Goal: Task Accomplishment & Management: Manage account settings

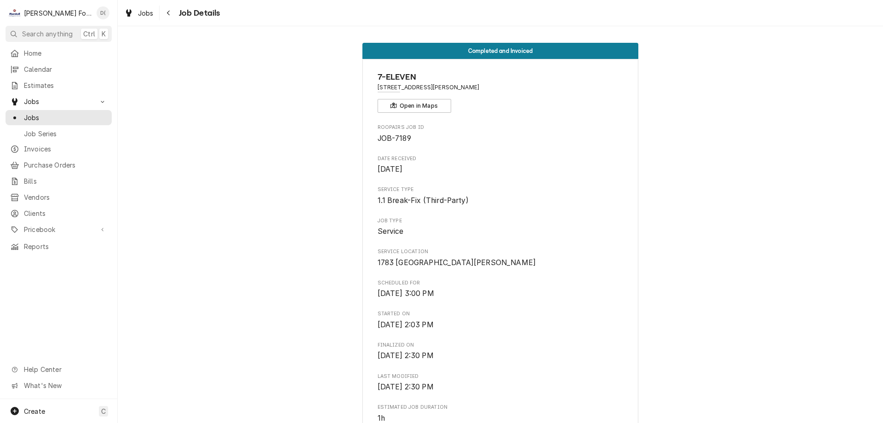
scroll to position [618, 0]
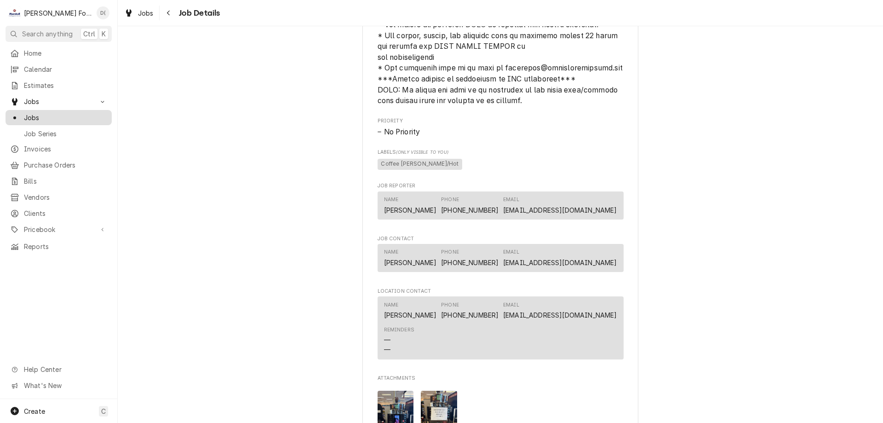
click at [69, 113] on span "Jobs" at bounding box center [65, 118] width 83 height 10
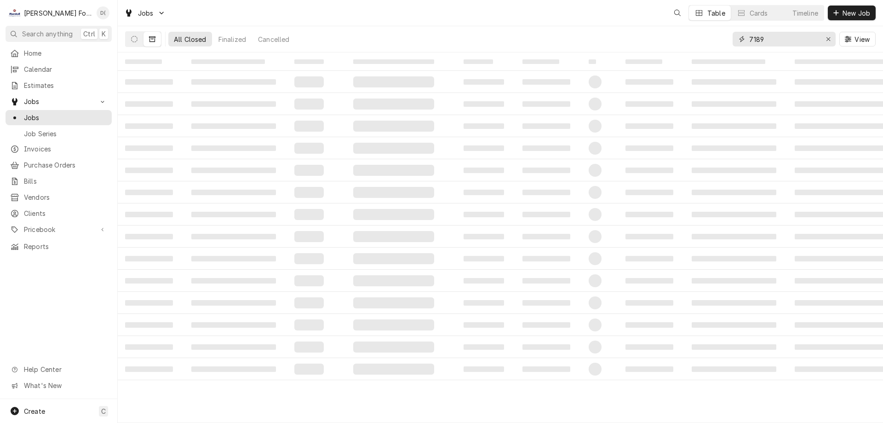
click at [774, 36] on input "7189" at bounding box center [783, 39] width 69 height 15
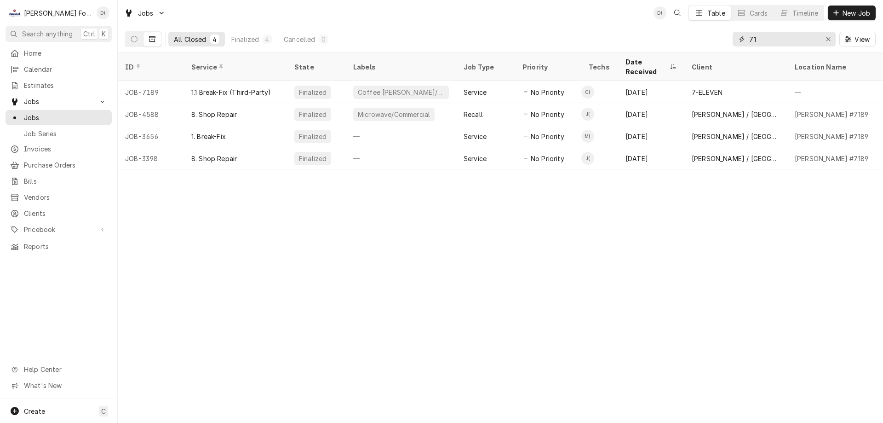
type input "7"
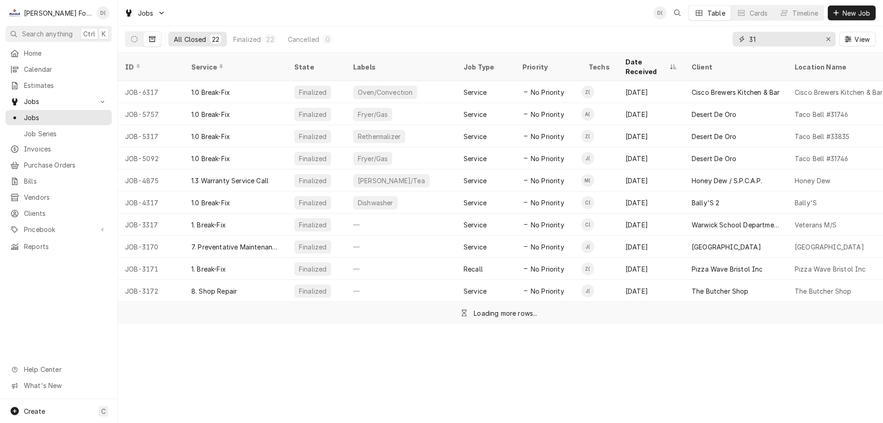
type input "3"
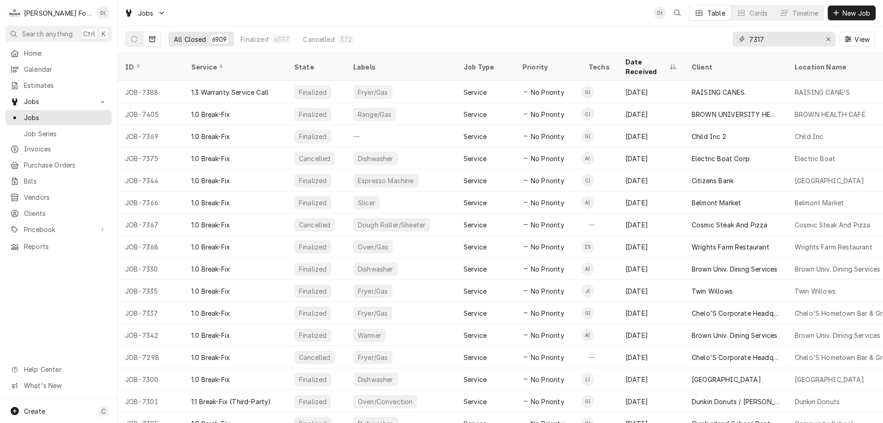
type input "7317"
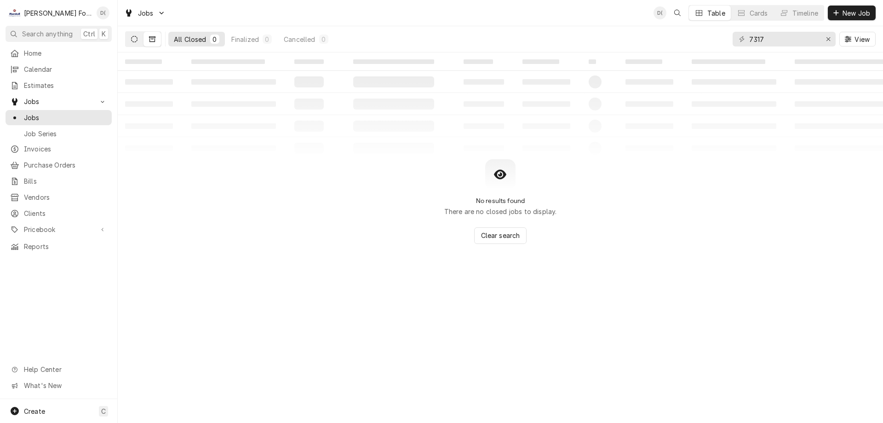
click at [133, 41] on icon "Dynamic Content Wrapper" at bounding box center [134, 39] width 6 height 6
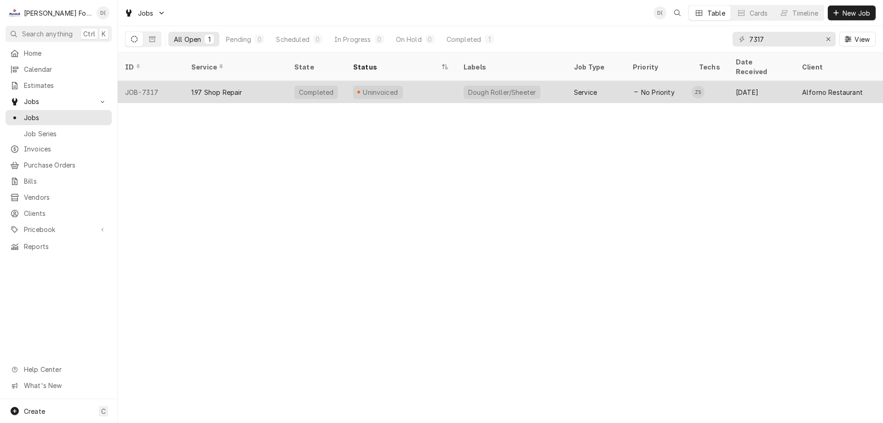
click at [350, 81] on div "Uninvoiced" at bounding box center [401, 92] width 110 height 22
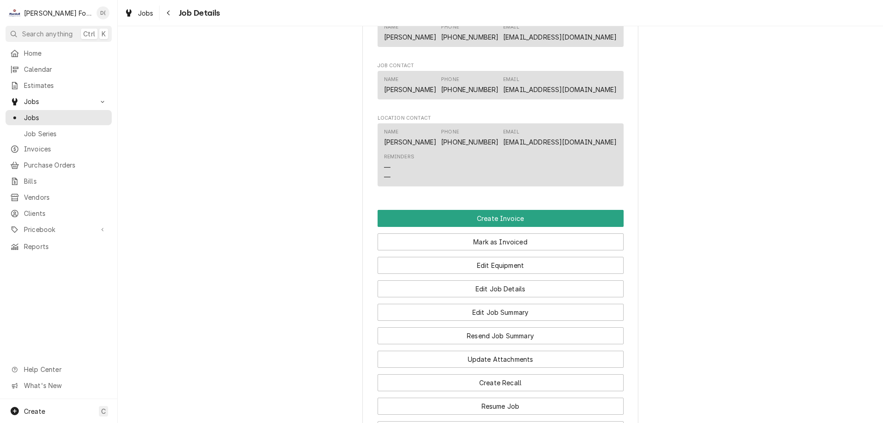
scroll to position [782, 0]
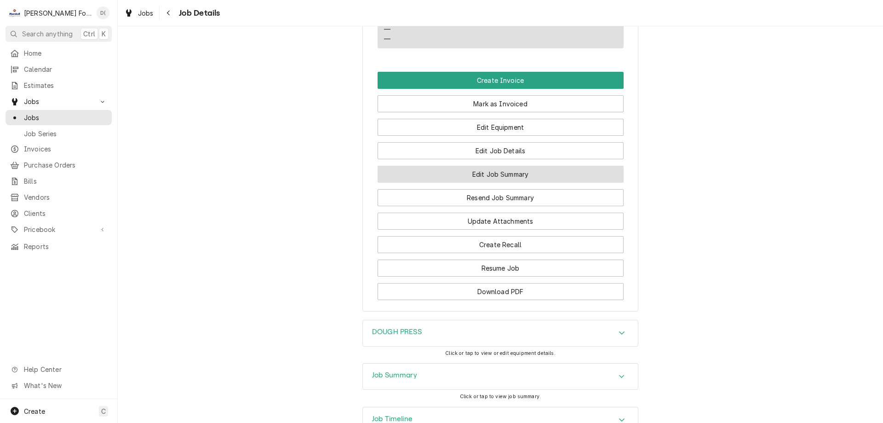
click at [494, 183] on button "Edit Job Summary" at bounding box center [501, 174] width 246 height 17
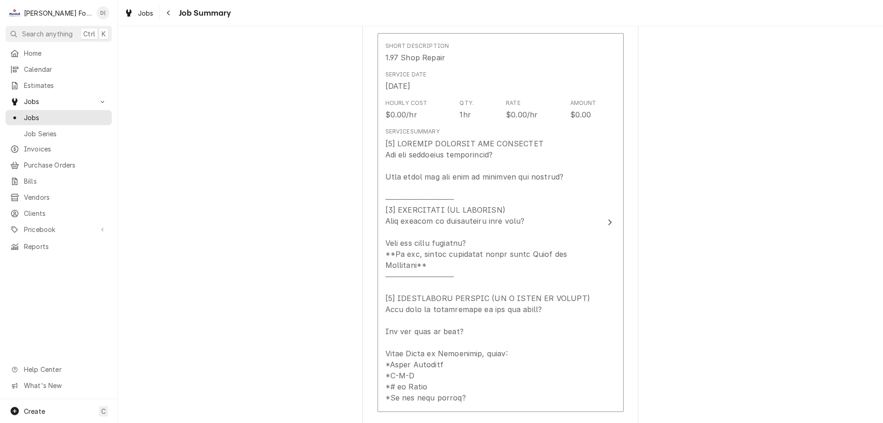
scroll to position [276, 0]
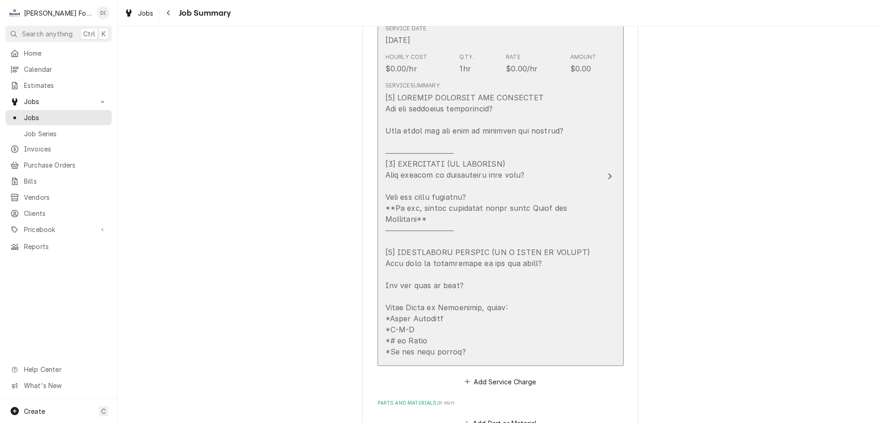
click at [604, 171] on div "Update Line Item" at bounding box center [610, 176] width 12 height 11
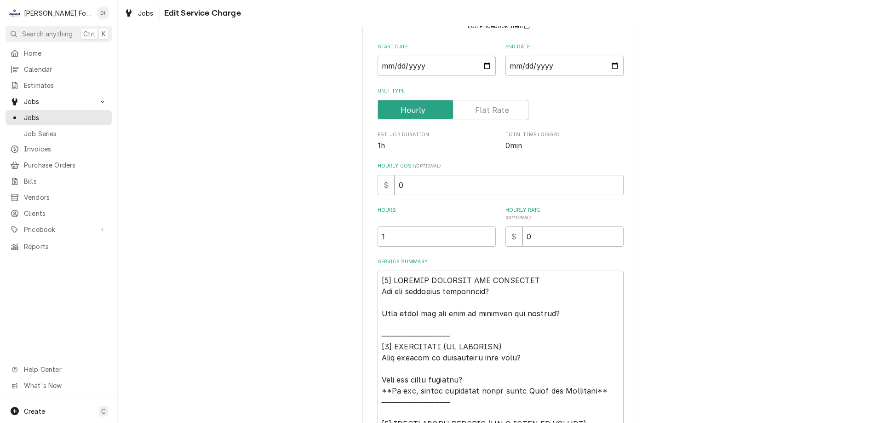
scroll to position [184, 0]
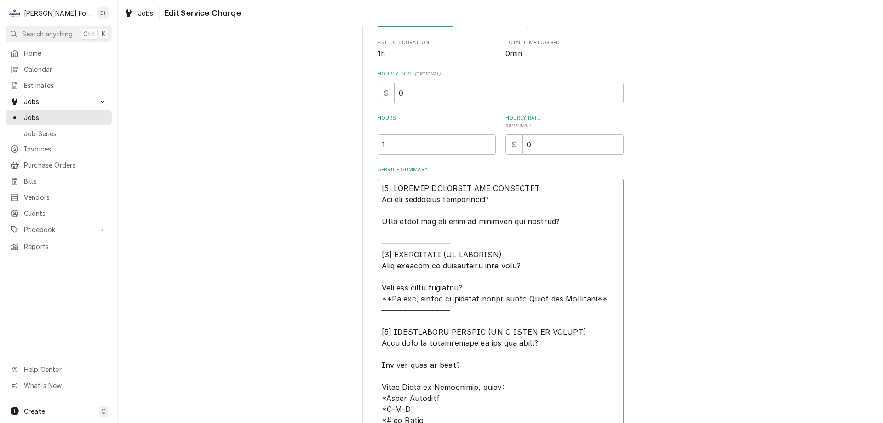
click at [574, 224] on textarea "Service Summary" at bounding box center [501, 310] width 246 height 262
type textarea "x"
type textarea "[𝟭] 𝗜𝗡𝗜𝗧𝗜𝗔𝗟 𝗙𝗜𝗡𝗗𝗜𝗡𝗚𝗦 𝗔𝗡𝗗 𝗗𝗜𝗔𝗚𝗡𝗢𝗦𝗜𝗦 𝗪𝗮𝘀 𝘁𝗵𝗲 𝗲𝗾𝘂𝗶𝗽𝗺𝗲𝗻𝘁 𝗼𝗽𝗲𝗿𝗮𝘁𝗶𝗼𝗻𝗮𝗹? 𝗪𝗵𝗮𝘁 𝘀𝘁𝗲𝗽𝘀 𝗱𝗶…"
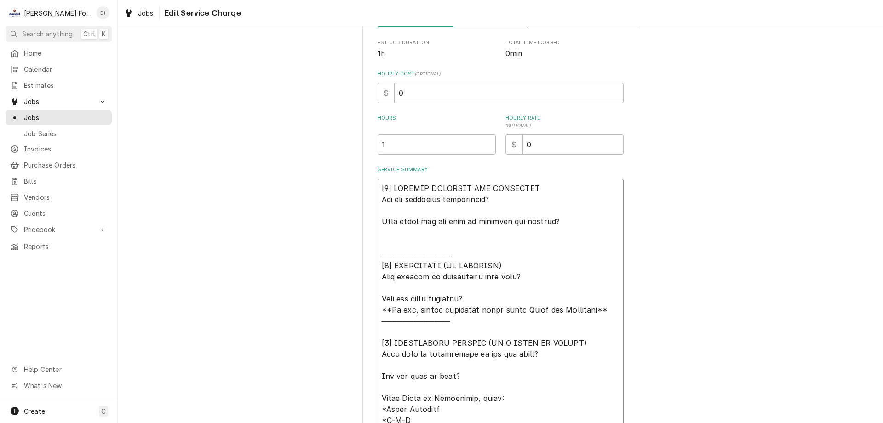
type textarea "x"
type textarea "[𝟭] 𝗜𝗡𝗜𝗧𝗜𝗔𝗟 𝗙𝗜𝗡𝗗𝗜𝗡𝗚𝗦 𝗔𝗡𝗗 𝗗𝗜𝗔𝗚𝗡𝗢𝗦𝗜𝗦 𝗪𝗮𝘀 𝘁𝗵𝗲 𝗲𝗾𝘂𝗶𝗽𝗺𝗲𝗻𝘁 𝗼𝗽𝗲𝗿𝗮𝘁𝗶𝗼𝗻𝗮𝗹? 𝗪𝗵𝗮𝘁 𝘀𝘁𝗲𝗽𝘀 𝗱𝗶…"
type textarea "x"
type textarea "[𝟭] 𝗜𝗡𝗜𝗧𝗜𝗔𝗟 𝗙𝗜𝗡𝗗𝗜𝗡𝗚𝗦 𝗔𝗡𝗗 𝗗𝗜𝗔𝗚𝗡𝗢𝗦𝗜𝗦 𝗪𝗮𝘀 𝘁𝗵𝗲 𝗲𝗾𝘂𝗶𝗽𝗺𝗲𝗻𝘁 𝗼𝗽𝗲𝗿𝗮𝘁𝗶𝗼𝗻𝗮𝗹? 𝗪𝗵𝗮𝘁 𝘀𝘁𝗲𝗽𝘀 𝗱𝗶…"
type textarea "x"
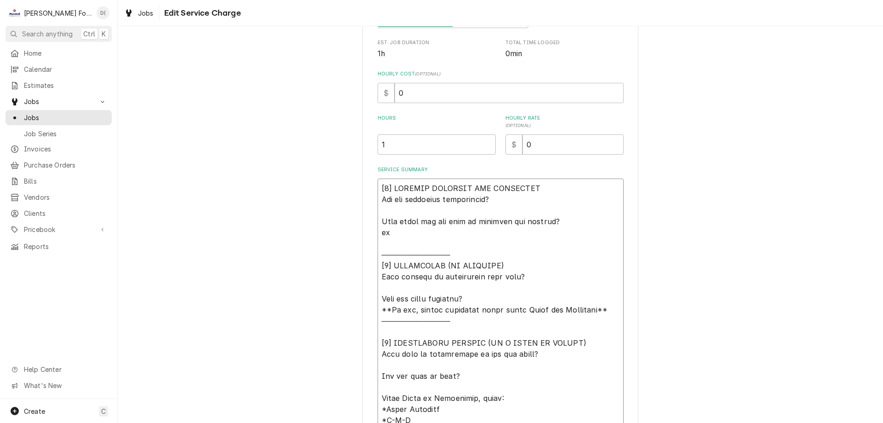
type textarea "[𝟭] 𝗜𝗡𝗜𝗧𝗜𝗔𝗟 𝗙𝗜𝗡𝗗𝗜𝗡𝗚𝗦 𝗔𝗡𝗗 𝗗𝗜𝗔𝗚𝗡𝗢𝗦𝗜𝗦 𝗪𝗮𝘀 𝘁𝗵𝗲 𝗲𝗾𝘂𝗶𝗽𝗺𝗲𝗻𝘁 𝗼𝗽𝗲𝗿𝗮𝘁𝗶𝗼𝗻𝗮𝗹? 𝗪𝗵𝗮𝘁 𝘀𝘁𝗲𝗽𝘀 𝗱𝗶…"
type textarea "x"
type textarea "[𝟭] 𝗜𝗡𝗜𝗧𝗜𝗔𝗟 𝗙𝗜𝗡𝗗𝗜𝗡𝗚𝗦 𝗔𝗡𝗗 𝗗𝗜𝗔𝗚𝗡𝗢𝗦𝗜𝗦 𝗪𝗮𝘀 𝘁𝗵𝗲 𝗲𝗾𝘂𝗶𝗽𝗺𝗲𝗻𝘁 𝗼𝗽𝗲𝗿𝗮𝘁𝗶𝗼𝗻𝗮𝗹? 𝗪𝗵𝗮𝘁 𝘀𝘁𝗲𝗽𝘀 𝗱𝗶…"
type textarea "x"
type textarea "[𝟭] 𝗜𝗡𝗜𝗧𝗜𝗔𝗟 𝗙𝗜𝗡𝗗𝗜𝗡𝗚𝗦 𝗔𝗡𝗗 𝗗𝗜𝗔𝗚𝗡𝗢𝗦𝗜𝗦 𝗪𝗮𝘀 𝘁𝗵𝗲 𝗲𝗾𝘂𝗶𝗽𝗺𝗲𝗻𝘁 𝗼𝗽𝗲𝗿𝗮𝘁𝗶𝗼𝗻𝗮𝗹? 𝗪𝗵𝗮𝘁 𝘀𝘁𝗲𝗽𝘀 𝗱𝗶…"
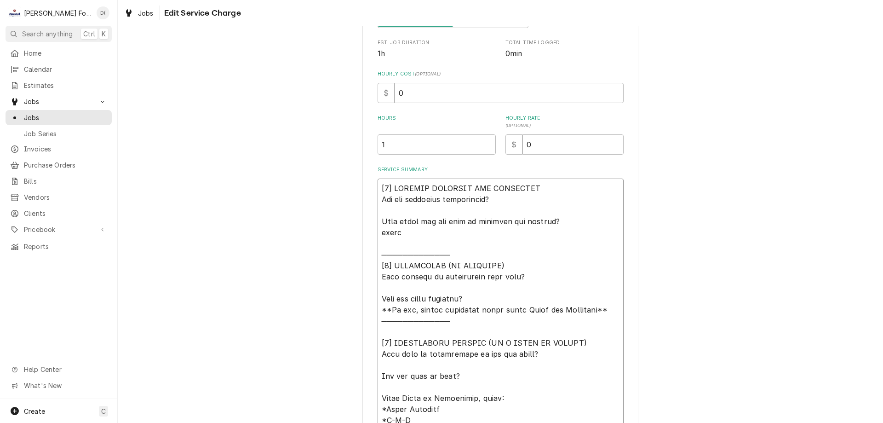
type textarea "x"
type textarea "[𝟭] 𝗜𝗡𝗜𝗧𝗜𝗔𝗟 𝗙𝗜𝗡𝗗𝗜𝗡𝗚𝗦 𝗔𝗡𝗗 𝗗𝗜𝗔𝗚𝗡𝗢𝗦𝗜𝗦 𝗪𝗮𝘀 𝘁𝗵𝗲 𝗲𝗾𝘂𝗶𝗽𝗺𝗲𝗻𝘁 𝗼𝗽𝗲𝗿𝗮𝘁𝗶𝗼𝗻𝗮𝗹? 𝗪𝗵𝗮𝘁 𝘀𝘁𝗲𝗽𝘀 𝗱𝗶…"
type textarea "x"
type textarea "[𝟭] 𝗜𝗡𝗜𝗧𝗜𝗔𝗟 𝗙𝗜𝗡𝗗𝗜𝗡𝗚𝗦 𝗔𝗡𝗗 𝗗𝗜𝗔𝗚𝗡𝗢𝗦𝗜𝗦 𝗪𝗮𝘀 𝘁𝗵𝗲 𝗲𝗾𝘂𝗶𝗽𝗺𝗲𝗻𝘁 𝗼𝗽𝗲𝗿𝗮𝘁𝗶𝗼𝗻𝗮𝗹? 𝗪𝗵𝗮𝘁 𝘀𝘁𝗲𝗽𝘀 𝗱𝗶…"
type textarea "x"
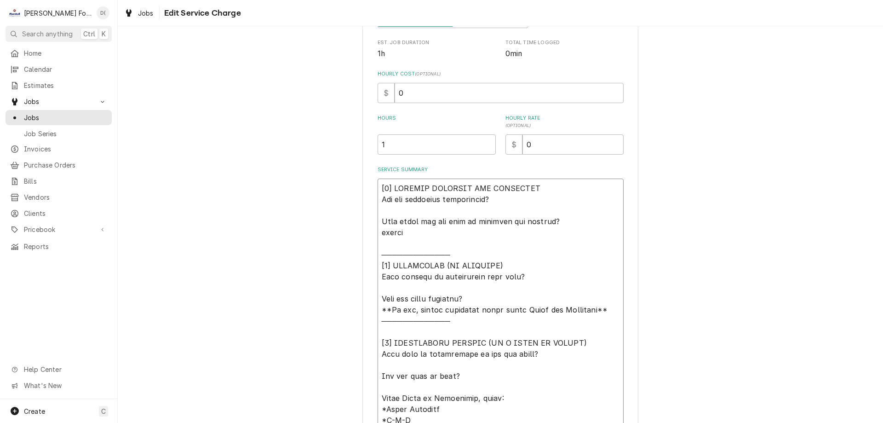
type textarea "[𝟭] 𝗜𝗡𝗜𝗧𝗜𝗔𝗟 𝗙𝗜𝗡𝗗𝗜𝗡𝗚𝗦 𝗔𝗡𝗗 𝗗𝗜𝗔𝗚𝗡𝗢𝗦𝗜𝗦 𝗪𝗮𝘀 𝘁𝗵𝗲 𝗲𝗾𝘂𝗶𝗽𝗺𝗲𝗻𝘁 𝗼𝗽𝗲𝗿𝗮𝘁𝗶𝗼𝗻𝗮𝗹? 𝗪𝗵𝗮𝘁 𝘀𝘁𝗲𝗽𝘀 𝗱𝗶…"
type textarea "x"
type textarea "[𝟭] 𝗜𝗡𝗜𝗧𝗜𝗔𝗟 𝗙𝗜𝗡𝗗𝗜𝗡𝗚𝗦 𝗔𝗡𝗗 𝗗𝗜𝗔𝗚𝗡𝗢𝗦𝗜𝗦 𝗪𝗮𝘀 𝘁𝗵𝗲 𝗲𝗾𝘂𝗶𝗽𝗺𝗲𝗻𝘁 𝗼𝗽𝗲𝗿𝗮𝘁𝗶𝗼𝗻𝗮𝗹? 𝗪𝗵𝗮𝘁 𝘀𝘁𝗲𝗽𝘀 𝗱𝗶…"
type textarea "x"
type textarea "[𝟭] 𝗜𝗡𝗜𝗧𝗜𝗔𝗟 𝗙𝗜𝗡𝗗𝗜𝗡𝗚𝗦 𝗔𝗡𝗗 𝗗𝗜𝗔𝗚𝗡𝗢𝗦𝗜𝗦 𝗪𝗮𝘀 𝘁𝗵𝗲 𝗲𝗾𝘂𝗶𝗽𝗺𝗲𝗻𝘁 𝗼𝗽𝗲𝗿𝗮𝘁𝗶𝗼𝗻𝗮𝗹? 𝗪𝗵𝗮𝘁 𝘀𝘁𝗲𝗽𝘀 𝗱𝗶…"
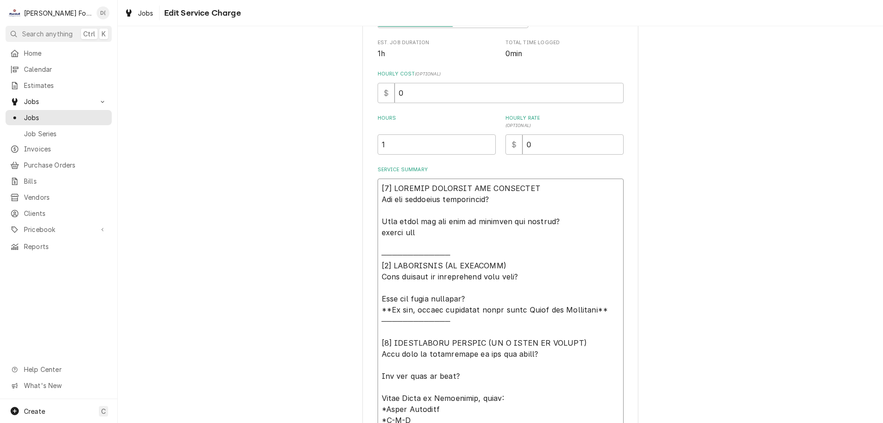
type textarea "x"
type textarea "[𝟭] 𝗜𝗡𝗜𝗧𝗜𝗔𝗟 𝗙𝗜𝗡𝗗𝗜𝗡𝗚𝗦 𝗔𝗡𝗗 𝗗𝗜𝗔𝗚𝗡𝗢𝗦𝗜𝗦 𝗪𝗮𝘀 𝘁𝗵𝗲 𝗲𝗾𝘂𝗶𝗽𝗺𝗲𝗻𝘁 𝗼𝗽𝗲𝗿𝗮𝘁𝗶𝗼𝗻𝗮𝗹? 𝗪𝗵𝗮𝘁 𝘀𝘁𝗲𝗽𝘀 𝗱𝗶…"
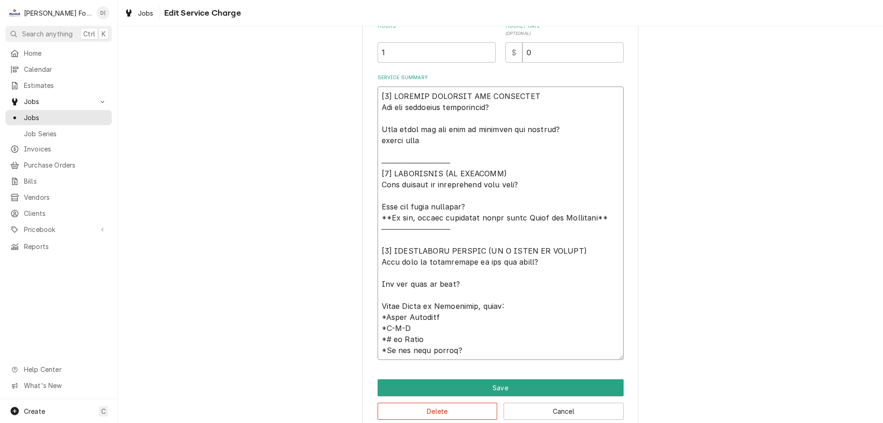
click at [539, 181] on textarea "Service Summary" at bounding box center [501, 222] width 246 height 273
type textarea "x"
type textarea "[𝟭] 𝗜𝗡𝗜𝗧𝗜𝗔𝗟 𝗙𝗜𝗡𝗗𝗜𝗡𝗚𝗦 𝗔𝗡𝗗 𝗗𝗜𝗔𝗚𝗡𝗢𝗦𝗜𝗦 𝗪𝗮𝘀 𝘁𝗵𝗲 𝗲𝗾𝘂𝗶𝗽𝗺𝗲𝗻𝘁 𝗼𝗽𝗲𝗿𝗮𝘁𝗶𝗼𝗻𝗮𝗹? 𝗪𝗵𝗮𝘁 𝘀𝘁𝗲𝗽𝘀 𝗱𝗶…"
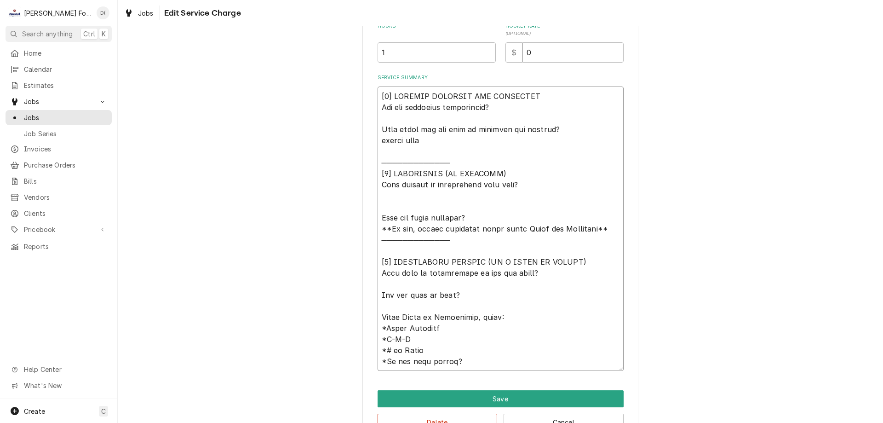
type textarea "x"
type textarea "[𝟭] 𝗜𝗡𝗜𝗧𝗜𝗔𝗟 𝗙𝗜𝗡𝗗𝗜𝗡𝗚𝗦 𝗔𝗡𝗗 𝗗𝗜𝗔𝗚𝗡𝗢𝗦𝗜𝗦 𝗪𝗮𝘀 𝘁𝗵𝗲 𝗲𝗾𝘂𝗶𝗽𝗺𝗲𝗻𝘁 𝗼𝗽𝗲𝗿𝗮𝘁𝗶𝗼𝗻𝗮𝗹? 𝗪𝗵𝗮𝘁 𝘀𝘁𝗲𝗽𝘀 𝗱𝗶…"
type textarea "x"
type textarea "[𝟭] 𝗜𝗡𝗜𝗧𝗜𝗔𝗟 𝗙𝗜𝗡𝗗𝗜𝗡𝗚𝗦 𝗔𝗡𝗗 𝗗𝗜𝗔𝗚𝗡𝗢𝗦𝗜𝗦 𝗪𝗮𝘀 𝘁𝗵𝗲 𝗲𝗾𝘂𝗶𝗽𝗺𝗲𝗻𝘁 𝗼𝗽𝗲𝗿𝗮𝘁𝗶𝗼𝗻𝗮𝗹? 𝗪𝗵𝗮𝘁 𝘀𝘁𝗲𝗽𝘀 𝗱𝗶…"
type textarea "x"
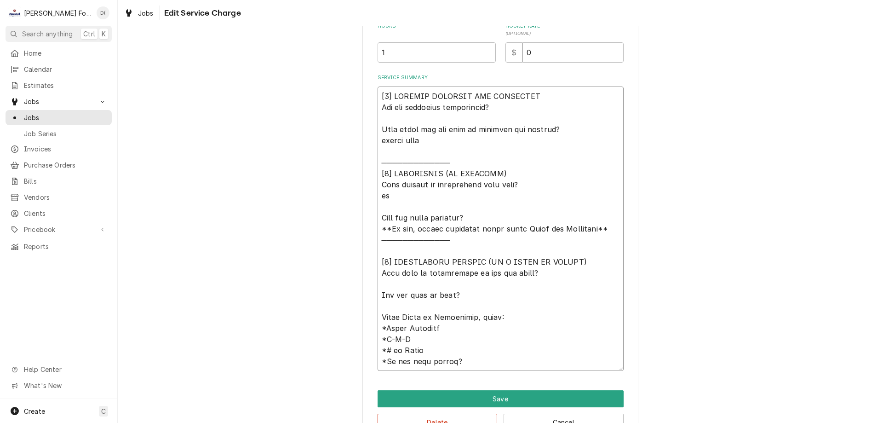
type textarea "[𝟭] 𝗜𝗡𝗜𝗧𝗜𝗔𝗟 𝗙𝗜𝗡𝗗𝗜𝗡𝗚𝗦 𝗔𝗡𝗗 𝗗𝗜𝗔𝗚𝗡𝗢𝗦𝗜𝗦 𝗪𝗮𝘀 𝘁𝗵𝗲 𝗲𝗾𝘂𝗶𝗽𝗺𝗲𝗻𝘁 𝗼𝗽𝗲𝗿𝗮𝘁𝗶𝗼𝗻𝗮𝗹? 𝗪𝗵𝗮𝘁 𝘀𝘁𝗲𝗽𝘀 𝗱𝗶…"
type textarea "x"
type textarea "[𝟭] 𝗜𝗡𝗜𝗧𝗜𝗔𝗟 𝗙𝗜𝗡𝗗𝗜𝗡𝗚𝗦 𝗔𝗡𝗗 𝗗𝗜𝗔𝗚𝗡𝗢𝗦𝗜𝗦 𝗪𝗮𝘀 𝘁𝗵𝗲 𝗲𝗾𝘂𝗶𝗽𝗺𝗲𝗻𝘁 𝗼𝗽𝗲𝗿𝗮𝘁𝗶𝗼𝗻𝗮𝗹? 𝗪𝗵𝗮𝘁 𝘀𝘁𝗲𝗽𝘀 𝗱𝗶…"
type textarea "x"
type textarea "[𝟭] 𝗜𝗡𝗜𝗧𝗜𝗔𝗟 𝗙𝗜𝗡𝗗𝗜𝗡𝗚𝗦 𝗔𝗡𝗗 𝗗𝗜𝗔𝗚𝗡𝗢𝗦𝗜𝗦 𝗪𝗮𝘀 𝘁𝗵𝗲 𝗲𝗾𝘂𝗶𝗽𝗺𝗲𝗻𝘁 𝗼𝗽𝗲𝗿𝗮𝘁𝗶𝗼𝗻𝗮𝗹? 𝗪𝗵𝗮𝘁 𝘀𝘁𝗲𝗽𝘀 𝗱𝗶…"
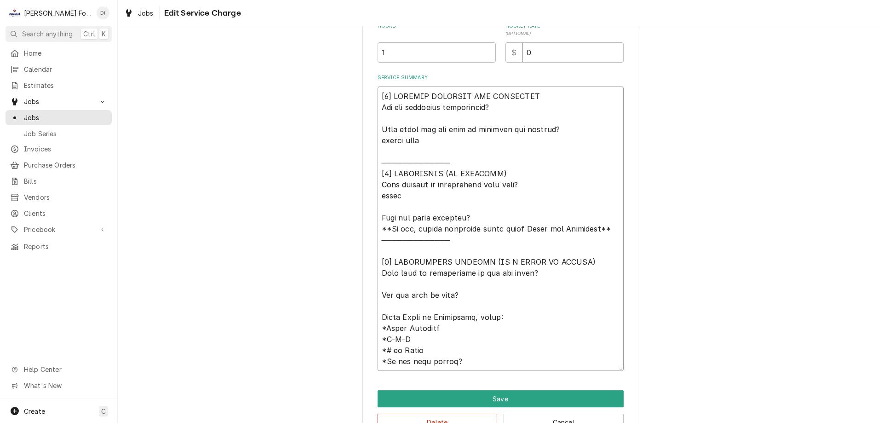
type textarea "x"
type textarea "[𝟭] 𝗜𝗡𝗜𝗧𝗜𝗔𝗟 𝗙𝗜𝗡𝗗𝗜𝗡𝗚𝗦 𝗔𝗡𝗗 𝗗𝗜𝗔𝗚𝗡𝗢𝗦𝗜𝗦 𝗪𝗮𝘀 𝘁𝗵𝗲 𝗲𝗾𝘂𝗶𝗽𝗺𝗲𝗻𝘁 𝗼𝗽𝗲𝗿𝗮𝘁𝗶𝗼𝗻𝗮𝗹? 𝗪𝗵𝗮𝘁 𝘀𝘁𝗲𝗽𝘀 𝗱𝗶…"
type textarea "x"
type textarea "[𝟭] 𝗜𝗡𝗜𝗧𝗜𝗔𝗟 𝗙𝗜𝗡𝗗𝗜𝗡𝗚𝗦 𝗔𝗡𝗗 𝗗𝗜𝗔𝗚𝗡𝗢𝗦𝗜𝗦 𝗪𝗮𝘀 𝘁𝗵𝗲 𝗲𝗾𝘂𝗶𝗽𝗺𝗲𝗻𝘁 𝗼𝗽𝗲𝗿𝗮𝘁𝗶𝗼𝗻𝗮𝗹? 𝗪𝗵𝗮𝘁 𝘀𝘁𝗲𝗽𝘀 𝗱𝗶…"
type textarea "x"
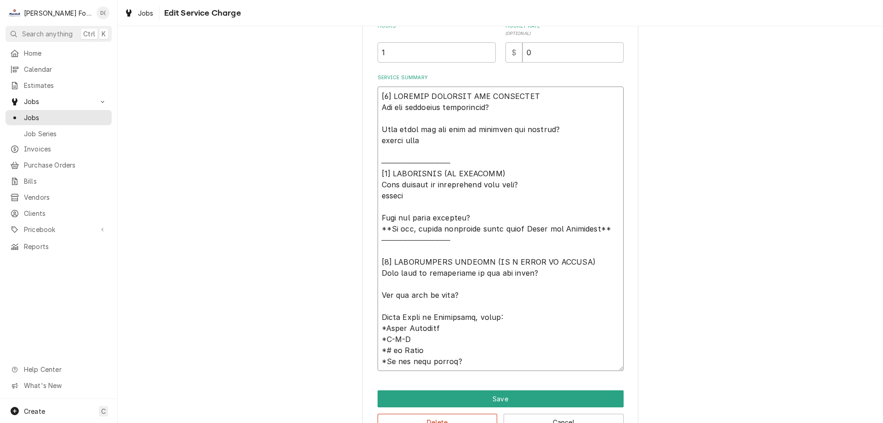
type textarea "[𝟭] 𝗜𝗡𝗜𝗧𝗜𝗔𝗟 𝗙𝗜𝗡𝗗𝗜𝗡𝗚𝗦 𝗔𝗡𝗗 𝗗𝗜𝗔𝗚𝗡𝗢𝗦𝗜𝗦 𝗪𝗮𝘀 𝘁𝗵𝗲 𝗲𝗾𝘂𝗶𝗽𝗺𝗲𝗻𝘁 𝗼𝗽𝗲𝗿𝗮𝘁𝗶𝗼𝗻𝗮𝗹? 𝗪𝗵𝗮𝘁 𝘀𝘁𝗲𝗽𝘀 𝗱𝗶…"
type textarea "x"
type textarea "[𝟭] 𝗜𝗡𝗜𝗧𝗜𝗔𝗟 𝗙𝗜𝗡𝗗𝗜𝗡𝗚𝗦 𝗔𝗡𝗗 𝗗𝗜𝗔𝗚𝗡𝗢𝗦𝗜𝗦 𝗪𝗮𝘀 𝘁𝗵𝗲 𝗲𝗾𝘂𝗶𝗽𝗺𝗲𝗻𝘁 𝗼𝗽𝗲𝗿𝗮𝘁𝗶𝗼𝗻𝗮𝗹? 𝗪𝗵𝗮𝘁 𝘀𝘁𝗲𝗽𝘀 𝗱𝗶…"
type textarea "x"
type textarea "[𝟭] 𝗜𝗡𝗜𝗧𝗜𝗔𝗟 𝗙𝗜𝗡𝗗𝗜𝗡𝗚𝗦 𝗔𝗡𝗗 𝗗𝗜𝗔𝗚𝗡𝗢𝗦𝗜𝗦 𝗪𝗮𝘀 𝘁𝗵𝗲 𝗲𝗾𝘂𝗶𝗽𝗺𝗲𝗻𝘁 𝗼𝗽𝗲𝗿𝗮𝘁𝗶𝗼𝗻𝗮𝗹? 𝗪𝗵𝗮𝘁 𝘀𝘁𝗲𝗽𝘀 𝗱𝗶…"
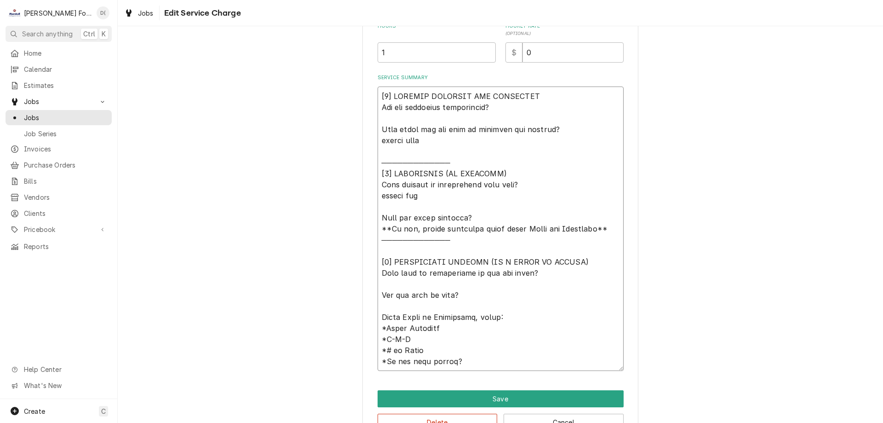
type textarea "x"
type textarea "[𝟭] 𝗜𝗡𝗜𝗧𝗜𝗔𝗟 𝗙𝗜𝗡𝗗𝗜𝗡𝗚𝗦 𝗔𝗡𝗗 𝗗𝗜𝗔𝗚𝗡𝗢𝗦𝗜𝗦 𝗪𝗮𝘀 𝘁𝗵𝗲 𝗲𝗾𝘂𝗶𝗽𝗺𝗲𝗻𝘁 𝗼𝗽𝗲𝗿𝗮𝘁𝗶𝗼𝗻𝗮𝗹? 𝗪𝗵𝗮𝘁 𝘀𝘁𝗲𝗽𝘀 𝗱𝗶…"
type textarea "x"
type textarea "[𝟭] 𝗜𝗡𝗜𝗧𝗜𝗔𝗟 𝗙𝗜𝗡𝗗𝗜𝗡𝗚𝗦 𝗔𝗡𝗗 𝗗𝗜𝗔𝗚𝗡𝗢𝗦𝗜𝗦 𝗪𝗮𝘀 𝘁𝗵𝗲 𝗲𝗾𝘂𝗶𝗽𝗺𝗲𝗻𝘁 𝗼𝗽𝗲𝗿𝗮𝘁𝗶𝗼𝗻𝗮𝗹? 𝗪𝗵𝗮𝘁 𝘀𝘁𝗲𝗽𝘀 𝗱𝗶…"
type textarea "x"
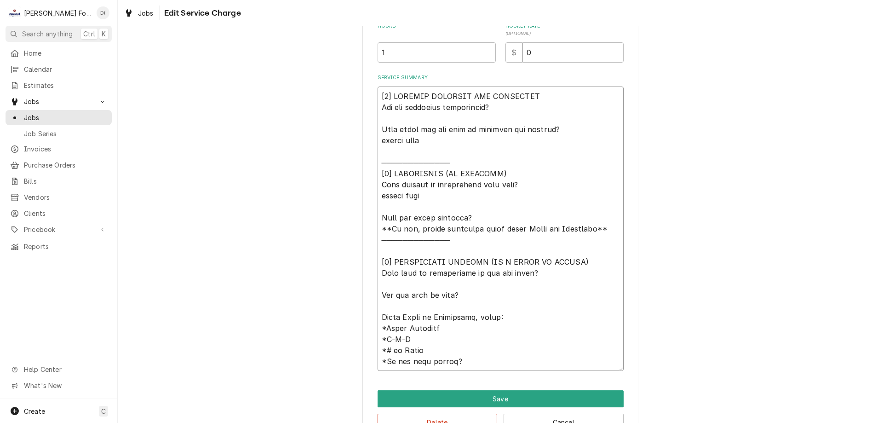
type textarea "[𝟭] 𝗜𝗡𝗜𝗧𝗜𝗔𝗟 𝗙𝗜𝗡𝗗𝗜𝗡𝗚𝗦 𝗔𝗡𝗗 𝗗𝗜𝗔𝗚𝗡𝗢𝗦𝗜𝗦 𝗪𝗮𝘀 𝘁𝗵𝗲 𝗲𝗾𝘂𝗶𝗽𝗺𝗲𝗻𝘁 𝗼𝗽𝗲𝗿𝗮𝘁𝗶𝗼𝗻𝗮𝗹? 𝗪𝗵𝗮𝘁 𝘀𝘁𝗲𝗽𝘀 𝗱𝗶…"
type textarea "x"
type textarea "[𝟭] 𝗜𝗡𝗜𝗧𝗜𝗔𝗟 𝗙𝗜𝗡𝗗𝗜𝗡𝗚𝗦 𝗔𝗡𝗗 𝗗𝗜𝗔𝗚𝗡𝗢𝗦𝗜𝗦 𝗪𝗮𝘀 𝘁𝗵𝗲 𝗲𝗾𝘂𝗶𝗽𝗺𝗲𝗻𝘁 𝗼𝗽𝗲𝗿𝗮𝘁𝗶𝗼𝗻𝗮𝗹? 𝗪𝗵𝗮𝘁 𝘀𝘁𝗲𝗽𝘀 𝗱𝗶…"
type textarea "x"
type textarea "[𝟭] 𝗜𝗡𝗜𝗧𝗜𝗔𝗟 𝗙𝗜𝗡𝗗𝗜𝗡𝗚𝗦 𝗔𝗡𝗗 𝗗𝗜𝗔𝗚𝗡𝗢𝗦𝗜𝗦 𝗪𝗮𝘀 𝘁𝗵𝗲 𝗲𝗾𝘂𝗶𝗽𝗺𝗲𝗻𝘁 𝗼𝗽𝗲𝗿𝗮𝘁𝗶𝗼𝗻𝗮𝗹? 𝗪𝗵𝗮𝘁 𝘀𝘁𝗲𝗽𝘀 𝗱𝗶…"
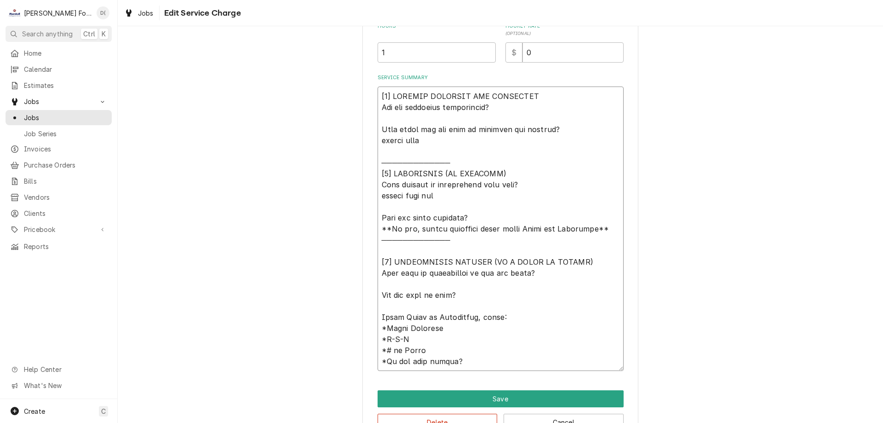
type textarea "x"
type textarea "[𝟭] 𝗜𝗡𝗜𝗧𝗜𝗔𝗟 𝗙𝗜𝗡𝗗𝗜𝗡𝗚𝗦 𝗔𝗡𝗗 𝗗𝗜𝗔𝗚𝗡𝗢𝗦𝗜𝗦 𝗪𝗮𝘀 𝘁𝗵𝗲 𝗲𝗾𝘂𝗶𝗽𝗺𝗲𝗻𝘁 𝗼𝗽𝗲𝗿𝗮𝘁𝗶𝗼𝗻𝗮𝗹? 𝗪𝗵𝗮𝘁 𝘀𝘁𝗲𝗽𝘀 𝗱𝗶…"
type textarea "x"
type textarea "[𝟭] 𝗜𝗡𝗜𝗧𝗜𝗔𝗟 𝗙𝗜𝗡𝗗𝗜𝗡𝗚𝗦 𝗔𝗡𝗗 𝗗𝗜𝗔𝗚𝗡𝗢𝗦𝗜𝗦 𝗪𝗮𝘀 𝘁𝗵𝗲 𝗲𝗾𝘂𝗶𝗽𝗺𝗲𝗻𝘁 𝗼𝗽𝗲𝗿𝗮𝘁𝗶𝗼𝗻𝗮𝗹? 𝗪𝗵𝗮𝘁 𝘀𝘁𝗲𝗽𝘀 𝗱𝗶…"
type textarea "x"
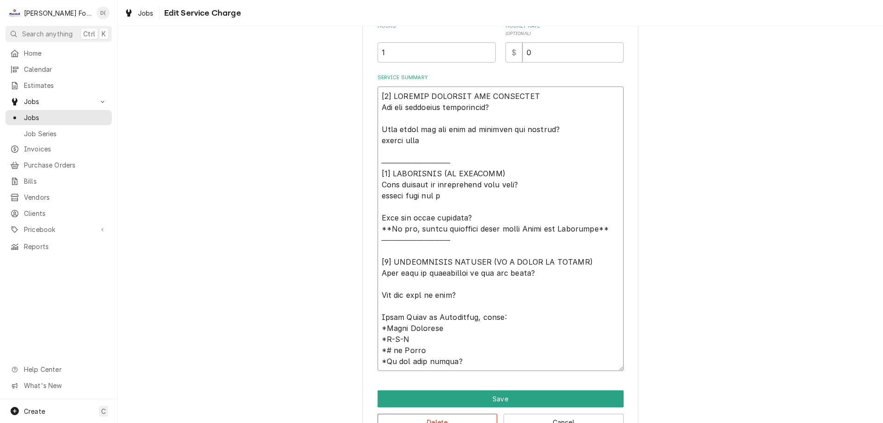
type textarea "[𝟭] 𝗜𝗡𝗜𝗧𝗜𝗔𝗟 𝗙𝗜𝗡𝗗𝗜𝗡𝗚𝗦 𝗔𝗡𝗗 𝗗𝗜𝗔𝗚𝗡𝗢𝗦𝗜𝗦 𝗪𝗮𝘀 𝘁𝗵𝗲 𝗲𝗾𝘂𝗶𝗽𝗺𝗲𝗻𝘁 𝗼𝗽𝗲𝗿𝗮𝘁𝗶𝗼𝗻𝗮𝗹? 𝗪𝗵𝗮𝘁 𝘀𝘁𝗲𝗽𝘀 𝗱𝗶…"
type textarea "x"
type textarea "[𝟭] 𝗜𝗡𝗜𝗧𝗜𝗔𝗟 𝗙𝗜𝗡𝗗𝗜𝗡𝗚𝗦 𝗔𝗡𝗗 𝗗𝗜𝗔𝗚𝗡𝗢𝗦𝗜𝗦 𝗪𝗮𝘀 𝘁𝗵𝗲 𝗲𝗾𝘂𝗶𝗽𝗺𝗲𝗻𝘁 𝗼𝗽𝗲𝗿𝗮𝘁𝗶𝗼𝗻𝗮𝗹? 𝗪𝗵𝗮𝘁 𝘀𝘁𝗲𝗽𝘀 𝗱𝗶…"
type textarea "x"
type textarea "[𝟭] 𝗜𝗡𝗜𝗧𝗜𝗔𝗟 𝗙𝗜𝗡𝗗𝗜𝗡𝗚𝗦 𝗔𝗡𝗗 𝗗𝗜𝗔𝗚𝗡𝗢𝗦𝗜𝗦 𝗪𝗮𝘀 𝘁𝗵𝗲 𝗲𝗾𝘂𝗶𝗽𝗺𝗲𝗻𝘁 𝗼𝗽𝗲𝗿𝗮𝘁𝗶𝗼𝗻𝗮𝗹? 𝗪𝗵𝗮𝘁 𝘀𝘁𝗲𝗽𝘀 𝗱𝗶…"
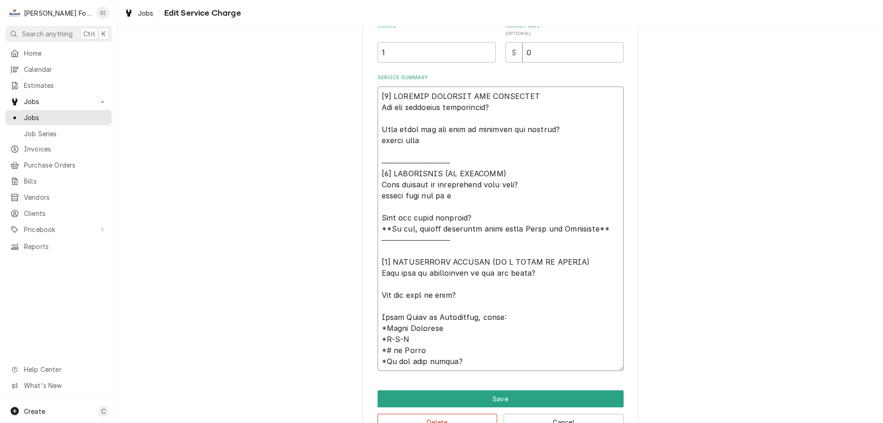
type textarea "x"
type textarea "[𝟭] 𝗜𝗡𝗜𝗧𝗜𝗔𝗟 𝗙𝗜𝗡𝗗𝗜𝗡𝗚𝗦 𝗔𝗡𝗗 𝗗𝗜𝗔𝗚𝗡𝗢𝗦𝗜𝗦 𝗪𝗮𝘀 𝘁𝗵𝗲 𝗲𝗾𝘂𝗶𝗽𝗺𝗲𝗻𝘁 𝗼𝗽𝗲𝗿𝗮𝘁𝗶𝗼𝗻𝗮𝗹? 𝗪𝗵𝗮𝘁 𝘀𝘁𝗲𝗽𝘀 𝗱𝗶…"
type textarea "x"
type textarea "[𝟭] 𝗜𝗡𝗜𝗧𝗜𝗔𝗟 𝗙𝗜𝗡𝗗𝗜𝗡𝗚𝗦 𝗔𝗡𝗗 𝗗𝗜𝗔𝗚𝗡𝗢𝗦𝗜𝗦 𝗪𝗮𝘀 𝘁𝗵𝗲 𝗲𝗾𝘂𝗶𝗽𝗺𝗲𝗻𝘁 𝗼𝗽𝗲𝗿𝗮𝘁𝗶𝗼𝗻𝗮𝗹? 𝗪𝗵𝗮𝘁 𝘀𝘁𝗲𝗽𝘀 𝗱𝗶…"
type textarea "x"
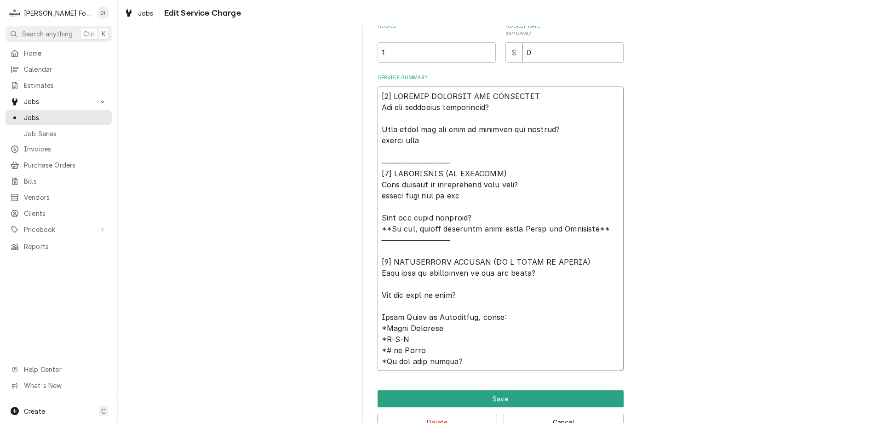
type textarea "[𝟭] 𝗜𝗡𝗜𝗧𝗜𝗔𝗟 𝗙𝗜𝗡𝗗𝗜𝗡𝗚𝗦 𝗔𝗡𝗗 𝗗𝗜𝗔𝗚𝗡𝗢𝗦𝗜𝗦 𝗪𝗮𝘀 𝘁𝗵𝗲 𝗲𝗾𝘂𝗶𝗽𝗺𝗲𝗻𝘁 𝗼𝗽𝗲𝗿𝗮𝘁𝗶𝗼𝗻𝗮𝗹? 𝗪𝗵𝗮𝘁 𝘀𝘁𝗲𝗽𝘀 𝗱𝗶…"
type textarea "x"
type textarea "[𝟭] 𝗜𝗡𝗜𝗧𝗜𝗔𝗟 𝗙𝗜𝗡𝗗𝗜𝗡𝗚𝗦 𝗔𝗡𝗗 𝗗𝗜𝗔𝗚𝗡𝗢𝗦𝗜𝗦 𝗪𝗮𝘀 𝘁𝗵𝗲 𝗲𝗾𝘂𝗶𝗽𝗺𝗲𝗻𝘁 𝗼𝗽𝗲𝗿𝗮𝘁𝗶𝗼𝗻𝗮𝗹? 𝗪𝗵𝗮𝘁 𝘀𝘁𝗲𝗽𝘀 𝗱𝗶…"
type textarea "x"
type textarea "[𝟭] 𝗜𝗡𝗜𝗧𝗜𝗔𝗟 𝗙𝗜𝗡𝗗𝗜𝗡𝗚𝗦 𝗔𝗡𝗗 𝗗𝗜𝗔𝗚𝗡𝗢𝗦𝗜𝗦 𝗪𝗮𝘀 𝘁𝗵𝗲 𝗲𝗾𝘂𝗶𝗽𝗺𝗲𝗻𝘁 𝗼𝗽𝗲𝗿𝗮𝘁𝗶𝗼𝗻𝗮𝗹? 𝗪𝗵𝗮𝘁 𝘀𝘁𝗲𝗽𝘀 𝗱𝗶…"
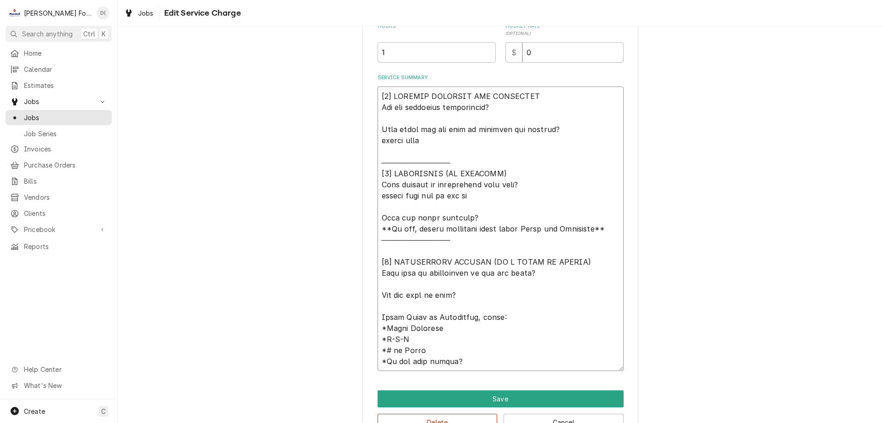
type textarea "x"
type textarea "[𝟭] 𝗜𝗡𝗜𝗧𝗜𝗔𝗟 𝗙𝗜𝗡𝗗𝗜𝗡𝗚𝗦 𝗔𝗡𝗗 𝗗𝗜𝗔𝗚𝗡𝗢𝗦𝗜𝗦 𝗪𝗮𝘀 𝘁𝗵𝗲 𝗲𝗾𝘂𝗶𝗽𝗺𝗲𝗻𝘁 𝗼𝗽𝗲𝗿𝗮𝘁𝗶𝗼𝗻𝗮𝗹? 𝗪𝗵𝗮𝘁 𝘀𝘁𝗲𝗽𝘀 𝗱𝗶…"
type textarea "x"
type textarea "[𝟭] 𝗜𝗡𝗜𝗧𝗜𝗔𝗟 𝗙𝗜𝗡𝗗𝗜𝗡𝗚𝗦 𝗔𝗡𝗗 𝗗𝗜𝗔𝗚𝗡𝗢𝗦𝗜𝗦 𝗪𝗮𝘀 𝘁𝗵𝗲 𝗲𝗾𝘂𝗶𝗽𝗺𝗲𝗻𝘁 𝗼𝗽𝗲𝗿𝗮𝘁𝗶𝗼𝗻𝗮𝗹? 𝗪𝗵𝗮𝘁 𝘀𝘁𝗲𝗽𝘀 𝗱𝗶…"
type textarea "x"
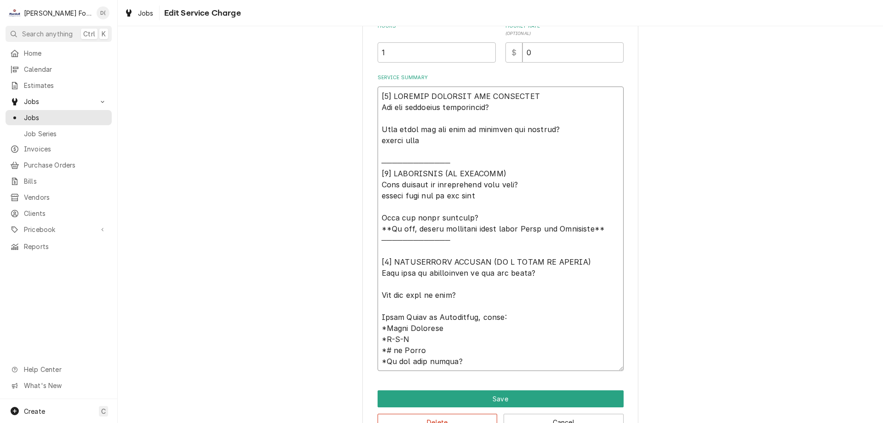
type textarea "[𝟭] 𝗜𝗡𝗜𝗧𝗜𝗔𝗟 𝗙𝗜𝗡𝗗𝗜𝗡𝗚𝗦 𝗔𝗡𝗗 𝗗𝗜𝗔𝗚𝗡𝗢𝗦𝗜𝗦 𝗪𝗮𝘀 𝘁𝗵𝗲 𝗲𝗾𝘂𝗶𝗽𝗺𝗲𝗻𝘁 𝗼𝗽𝗲𝗿𝗮𝘁𝗶𝗼𝗻𝗮𝗹? 𝗪𝗵𝗮𝘁 𝘀𝘁𝗲𝗽𝘀 𝗱𝗶…"
type textarea "x"
type textarea "[𝟭] 𝗜𝗡𝗜𝗧𝗜𝗔𝗟 𝗙𝗜𝗡𝗗𝗜𝗡𝗚𝗦 𝗔𝗡𝗗 𝗗𝗜𝗔𝗚𝗡𝗢𝗦𝗜𝗦 𝗪𝗮𝘀 𝘁𝗵𝗲 𝗲𝗾𝘂𝗶𝗽𝗺𝗲𝗻𝘁 𝗼𝗽𝗲𝗿𝗮𝘁𝗶𝗼𝗻𝗮𝗹? 𝗪𝗵𝗮𝘁 𝘀𝘁𝗲𝗽𝘀 𝗱𝗶…"
type textarea "x"
type textarea "[𝟭] 𝗜𝗡𝗜𝗧𝗜𝗔𝗟 𝗙𝗜𝗡𝗗𝗜𝗡𝗚𝗦 𝗔𝗡𝗗 𝗗𝗜𝗔𝗚𝗡𝗢𝗦𝗜𝗦 𝗪𝗮𝘀 𝘁𝗵𝗲 𝗲𝗾𝘂𝗶𝗽𝗺𝗲𝗻𝘁 𝗼𝗽𝗲𝗿𝗮𝘁𝗶𝗼𝗻𝗮𝗹? 𝗪𝗵𝗮𝘁 𝘀𝘁𝗲𝗽𝘀 𝗱𝗶…"
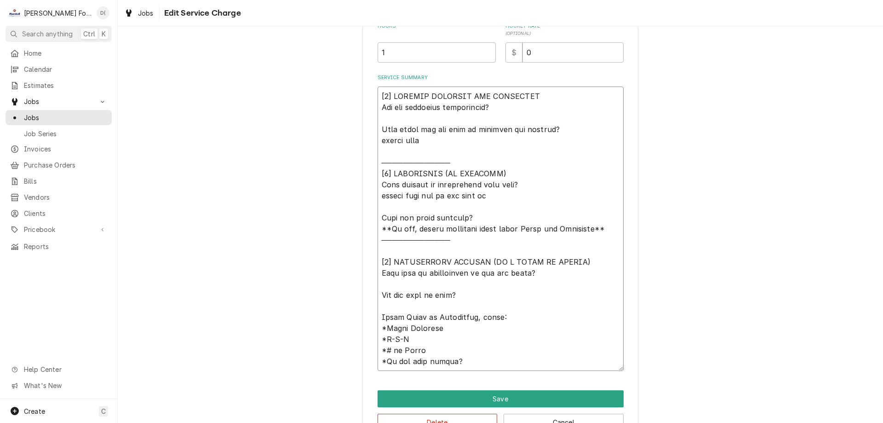
type textarea "x"
type textarea "[𝟭] 𝗜𝗡𝗜𝗧𝗜𝗔𝗟 𝗙𝗜𝗡𝗗𝗜𝗡𝗚𝗦 𝗔𝗡𝗗 𝗗𝗜𝗔𝗚𝗡𝗢𝗦𝗜𝗦 𝗪𝗮𝘀 𝘁𝗵𝗲 𝗲𝗾𝘂𝗶𝗽𝗺𝗲𝗻𝘁 𝗼𝗽𝗲𝗿𝗮𝘁𝗶𝗼𝗻𝗮𝗹? 𝗪𝗵𝗮𝘁 𝘀𝘁𝗲𝗽𝘀 𝗱𝗶…"
type textarea "x"
type textarea "[𝟭] 𝗜𝗡𝗜𝗧𝗜𝗔𝗟 𝗙𝗜𝗡𝗗𝗜𝗡𝗚𝗦 𝗔𝗡𝗗 𝗗𝗜𝗔𝗚𝗡𝗢𝗦𝗜𝗦 𝗪𝗮𝘀 𝘁𝗵𝗲 𝗲𝗾𝘂𝗶𝗽𝗺𝗲𝗻𝘁 𝗼𝗽𝗲𝗿𝗮𝘁𝗶𝗼𝗻𝗮𝗹? 𝗪𝗵𝗮𝘁 𝘀𝘁𝗲𝗽𝘀 𝗱𝗶…"
type textarea "x"
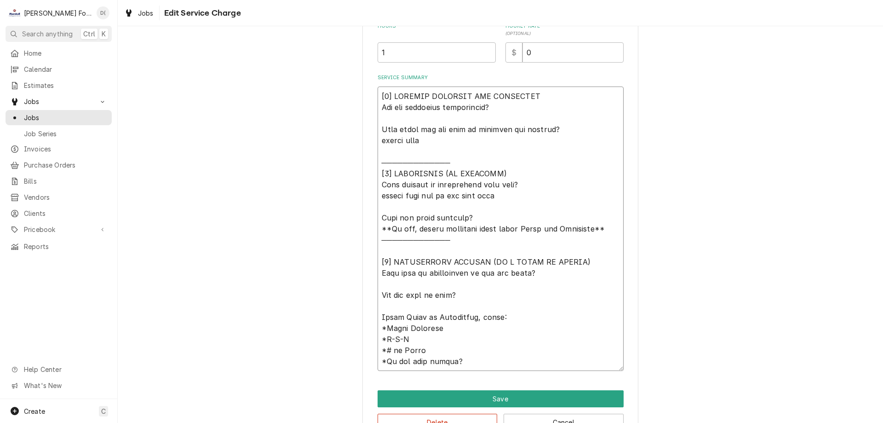
type textarea "[𝟭] 𝗜𝗡𝗜𝗧𝗜𝗔𝗟 𝗙𝗜𝗡𝗗𝗜𝗡𝗚𝗦 𝗔𝗡𝗗 𝗗𝗜𝗔𝗚𝗡𝗢𝗦𝗜𝗦 𝗪𝗮𝘀 𝘁𝗵𝗲 𝗲𝗾𝘂𝗶𝗽𝗺𝗲𝗻𝘁 𝗼𝗽𝗲𝗿𝗮𝘁𝗶𝗼𝗻𝗮𝗹? 𝗪𝗵𝗮𝘁 𝘀𝘁𝗲𝗽𝘀 𝗱𝗶…"
type textarea "x"
type textarea "[𝟭] 𝗜𝗡𝗜𝗧𝗜𝗔𝗟 𝗙𝗜𝗡𝗗𝗜𝗡𝗚𝗦 𝗔𝗡𝗗 𝗗𝗜𝗔𝗚𝗡𝗢𝗦𝗜𝗦 𝗪𝗮𝘀 𝘁𝗵𝗲 𝗲𝗾𝘂𝗶𝗽𝗺𝗲𝗻𝘁 𝗼𝗽𝗲𝗿𝗮𝘁𝗶𝗼𝗻𝗮𝗹? 𝗪𝗵𝗮𝘁 𝘀𝘁𝗲𝗽𝘀 𝗱𝗶…"
type textarea "x"
type textarea "[𝟭] 𝗜𝗡𝗜𝗧𝗜𝗔𝗟 𝗙𝗜𝗡𝗗𝗜𝗡𝗚𝗦 𝗔𝗡𝗗 𝗗𝗜𝗔𝗚𝗡𝗢𝗦𝗜𝗦 𝗪𝗮𝘀 𝘁𝗵𝗲 𝗲𝗾𝘂𝗶𝗽𝗺𝗲𝗻𝘁 𝗼𝗽𝗲𝗿𝗮𝘁𝗶𝗼𝗻𝗮𝗹? 𝗪𝗵𝗮𝘁 𝘀𝘁𝗲𝗽𝘀 𝗱𝗶…"
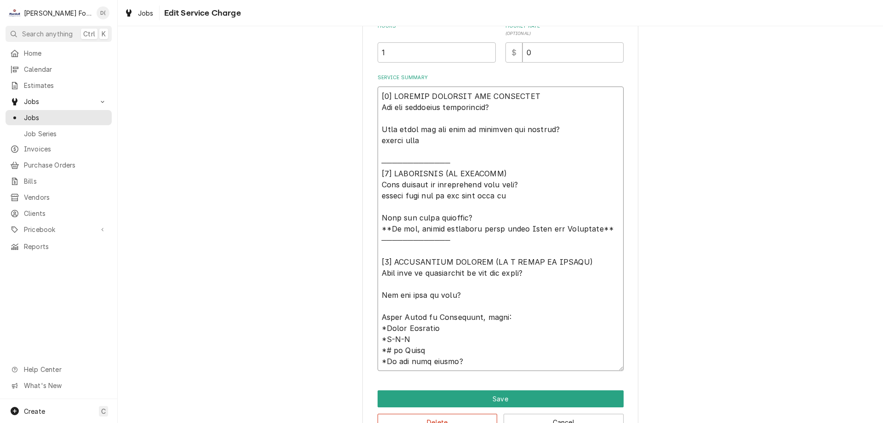
type textarea "x"
type textarea "[𝟭] 𝗜𝗡𝗜𝗧𝗜𝗔𝗟 𝗙𝗜𝗡𝗗𝗜𝗡𝗚𝗦 𝗔𝗡𝗗 𝗗𝗜𝗔𝗚𝗡𝗢𝗦𝗜𝗦 𝗪𝗮𝘀 𝘁𝗵𝗲 𝗲𝗾𝘂𝗶𝗽𝗺𝗲𝗻𝘁 𝗼𝗽𝗲𝗿𝗮𝘁𝗶𝗼𝗻𝗮𝗹? 𝗪𝗵𝗮𝘁 𝘀𝘁𝗲𝗽𝘀 𝗱𝗶…"
type textarea "x"
type textarea "[𝟭] 𝗜𝗡𝗜𝗧𝗜𝗔𝗟 𝗙𝗜𝗡𝗗𝗜𝗡𝗚𝗦 𝗔𝗡𝗗 𝗗𝗜𝗔𝗚𝗡𝗢𝗦𝗜𝗦 𝗪𝗮𝘀 𝘁𝗵𝗲 𝗲𝗾𝘂𝗶𝗽𝗺𝗲𝗻𝘁 𝗼𝗽𝗲𝗿𝗮𝘁𝗶𝗼𝗻𝗮𝗹? 𝗪𝗵𝗮𝘁 𝘀𝘁𝗲𝗽𝘀 𝗱𝗶…"
type textarea "x"
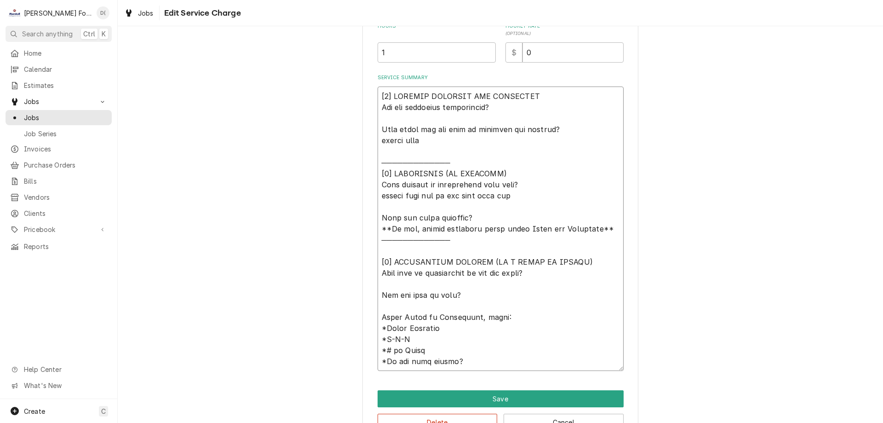
type textarea "[𝟭] 𝗜𝗡𝗜𝗧𝗜𝗔𝗟 𝗙𝗜𝗡𝗗𝗜𝗡𝗚𝗦 𝗔𝗡𝗗 𝗗𝗜𝗔𝗚𝗡𝗢𝗦𝗜𝗦 𝗪𝗮𝘀 𝘁𝗵𝗲 𝗲𝗾𝘂𝗶𝗽𝗺𝗲𝗻𝘁 𝗼𝗽𝗲𝗿𝗮𝘁𝗶𝗼𝗻𝗮𝗹? 𝗪𝗵𝗮𝘁 𝘀𝘁𝗲𝗽𝘀 𝗱𝗶…"
type textarea "x"
type textarea "[𝟭] 𝗜𝗡𝗜𝗧𝗜𝗔𝗟 𝗙𝗜𝗡𝗗𝗜𝗡𝗚𝗦 𝗔𝗡𝗗 𝗗𝗜𝗔𝗚𝗡𝗢𝗦𝗜𝗦 𝗪𝗮𝘀 𝘁𝗵𝗲 𝗲𝗾𝘂𝗶𝗽𝗺𝗲𝗻𝘁 𝗼𝗽𝗲𝗿𝗮𝘁𝗶𝗼𝗻𝗮𝗹? 𝗪𝗵𝗮𝘁 𝘀𝘁𝗲𝗽𝘀 𝗱𝗶…"
type textarea "x"
type textarea "[𝟭] 𝗜𝗡𝗜𝗧𝗜𝗔𝗟 𝗙𝗜𝗡𝗗𝗜𝗡𝗚𝗦 𝗔𝗡𝗗 𝗗𝗜𝗔𝗚𝗡𝗢𝗦𝗜𝗦 𝗪𝗮𝘀 𝘁𝗵𝗲 𝗲𝗾𝘂𝗶𝗽𝗺𝗲𝗻𝘁 𝗼𝗽𝗲𝗿𝗮𝘁𝗶𝗼𝗻𝗮𝗹? 𝗪𝗵𝗮𝘁 𝘀𝘁𝗲𝗽𝘀 𝗱𝗶…"
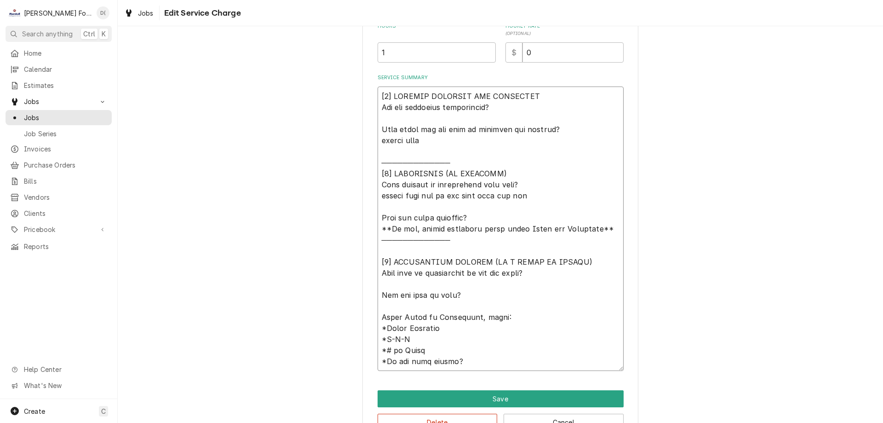
type textarea "x"
type textarea "[𝟭] 𝗜𝗡𝗜𝗧𝗜𝗔𝗟 𝗙𝗜𝗡𝗗𝗜𝗡𝗚𝗦 𝗔𝗡𝗗 𝗗𝗜𝗔𝗚𝗡𝗢𝗦𝗜𝗦 𝗪𝗮𝘀 𝘁𝗵𝗲 𝗲𝗾𝘂𝗶𝗽𝗺𝗲𝗻𝘁 𝗼𝗽𝗲𝗿𝗮𝘁𝗶𝗼𝗻𝗮𝗹? 𝗪𝗵𝗮𝘁 𝘀𝘁𝗲𝗽𝘀 𝗱𝗶…"
type textarea "x"
type textarea "[𝟭] 𝗜𝗡𝗜𝗧𝗜𝗔𝗟 𝗙𝗜𝗡𝗗𝗜𝗡𝗚𝗦 𝗔𝗡𝗗 𝗗𝗜𝗔𝗚𝗡𝗢𝗦𝗜𝗦 𝗪𝗮𝘀 𝘁𝗵𝗲 𝗲𝗾𝘂𝗶𝗽𝗺𝗲𝗻𝘁 𝗼𝗽𝗲𝗿𝗮𝘁𝗶𝗼𝗻𝗮𝗹? 𝗪𝗵𝗮𝘁 𝘀𝘁𝗲𝗽𝘀 𝗱𝗶…"
type textarea "x"
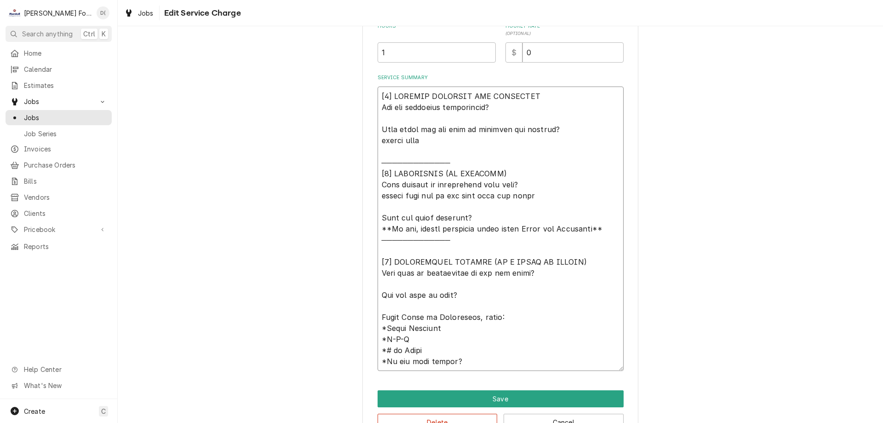
type textarea "[𝟭] 𝗜𝗡𝗜𝗧𝗜𝗔𝗟 𝗙𝗜𝗡𝗗𝗜𝗡𝗚𝗦 𝗔𝗡𝗗 𝗗𝗜𝗔𝗚𝗡𝗢𝗦𝗜𝗦 𝗪𝗮𝘀 𝘁𝗵𝗲 𝗲𝗾𝘂𝗶𝗽𝗺𝗲𝗻𝘁 𝗼𝗽𝗲𝗿𝗮𝘁𝗶𝗼𝗻𝗮𝗹? 𝗪𝗵𝗮𝘁 𝘀𝘁𝗲𝗽𝘀 𝗱𝗶…"
type textarea "x"
type textarea "[𝟭] 𝗜𝗡𝗜𝗧𝗜𝗔𝗟 𝗙𝗜𝗡𝗗𝗜𝗡𝗚𝗦 𝗔𝗡𝗗 𝗗𝗜𝗔𝗚𝗡𝗢𝗦𝗜𝗦 𝗪𝗮𝘀 𝘁𝗵𝗲 𝗲𝗾𝘂𝗶𝗽𝗺𝗲𝗻𝘁 𝗼𝗽𝗲𝗿𝗮𝘁𝗶𝗼𝗻𝗮𝗹? 𝗪𝗵𝗮𝘁 𝘀𝘁𝗲𝗽𝘀 𝗱𝗶…"
type textarea "x"
type textarea "[𝟭] 𝗜𝗡𝗜𝗧𝗜𝗔𝗟 𝗙𝗜𝗡𝗗𝗜𝗡𝗚𝗦 𝗔𝗡𝗗 𝗗𝗜𝗔𝗚𝗡𝗢𝗦𝗜𝗦 𝗪𝗮𝘀 𝘁𝗵𝗲 𝗲𝗾𝘂𝗶𝗽𝗺𝗲𝗻𝘁 𝗼𝗽𝗲𝗿𝗮𝘁𝗶𝗼𝗻𝗮𝗹? 𝗪𝗵𝗮𝘁 𝘀𝘁𝗲𝗽𝘀 𝗱𝗶…"
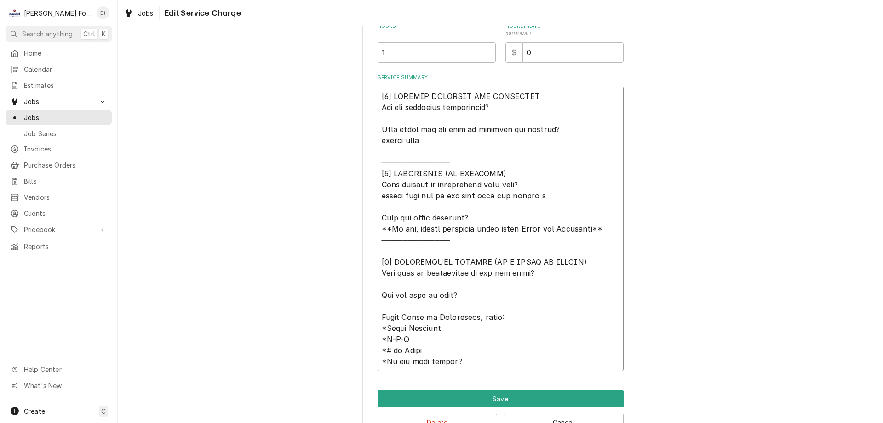
type textarea "x"
type textarea "[𝟭] 𝗜𝗡𝗜𝗧𝗜𝗔𝗟 𝗙𝗜𝗡𝗗𝗜𝗡𝗚𝗦 𝗔𝗡𝗗 𝗗𝗜𝗔𝗚𝗡𝗢𝗦𝗜𝗦 𝗪𝗮𝘀 𝘁𝗵𝗲 𝗲𝗾𝘂𝗶𝗽𝗺𝗲𝗻𝘁 𝗼𝗽𝗲𝗿𝗮𝘁𝗶𝗼𝗻𝗮𝗹? 𝗪𝗵𝗮𝘁 𝘀𝘁𝗲𝗽𝘀 𝗱𝗶…"
type textarea "x"
type textarea "[𝟭] 𝗜𝗡𝗜𝗧𝗜𝗔𝗟 𝗙𝗜𝗡𝗗𝗜𝗡𝗚𝗦 𝗔𝗡𝗗 𝗗𝗜𝗔𝗚𝗡𝗢𝗦𝗜𝗦 𝗪𝗮𝘀 𝘁𝗵𝗲 𝗲𝗾𝘂𝗶𝗽𝗺𝗲𝗻𝘁 𝗼𝗽𝗲𝗿𝗮𝘁𝗶𝗼𝗻𝗮𝗹? 𝗪𝗵𝗮𝘁 𝘀𝘁𝗲𝗽𝘀 𝗱𝗶…"
type textarea "x"
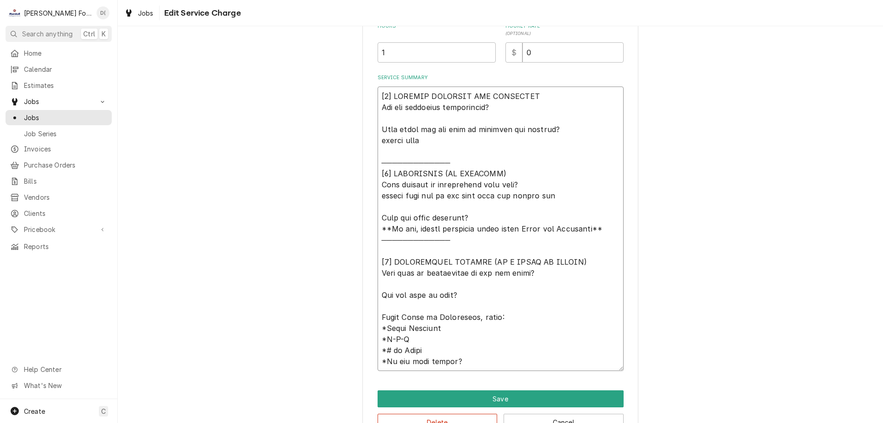
type textarea "[𝟭] 𝗜𝗡𝗜𝗧𝗜𝗔𝗟 𝗙𝗜𝗡𝗗𝗜𝗡𝗚𝗦 𝗔𝗡𝗗 𝗗𝗜𝗔𝗚𝗡𝗢𝗦𝗜𝗦 𝗪𝗮𝘀 𝘁𝗵𝗲 𝗲𝗾𝘂𝗶𝗽𝗺𝗲𝗻𝘁 𝗼𝗽𝗲𝗿𝗮𝘁𝗶𝗼𝗻𝗮𝗹? 𝗪𝗵𝗮𝘁 𝘀𝘁𝗲𝗽𝘀 𝗱𝗶…"
type textarea "x"
type textarea "[𝟭] 𝗜𝗡𝗜𝗧𝗜𝗔𝗟 𝗙𝗜𝗡𝗗𝗜𝗡𝗚𝗦 𝗔𝗡𝗗 𝗗𝗜𝗔𝗚𝗡𝗢𝗦𝗜𝗦 𝗪𝗮𝘀 𝘁𝗵𝗲 𝗲𝗾𝘂𝗶𝗽𝗺𝗲𝗻𝘁 𝗼𝗽𝗲𝗿𝗮𝘁𝗶𝗼𝗻𝗮𝗹? 𝗪𝗵𝗮𝘁 𝘀𝘁𝗲𝗽𝘀 𝗱𝗶…"
type textarea "x"
type textarea "[𝟭] 𝗜𝗡𝗜𝗧𝗜𝗔𝗟 𝗙𝗜𝗡𝗗𝗜𝗡𝗚𝗦 𝗔𝗡𝗗 𝗗𝗜𝗔𝗚𝗡𝗢𝗦𝗜𝗦 𝗪𝗮𝘀 𝘁𝗵𝗲 𝗲𝗾𝘂𝗶𝗽𝗺𝗲𝗻𝘁 𝗼𝗽𝗲𝗿𝗮𝘁𝗶𝗼𝗻𝗮𝗹? 𝗪𝗵𝗮𝘁 𝘀𝘁𝗲𝗽𝘀 𝗱𝗶…"
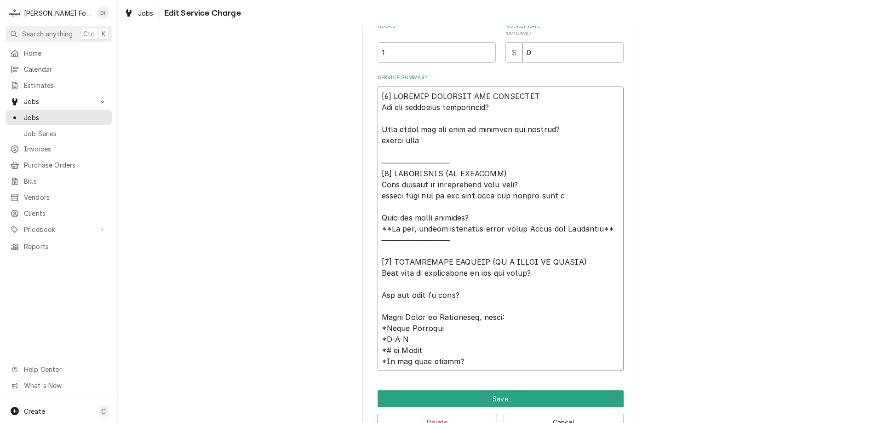
type textarea "x"
type textarea "[𝟭] 𝗜𝗡𝗜𝗧𝗜𝗔𝗟 𝗙𝗜𝗡𝗗𝗜𝗡𝗚𝗦 𝗔𝗡𝗗 𝗗𝗜𝗔𝗚𝗡𝗢𝗦𝗜𝗦 𝗪𝗮𝘀 𝘁𝗵𝗲 𝗲𝗾𝘂𝗶𝗽𝗺𝗲𝗻𝘁 𝗼𝗽𝗲𝗿𝗮𝘁𝗶𝗼𝗻𝗮𝗹? 𝗪𝗵𝗮𝘁 𝘀𝘁𝗲𝗽𝘀 𝗱𝗶…"
type textarea "x"
type textarea "[𝟭] 𝗜𝗡𝗜𝗧𝗜𝗔𝗟 𝗙𝗜𝗡𝗗𝗜𝗡𝗚𝗦 𝗔𝗡𝗗 𝗗𝗜𝗔𝗚𝗡𝗢𝗦𝗜𝗦 𝗪𝗮𝘀 𝘁𝗵𝗲 𝗲𝗾𝘂𝗶𝗽𝗺𝗲𝗻𝘁 𝗼𝗽𝗲𝗿𝗮𝘁𝗶𝗼𝗻𝗮𝗹? 𝗪𝗵𝗮𝘁 𝘀𝘁𝗲𝗽𝘀 𝗱𝗶…"
type textarea "x"
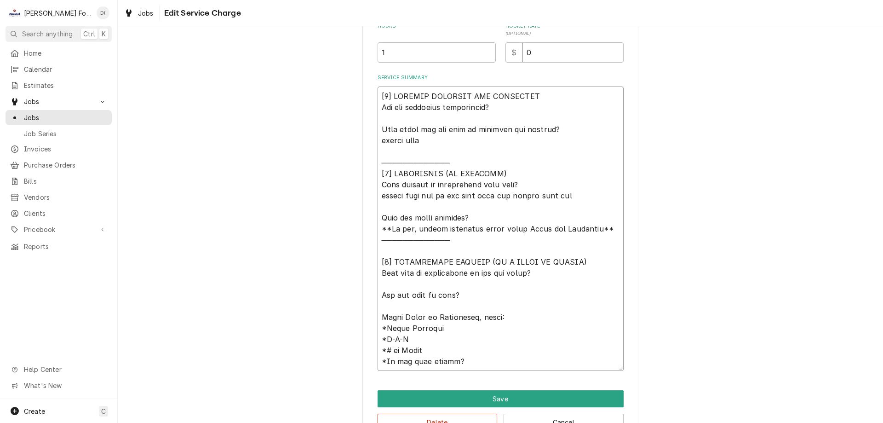
type textarea "[𝟭] 𝗜𝗡𝗜𝗧𝗜𝗔𝗟 𝗙𝗜𝗡𝗗𝗜𝗡𝗚𝗦 𝗔𝗡𝗗 𝗗𝗜𝗔𝗚𝗡𝗢𝗦𝗜𝗦 𝗪𝗮𝘀 𝘁𝗵𝗲 𝗲𝗾𝘂𝗶𝗽𝗺𝗲𝗻𝘁 𝗼𝗽𝗲𝗿𝗮𝘁𝗶𝗼𝗻𝗮𝗹? 𝗪𝗵𝗮𝘁 𝘀𝘁𝗲𝗽𝘀 𝗱𝗶…"
type textarea "x"
type textarea "[𝟭] 𝗜𝗡𝗜𝗧𝗜𝗔𝗟 𝗙𝗜𝗡𝗗𝗜𝗡𝗚𝗦 𝗔𝗡𝗗 𝗗𝗜𝗔𝗚𝗡𝗢𝗦𝗜𝗦 𝗪𝗮𝘀 𝘁𝗵𝗲 𝗲𝗾𝘂𝗶𝗽𝗺𝗲𝗻𝘁 𝗼𝗽𝗲𝗿𝗮𝘁𝗶𝗼𝗻𝗮𝗹? 𝗪𝗵𝗮𝘁 𝘀𝘁𝗲𝗽𝘀 𝗱𝗶…"
type textarea "x"
type textarea "[𝟭] 𝗜𝗡𝗜𝗧𝗜𝗔𝗟 𝗙𝗜𝗡𝗗𝗜𝗡𝗚𝗦 𝗔𝗡𝗗 𝗗𝗜𝗔𝗚𝗡𝗢𝗦𝗜𝗦 𝗪𝗮𝘀 𝘁𝗵𝗲 𝗲𝗾𝘂𝗶𝗽𝗺𝗲𝗻𝘁 𝗼𝗽𝗲𝗿𝗮𝘁𝗶𝗼𝗻𝗮𝗹? 𝗪𝗵𝗮𝘁 𝘀𝘁𝗲𝗽𝘀 𝗱𝗶…"
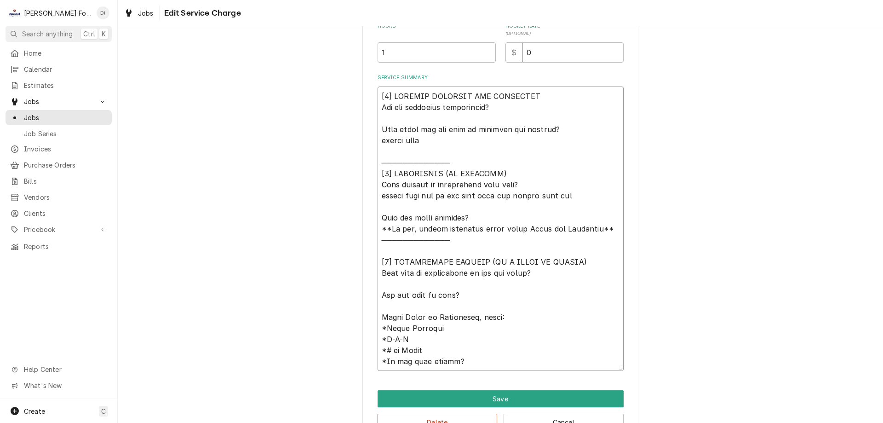
type textarea "x"
type textarea "[𝟭] 𝗜𝗡𝗜𝗧𝗜𝗔𝗟 𝗙𝗜𝗡𝗗𝗜𝗡𝗚𝗦 𝗔𝗡𝗗 𝗗𝗜𝗔𝗚𝗡𝗢𝗦𝗜𝗦 𝗪𝗮𝘀 𝘁𝗵𝗲 𝗲𝗾𝘂𝗶𝗽𝗺𝗲𝗻𝘁 𝗼𝗽𝗲𝗿𝗮𝘁𝗶𝗼𝗻𝗮𝗹? 𝗪𝗵𝗮𝘁 𝘀𝘁𝗲𝗽𝘀 𝗱𝗶…"
type textarea "x"
type textarea "[𝟭] 𝗜𝗡𝗜𝗧𝗜𝗔𝗟 𝗙𝗜𝗡𝗗𝗜𝗡𝗚𝗦 𝗔𝗡𝗗 𝗗𝗜𝗔𝗚𝗡𝗢𝗦𝗜𝗦 𝗪𝗮𝘀 𝘁𝗵𝗲 𝗲𝗾𝘂𝗶𝗽𝗺𝗲𝗻𝘁 𝗼𝗽𝗲𝗿𝗮𝘁𝗶𝗼𝗻𝗮𝗹? 𝗪𝗵𝗮𝘁 𝘀𝘁𝗲𝗽𝘀 𝗱𝗶…"
type textarea "x"
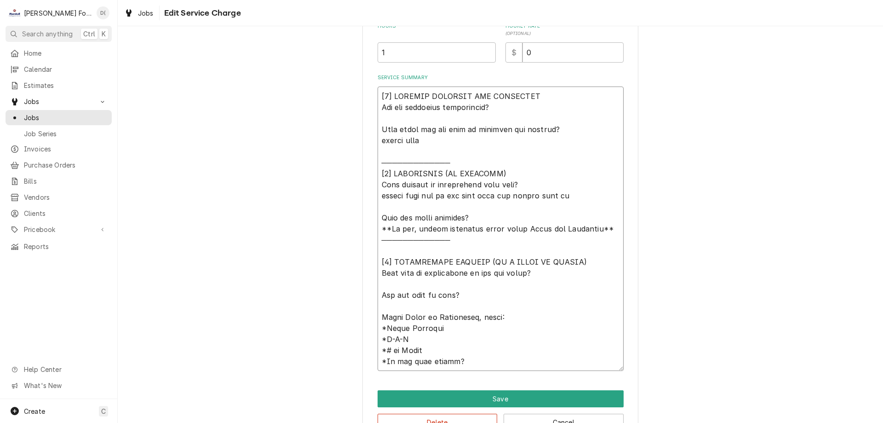
type textarea "[𝟭] 𝗜𝗡𝗜𝗧𝗜𝗔𝗟 𝗙𝗜𝗡𝗗𝗜𝗡𝗚𝗦 𝗔𝗡𝗗 𝗗𝗜𝗔𝗚𝗡𝗢𝗦𝗜𝗦 𝗪𝗮𝘀 𝘁𝗵𝗲 𝗲𝗾𝘂𝗶𝗽𝗺𝗲𝗻𝘁 𝗼𝗽𝗲𝗿𝗮𝘁𝗶𝗼𝗻𝗮𝗹? 𝗪𝗵𝗮𝘁 𝘀𝘁𝗲𝗽𝘀 𝗱𝗶…"
type textarea "x"
type textarea "[𝟭] 𝗜𝗡𝗜𝗧𝗜𝗔𝗟 𝗙𝗜𝗡𝗗𝗜𝗡𝗚𝗦 𝗔𝗡𝗗 𝗗𝗜𝗔𝗚𝗡𝗢𝗦𝗜𝗦 𝗪𝗮𝘀 𝘁𝗵𝗲 𝗲𝗾𝘂𝗶𝗽𝗺𝗲𝗻𝘁 𝗼𝗽𝗲𝗿𝗮𝘁𝗶𝗼𝗻𝗮𝗹? 𝗪𝗵𝗮𝘁 𝘀𝘁𝗲𝗽𝘀 𝗱𝗶…"
type textarea "x"
type textarea "[𝟭] 𝗜𝗡𝗜𝗧𝗜𝗔𝗟 𝗙𝗜𝗡𝗗𝗜𝗡𝗚𝗦 𝗔𝗡𝗗 𝗗𝗜𝗔𝗚𝗡𝗢𝗦𝗜𝗦 𝗪𝗮𝘀 𝘁𝗵𝗲 𝗲𝗾𝘂𝗶𝗽𝗺𝗲𝗻𝘁 𝗼𝗽𝗲𝗿𝗮𝘁𝗶𝗼𝗻𝗮𝗹? 𝗪𝗵𝗮𝘁 𝘀𝘁𝗲𝗽𝘀 𝗱𝗶…"
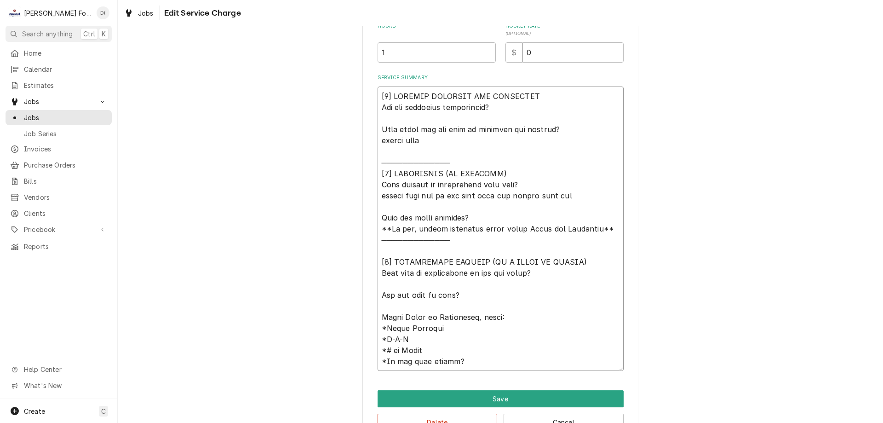
type textarea "x"
type textarea "[𝟭] 𝗜𝗡𝗜𝗧𝗜𝗔𝗟 𝗙𝗜𝗡𝗗𝗜𝗡𝗚𝗦 𝗔𝗡𝗗 𝗗𝗜𝗔𝗚𝗡𝗢𝗦𝗜𝗦 𝗪𝗮𝘀 𝘁𝗵𝗲 𝗲𝗾𝘂𝗶𝗽𝗺𝗲𝗻𝘁 𝗼𝗽𝗲𝗿𝗮𝘁𝗶𝗼𝗻𝗮𝗹? 𝗪𝗵𝗮𝘁 𝘀𝘁𝗲𝗽𝘀 𝗱𝗶…"
type textarea "x"
type textarea "[𝟭] 𝗜𝗡𝗜𝗧𝗜𝗔𝗟 𝗙𝗜𝗡𝗗𝗜𝗡𝗚𝗦 𝗔𝗡𝗗 𝗗𝗜𝗔𝗚𝗡𝗢𝗦𝗜𝗦 𝗪𝗮𝘀 𝘁𝗵𝗲 𝗲𝗾𝘂𝗶𝗽𝗺𝗲𝗻𝘁 𝗼𝗽𝗲𝗿𝗮𝘁𝗶𝗼𝗻𝗮𝗹? 𝗪𝗵𝗮𝘁 𝘀𝘁𝗲𝗽𝘀 𝗱𝗶…"
type textarea "x"
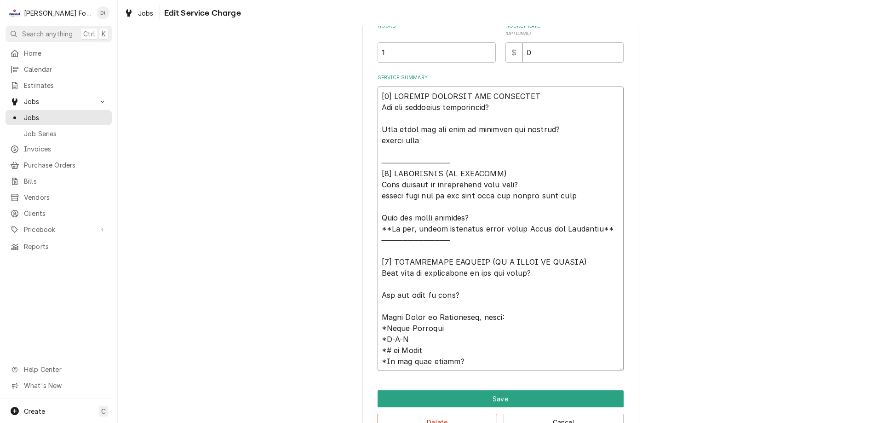
type textarea "[𝟭] 𝗜𝗡𝗜𝗧𝗜𝗔𝗟 𝗙𝗜𝗡𝗗𝗜𝗡𝗚𝗦 𝗔𝗡𝗗 𝗗𝗜𝗔𝗚𝗡𝗢𝗦𝗜𝗦 𝗪𝗮𝘀 𝘁𝗵𝗲 𝗲𝗾𝘂𝗶𝗽𝗺𝗲𝗻𝘁 𝗼𝗽𝗲𝗿𝗮𝘁𝗶𝗼𝗻𝗮𝗹? 𝗪𝗵𝗮𝘁 𝘀𝘁𝗲𝗽𝘀 𝗱𝗶…"
type textarea "x"
type textarea "[𝟭] 𝗜𝗡𝗜𝗧𝗜𝗔𝗟 𝗙𝗜𝗡𝗗𝗜𝗡𝗚𝗦 𝗔𝗡𝗗 𝗗𝗜𝗔𝗚𝗡𝗢𝗦𝗜𝗦 𝗪𝗮𝘀 𝘁𝗵𝗲 𝗲𝗾𝘂𝗶𝗽𝗺𝗲𝗻𝘁 𝗼𝗽𝗲𝗿𝗮𝘁𝗶𝗼𝗻𝗮𝗹? 𝗪𝗵𝗮𝘁 𝘀𝘁𝗲𝗽𝘀 𝗱𝗶…"
type textarea "x"
type textarea "[𝟭] 𝗜𝗡𝗜𝗧𝗜𝗔𝗟 𝗙𝗜𝗡𝗗𝗜𝗡𝗚𝗦 𝗔𝗡𝗗 𝗗𝗜𝗔𝗚𝗡𝗢𝗦𝗜𝗦 𝗪𝗮𝘀 𝘁𝗵𝗲 𝗲𝗾𝘂𝗶𝗽𝗺𝗲𝗻𝘁 𝗼𝗽𝗲𝗿𝗮𝘁𝗶𝗼𝗻𝗮𝗹? 𝗪𝗵𝗮𝘁 𝘀𝘁𝗲𝗽𝘀 𝗱𝗶…"
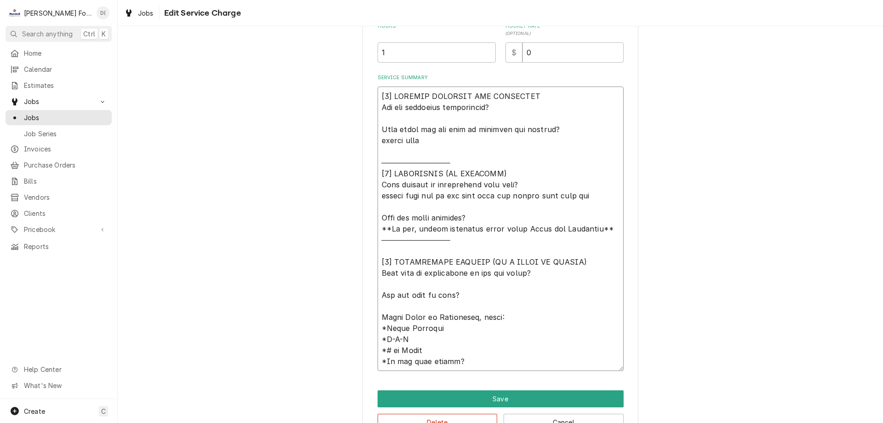
type textarea "x"
type textarea "[𝟭] 𝗜𝗡𝗜𝗧𝗜𝗔𝗟 𝗙𝗜𝗡𝗗𝗜𝗡𝗚𝗦 𝗔𝗡𝗗 𝗗𝗜𝗔𝗚𝗡𝗢𝗦𝗜𝗦 𝗪𝗮𝘀 𝘁𝗵𝗲 𝗲𝗾𝘂𝗶𝗽𝗺𝗲𝗻𝘁 𝗼𝗽𝗲𝗿𝗮𝘁𝗶𝗼𝗻𝗮𝗹? 𝗪𝗵𝗮𝘁 𝘀𝘁𝗲𝗽𝘀 𝗱𝗶…"
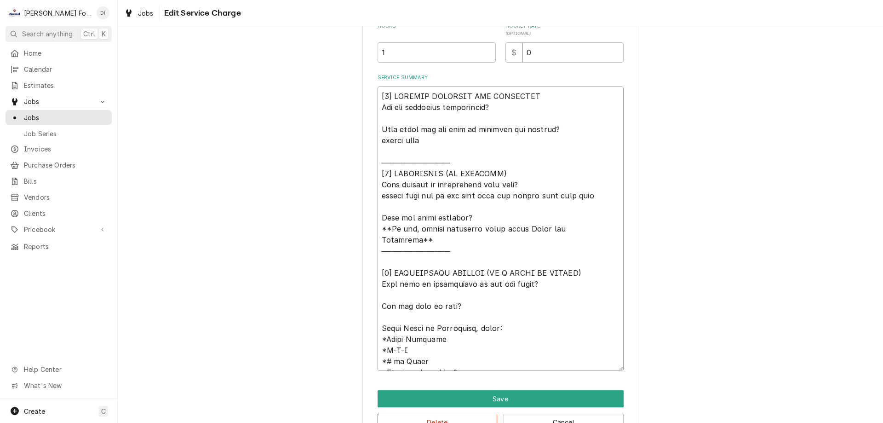
type textarea "x"
type textarea "[𝟭] 𝗜𝗡𝗜𝗧𝗜𝗔𝗟 𝗙𝗜𝗡𝗗𝗜𝗡𝗚𝗦 𝗔𝗡𝗗 𝗗𝗜𝗔𝗚𝗡𝗢𝗦𝗜𝗦 𝗪𝗮𝘀 𝘁𝗵𝗲 𝗲𝗾𝘂𝗶𝗽𝗺𝗲𝗻𝘁 𝗼𝗽𝗲𝗿𝗮𝘁𝗶𝗼𝗻𝗮𝗹? 𝗪𝗵𝗮𝘁 𝘀𝘁𝗲𝗽𝘀 𝗱𝗶…"
type textarea "x"
type textarea "[𝟭] 𝗜𝗡𝗜𝗧𝗜𝗔𝗟 𝗙𝗜𝗡𝗗𝗜𝗡𝗚𝗦 𝗔𝗡𝗗 𝗗𝗜𝗔𝗚𝗡𝗢𝗦𝗜𝗦 𝗪𝗮𝘀 𝘁𝗵𝗲 𝗲𝗾𝘂𝗶𝗽𝗺𝗲𝗻𝘁 𝗼𝗽𝗲𝗿𝗮𝘁𝗶𝗼𝗻𝗮𝗹? 𝗪𝗵𝗮𝘁 𝘀𝘁𝗲𝗽𝘀 𝗱𝗶…"
type textarea "x"
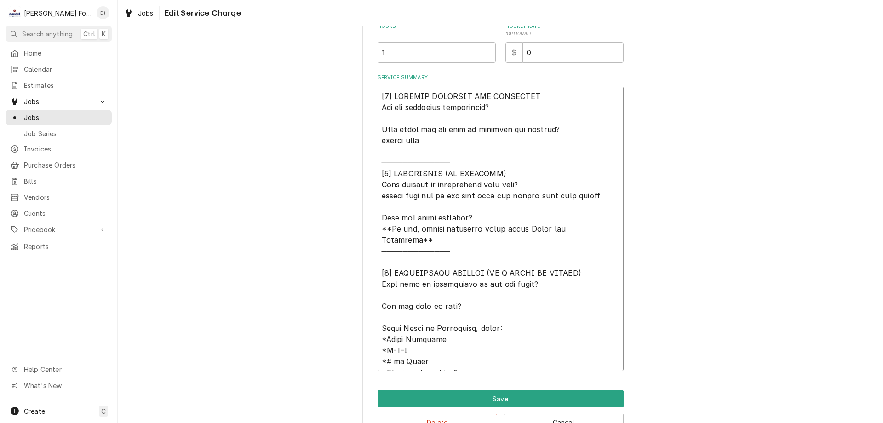
type textarea "[𝟭] 𝗜𝗡𝗜𝗧𝗜𝗔𝗟 𝗙𝗜𝗡𝗗𝗜𝗡𝗚𝗦 𝗔𝗡𝗗 𝗗𝗜𝗔𝗚𝗡𝗢𝗦𝗜𝗦 𝗪𝗮𝘀 𝘁𝗵𝗲 𝗲𝗾𝘂𝗶𝗽𝗺𝗲𝗻𝘁 𝗼𝗽𝗲𝗿𝗮𝘁𝗶𝗼𝗻𝗮𝗹? 𝗪𝗵𝗮𝘁 𝘀𝘁𝗲𝗽𝘀 𝗱𝗶…"
type textarea "x"
type textarea "[𝟭] 𝗜𝗡𝗜𝗧𝗜𝗔𝗟 𝗙𝗜𝗡𝗗𝗜𝗡𝗚𝗦 𝗔𝗡𝗗 𝗗𝗜𝗔𝗚𝗡𝗢𝗦𝗜𝗦 𝗪𝗮𝘀 𝘁𝗵𝗲 𝗲𝗾𝘂𝗶𝗽𝗺𝗲𝗻𝘁 𝗼𝗽𝗲𝗿𝗮𝘁𝗶𝗼𝗻𝗮𝗹? 𝗪𝗵𝗮𝘁 𝘀𝘁𝗲𝗽𝘀 𝗱𝗶…"
type textarea "x"
type textarea "[𝟭] 𝗜𝗡𝗜𝗧𝗜𝗔𝗟 𝗙𝗜𝗡𝗗𝗜𝗡𝗚𝗦 𝗔𝗡𝗗 𝗗𝗜𝗔𝗚𝗡𝗢𝗦𝗜𝗦 𝗪𝗮𝘀 𝘁𝗵𝗲 𝗲𝗾𝘂𝗶𝗽𝗺𝗲𝗻𝘁 𝗼𝗽𝗲𝗿𝗮𝘁𝗶𝗼𝗻𝗮𝗹? 𝗪𝗵𝗮𝘁 𝘀𝘁𝗲𝗽𝘀 𝗱𝗶…"
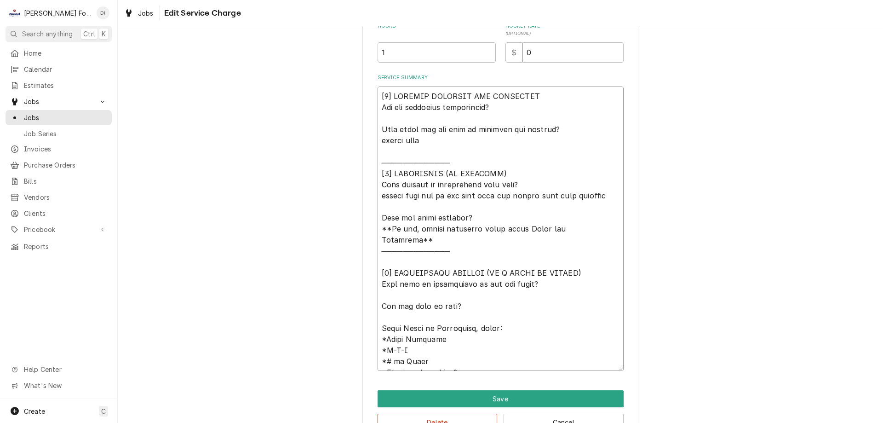
type textarea "x"
type textarea "[𝟭] 𝗜𝗡𝗜𝗧𝗜𝗔𝗟 𝗙𝗜𝗡𝗗𝗜𝗡𝗚𝗦 𝗔𝗡𝗗 𝗗𝗜𝗔𝗚𝗡𝗢𝗦𝗜𝗦 𝗪𝗮𝘀 𝘁𝗵𝗲 𝗲𝗾𝘂𝗶𝗽𝗺𝗲𝗻𝘁 𝗼𝗽𝗲𝗿𝗮𝘁𝗶𝗼𝗻𝗮𝗹? 𝗪𝗵𝗮𝘁 𝘀𝘁𝗲𝗽𝘀 𝗱𝗶…"
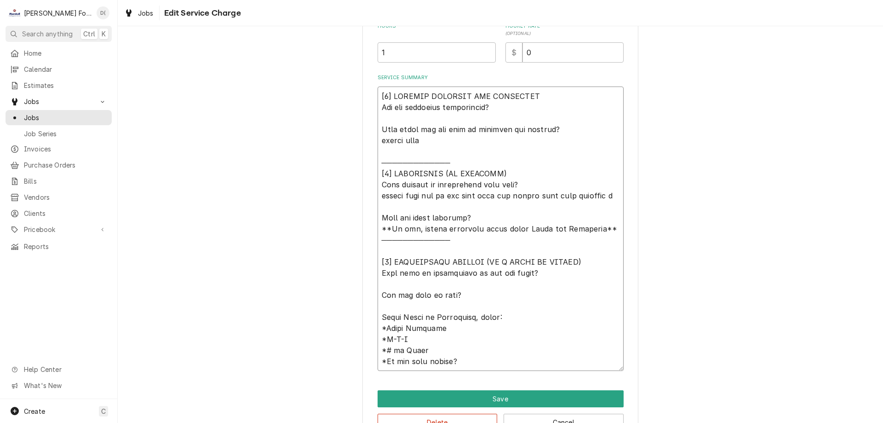
type textarea "x"
type textarea "[𝟭] 𝗜𝗡𝗜𝗧𝗜𝗔𝗟 𝗙𝗜𝗡𝗗𝗜𝗡𝗚𝗦 𝗔𝗡𝗗 𝗗𝗜𝗔𝗚𝗡𝗢𝗦𝗜𝗦 𝗪𝗮𝘀 𝘁𝗵𝗲 𝗲𝗾𝘂𝗶𝗽𝗺𝗲𝗻𝘁 𝗼𝗽𝗲𝗿𝗮𝘁𝗶𝗼𝗻𝗮𝗹? 𝗪𝗵𝗮𝘁 𝘀𝘁𝗲𝗽𝘀 𝗱𝗶…"
type textarea "x"
type textarea "[𝟭] 𝗜𝗡𝗜𝗧𝗜𝗔𝗟 𝗙𝗜𝗡𝗗𝗜𝗡𝗚𝗦 𝗔𝗡𝗗 𝗗𝗜𝗔𝗚𝗡𝗢𝗦𝗜𝗦 𝗪𝗮𝘀 𝘁𝗵𝗲 𝗲𝗾𝘂𝗶𝗽𝗺𝗲𝗻𝘁 𝗼𝗽𝗲𝗿𝗮𝘁𝗶𝗼𝗻𝗮𝗹? 𝗪𝗵𝗮𝘁 𝘀𝘁𝗲𝗽𝘀 𝗱𝗶…"
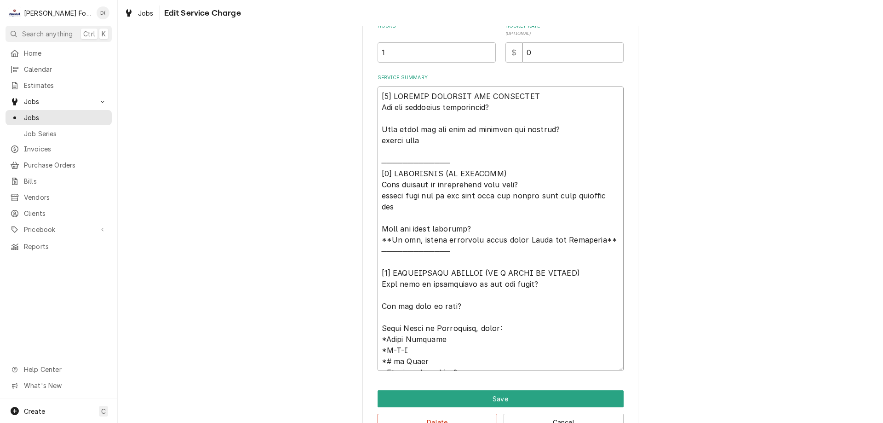
type textarea "x"
type textarea "[𝟭] 𝗜𝗡𝗜𝗧𝗜𝗔𝗟 𝗙𝗜𝗡𝗗𝗜𝗡𝗚𝗦 𝗔𝗡𝗗 𝗗𝗜𝗔𝗚𝗡𝗢𝗦𝗜𝗦 𝗪𝗮𝘀 𝘁𝗵𝗲 𝗲𝗾𝘂𝗶𝗽𝗺𝗲𝗻𝘁 𝗼𝗽𝗲𝗿𝗮𝘁𝗶𝗼𝗻𝗮𝗹? 𝗪𝗵𝗮𝘁 𝘀𝘁𝗲𝗽𝘀 𝗱𝗶…"
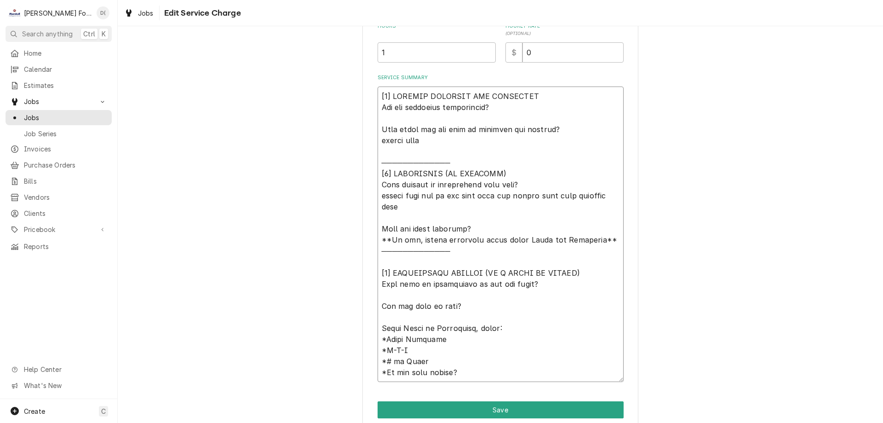
type textarea "x"
type textarea "[𝟭] 𝗜𝗡𝗜𝗧𝗜𝗔𝗟 𝗙𝗜𝗡𝗗𝗜𝗡𝗚𝗦 𝗔𝗡𝗗 𝗗𝗜𝗔𝗚𝗡𝗢𝗦𝗜𝗦 𝗪𝗮𝘀 𝘁𝗵𝗲 𝗲𝗾𝘂𝗶𝗽𝗺𝗲𝗻𝘁 𝗼𝗽𝗲𝗿𝗮𝘁𝗶𝗼𝗻𝗮𝗹? 𝗪𝗵𝗮𝘁 𝘀𝘁𝗲𝗽𝘀 𝗱𝗶…"
type textarea "x"
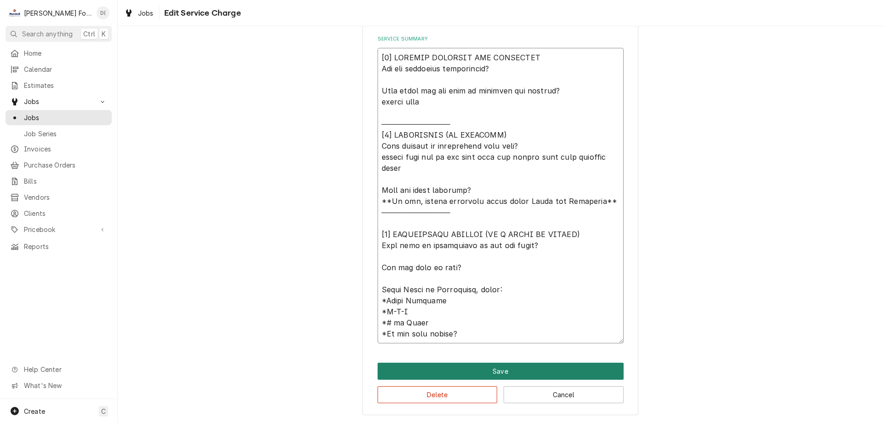
type textarea "[𝟭] 𝗜𝗡𝗜𝗧𝗜𝗔𝗟 𝗙𝗜𝗡𝗗𝗜𝗡𝗚𝗦 𝗔𝗡𝗗 𝗗𝗜𝗔𝗚𝗡𝗢𝗦𝗜𝗦 𝗪𝗮𝘀 𝘁𝗵𝗲 𝗲𝗾𝘂𝗶𝗽𝗺𝗲𝗻𝘁 𝗼𝗽𝗲𝗿𝗮𝘁𝗶𝗼𝗻𝗮𝗹? 𝗪𝗵𝗮𝘁 𝘀𝘁𝗲𝗽𝘀 𝗱𝗶…"
click at [495, 365] on button "Save" at bounding box center [501, 371] width 246 height 17
type textarea "x"
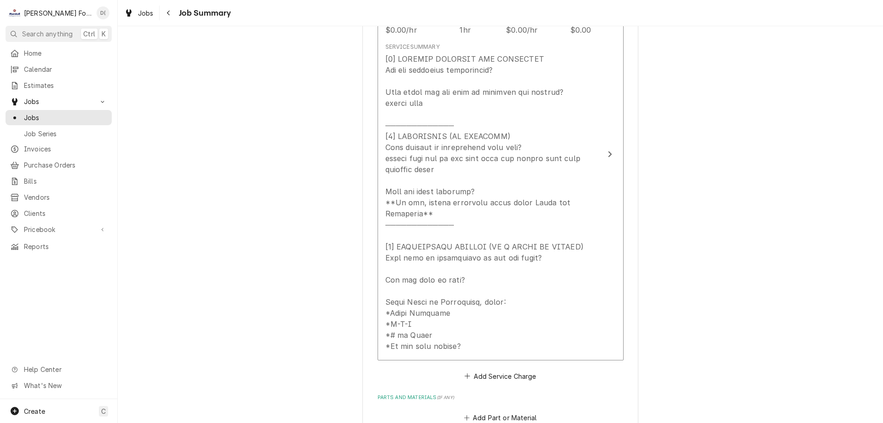
scroll to position [276, 0]
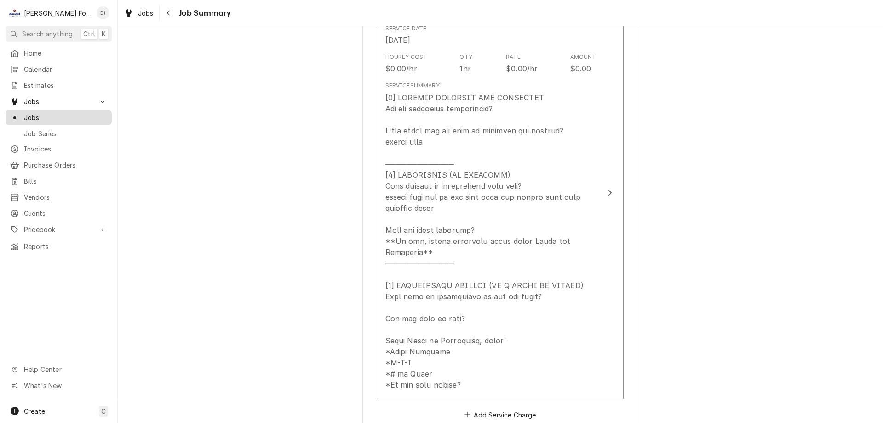
click at [81, 114] on span "Jobs" at bounding box center [65, 118] width 83 height 10
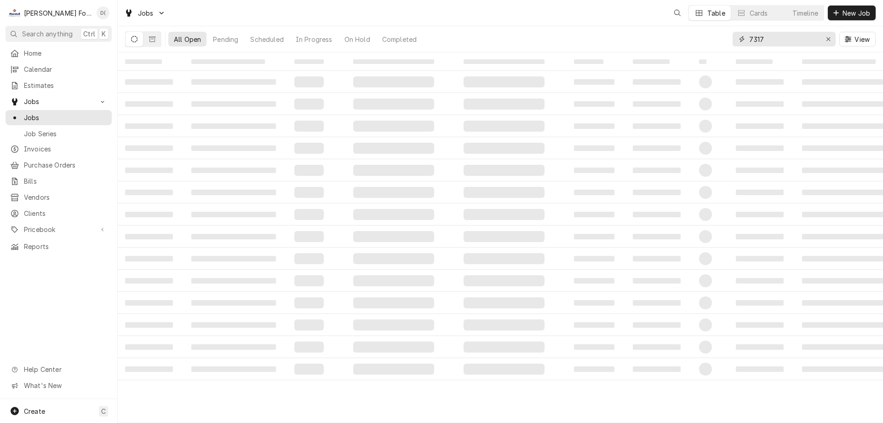
click at [780, 41] on input "7317" at bounding box center [783, 39] width 69 height 15
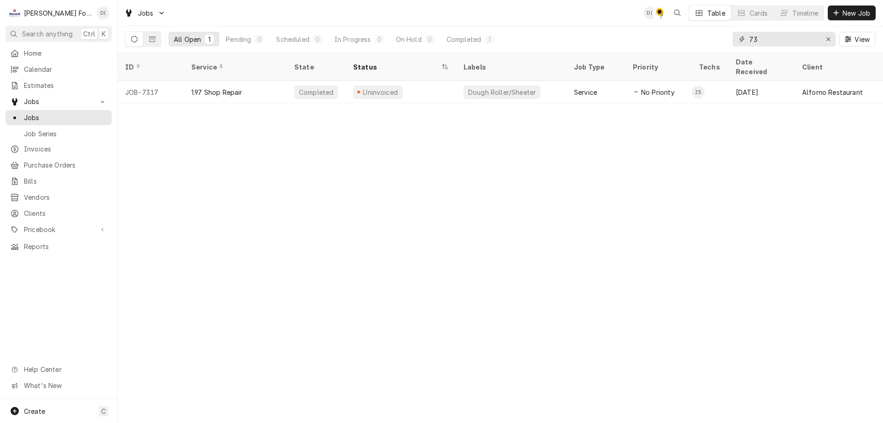
type input "7"
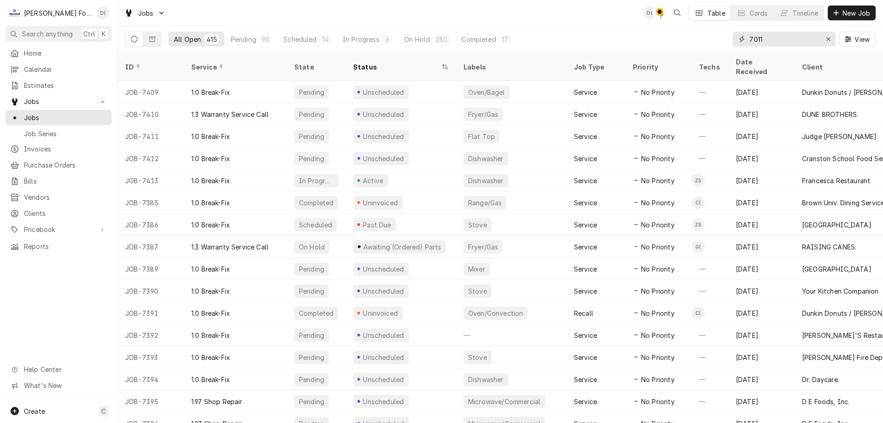
type input "7011"
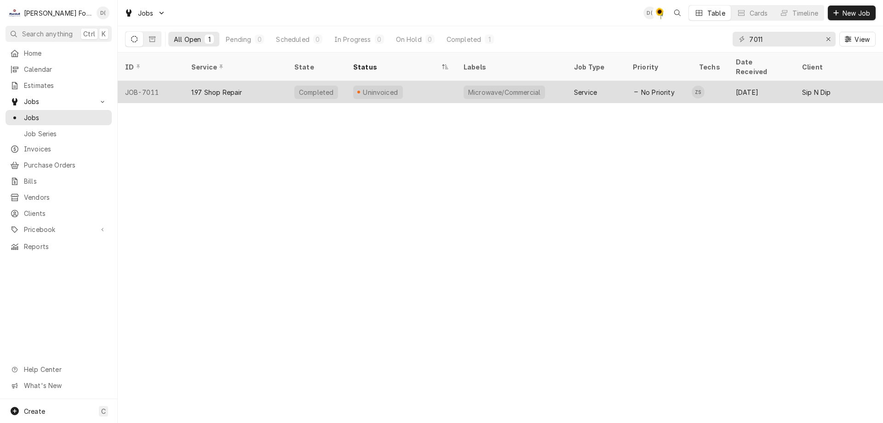
click at [406, 82] on div "Uninvoiced" at bounding box center [401, 92] width 110 height 22
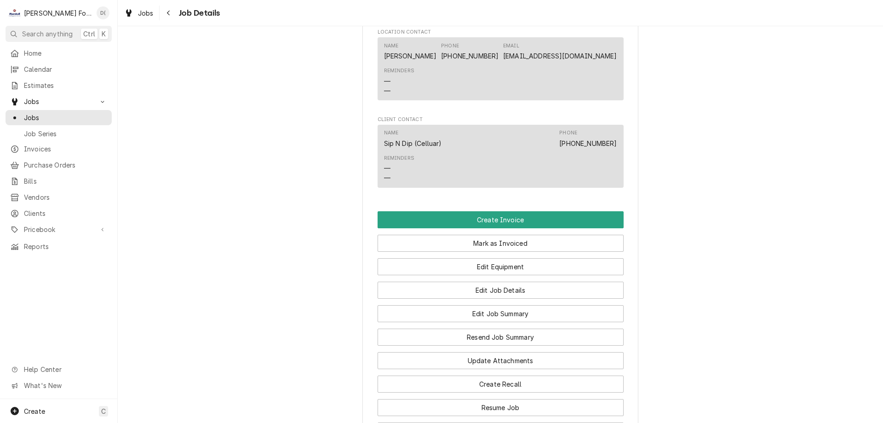
scroll to position [644, 0]
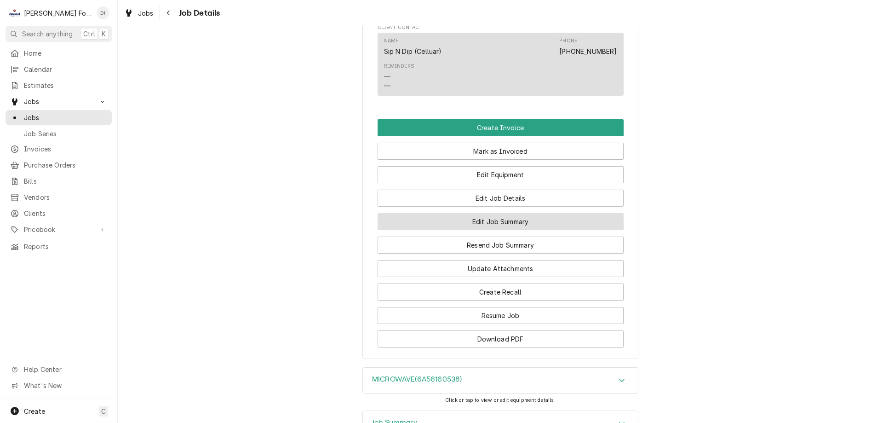
click at [485, 230] on button "Edit Job Summary" at bounding box center [501, 221] width 246 height 17
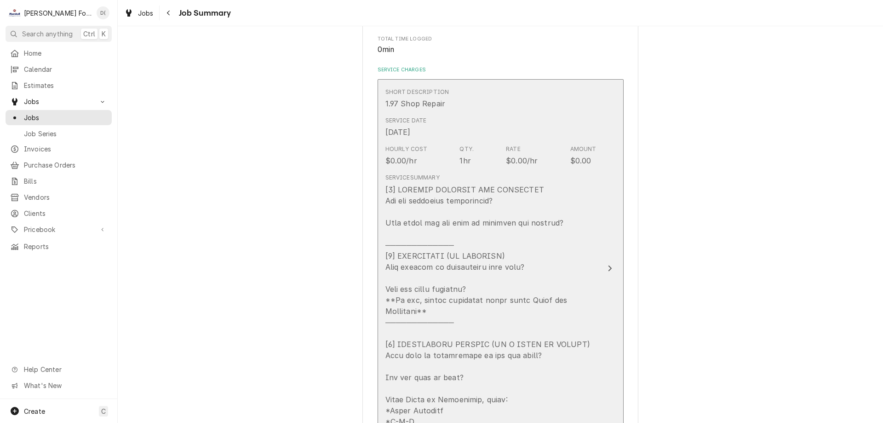
scroll to position [230, 0]
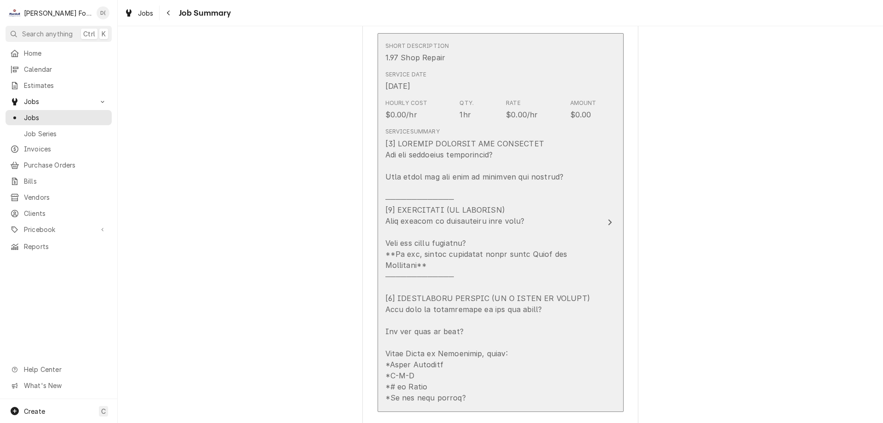
click at [608, 219] on icon "Update Line Item" at bounding box center [610, 222] width 5 height 7
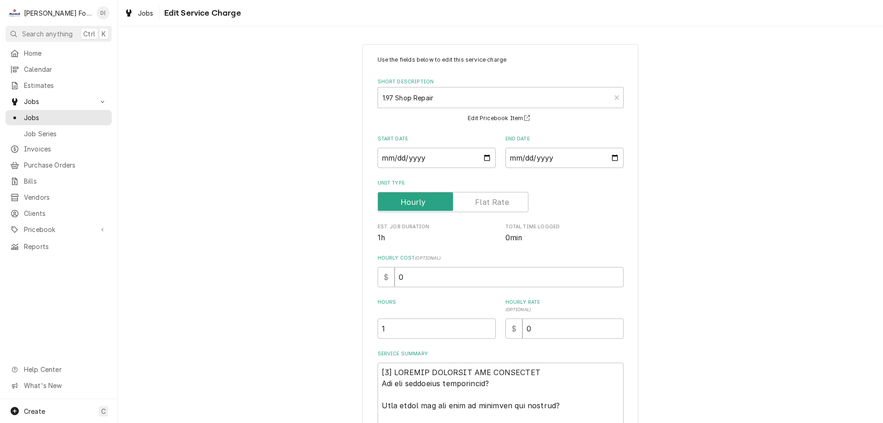
scroll to position [138, 0]
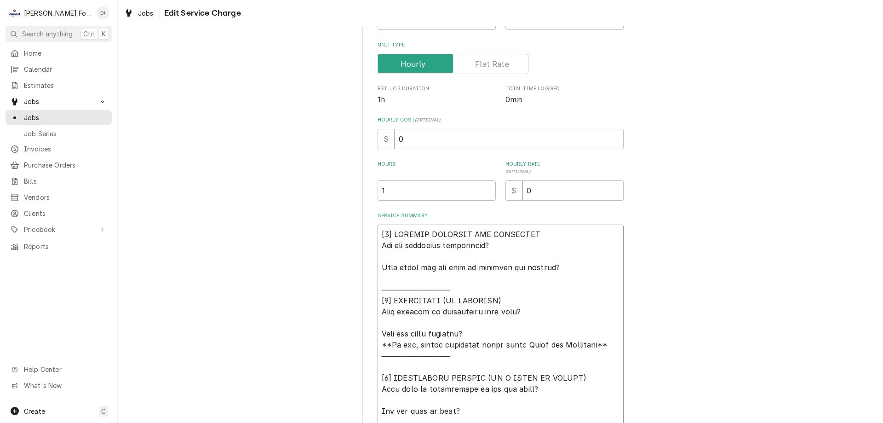
click at [571, 265] on textarea "Service Summary" at bounding box center [501, 356] width 246 height 262
type textarea "x"
type textarea "[3] LOREMIP DOLORSIT AME CONSECTET Adi eli seddoeius temporincid? Utla etdol ma…"
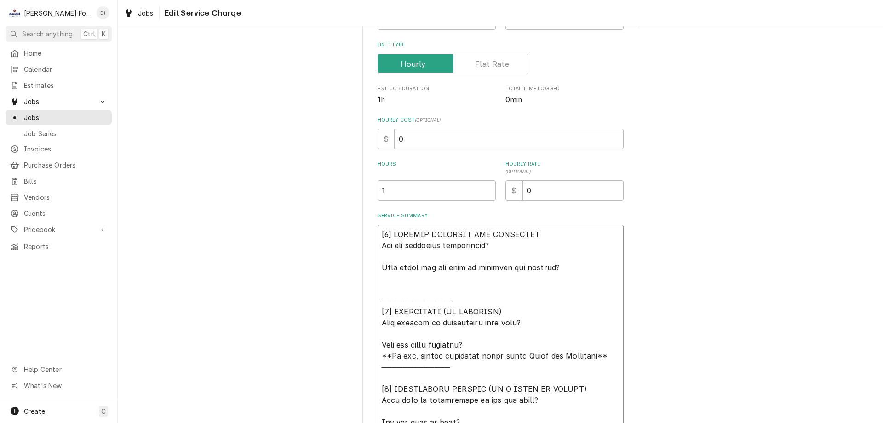
type textarea "x"
type textarea "[2] LOREMIP DOLORSIT AME CONSECTET Adi eli seddoeius temporincid? Utla etdol ma…"
type textarea "x"
type textarea "[2] LOREMIP DOLORSIT AME CONSECTET Adi eli seddoeius temporincid? Utla etdol ma…"
type textarea "x"
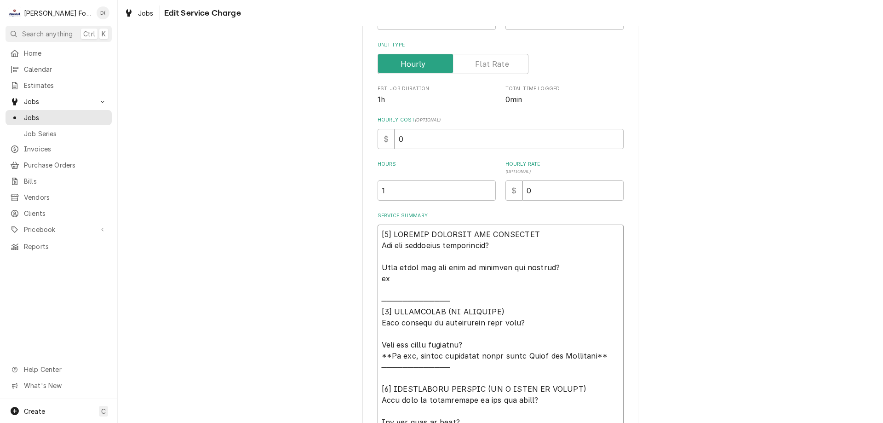
type textarea "[9] LOREMIP DOLORSIT AME CONSECTET Adi eli seddoeius temporincid? Utla etdol ma…"
type textarea "x"
type textarea "[2] LOREMIP DOLORSIT AME CONSECTET Adi eli seddoeius temporincid? Utla etdol ma…"
type textarea "x"
type textarea "[9] LOREMIP DOLORSIT AME CONSECTET Adi eli seddoeius temporincid? Utla etdol ma…"
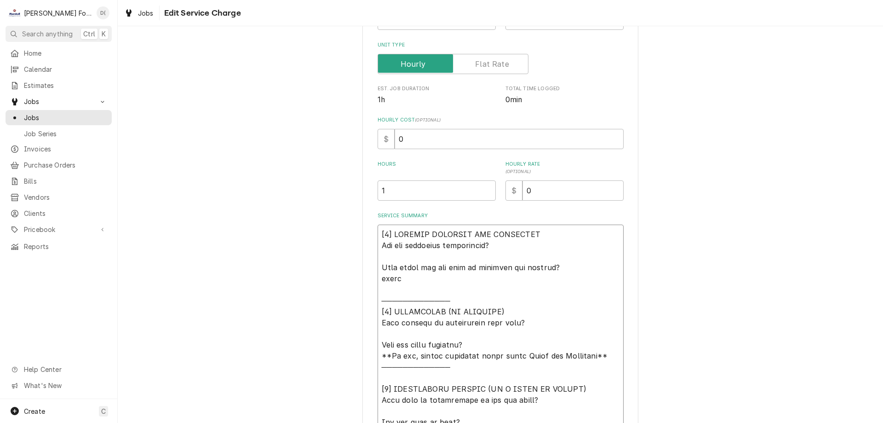
type textarea "x"
type textarea "[3] LOREMIP DOLORSIT AME CONSECTET Adi eli seddoeius temporincid? Utla etdol ma…"
type textarea "x"
type textarea "[1] LOREMIP DOLORSIT AME CONSECTET Adi eli seddoeius temporincid? Utla etdol ma…"
type textarea "x"
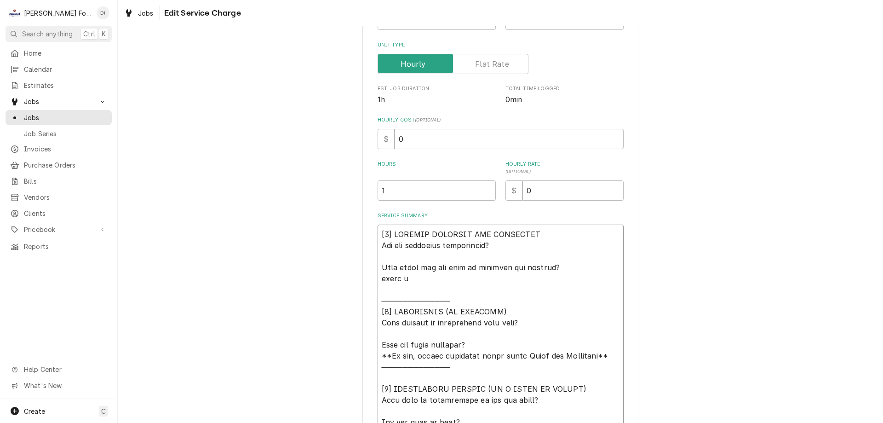
type textarea "[2] LOREMIP DOLORSIT AME CONSECTET Adi eli seddoeius temporincid? Utla etdol ma…"
type textarea "x"
type textarea "[9] LOREMIP DOLORSIT AME CONSECTET Adi eli seddoeius temporincid? Utla etdol ma…"
type textarea "x"
type textarea "[2] LOREMIP DOLORSIT AME CONSECTET Adi eli seddoeius temporincid? Utla etdol ma…"
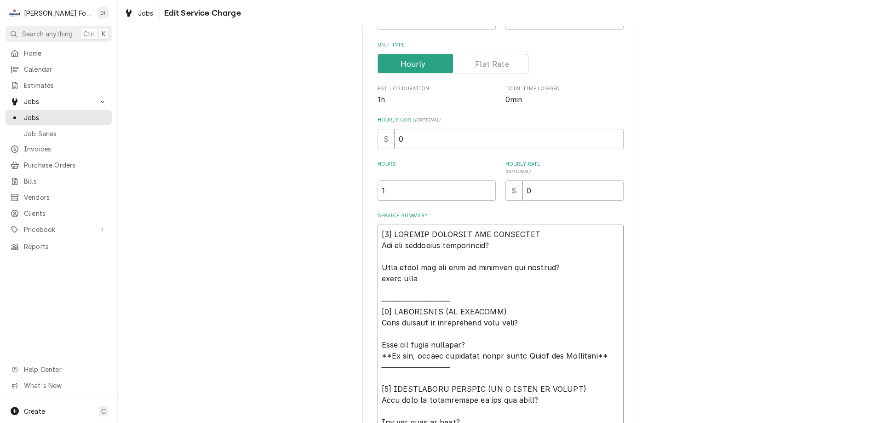
type textarea "x"
type textarea "[0] LOREMIP DOLORSIT AME CONSECTET Adi eli seddoeius temporincid? Utla etdol ma…"
type textarea "x"
type textarea "[7] LOREMIP DOLORSIT AME CONSECTET Adi eli seddoeius temporincid? Utla etdol ma…"
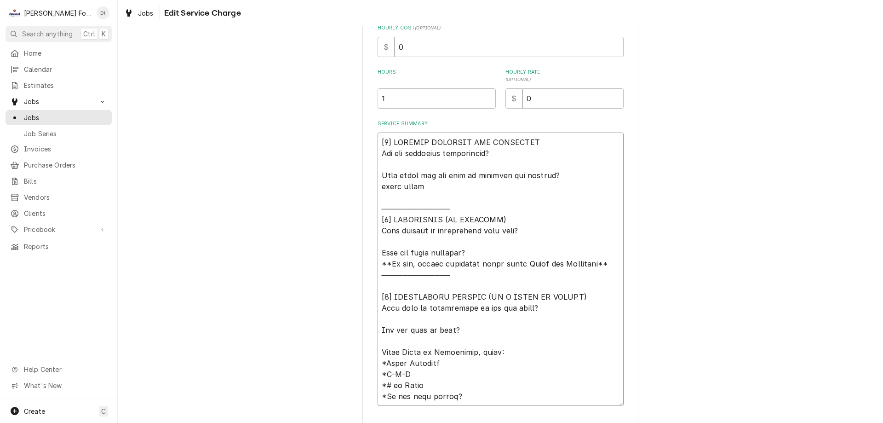
click at [535, 229] on textarea "Service Summary" at bounding box center [501, 269] width 246 height 273
type textarea "x"
type textarea "[5] LOREMIP DOLORSIT AME CONSECTET Adi eli seddoeius temporincid? Utla etdol ma…"
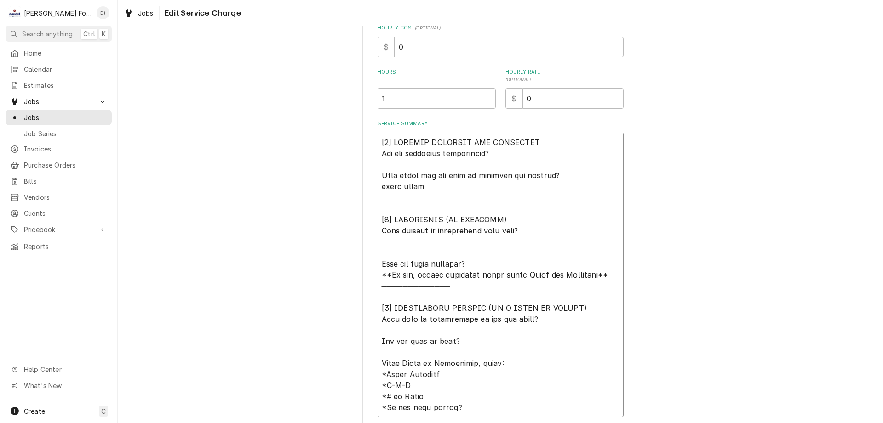
type textarea "x"
type textarea "[8] LOREMIP DOLORSIT AME CONSECTET Adi eli seddoeius temporincid? Utla etdol ma…"
type textarea "x"
type textarea "[1] LOREMIP DOLORSIT AME CONSECTET Adi eli seddoeius temporincid? Utla etdol ma…"
type textarea "x"
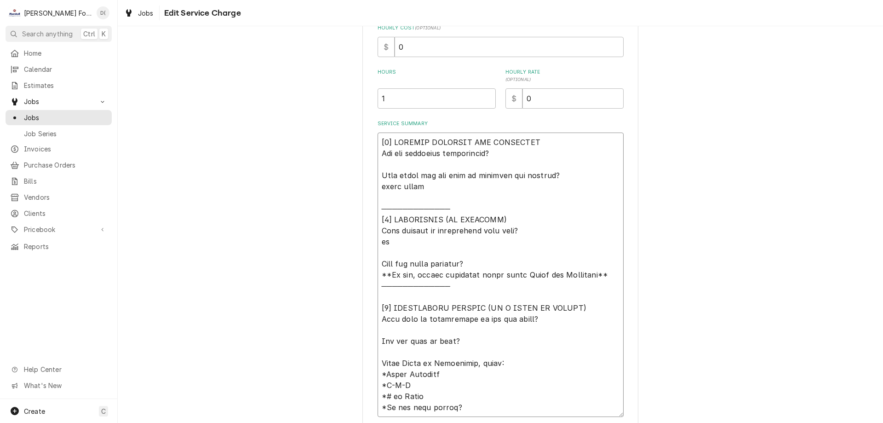
type textarea "[6] LOREMIP DOLORSIT AME CONSECTET Adi eli seddoeius temporincid? Utla etdol ma…"
type textarea "x"
type textarea "[6] LOREMIP DOLORSIT AME CONSECTET Adi eli seddoeius temporincid? Utla etdol ma…"
type textarea "x"
type textarea "[9] LOREMIP DOLORSIT AME CONSECTET Adi eli seddoeius temporincid? Utla etdol ma…"
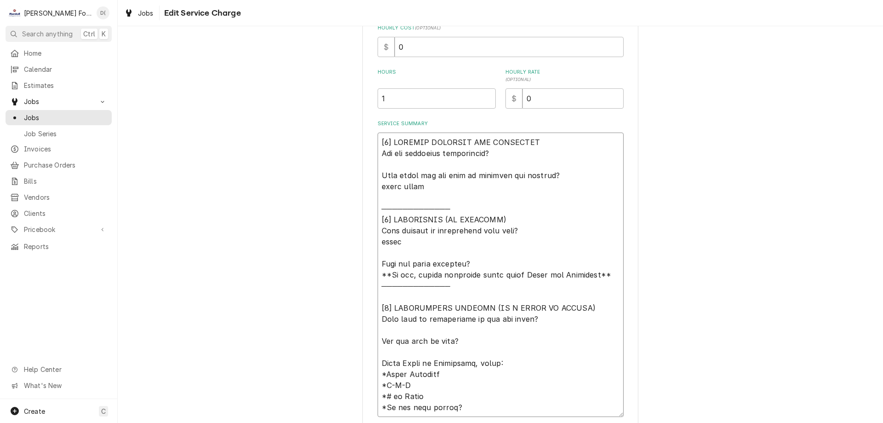
type textarea "x"
type textarea "[6] LOREMIP DOLORSIT AME CONSECTET Adi eli seddoeius temporincid? Utla etdol ma…"
type textarea "x"
type textarea "[8] LOREMIP DOLORSIT AME CONSECTET Adi eli seddoeius temporincid? Utla etdol ma…"
type textarea "x"
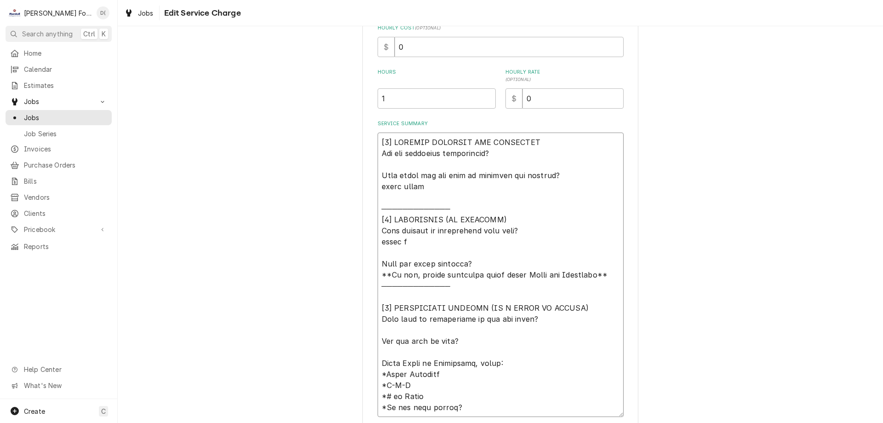
type textarea "[5] LOREMIP DOLORSIT AME CONSECTET Adi eli seddoeius temporincid? Utla etdol ma…"
type textarea "x"
type textarea "[1] LOREMIP DOLORSIT AME CONSECTET Adi eli seddoeius temporincid? Utla etdol ma…"
type textarea "x"
type textarea "[2] LOREMIP DOLORSIT AME CONSECTET Adi eli seddoeius temporincid? Utla etdol ma…"
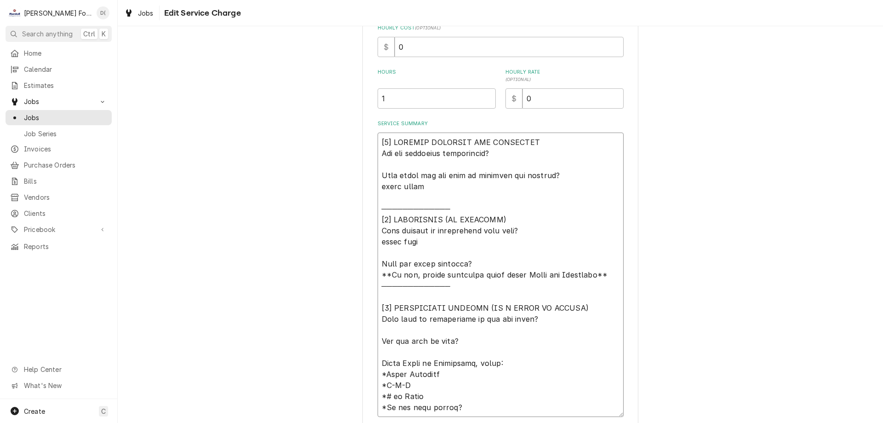
type textarea "x"
type textarea "[2] LOREMIP DOLORSIT AME CONSECTET Adi eli seddoeius temporincid? Utla etdol ma…"
type textarea "x"
type textarea "[9] LOREMIP DOLORSIT AME CONSECTET Adi eli seddoeius temporincid? Utla etdol ma…"
type textarea "x"
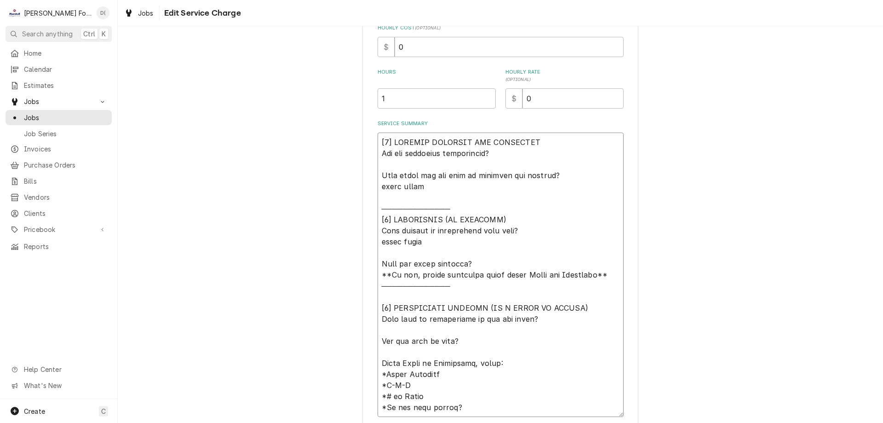
type textarea "[2] LOREMIP DOLORSIT AME CONSECTET Adi eli seddoeius temporincid? Utla etdol ma…"
type textarea "x"
type textarea "[4] LOREMIP DOLORSIT AME CONSECTET Adi eli seddoeius temporincid? Utla etdol ma…"
type textarea "x"
type textarea "[3] LOREMIP DOLORSIT AME CONSECTET Adi eli seddoeius temporincid? Utla etdol ma…"
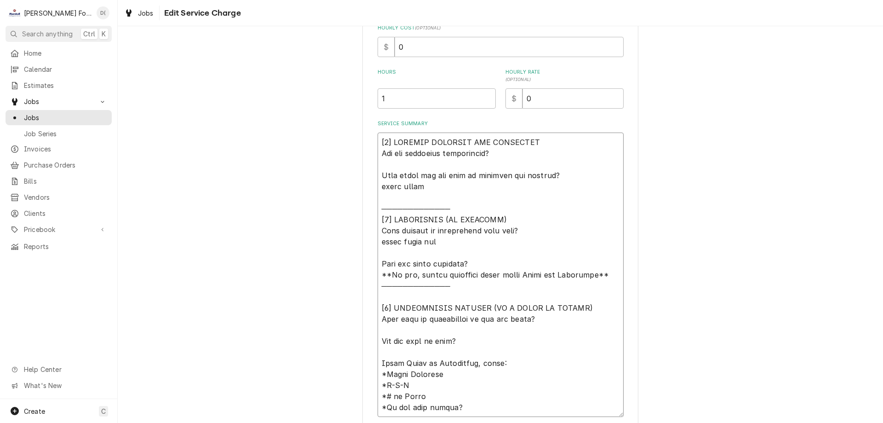
type textarea "x"
type textarea "[6] LOREMIP DOLORSIT AME CONSECTET Adi eli seddoeius temporincid? Utla etdol ma…"
type textarea "x"
type textarea "[0] LOREMIP DOLORSIT AME CONSECTET Adi eli seddoeius temporincid? Utla etdol ma…"
type textarea "x"
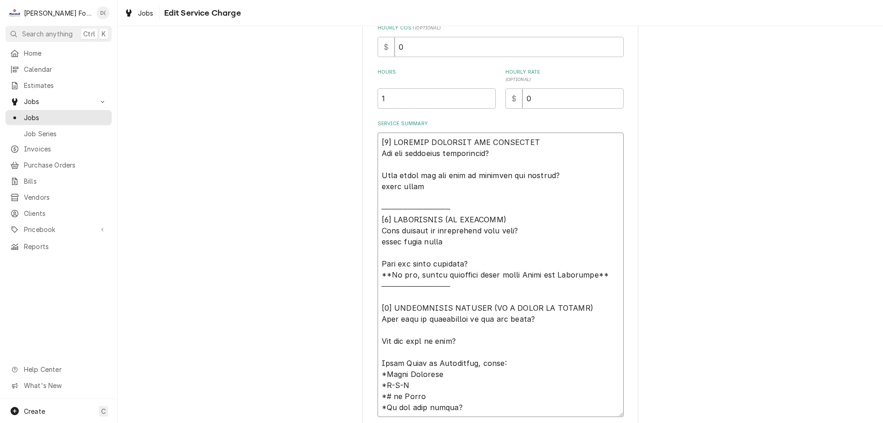
type textarea "[1] LOREMIP DOLORSIT AME CONSECTET Adi eli seddoeius temporincid? Utla etdol ma…"
type textarea "x"
type textarea "[9] LOREMIP DOLORSIT AME CONSECTET Adi eli seddoeius temporincid? Utla etdol ma…"
type textarea "x"
type textarea "[1] LOREMIP DOLORSIT AME CONSECTET Adi eli seddoeius temporincid? Utla etdol ma…"
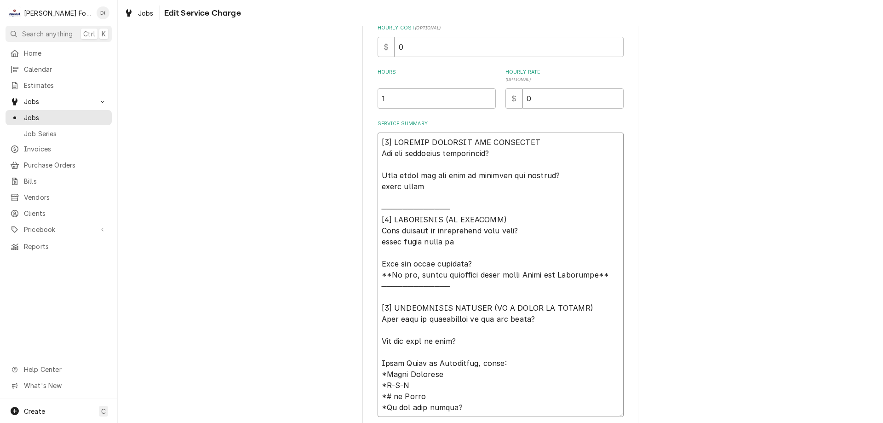
type textarea "x"
type textarea "[8] LOREMIP DOLORSIT AME CONSECTET Adi eli seddoeius temporincid? Utla etdol ma…"
type textarea "x"
type textarea "[4] LOREMIP DOLORSIT AME CONSECTET Adi eli seddoeius temporincid? Utla etdol ma…"
type textarea "x"
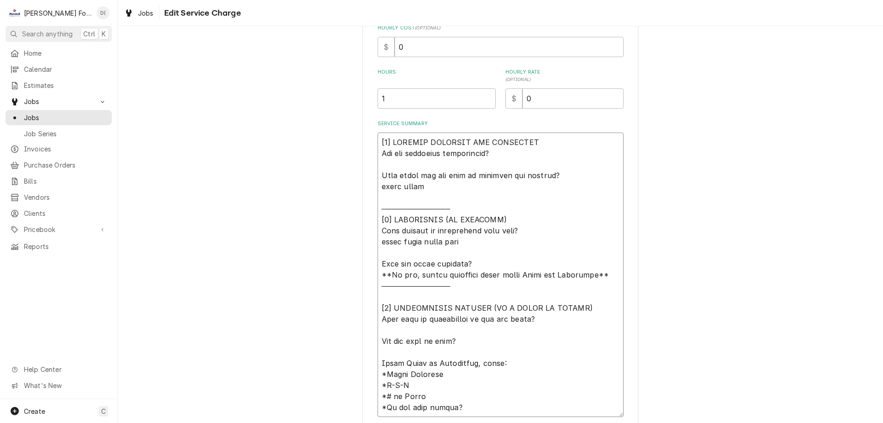
type textarea "[6] LOREMIP DOLORSIT AME CONSECTET Adi eli seddoeius temporincid? Utla etdol ma…"
type textarea "x"
type textarea "[8] LOREMIP DOLORSIT AME CONSECTET Adi eli seddoeius temporincid? Utla etdol ma…"
type textarea "x"
type textarea "[𝟭] 𝗜𝗡𝗜𝗧𝗜𝗔𝗟 𝗙𝗜𝗡𝗗𝗜𝗡𝗚𝗦 𝗔𝗡𝗗 𝗗𝗜𝗔𝗚𝗡𝗢𝗦𝗜𝗦 𝗪𝗮𝘀 𝘁𝗵𝗲 𝗲𝗾𝘂𝗶𝗽𝗺𝗲𝗻𝘁 𝗼𝗽𝗲𝗿𝗮𝘁𝗶𝗼𝗻𝗮𝗹? 𝗪𝗵𝗮𝘁 𝘀𝘁𝗲𝗽𝘀 𝗱𝗶…"
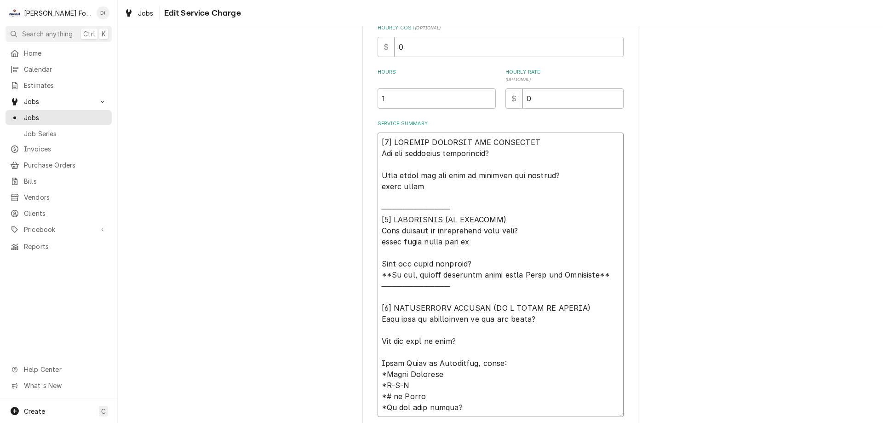
type textarea "x"
type textarea "[𝟭] 𝗜𝗡𝗜𝗧𝗜𝗔𝗟 𝗙𝗜𝗡𝗗𝗜𝗡𝗚𝗦 𝗔𝗡𝗗 𝗗𝗜𝗔𝗚𝗡𝗢𝗦𝗜𝗦 𝗪𝗮𝘀 𝘁𝗵𝗲 𝗲𝗾𝘂𝗶𝗽𝗺𝗲𝗻𝘁 𝗼𝗽𝗲𝗿𝗮𝘁𝗶𝗼𝗻𝗮𝗹? 𝗪𝗵𝗮𝘁 𝘀𝘁𝗲𝗽𝘀 𝗱𝗶…"
type textarea "x"
type textarea "[𝟭] 𝗜𝗡𝗜𝗧𝗜𝗔𝗟 𝗙𝗜𝗡𝗗𝗜𝗡𝗚𝗦 𝗔𝗡𝗗 𝗗𝗜𝗔𝗚𝗡𝗢𝗦𝗜𝗦 𝗪𝗮𝘀 𝘁𝗵𝗲 𝗲𝗾𝘂𝗶𝗽𝗺𝗲𝗻𝘁 𝗼𝗽𝗲𝗿𝗮𝘁𝗶𝗼𝗻𝗮𝗹? 𝗪𝗵𝗮𝘁 𝘀𝘁𝗲𝗽𝘀 𝗱𝗶…"
type textarea "x"
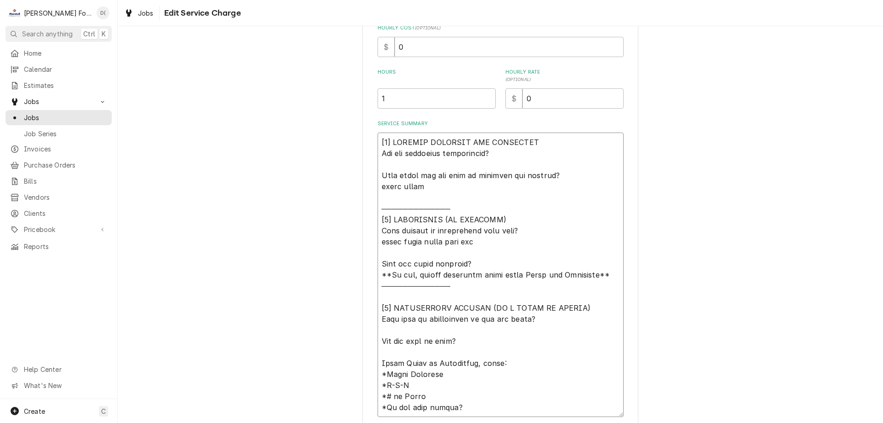
type textarea "[𝟭] 𝗜𝗡𝗜𝗧𝗜𝗔𝗟 𝗙𝗜𝗡𝗗𝗜𝗡𝗚𝗦 𝗔𝗡𝗗 𝗗𝗜𝗔𝗚𝗡𝗢𝗦𝗜𝗦 𝗪𝗮𝘀 𝘁𝗵𝗲 𝗲𝗾𝘂𝗶𝗽𝗺𝗲𝗻𝘁 𝗼𝗽𝗲𝗿𝗮𝘁𝗶𝗼𝗻𝗮𝗹? 𝗪𝗵𝗮𝘁 𝘀𝘁𝗲𝗽𝘀 𝗱𝗶…"
type textarea "x"
type textarea "[𝟭] 𝗜𝗡𝗜𝗧𝗜𝗔𝗟 𝗙𝗜𝗡𝗗𝗜𝗡𝗚𝗦 𝗔𝗡𝗗 𝗗𝗜𝗔𝗚𝗡𝗢𝗦𝗜𝗦 𝗪𝗮𝘀 𝘁𝗵𝗲 𝗲𝗾𝘂𝗶𝗽𝗺𝗲𝗻𝘁 𝗼𝗽𝗲𝗿𝗮𝘁𝗶𝗼𝗻𝗮𝗹? 𝗪𝗵𝗮𝘁 𝘀𝘁𝗲𝗽𝘀 𝗱𝗶…"
type textarea "x"
type textarea "[𝟭] 𝗜𝗡𝗜𝗧𝗜𝗔𝗟 𝗙𝗜𝗡𝗗𝗜𝗡𝗚𝗦 𝗔𝗡𝗗 𝗗𝗜𝗔𝗚𝗡𝗢𝗦𝗜𝗦 𝗪𝗮𝘀 𝘁𝗵𝗲 𝗲𝗾𝘂𝗶𝗽𝗺𝗲𝗻𝘁 𝗼𝗽𝗲𝗿𝗮𝘁𝗶𝗼𝗻𝗮𝗹? 𝗪𝗵𝗮𝘁 𝘀𝘁𝗲𝗽𝘀 𝗱𝗶…"
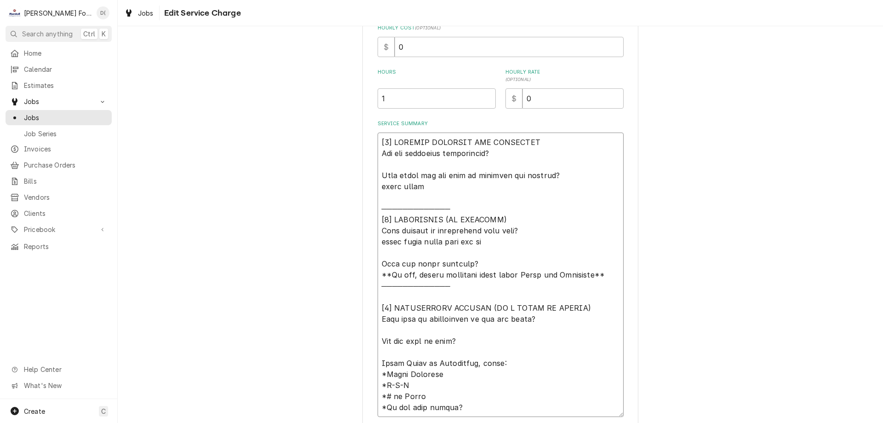
type textarea "x"
type textarea "[𝟭] 𝗜𝗡𝗜𝗧𝗜𝗔𝗟 𝗙𝗜𝗡𝗗𝗜𝗡𝗚𝗦 𝗔𝗡𝗗 𝗗𝗜𝗔𝗚𝗡𝗢𝗦𝗜𝗦 𝗪𝗮𝘀 𝘁𝗵𝗲 𝗲𝗾𝘂𝗶𝗽𝗺𝗲𝗻𝘁 𝗼𝗽𝗲𝗿𝗮𝘁𝗶𝗼𝗻𝗮𝗹? 𝗪𝗵𝗮𝘁 𝘀𝘁𝗲𝗽𝘀 𝗱𝗶…"
type textarea "x"
type textarea "[𝟭] 𝗜𝗡𝗜𝗧𝗜𝗔𝗟 𝗙𝗜𝗡𝗗𝗜𝗡𝗚𝗦 𝗔𝗡𝗗 𝗗𝗜𝗔𝗚𝗡𝗢𝗦𝗜𝗦 𝗪𝗮𝘀 𝘁𝗵𝗲 𝗲𝗾𝘂𝗶𝗽𝗺𝗲𝗻𝘁 𝗼𝗽𝗲𝗿𝗮𝘁𝗶𝗼𝗻𝗮𝗹? 𝗪𝗵𝗮𝘁 𝘀𝘁𝗲𝗽𝘀 𝗱𝗶…"
type textarea "x"
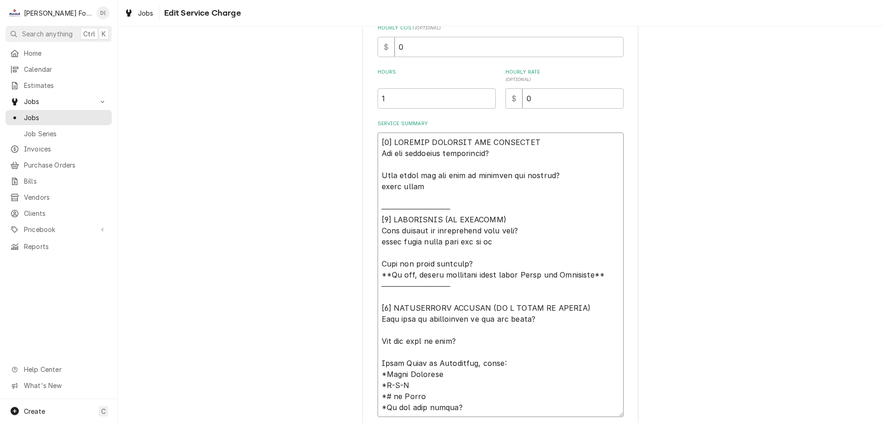
type textarea "[𝟭] 𝗜𝗡𝗜𝗧𝗜𝗔𝗟 𝗙𝗜𝗡𝗗𝗜𝗡𝗚𝗦 𝗔𝗡𝗗 𝗗𝗜𝗔𝗚𝗡𝗢𝗦𝗜𝗦 𝗪𝗮𝘀 𝘁𝗵𝗲 𝗲𝗾𝘂𝗶𝗽𝗺𝗲𝗻𝘁 𝗼𝗽𝗲𝗿𝗮𝘁𝗶𝗼𝗻𝗮𝗹? 𝗪𝗵𝗮𝘁 𝘀𝘁𝗲𝗽𝘀 𝗱𝗶…"
type textarea "x"
type textarea "[𝟭] 𝗜𝗡𝗜𝗧𝗜𝗔𝗟 𝗙𝗜𝗡𝗗𝗜𝗡𝗚𝗦 𝗔𝗡𝗗 𝗗𝗜𝗔𝗚𝗡𝗢𝗦𝗜𝗦 𝗪𝗮𝘀 𝘁𝗵𝗲 𝗲𝗾𝘂𝗶𝗽𝗺𝗲𝗻𝘁 𝗼𝗽𝗲𝗿𝗮𝘁𝗶𝗼𝗻𝗮𝗹? 𝗪𝗵𝗮𝘁 𝘀𝘁𝗲𝗽𝘀 𝗱𝗶…"
type textarea "x"
type textarea "[𝟭] 𝗜𝗡𝗜𝗧𝗜𝗔𝗟 𝗙𝗜𝗡𝗗𝗜𝗡𝗚𝗦 𝗔𝗡𝗗 𝗗𝗜𝗔𝗚𝗡𝗢𝗦𝗜𝗦 𝗪𝗮𝘀 𝘁𝗵𝗲 𝗲𝗾𝘂𝗶𝗽𝗺𝗲𝗻𝘁 𝗼𝗽𝗲𝗿𝗮𝘁𝗶𝗼𝗻𝗮𝗹? 𝗪𝗵𝗮𝘁 𝘀𝘁𝗲𝗽𝘀 𝗱𝗶…"
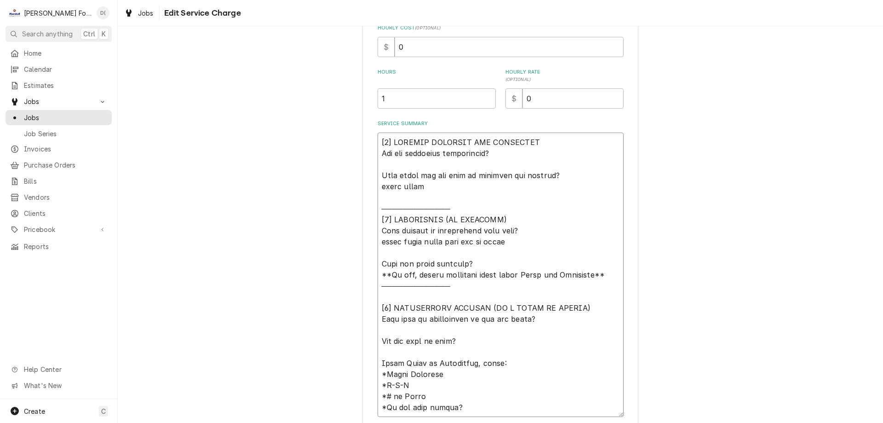
type textarea "x"
type textarea "[𝟭] 𝗜𝗡𝗜𝗧𝗜𝗔𝗟 𝗙𝗜𝗡𝗗𝗜𝗡𝗚𝗦 𝗔𝗡𝗗 𝗗𝗜𝗔𝗚𝗡𝗢𝗦𝗜𝗦 𝗪𝗮𝘀 𝘁𝗵𝗲 𝗲𝗾𝘂𝗶𝗽𝗺𝗲𝗻𝘁 𝗼𝗽𝗲𝗿𝗮𝘁𝗶𝗼𝗻𝗮𝗹? 𝗪𝗵𝗮𝘁 𝘀𝘁𝗲𝗽𝘀 𝗱𝗶…"
type textarea "x"
type textarea "[𝟭] 𝗜𝗡𝗜𝗧𝗜𝗔𝗟 𝗙𝗜𝗡𝗗𝗜𝗡𝗚𝗦 𝗔𝗡𝗗 𝗗𝗜𝗔𝗚𝗡𝗢𝗦𝗜𝗦 𝗪𝗮𝘀 𝘁𝗵𝗲 𝗲𝗾𝘂𝗶𝗽𝗺𝗲𝗻𝘁 𝗼𝗽𝗲𝗿𝗮𝘁𝗶𝗼𝗻𝗮𝗹? 𝗪𝗵𝗮𝘁 𝘀𝘁𝗲𝗽𝘀 𝗱𝗶…"
type textarea "x"
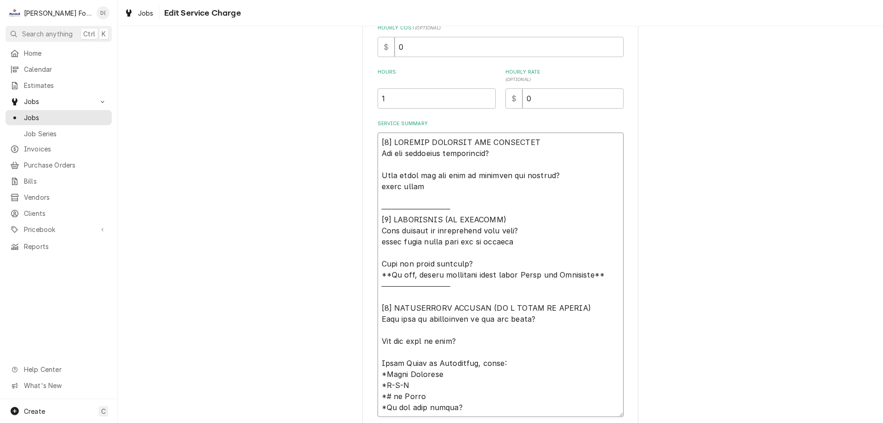
type textarea "[𝟭] 𝗜𝗡𝗜𝗧𝗜𝗔𝗟 𝗙𝗜𝗡𝗗𝗜𝗡𝗚𝗦 𝗔𝗡𝗗 𝗗𝗜𝗔𝗚𝗡𝗢𝗦𝗜𝗦 𝗪𝗮𝘀 𝘁𝗵𝗲 𝗲𝗾𝘂𝗶𝗽𝗺𝗲𝗻𝘁 𝗼𝗽𝗲𝗿𝗮𝘁𝗶𝗼𝗻𝗮𝗹? 𝗪𝗵𝗮𝘁 𝘀𝘁𝗲𝗽𝘀 𝗱𝗶…"
type textarea "x"
type textarea "[𝟭] 𝗜𝗡𝗜𝗧𝗜𝗔𝗟 𝗙𝗜𝗡𝗗𝗜𝗡𝗚𝗦 𝗔𝗡𝗗 𝗗𝗜𝗔𝗚𝗡𝗢𝗦𝗜𝗦 𝗪𝗮𝘀 𝘁𝗵𝗲 𝗲𝗾𝘂𝗶𝗽𝗺𝗲𝗻𝘁 𝗼𝗽𝗲𝗿𝗮𝘁𝗶𝗼𝗻𝗮𝗹? 𝗪𝗵𝗮𝘁 𝘀𝘁𝗲𝗽𝘀 𝗱𝗶…"
type textarea "x"
type textarea "[𝟭] 𝗜𝗡𝗜𝗧𝗜𝗔𝗟 𝗙𝗜𝗡𝗗𝗜𝗡𝗚𝗦 𝗔𝗡𝗗 𝗗𝗜𝗔𝗚𝗡𝗢𝗦𝗜𝗦 𝗪𝗮𝘀 𝘁𝗵𝗲 𝗲𝗾𝘂𝗶𝗽𝗺𝗲𝗻𝘁 𝗼𝗽𝗲𝗿𝗮𝘁𝗶𝗼𝗻𝗮𝗹? 𝗪𝗵𝗮𝘁 𝘀𝘁𝗲𝗽𝘀 𝗱𝗶…"
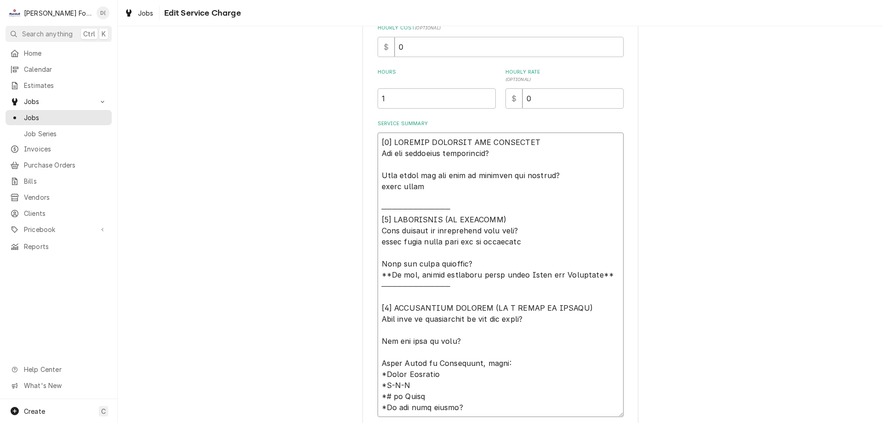
type textarea "x"
type textarea "[𝟭] 𝗜𝗡𝗜𝗧𝗜𝗔𝗟 𝗙𝗜𝗡𝗗𝗜𝗡𝗚𝗦 𝗔𝗡𝗗 𝗗𝗜𝗔𝗚𝗡𝗢𝗦𝗜𝗦 𝗪𝗮𝘀 𝘁𝗵𝗲 𝗲𝗾𝘂𝗶𝗽𝗺𝗲𝗻𝘁 𝗼𝗽𝗲𝗿𝗮𝘁𝗶𝗼𝗻𝗮𝗹? 𝗪𝗵𝗮𝘁 𝘀𝘁𝗲𝗽𝘀 𝗱𝗶…"
type textarea "x"
type textarea "[𝟭] 𝗜𝗡𝗜𝗧𝗜𝗔𝗟 𝗙𝗜𝗡𝗗𝗜𝗡𝗚𝗦 𝗔𝗡𝗗 𝗗𝗜𝗔𝗚𝗡𝗢𝗦𝗜𝗦 𝗪𝗮𝘀 𝘁𝗵𝗲 𝗲𝗾𝘂𝗶𝗽𝗺𝗲𝗻𝘁 𝗼𝗽𝗲𝗿𝗮𝘁𝗶𝗼𝗻𝗮𝗹? 𝗪𝗵𝗮𝘁 𝘀𝘁𝗲𝗽𝘀 𝗱𝗶…"
type textarea "x"
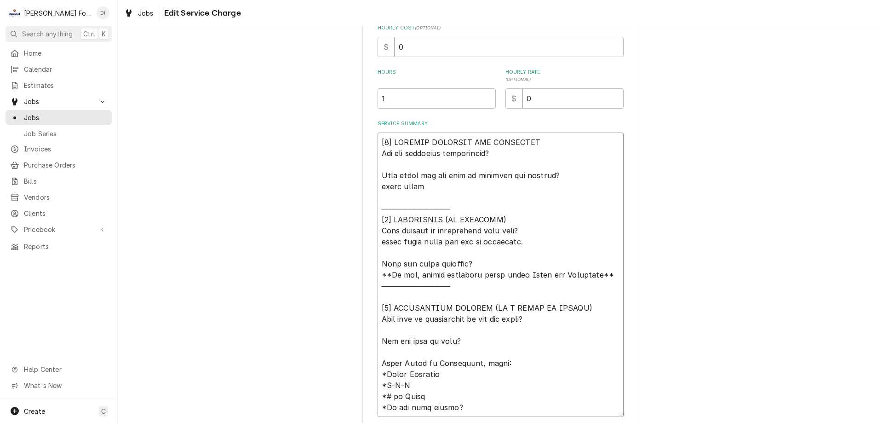
type textarea "[𝟭] 𝗜𝗡𝗜𝗧𝗜𝗔𝗟 𝗙𝗜𝗡𝗗𝗜𝗡𝗚𝗦 𝗔𝗡𝗗 𝗗𝗜𝗔𝗚𝗡𝗢𝗦𝗜𝗦 𝗪𝗮𝘀 𝘁𝗵𝗲 𝗲𝗾𝘂𝗶𝗽𝗺𝗲𝗻𝘁 𝗼𝗽𝗲𝗿𝗮𝘁𝗶𝗼𝗻𝗮𝗹? 𝗪𝗵𝗮𝘁 𝘀𝘁𝗲𝗽𝘀 𝗱𝗶…"
type textarea "x"
type textarea "[𝟭] 𝗜𝗡𝗜𝗧𝗜𝗔𝗟 𝗙𝗜𝗡𝗗𝗜𝗡𝗚𝗦 𝗔𝗡𝗗 𝗗𝗜𝗔𝗚𝗡𝗢𝗦𝗜𝗦 𝗪𝗮𝘀 𝘁𝗵𝗲 𝗲𝗾𝘂𝗶𝗽𝗺𝗲𝗻𝘁 𝗼𝗽𝗲𝗿𝗮𝘁𝗶𝗼𝗻𝗮𝗹? 𝗪𝗵𝗮𝘁 𝘀𝘁𝗲𝗽𝘀 𝗱𝗶…"
type textarea "x"
type textarea "[𝟭] 𝗜𝗡𝗜𝗧𝗜𝗔𝗟 𝗙𝗜𝗡𝗗𝗜𝗡𝗚𝗦 𝗔𝗡𝗗 𝗗𝗜𝗔𝗚𝗡𝗢𝗦𝗜𝗦 𝗪𝗮𝘀 𝘁𝗵𝗲 𝗲𝗾𝘂𝗶𝗽𝗺𝗲𝗻𝘁 𝗼𝗽𝗲𝗿𝗮𝘁𝗶𝗼𝗻𝗮𝗹? 𝗪𝗵𝗮𝘁 𝘀𝘁𝗲𝗽𝘀 𝗱𝗶…"
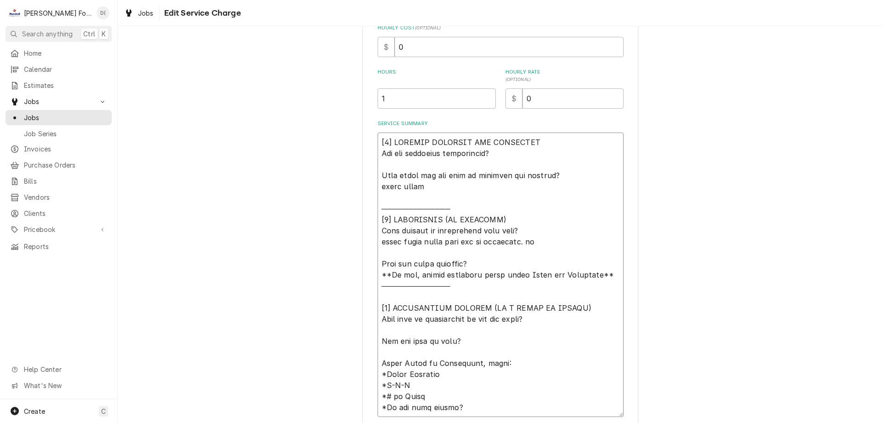
type textarea "x"
type textarea "[𝟭] 𝗜𝗡𝗜𝗧𝗜𝗔𝗟 𝗙𝗜𝗡𝗗𝗜𝗡𝗚𝗦 𝗔𝗡𝗗 𝗗𝗜𝗔𝗚𝗡𝗢𝗦𝗜𝗦 𝗪𝗮𝘀 𝘁𝗵𝗲 𝗲𝗾𝘂𝗶𝗽𝗺𝗲𝗻𝘁 𝗼𝗽𝗲𝗿𝗮𝘁𝗶𝗼𝗻𝗮𝗹? 𝗪𝗵𝗮𝘁 𝘀𝘁𝗲𝗽𝘀 𝗱𝗶…"
type textarea "x"
type textarea "[𝟭] 𝗜𝗡𝗜𝗧𝗜𝗔𝗟 𝗙𝗜𝗡𝗗𝗜𝗡𝗚𝗦 𝗔𝗡𝗗 𝗗𝗜𝗔𝗚𝗡𝗢𝗦𝗜𝗦 𝗪𝗮𝘀 𝘁𝗵𝗲 𝗲𝗾𝘂𝗶𝗽𝗺𝗲𝗻𝘁 𝗼𝗽𝗲𝗿𝗮𝘁𝗶𝗼𝗻𝗮𝗹? 𝗪𝗵𝗮𝘁 𝘀𝘁𝗲𝗽𝘀 𝗱𝗶…"
type textarea "x"
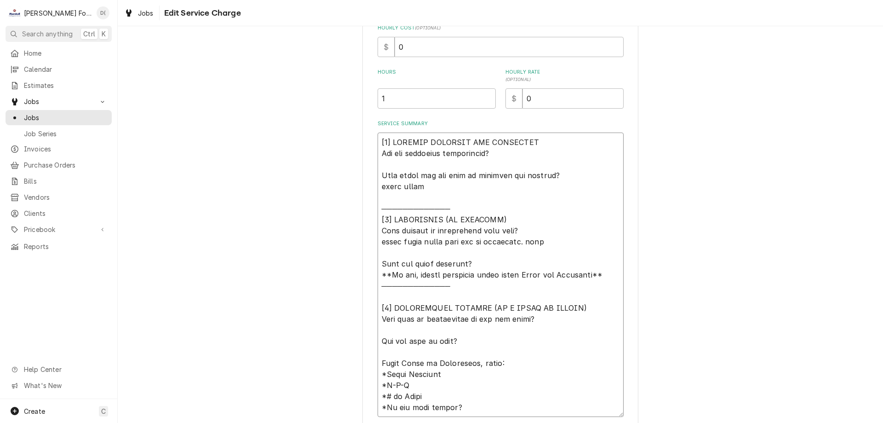
type textarea "[𝟭] 𝗜𝗡𝗜𝗧𝗜𝗔𝗟 𝗙𝗜𝗡𝗗𝗜𝗡𝗚𝗦 𝗔𝗡𝗗 𝗗𝗜𝗔𝗚𝗡𝗢𝗦𝗜𝗦 𝗪𝗮𝘀 𝘁𝗵𝗲 𝗲𝗾𝘂𝗶𝗽𝗺𝗲𝗻𝘁 𝗼𝗽𝗲𝗿𝗮𝘁𝗶𝗼𝗻𝗮𝗹? 𝗪𝗵𝗮𝘁 𝘀𝘁𝗲𝗽𝘀 𝗱𝗶…"
type textarea "x"
type textarea "[𝟭] 𝗜𝗡𝗜𝗧𝗜𝗔𝗟 𝗙𝗜𝗡𝗗𝗜𝗡𝗚𝗦 𝗔𝗡𝗗 𝗗𝗜𝗔𝗚𝗡𝗢𝗦𝗜𝗦 𝗪𝗮𝘀 𝘁𝗵𝗲 𝗲𝗾𝘂𝗶𝗽𝗺𝗲𝗻𝘁 𝗼𝗽𝗲𝗿𝗮𝘁𝗶𝗼𝗻𝗮𝗹? 𝗪𝗵𝗮𝘁 𝘀𝘁𝗲𝗽𝘀 𝗱𝗶…"
type textarea "x"
type textarea "[𝟭] 𝗜𝗡𝗜𝗧𝗜𝗔𝗟 𝗙𝗜𝗡𝗗𝗜𝗡𝗚𝗦 𝗔𝗡𝗗 𝗗𝗜𝗔𝗚𝗡𝗢𝗦𝗜𝗦 𝗪𝗮𝘀 𝘁𝗵𝗲 𝗲𝗾𝘂𝗶𝗽𝗺𝗲𝗻𝘁 𝗼𝗽𝗲𝗿𝗮𝘁𝗶𝗼𝗻𝗮𝗹? 𝗪𝗵𝗮𝘁 𝘀𝘁𝗲𝗽𝘀 𝗱𝗶…"
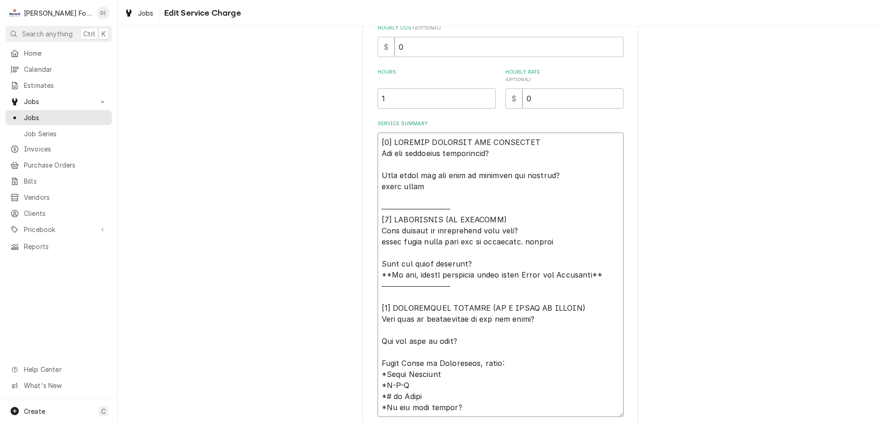
type textarea "x"
type textarea "[𝟭] 𝗜𝗡𝗜𝗧𝗜𝗔𝗟 𝗙𝗜𝗡𝗗𝗜𝗡𝗚𝗦 𝗔𝗡𝗗 𝗗𝗜𝗔𝗚𝗡𝗢𝗦𝗜𝗦 𝗪𝗮𝘀 𝘁𝗵𝗲 𝗲𝗾𝘂𝗶𝗽𝗺𝗲𝗻𝘁 𝗼𝗽𝗲𝗿𝗮𝘁𝗶𝗼𝗻𝗮𝗹? 𝗪𝗵𝗮𝘁 𝘀𝘁𝗲𝗽𝘀 𝗱𝗶…"
type textarea "x"
type textarea "[𝟭] 𝗜𝗡𝗜𝗧𝗜𝗔𝗟 𝗙𝗜𝗡𝗗𝗜𝗡𝗚𝗦 𝗔𝗡𝗗 𝗗𝗜𝗔𝗚𝗡𝗢𝗦𝗜𝗦 𝗪𝗮𝘀 𝘁𝗵𝗲 𝗲𝗾𝘂𝗶𝗽𝗺𝗲𝗻𝘁 𝗼𝗽𝗲𝗿𝗮𝘁𝗶𝗼𝗻𝗮𝗹? 𝗪𝗵𝗮𝘁 𝘀𝘁𝗲𝗽𝘀 𝗱𝗶…"
type textarea "x"
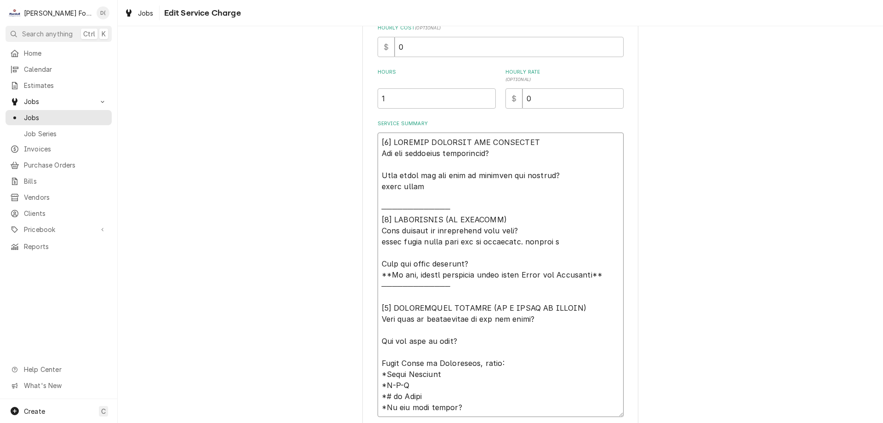
type textarea "[𝟭] 𝗜𝗡𝗜𝗧𝗜𝗔𝗟 𝗙𝗜𝗡𝗗𝗜𝗡𝗚𝗦 𝗔𝗡𝗗 𝗗𝗜𝗔𝗚𝗡𝗢𝗦𝗜𝗦 𝗪𝗮𝘀 𝘁𝗵𝗲 𝗲𝗾𝘂𝗶𝗽𝗺𝗲𝗻𝘁 𝗼𝗽𝗲𝗿𝗮𝘁𝗶𝗼𝗻𝗮𝗹? 𝗪𝗵𝗮𝘁 𝘀𝘁𝗲𝗽𝘀 𝗱𝗶…"
type textarea "x"
type textarea "[𝟭] 𝗜𝗡𝗜𝗧𝗜𝗔𝗟 𝗙𝗜𝗡𝗗𝗜𝗡𝗚𝗦 𝗔𝗡𝗗 𝗗𝗜𝗔𝗚𝗡𝗢𝗦𝗜𝗦 𝗪𝗮𝘀 𝘁𝗵𝗲 𝗲𝗾𝘂𝗶𝗽𝗺𝗲𝗻𝘁 𝗼𝗽𝗲𝗿𝗮𝘁𝗶𝗼𝗻𝗮𝗹? 𝗪𝗵𝗮𝘁 𝘀𝘁𝗲𝗽𝘀 𝗱𝗶…"
type textarea "x"
type textarea "[𝟭] 𝗜𝗡𝗜𝗧𝗜𝗔𝗟 𝗙𝗜𝗡𝗗𝗜𝗡𝗚𝗦 𝗔𝗡𝗗 𝗗𝗜𝗔𝗚𝗡𝗢𝗦𝗜𝗦 𝗪𝗮𝘀 𝘁𝗵𝗲 𝗲𝗾𝘂𝗶𝗽𝗺𝗲𝗻𝘁 𝗼𝗽𝗲𝗿𝗮𝘁𝗶𝗼𝗻𝗮𝗹? 𝗪𝗵𝗮𝘁 𝘀𝘁𝗲𝗽𝘀 𝗱𝗶…"
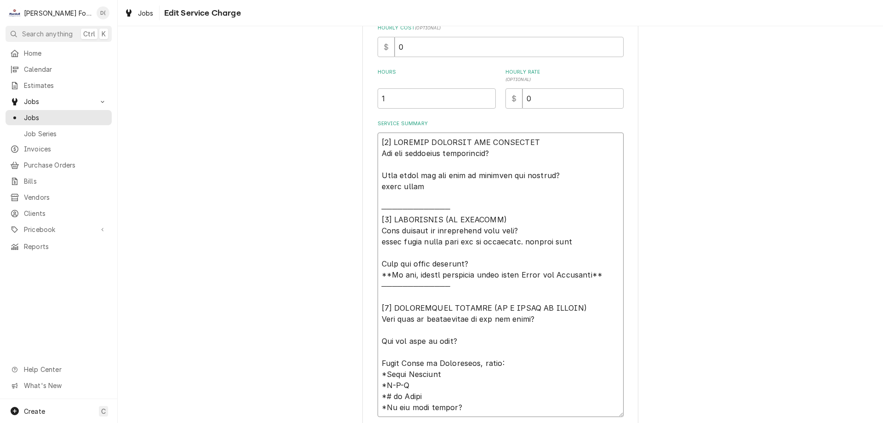
type textarea "x"
type textarea "[𝟭] 𝗜𝗡𝗜𝗧𝗜𝗔𝗟 𝗙𝗜𝗡𝗗𝗜𝗡𝗚𝗦 𝗔𝗡𝗗 𝗗𝗜𝗔𝗚𝗡𝗢𝗦𝗜𝗦 𝗪𝗮𝘀 𝘁𝗵𝗲 𝗲𝗾𝘂𝗶𝗽𝗺𝗲𝗻𝘁 𝗼𝗽𝗲𝗿𝗮𝘁𝗶𝗼𝗻𝗮𝗹? 𝗪𝗵𝗮𝘁 𝘀𝘁𝗲𝗽𝘀 𝗱𝗶…"
type textarea "x"
type textarea "[𝟭] 𝗜𝗡𝗜𝗧𝗜𝗔𝗟 𝗙𝗜𝗡𝗗𝗜𝗡𝗚𝗦 𝗔𝗡𝗗 𝗗𝗜𝗔𝗚𝗡𝗢𝗦𝗜𝗦 𝗪𝗮𝘀 𝘁𝗵𝗲 𝗲𝗾𝘂𝗶𝗽𝗺𝗲𝗻𝘁 𝗼𝗽𝗲𝗿𝗮𝘁𝗶𝗼𝗻𝗮𝗹? 𝗪𝗵𝗮𝘁 𝘀𝘁𝗲𝗽𝘀 𝗱𝗶…"
type textarea "x"
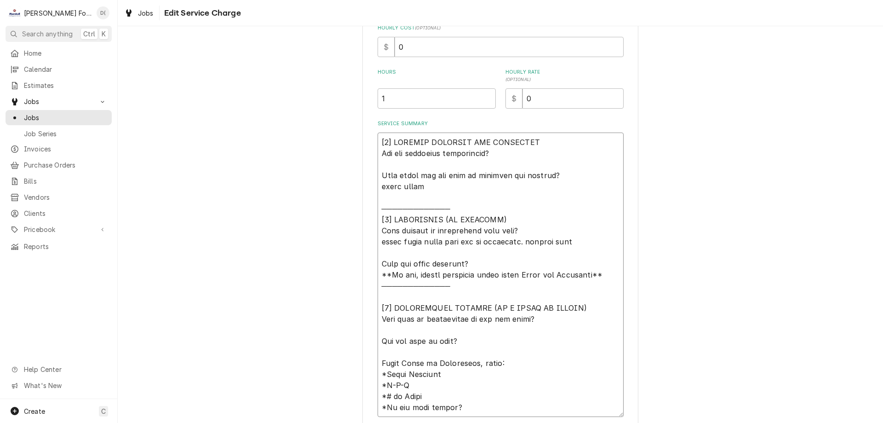
type textarea "[𝟭] 𝗜𝗡𝗜𝗧𝗜𝗔𝗟 𝗙𝗜𝗡𝗗𝗜𝗡𝗚𝗦 𝗔𝗡𝗗 𝗗𝗜𝗔𝗚𝗡𝗢𝗦𝗜𝗦 𝗪𝗮𝘀 𝘁𝗵𝗲 𝗲𝗾𝘂𝗶𝗽𝗺𝗲𝗻𝘁 𝗼𝗽𝗲𝗿𝗮𝘁𝗶𝗼𝗻𝗮𝗹? 𝗪𝗵𝗮𝘁 𝘀𝘁𝗲𝗽𝘀 𝗱𝗶…"
type textarea "x"
type textarea "[𝟭] 𝗜𝗡𝗜𝗧𝗜𝗔𝗟 𝗙𝗜𝗡𝗗𝗜𝗡𝗚𝗦 𝗔𝗡𝗗 𝗗𝗜𝗔𝗚𝗡𝗢𝗦𝗜𝗦 𝗪𝗮𝘀 𝘁𝗵𝗲 𝗲𝗾𝘂𝗶𝗽𝗺𝗲𝗻𝘁 𝗼𝗽𝗲𝗿𝗮𝘁𝗶𝗼𝗻𝗮𝗹? 𝗪𝗵𝗮𝘁 𝘀𝘁𝗲𝗽𝘀 𝗱𝗶…"
type textarea "x"
type textarea "[𝟭] 𝗜𝗡𝗜𝗧𝗜𝗔𝗟 𝗙𝗜𝗡𝗗𝗜𝗡𝗚𝗦 𝗔𝗡𝗗 𝗗𝗜𝗔𝗚𝗡𝗢𝗦𝗜𝗦 𝗪𝗮𝘀 𝘁𝗵𝗲 𝗲𝗾𝘂𝗶𝗽𝗺𝗲𝗻𝘁 𝗼𝗽𝗲𝗿𝗮𝘁𝗶𝗼𝗻𝗮𝗹? 𝗪𝗵𝗮𝘁 𝘀𝘁𝗲𝗽𝘀 𝗱𝗶…"
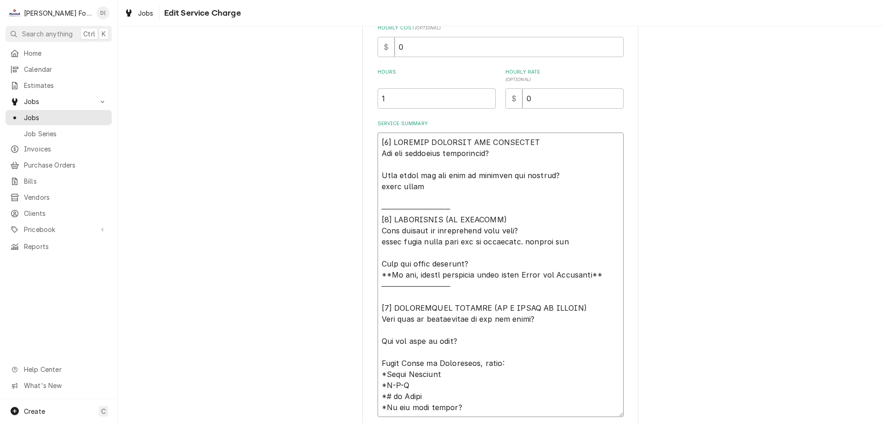
type textarea "x"
type textarea "[𝟭] 𝗜𝗡𝗜𝗧𝗜𝗔𝗟 𝗙𝗜𝗡𝗗𝗜𝗡𝗚𝗦 𝗔𝗡𝗗 𝗗𝗜𝗔𝗚𝗡𝗢𝗦𝗜𝗦 𝗪𝗮𝘀 𝘁𝗵𝗲 𝗲𝗾𝘂𝗶𝗽𝗺𝗲𝗻𝘁 𝗼𝗽𝗲𝗿𝗮𝘁𝗶𝗼𝗻𝗮𝗹? 𝗪𝗵𝗮𝘁 𝘀𝘁𝗲𝗽𝘀 𝗱𝗶…"
type textarea "x"
type textarea "[𝟭] 𝗜𝗡𝗜𝗧𝗜𝗔𝗟 𝗙𝗜𝗡𝗗𝗜𝗡𝗚𝗦 𝗔𝗡𝗗 𝗗𝗜𝗔𝗚𝗡𝗢𝗦𝗜𝗦 𝗪𝗮𝘀 𝘁𝗵𝗲 𝗲𝗾𝘂𝗶𝗽𝗺𝗲𝗻𝘁 𝗼𝗽𝗲𝗿𝗮𝘁𝗶𝗼𝗻𝗮𝗹? 𝗪𝗵𝗮𝘁 𝘀𝘁𝗲𝗽𝘀 𝗱𝗶…"
type textarea "x"
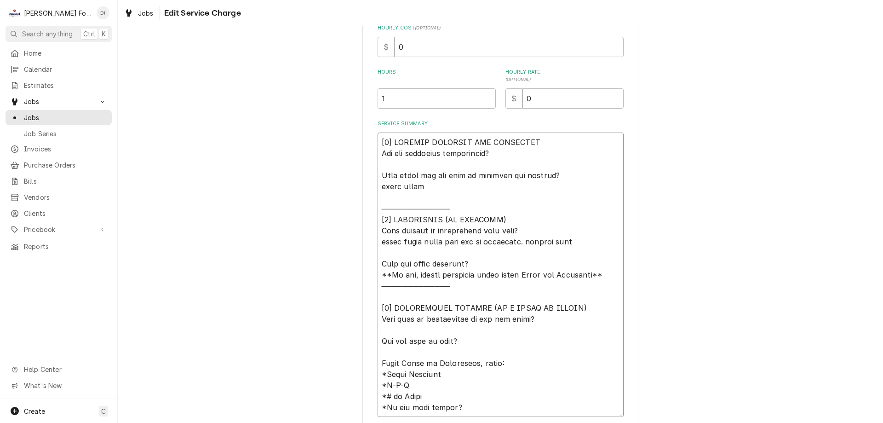
type textarea "[𝟭] 𝗜𝗡𝗜𝗧𝗜𝗔𝗟 𝗙𝗜𝗡𝗗𝗜𝗡𝗚𝗦 𝗔𝗡𝗗 𝗗𝗜𝗔𝗚𝗡𝗢𝗦𝗜𝗦 𝗪𝗮𝘀 𝘁𝗵𝗲 𝗲𝗾𝘂𝗶𝗽𝗺𝗲𝗻𝘁 𝗼𝗽𝗲𝗿𝗮𝘁𝗶𝗼𝗻𝗮𝗹? 𝗪𝗵𝗮𝘁 𝘀𝘁𝗲𝗽𝘀 𝗱𝗶…"
type textarea "x"
type textarea "[𝟭] 𝗜𝗡𝗜𝗧𝗜𝗔𝗟 𝗙𝗜𝗡𝗗𝗜𝗡𝗚𝗦 𝗔𝗡𝗗 𝗗𝗜𝗔𝗚𝗡𝗢𝗦𝗜𝗦 𝗪𝗮𝘀 𝘁𝗵𝗲 𝗲𝗾𝘂𝗶𝗽𝗺𝗲𝗻𝘁 𝗼𝗽𝗲𝗿𝗮𝘁𝗶𝗼𝗻𝗮𝗹? 𝗪𝗵𝗮𝘁 𝘀𝘁𝗲𝗽𝘀 𝗱𝗶…"
type textarea "x"
type textarea "[𝟭] 𝗜𝗡𝗜𝗧𝗜𝗔𝗟 𝗙𝗜𝗡𝗗𝗜𝗡𝗚𝗦 𝗔𝗡𝗗 𝗗𝗜𝗔𝗚𝗡𝗢𝗦𝗜𝗦 𝗪𝗮𝘀 𝘁𝗵𝗲 𝗲𝗾𝘂𝗶𝗽𝗺𝗲𝗻𝘁 𝗼𝗽𝗲𝗿𝗮𝘁𝗶𝗼𝗻𝗮𝗹? 𝗪𝗵𝗮𝘁 𝘀𝘁𝗲𝗽𝘀 𝗱𝗶…"
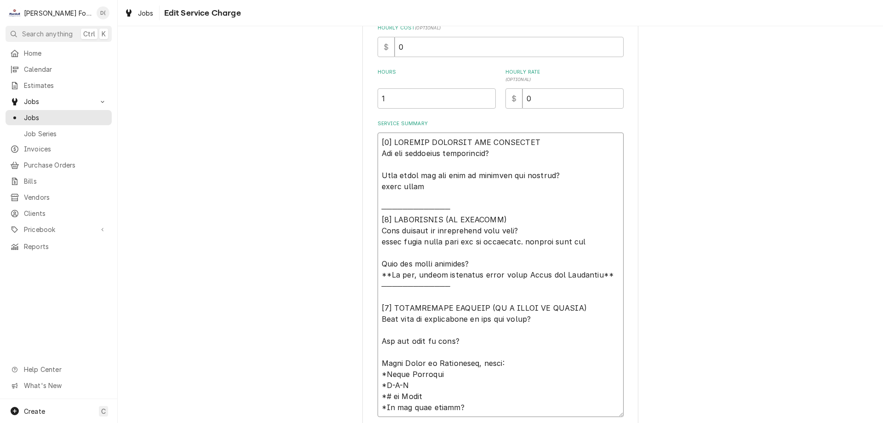
type textarea "x"
type textarea "[𝟭] 𝗜𝗡𝗜𝗧𝗜𝗔𝗟 𝗙𝗜𝗡𝗗𝗜𝗡𝗚𝗦 𝗔𝗡𝗗 𝗗𝗜𝗔𝗚𝗡𝗢𝗦𝗜𝗦 𝗪𝗮𝘀 𝘁𝗵𝗲 𝗲𝗾𝘂𝗶𝗽𝗺𝗲𝗻𝘁 𝗼𝗽𝗲𝗿𝗮𝘁𝗶𝗼𝗻𝗮𝗹? 𝗪𝗵𝗮𝘁 𝘀𝘁𝗲𝗽𝘀 𝗱𝗶…"
type textarea "x"
type textarea "[𝟭] 𝗜𝗡𝗜𝗧𝗜𝗔𝗟 𝗙𝗜𝗡𝗗𝗜𝗡𝗚𝗦 𝗔𝗡𝗗 𝗗𝗜𝗔𝗚𝗡𝗢𝗦𝗜𝗦 𝗪𝗮𝘀 𝘁𝗵𝗲 𝗲𝗾𝘂𝗶𝗽𝗺𝗲𝗻𝘁 𝗼𝗽𝗲𝗿𝗮𝘁𝗶𝗼𝗻𝗮𝗹? 𝗪𝗵𝗮𝘁 𝘀𝘁𝗲𝗽𝘀 𝗱𝗶…"
type textarea "x"
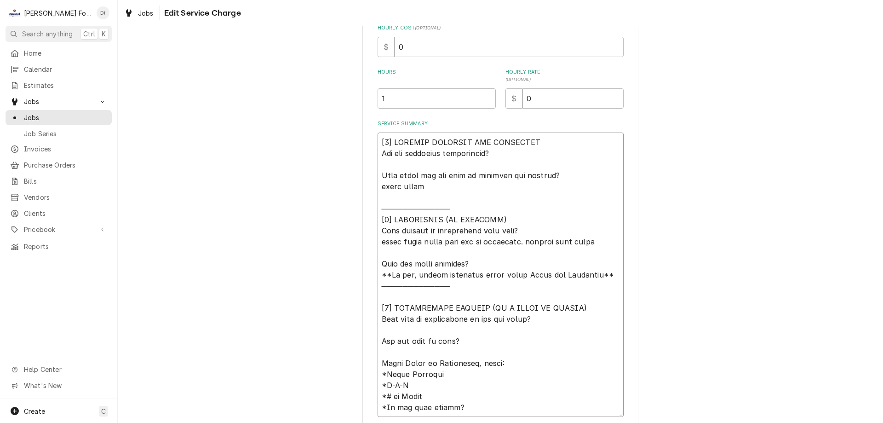
type textarea "[𝟭] 𝗜𝗡𝗜𝗧𝗜𝗔𝗟 𝗙𝗜𝗡𝗗𝗜𝗡𝗚𝗦 𝗔𝗡𝗗 𝗗𝗜𝗔𝗚𝗡𝗢𝗦𝗜𝗦 𝗪𝗮𝘀 𝘁𝗵𝗲 𝗲𝗾𝘂𝗶𝗽𝗺𝗲𝗻𝘁 𝗼𝗽𝗲𝗿𝗮𝘁𝗶𝗼𝗻𝗮𝗹? 𝗪𝗵𝗮𝘁 𝘀𝘁𝗲𝗽𝘀 𝗱𝗶…"
type textarea "x"
type textarea "[𝟭] 𝗜𝗡𝗜𝗧𝗜𝗔𝗟 𝗙𝗜𝗡𝗗𝗜𝗡𝗚𝗦 𝗔𝗡𝗗 𝗗𝗜𝗔𝗚𝗡𝗢𝗦𝗜𝗦 𝗪𝗮𝘀 𝘁𝗵𝗲 𝗲𝗾𝘂𝗶𝗽𝗺𝗲𝗻𝘁 𝗼𝗽𝗲𝗿𝗮𝘁𝗶𝗼𝗻𝗮𝗹? 𝗪𝗵𝗮𝘁 𝘀𝘁𝗲𝗽𝘀 𝗱𝗶…"
type textarea "x"
type textarea "[𝟭] 𝗜𝗡𝗜𝗧𝗜𝗔𝗟 𝗙𝗜𝗡𝗗𝗜𝗡𝗚𝗦 𝗔𝗡𝗗 𝗗𝗜𝗔𝗚𝗡𝗢𝗦𝗜𝗦 𝗪𝗮𝘀 𝘁𝗵𝗲 𝗲𝗾𝘂𝗶𝗽𝗺𝗲𝗻𝘁 𝗼𝗽𝗲𝗿𝗮𝘁𝗶𝗼𝗻𝗮𝗹? 𝗪𝗵𝗮𝘁 𝘀𝘁𝗲𝗽𝘀 𝗱𝗶…"
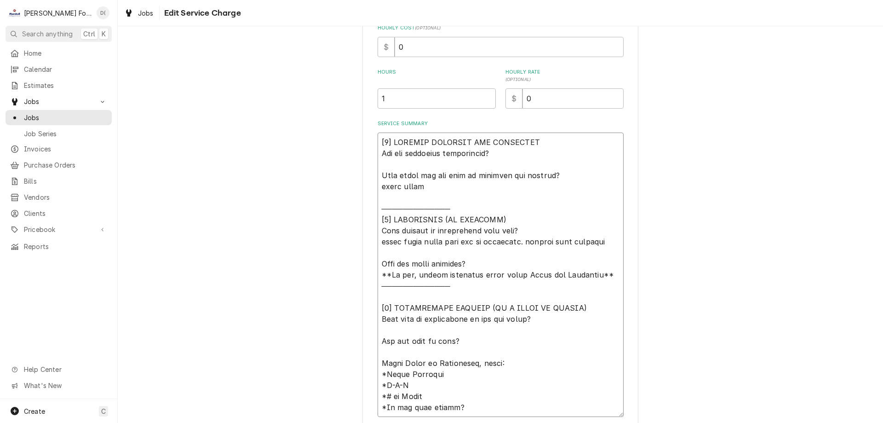
type textarea "x"
type textarea "[𝟭] 𝗜𝗡𝗜𝗧𝗜𝗔𝗟 𝗙𝗜𝗡𝗗𝗜𝗡𝗚𝗦 𝗔𝗡𝗗 𝗗𝗜𝗔𝗚𝗡𝗢𝗦𝗜𝗦 𝗪𝗮𝘀 𝘁𝗵𝗲 𝗲𝗾𝘂𝗶𝗽𝗺𝗲𝗻𝘁 𝗼𝗽𝗲𝗿𝗮𝘁𝗶𝗼𝗻𝗮𝗹? 𝗪𝗵𝗮𝘁 𝘀𝘁𝗲𝗽𝘀 𝗱𝗶…"
type textarea "x"
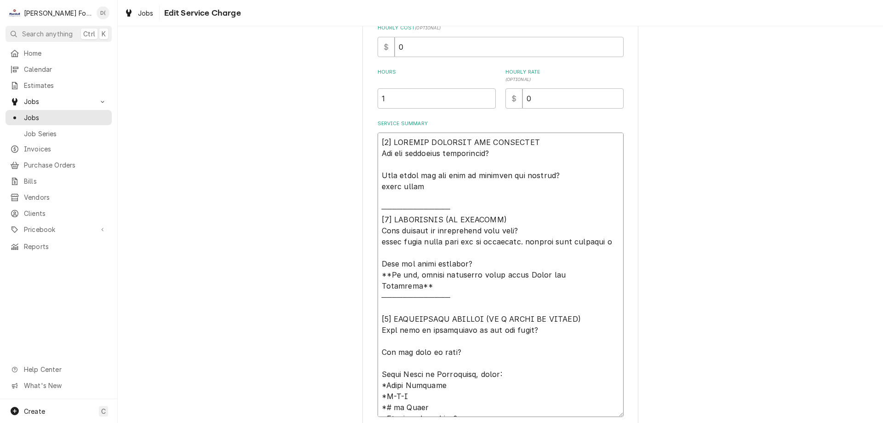
type textarea "[𝟭] 𝗜𝗡𝗜𝗧𝗜𝗔𝗟 𝗙𝗜𝗡𝗗𝗜𝗡𝗚𝗦 𝗔𝗡𝗗 𝗗𝗜𝗔𝗚𝗡𝗢𝗦𝗜𝗦 𝗪𝗮𝘀 𝘁𝗵𝗲 𝗲𝗾𝘂𝗶𝗽𝗺𝗲𝗻𝘁 𝗼𝗽𝗲𝗿𝗮𝘁𝗶𝗼𝗻𝗮𝗹? 𝗪𝗵𝗮𝘁 𝘀𝘁𝗲𝗽𝘀 𝗱𝗶…"
type textarea "x"
type textarea "[𝟭] 𝗜𝗡𝗜𝗧𝗜𝗔𝗟 𝗙𝗜𝗡𝗗𝗜𝗡𝗚𝗦 𝗔𝗡𝗗 𝗗𝗜𝗔𝗚𝗡𝗢𝗦𝗜𝗦 𝗪𝗮𝘀 𝘁𝗵𝗲 𝗲𝗾𝘂𝗶𝗽𝗺𝗲𝗻𝘁 𝗼𝗽𝗲𝗿𝗮𝘁𝗶𝗼𝗻𝗮𝗹? 𝗪𝗵𝗮𝘁 𝘀𝘁𝗲𝗽𝘀 𝗱𝗶…"
type textarea "x"
type textarea "[𝟭] 𝗜𝗡𝗜𝗧𝗜𝗔𝗟 𝗙𝗜𝗡𝗗𝗜𝗡𝗚𝗦 𝗔𝗡𝗗 𝗗𝗜𝗔𝗚𝗡𝗢𝗦𝗜𝗦 𝗪𝗮𝘀 𝘁𝗵𝗲 𝗲𝗾𝘂𝗶𝗽𝗺𝗲𝗻𝘁 𝗼𝗽𝗲𝗿𝗮𝘁𝗶𝗼𝗻𝗮𝗹? 𝗪𝗵𝗮𝘁 𝘀𝘁𝗲𝗽𝘀 𝗱𝗶…"
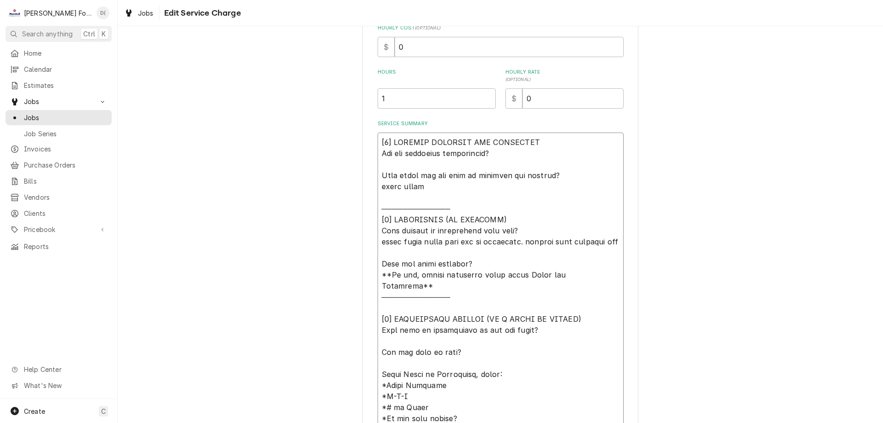
type textarea "x"
type textarea "[𝟭] 𝗜𝗡𝗜𝗧𝗜𝗔𝗟 𝗙𝗜𝗡𝗗𝗜𝗡𝗚𝗦 𝗔𝗡𝗗 𝗗𝗜𝗔𝗚𝗡𝗢𝗦𝗜𝗦 𝗪𝗮𝘀 𝘁𝗵𝗲 𝗲𝗾𝘂𝗶𝗽𝗺𝗲𝗻𝘁 𝗼𝗽𝗲𝗿𝗮𝘁𝗶𝗼𝗻𝗮𝗹? 𝗪𝗵𝗮𝘁 𝘀𝘁𝗲𝗽𝘀 𝗱𝗶…"
type textarea "x"
type textarea "[𝟭] 𝗜𝗡𝗜𝗧𝗜𝗔𝗟 𝗙𝗜𝗡𝗗𝗜𝗡𝗚𝗦 𝗔𝗡𝗗 𝗗𝗜𝗔𝗚𝗡𝗢𝗦𝗜𝗦 𝗪𝗮𝘀 𝘁𝗵𝗲 𝗲𝗾𝘂𝗶𝗽𝗺𝗲𝗻𝘁 𝗼𝗽𝗲𝗿𝗮𝘁𝗶𝗼𝗻𝗮𝗹? 𝗪𝗵𝗮𝘁 𝘀𝘁𝗲𝗽𝘀 𝗱𝗶…"
type textarea "x"
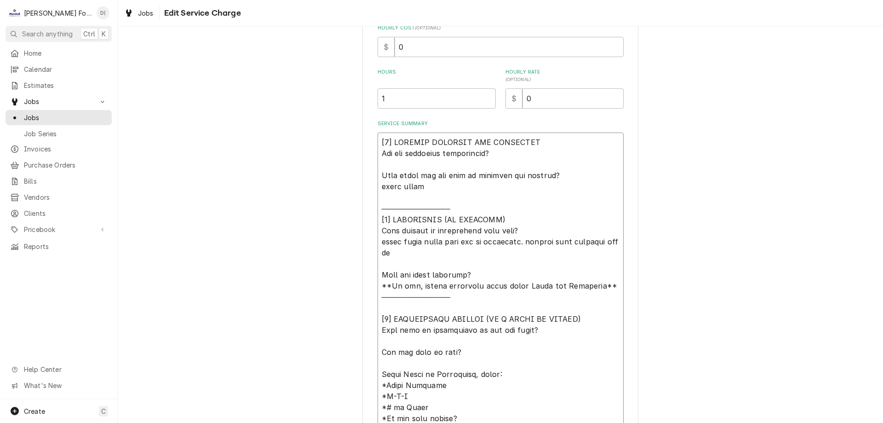
type textarea "[𝟭] 𝗜𝗡𝗜𝗧𝗜𝗔𝗟 𝗙𝗜𝗡𝗗𝗜𝗡𝗚𝗦 𝗔𝗡𝗗 𝗗𝗜𝗔𝗚𝗡𝗢𝗦𝗜𝗦 𝗪𝗮𝘀 𝘁𝗵𝗲 𝗲𝗾𝘂𝗶𝗽𝗺𝗲𝗻𝘁 𝗼𝗽𝗲𝗿𝗮𝘁𝗶𝗼𝗻𝗮𝗹? 𝗪𝗵𝗮𝘁 𝘀𝘁𝗲𝗽𝘀 𝗱𝗶…"
type textarea "x"
type textarea "[𝟭] 𝗜𝗡𝗜𝗧𝗜𝗔𝗟 𝗙𝗜𝗡𝗗𝗜𝗡𝗚𝗦 𝗔𝗡𝗗 𝗗𝗜𝗔𝗚𝗡𝗢𝗦𝗜𝗦 𝗪𝗮𝘀 𝘁𝗵𝗲 𝗲𝗾𝘂𝗶𝗽𝗺𝗲𝗻𝘁 𝗼𝗽𝗲𝗿𝗮𝘁𝗶𝗼𝗻𝗮𝗹? 𝗪𝗵𝗮𝘁 𝘀𝘁𝗲𝗽𝘀 𝗱𝗶…"
type textarea "x"
type textarea "[𝟭] 𝗜𝗡𝗜𝗧𝗜𝗔𝗟 𝗙𝗜𝗡𝗗𝗜𝗡𝗚𝗦 𝗔𝗡𝗗 𝗗𝗜𝗔𝗚𝗡𝗢𝗦𝗜𝗦 𝗪𝗮𝘀 𝘁𝗵𝗲 𝗲𝗾𝘂𝗶𝗽𝗺𝗲𝗻𝘁 𝗼𝗽𝗲𝗿𝗮𝘁𝗶𝗼𝗻𝗮𝗹? 𝗪𝗵𝗮𝘁 𝘀𝘁𝗲𝗽𝘀 𝗱𝗶…"
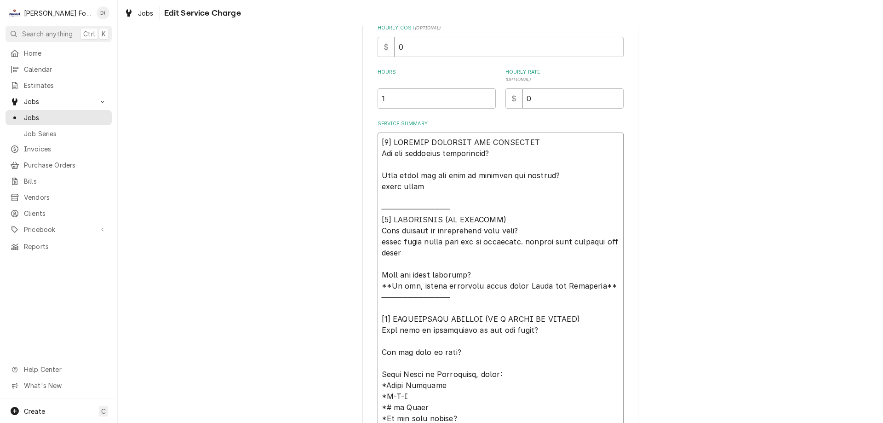
type textarea "x"
type textarea "[𝟭] 𝗜𝗡𝗜𝗧𝗜𝗔𝗟 𝗙𝗜𝗡𝗗𝗜𝗡𝗚𝗦 𝗔𝗡𝗗 𝗗𝗜𝗔𝗚𝗡𝗢𝗦𝗜𝗦 𝗪𝗮𝘀 𝘁𝗵𝗲 𝗲𝗾𝘂𝗶𝗽𝗺𝗲𝗻𝘁 𝗼𝗽𝗲𝗿𝗮𝘁𝗶𝗼𝗻𝗮𝗹? 𝗪𝗵𝗮𝘁 𝘀𝘁𝗲𝗽𝘀 𝗱𝗶…"
type textarea "x"
type textarea "[𝟭] 𝗜𝗡𝗜𝗧𝗜𝗔𝗟 𝗙𝗜𝗡𝗗𝗜𝗡𝗚𝗦 𝗔𝗡𝗗 𝗗𝗜𝗔𝗚𝗡𝗢𝗦𝗜𝗦 𝗪𝗮𝘀 𝘁𝗵𝗲 𝗲𝗾𝘂𝗶𝗽𝗺𝗲𝗻𝘁 𝗼𝗽𝗲𝗿𝗮𝘁𝗶𝗼𝗻𝗮𝗹? 𝗪𝗵𝗮𝘁 𝘀𝘁𝗲𝗽𝘀 𝗱𝗶…"
type textarea "x"
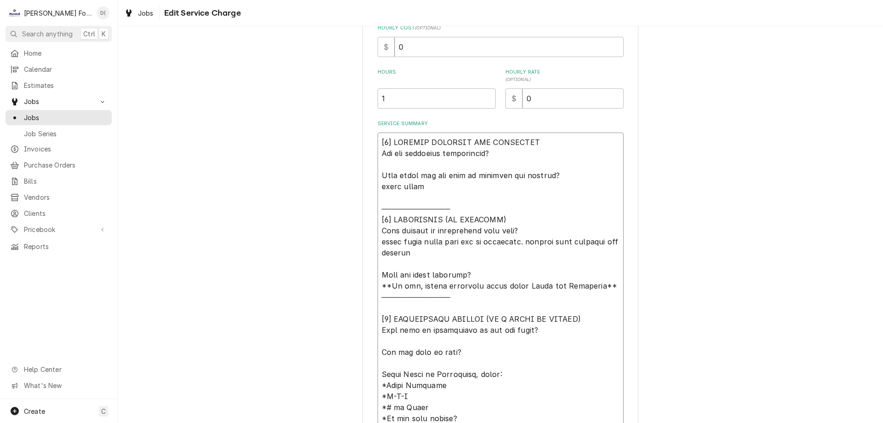
type textarea "[𝟭] 𝗜𝗡𝗜𝗧𝗜𝗔𝗟 𝗙𝗜𝗡𝗗𝗜𝗡𝗚𝗦 𝗔𝗡𝗗 𝗗𝗜𝗔𝗚𝗡𝗢𝗦𝗜𝗦 𝗪𝗮𝘀 𝘁𝗵𝗲 𝗲𝗾𝘂𝗶𝗽𝗺𝗲𝗻𝘁 𝗼𝗽𝗲𝗿𝗮𝘁𝗶𝗼𝗻𝗮𝗹? 𝗪𝗵𝗮𝘁 𝘀𝘁𝗲𝗽𝘀 𝗱𝗶…"
type textarea "x"
type textarea "[𝟭] 𝗜𝗡𝗜𝗧𝗜𝗔𝗟 𝗙𝗜𝗡𝗗𝗜𝗡𝗚𝗦 𝗔𝗡𝗗 𝗗𝗜𝗔𝗚𝗡𝗢𝗦𝗜𝗦 𝗪𝗮𝘀 𝘁𝗵𝗲 𝗲𝗾𝘂𝗶𝗽𝗺𝗲𝗻𝘁 𝗼𝗽𝗲𝗿𝗮𝘁𝗶𝗼𝗻𝗮𝗹? 𝗪𝗵𝗮𝘁 𝘀𝘁𝗲𝗽𝘀 𝗱𝗶…"
type textarea "x"
type textarea "[𝟭] 𝗜𝗡𝗜𝗧𝗜𝗔𝗟 𝗙𝗜𝗡𝗗𝗜𝗡𝗚𝗦 𝗔𝗡𝗗 𝗗𝗜𝗔𝗚𝗡𝗢𝗦𝗜𝗦 𝗪𝗮𝘀 𝘁𝗵𝗲 𝗲𝗾𝘂𝗶𝗽𝗺𝗲𝗻𝘁 𝗼𝗽𝗲𝗿𝗮𝘁𝗶𝗼𝗻𝗮𝗹? 𝗪𝗵𝗮𝘁 𝘀𝘁𝗲𝗽𝘀 𝗱𝗶…"
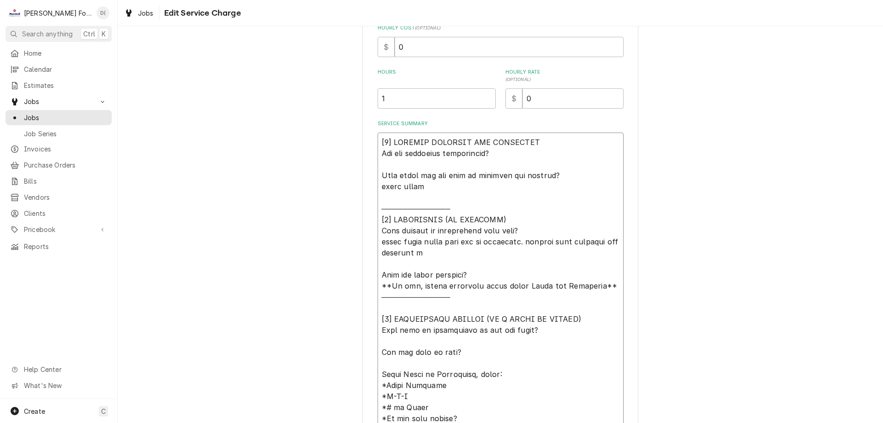
type textarea "x"
type textarea "[𝟭] 𝗜𝗡𝗜𝗧𝗜𝗔𝗟 𝗙𝗜𝗡𝗗𝗜𝗡𝗚𝗦 𝗔𝗡𝗗 𝗗𝗜𝗔𝗚𝗡𝗢𝗦𝗜𝗦 𝗪𝗮𝘀 𝘁𝗵𝗲 𝗲𝗾𝘂𝗶𝗽𝗺𝗲𝗻𝘁 𝗼𝗽𝗲𝗿𝗮𝘁𝗶𝗼𝗻𝗮𝗹? 𝗪𝗵𝗮𝘁 𝘀𝘁𝗲𝗽𝘀 𝗱𝗶…"
type textarea "x"
type textarea "[𝟭] 𝗜𝗡𝗜𝗧𝗜𝗔𝗟 𝗙𝗜𝗡𝗗𝗜𝗡𝗚𝗦 𝗔𝗡𝗗 𝗗𝗜𝗔𝗚𝗡𝗢𝗦𝗜𝗦 𝗪𝗮𝘀 𝘁𝗵𝗲 𝗲𝗾𝘂𝗶𝗽𝗺𝗲𝗻𝘁 𝗼𝗽𝗲𝗿𝗮𝘁𝗶𝗼𝗻𝗮𝗹? 𝗪𝗵𝗮𝘁 𝘀𝘁𝗲𝗽𝘀 𝗱𝗶…"
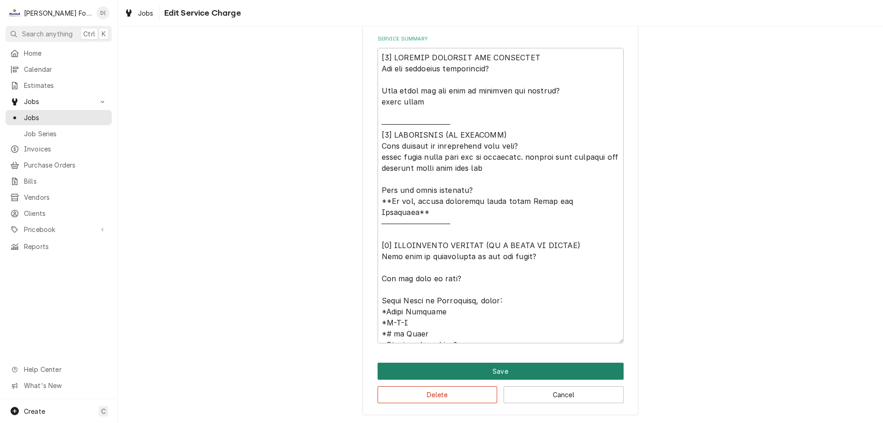
click at [496, 372] on button "Save" at bounding box center [501, 371] width 246 height 17
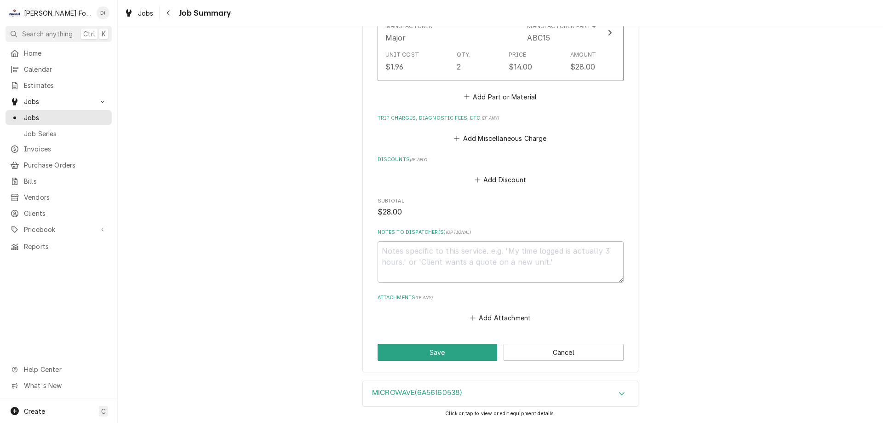
scroll to position [770, 0]
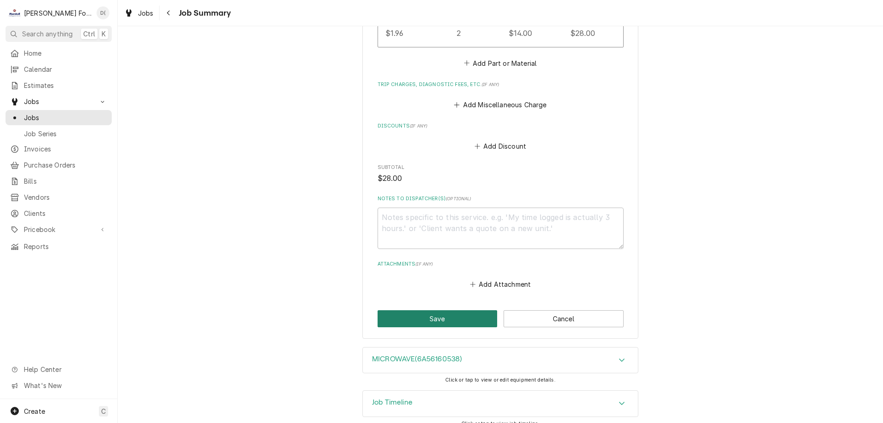
click at [436, 310] on button "Save" at bounding box center [438, 318] width 120 height 17
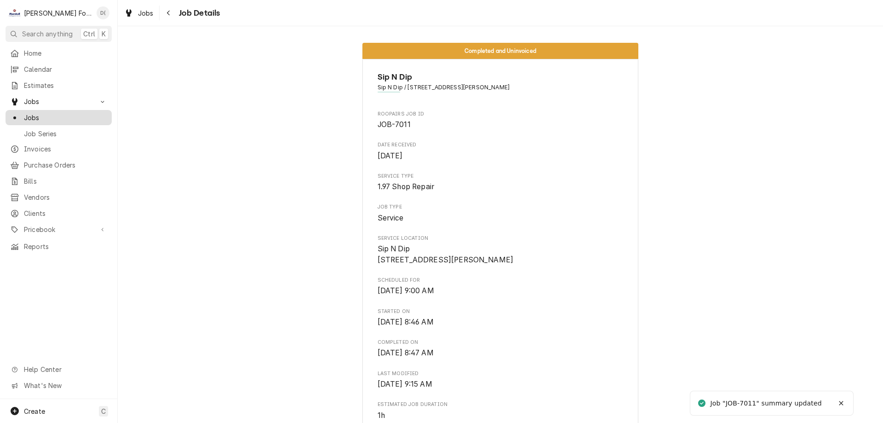
click at [63, 116] on span "Jobs" at bounding box center [65, 118] width 83 height 10
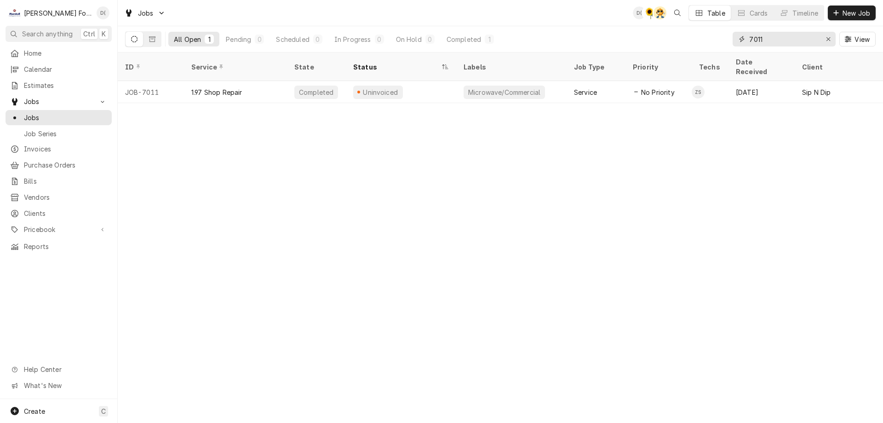
click at [783, 39] on input "7011" at bounding box center [783, 39] width 69 height 15
type input "7"
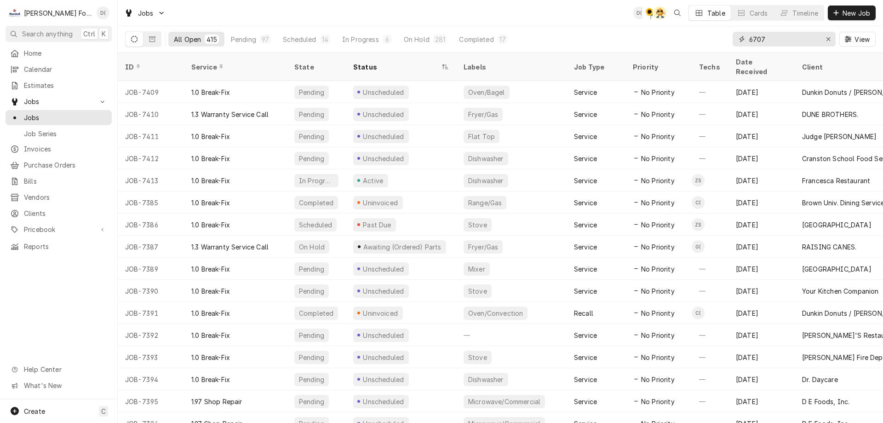
type input "6707"
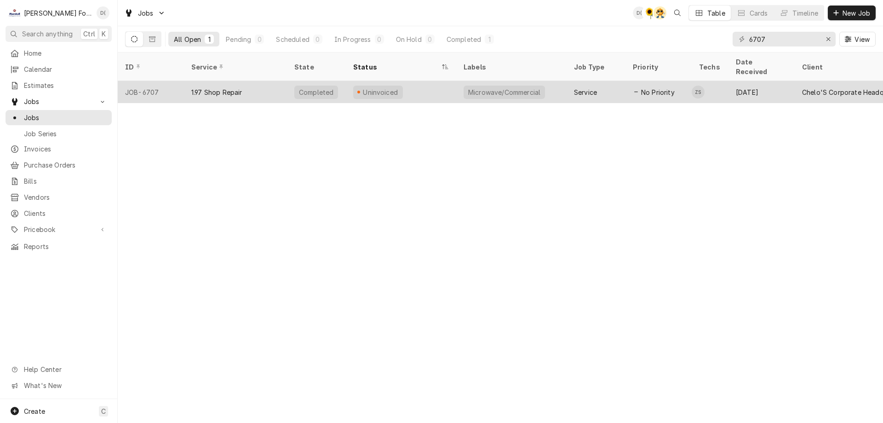
click at [428, 83] on div "Uninvoiced" at bounding box center [401, 92] width 110 height 22
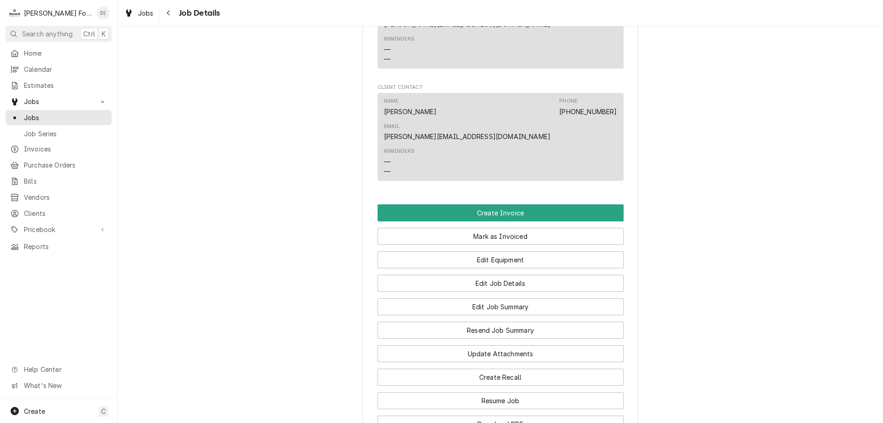
scroll to position [690, 0]
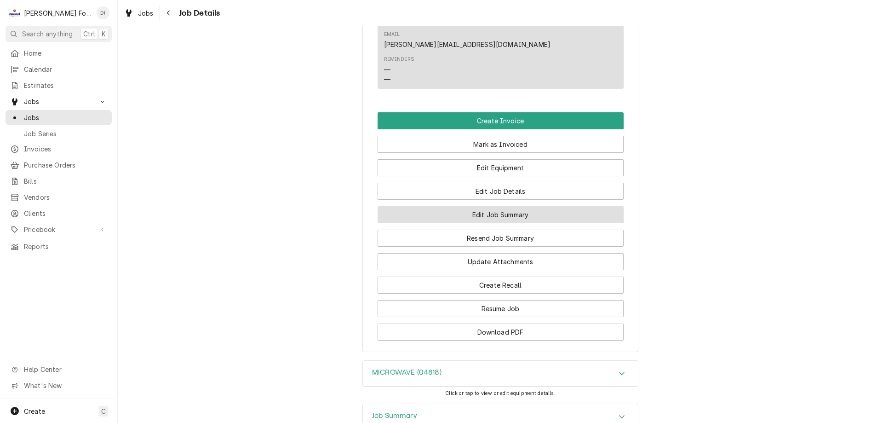
click at [504, 206] on button "Edit Job Summary" at bounding box center [501, 214] width 246 height 17
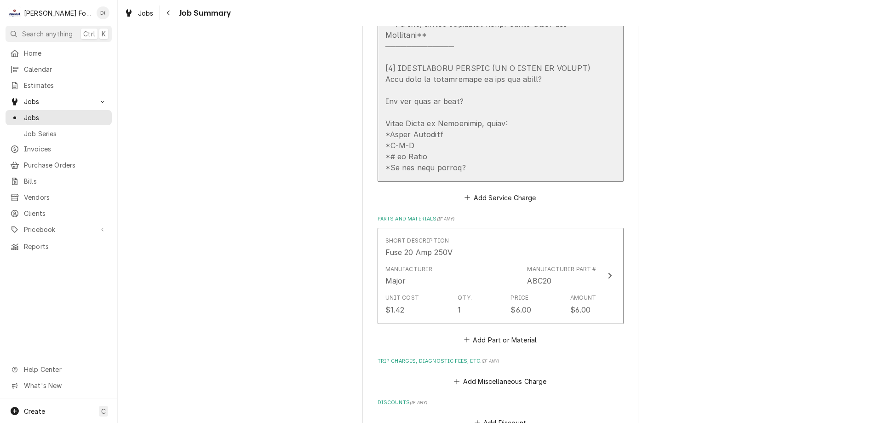
scroll to position [322, 0]
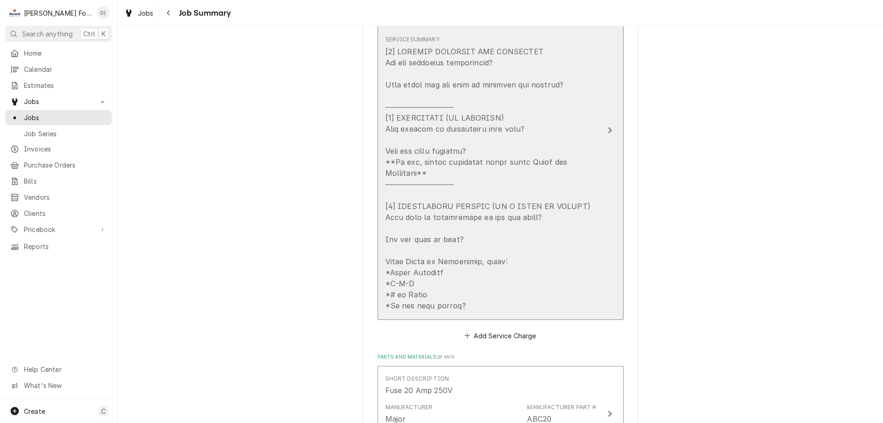
click at [608, 128] on icon "Update Line Item" at bounding box center [610, 130] width 5 height 7
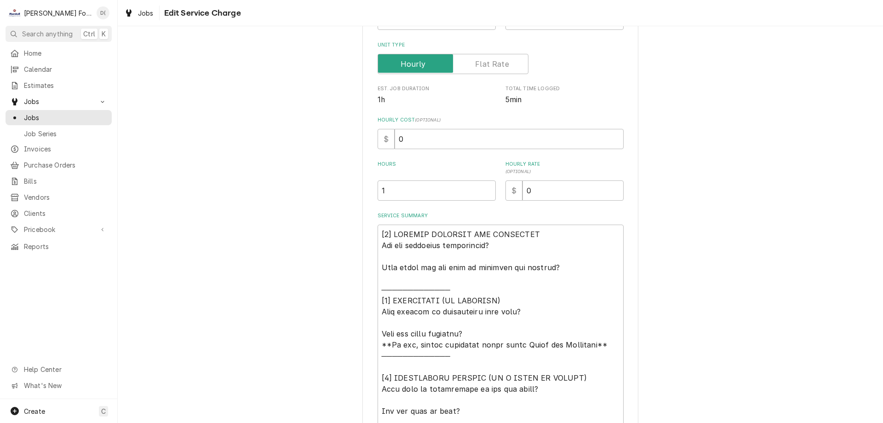
scroll to position [276, 0]
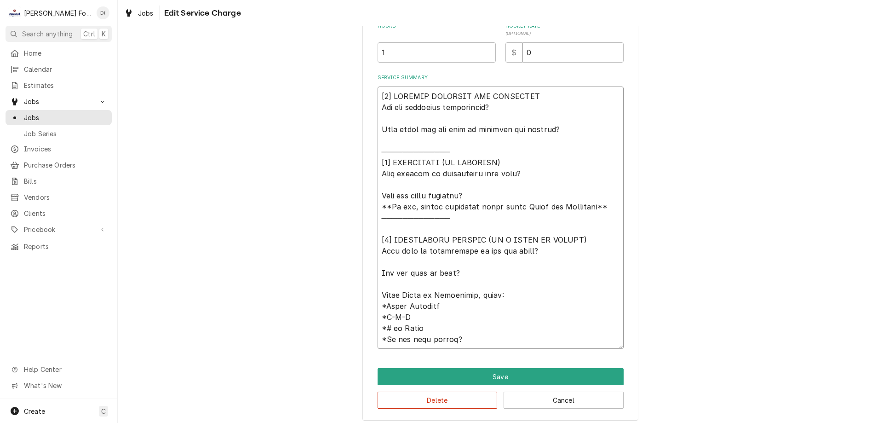
click at [560, 135] on textarea "Service Summary" at bounding box center [501, 217] width 246 height 262
type textarea "x"
type textarea "[4] LOREMIP DOLORSIT AME CONSECTET Adi eli seddoeius temporincid? Utla etdol ma…"
type textarea "x"
type textarea "[7] LOREMIP DOLORSIT AME CONSECTET Adi eli seddoeius temporincid? Utla etdol ma…"
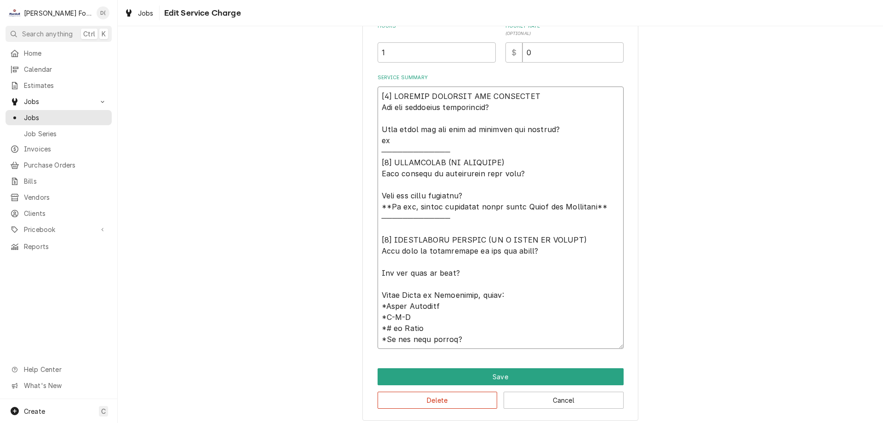
type textarea "x"
type textarea "[𝟭] 𝗜𝗡𝗜𝗧𝗜𝗔𝗟 𝗙𝗜𝗡𝗗𝗜𝗡𝗚𝗦 𝗔𝗡𝗗 𝗗𝗜𝗔𝗚𝗡𝗢𝗦𝗜𝗦 𝗪𝗮𝘀 𝘁𝗵𝗲 𝗲𝗾𝘂𝗶𝗽𝗺𝗲𝗻𝘁 𝗼𝗽𝗲𝗿𝗮𝘁𝗶𝗼𝗻𝗮𝗹? 𝗪𝗵𝗮𝘁 𝘀𝘁𝗲𝗽𝘀 𝗱𝗶…"
type textarea "x"
type textarea "[𝟭] 𝗜𝗡𝗜𝗧𝗜𝗔𝗟 𝗙𝗜𝗡𝗗𝗜𝗡𝗚𝗦 𝗔𝗡𝗗 𝗗𝗜𝗔𝗚𝗡𝗢𝗦𝗜𝗦 𝗪𝗮𝘀 𝘁𝗵𝗲 𝗲𝗾𝘂𝗶𝗽𝗺𝗲𝗻𝘁 𝗼𝗽𝗲𝗿𝗮𝘁𝗶𝗼𝗻𝗮𝗹? 𝗪𝗵𝗮𝘁 𝘀𝘁𝗲𝗽𝘀 𝗱𝗶…"
type textarea "x"
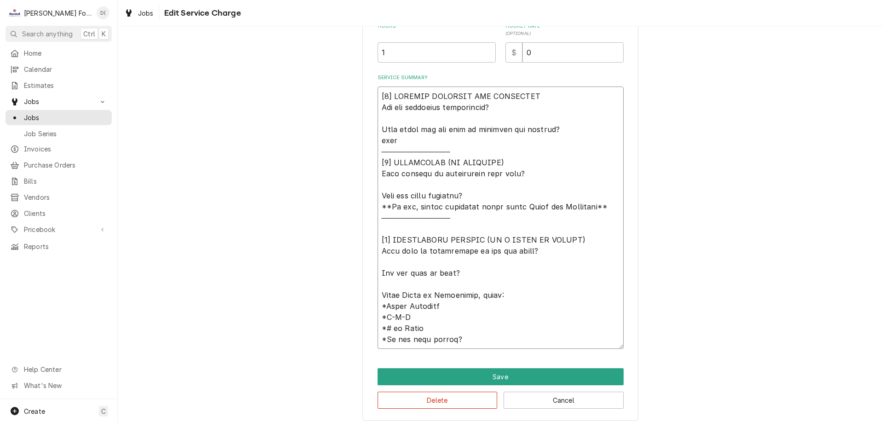
type textarea "[𝟭] 𝗜𝗡𝗜𝗧𝗜𝗔𝗟 𝗙𝗜𝗡𝗗𝗜𝗡𝗚𝗦 𝗔𝗡𝗗 𝗗𝗜𝗔𝗚𝗡𝗢𝗦𝗜𝗦 𝗪𝗮𝘀 𝘁𝗵𝗲 𝗲𝗾𝘂𝗶𝗽𝗺𝗲𝗻𝘁 𝗼𝗽𝗲𝗿𝗮𝘁𝗶𝗼𝗻𝗮𝗹? 𝗪𝗵𝗮𝘁 𝘀𝘁𝗲𝗽𝘀 𝗱𝗶…"
type textarea "x"
type textarea "[𝟭] 𝗜𝗡𝗜𝗧𝗜𝗔𝗟 𝗙𝗜𝗡𝗗𝗜𝗡𝗚𝗦 𝗔𝗡𝗗 𝗗𝗜𝗔𝗚𝗡𝗢𝗦𝗜𝗦 𝗪𝗮𝘀 𝘁𝗵𝗲 𝗲𝗾𝘂𝗶𝗽𝗺𝗲𝗻𝘁 𝗼𝗽𝗲𝗿𝗮𝘁𝗶𝗼𝗻𝗮𝗹? 𝗪𝗵𝗮𝘁 𝘀𝘁𝗲𝗽𝘀 𝗱𝗶…"
type textarea "x"
type textarea "[𝟭] 𝗜𝗡𝗜𝗧𝗜𝗔𝗟 𝗙𝗜𝗡𝗗𝗜𝗡𝗚𝗦 𝗔𝗡𝗗 𝗗𝗜𝗔𝗚𝗡𝗢𝗦𝗜𝗦 𝗪𝗮𝘀 𝘁𝗵𝗲 𝗲𝗾𝘂𝗶𝗽𝗺𝗲𝗻𝘁 𝗼𝗽𝗲𝗿𝗮𝘁𝗶𝗼𝗻𝗮𝗹? 𝗪𝗵𝗮𝘁 𝘀𝘁𝗲𝗽𝘀 𝗱𝗶…"
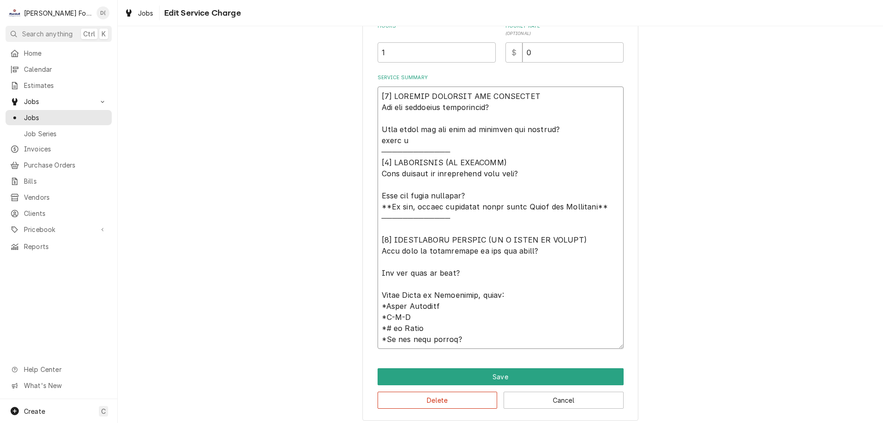
type textarea "x"
type textarea "[𝟭] 𝗜𝗡𝗜𝗧𝗜𝗔𝗟 𝗙𝗜𝗡𝗗𝗜𝗡𝗚𝗦 𝗔𝗡𝗗 𝗗𝗜𝗔𝗚𝗡𝗢𝗦𝗜𝗦 𝗪𝗮𝘀 𝘁𝗵𝗲 𝗲𝗾𝘂𝗶𝗽𝗺𝗲𝗻𝘁 𝗼𝗽𝗲𝗿𝗮𝘁𝗶𝗼𝗻𝗮𝗹? 𝗪𝗵𝗮𝘁 𝘀𝘁𝗲𝗽𝘀 𝗱𝗶…"
type textarea "x"
type textarea "[𝟭] 𝗜𝗡𝗜𝗧𝗜𝗔𝗟 𝗙𝗜𝗡𝗗𝗜𝗡𝗚𝗦 𝗔𝗡𝗗 𝗗𝗜𝗔𝗚𝗡𝗢𝗦𝗜𝗦 𝗪𝗮𝘀 𝘁𝗵𝗲 𝗲𝗾𝘂𝗶𝗽𝗺𝗲𝗻𝘁 𝗼𝗽𝗲𝗿𝗮𝘁𝗶𝗼𝗻𝗮𝗹? 𝗪𝗵𝗮𝘁 𝘀𝘁𝗲𝗽𝘀 𝗱𝗶…"
type textarea "x"
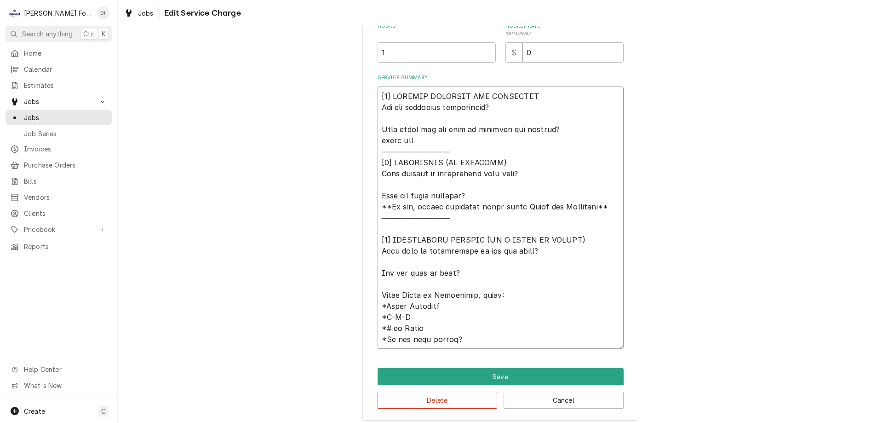
type textarea "[𝟭] 𝗜𝗡𝗜𝗧𝗜𝗔𝗟 𝗙𝗜𝗡𝗗𝗜𝗡𝗚𝗦 𝗔𝗡𝗗 𝗗𝗜𝗔𝗚𝗡𝗢𝗦𝗜𝗦 𝗪𝗮𝘀 𝘁𝗵𝗲 𝗲𝗾𝘂𝗶𝗽𝗺𝗲𝗻𝘁 𝗼𝗽𝗲𝗿𝗮𝘁𝗶𝗼𝗻𝗮𝗹? 𝗪𝗵𝗮𝘁 𝘀𝘁𝗲𝗽𝘀 𝗱𝗶…"
type textarea "x"
type textarea "[𝟭] 𝗜𝗡𝗜𝗧𝗜𝗔𝗟 𝗙𝗜𝗡𝗗𝗜𝗡𝗚𝗦 𝗔𝗡𝗗 𝗗𝗜𝗔𝗚𝗡𝗢𝗦𝗜𝗦 𝗪𝗮𝘀 𝘁𝗵𝗲 𝗲𝗾𝘂𝗶𝗽𝗺𝗲𝗻𝘁 𝗼𝗽𝗲𝗿𝗮𝘁𝗶𝗼𝗻𝗮𝗹? 𝗪𝗵𝗮𝘁 𝘀𝘁𝗲𝗽𝘀 𝗱𝗶…"
type textarea "x"
type textarea "[𝟭] 𝗜𝗡𝗜𝗧𝗜𝗔𝗟 𝗙𝗜𝗡𝗗𝗜𝗡𝗚𝗦 𝗔𝗡𝗗 𝗗𝗜𝗔𝗚𝗡𝗢𝗦𝗜𝗦 𝗪𝗮𝘀 𝘁𝗵𝗲 𝗲𝗾𝘂𝗶𝗽𝗺𝗲𝗻𝘁 𝗼𝗽𝗲𝗿𝗮𝘁𝗶𝗼𝗻𝗮𝗹? 𝗪𝗵𝗮𝘁 𝘀𝘁𝗲𝗽𝘀 𝗱𝗶…"
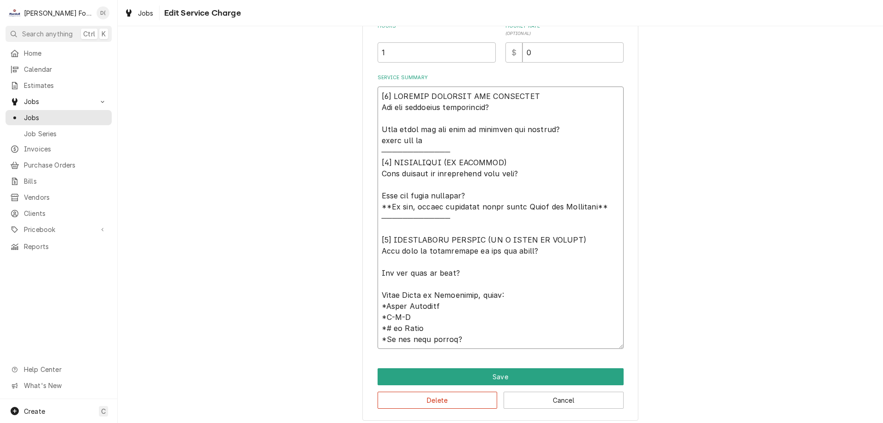
type textarea "x"
type textarea "[𝟭] 𝗜𝗡𝗜𝗧𝗜𝗔𝗟 𝗙𝗜𝗡𝗗𝗜𝗡𝗚𝗦 𝗔𝗡𝗗 𝗗𝗜𝗔𝗚𝗡𝗢𝗦𝗜𝗦 𝗪𝗮𝘀 𝘁𝗵𝗲 𝗲𝗾𝘂𝗶𝗽𝗺𝗲𝗻𝘁 𝗼𝗽𝗲𝗿𝗮𝘁𝗶𝗼𝗻𝗮𝗹? 𝗪𝗵𝗮𝘁 𝘀𝘁𝗲𝗽𝘀 𝗱𝗶…"
type textarea "x"
type textarea "[𝟭] 𝗜𝗡𝗜𝗧𝗜𝗔𝗟 𝗙𝗜𝗡𝗗𝗜𝗡𝗚𝗦 𝗔𝗡𝗗 𝗗𝗜𝗔𝗚𝗡𝗢𝗦𝗜𝗦 𝗪𝗮𝘀 𝘁𝗵𝗲 𝗲𝗾𝘂𝗶𝗽𝗺𝗲𝗻𝘁 𝗼𝗽𝗲𝗿𝗮𝘁𝗶𝗼𝗻𝗮𝗹? 𝗪𝗵𝗮𝘁 𝘀𝘁𝗲𝗽𝘀 𝗱𝗶…"
click at [525, 172] on textarea "Service Summary" at bounding box center [501, 217] width 246 height 262
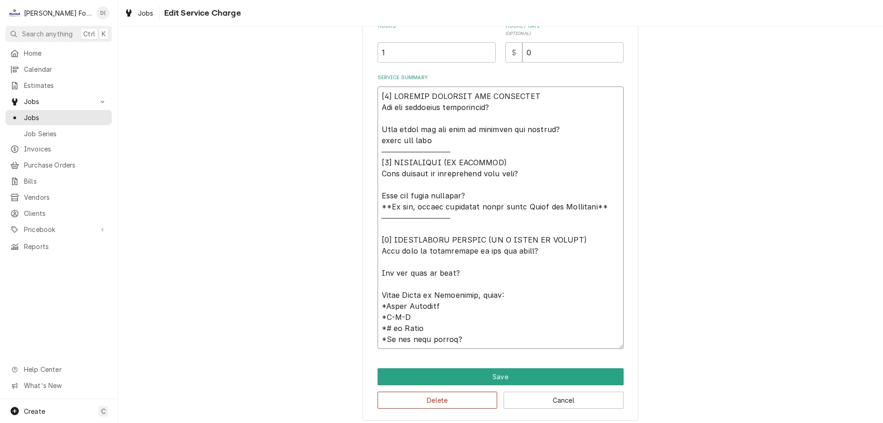
type textarea "x"
type textarea "[𝟭] 𝗜𝗡𝗜𝗧𝗜𝗔𝗟 𝗙𝗜𝗡𝗗𝗜𝗡𝗚𝗦 𝗔𝗡𝗗 𝗗𝗜𝗔𝗚𝗡𝗢𝗦𝗜𝗦 𝗪𝗮𝘀 𝘁𝗵𝗲 𝗲𝗾𝘂𝗶𝗽𝗺𝗲𝗻𝘁 𝗼𝗽𝗲𝗿𝗮𝘁𝗶𝗼𝗻𝗮𝗹? 𝗪𝗵𝗮𝘁 𝘀𝘁𝗲𝗽𝘀 𝗱𝗶…"
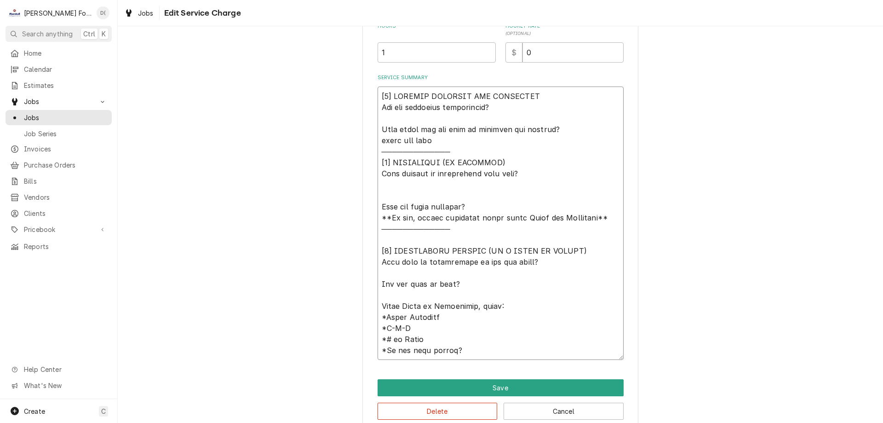
type textarea "x"
type textarea "[𝟭] 𝗜𝗡𝗜𝗧𝗜𝗔𝗟 𝗙𝗜𝗡𝗗𝗜𝗡𝗚𝗦 𝗔𝗡𝗗 𝗗𝗜𝗔𝗚𝗡𝗢𝗦𝗜𝗦 𝗪𝗮𝘀 𝘁𝗵𝗲 𝗲𝗾𝘂𝗶𝗽𝗺𝗲𝗻𝘁 𝗼𝗽𝗲𝗿𝗮𝘁𝗶𝗼𝗻𝗮𝗹? 𝗪𝗵𝗮𝘁 𝘀𝘁𝗲𝗽𝘀 𝗱𝗶…"
type textarea "x"
type textarea "[𝟭] 𝗜𝗡𝗜𝗧𝗜𝗔𝗟 𝗙𝗜𝗡𝗗𝗜𝗡𝗚𝗦 𝗔𝗡𝗗 𝗗𝗜𝗔𝗚𝗡𝗢𝗦𝗜𝗦 𝗪𝗮𝘀 𝘁𝗵𝗲 𝗲𝗾𝘂𝗶𝗽𝗺𝗲𝗻𝘁 𝗼𝗽𝗲𝗿𝗮𝘁𝗶𝗼𝗻𝗮𝗹? 𝗪𝗵𝗮𝘁 𝘀𝘁𝗲𝗽𝘀 𝗱𝗶…"
type textarea "x"
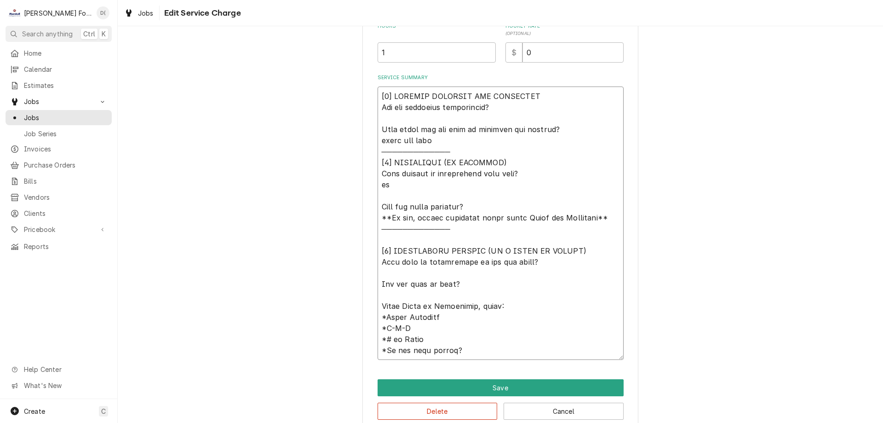
type textarea "[𝟭] 𝗜𝗡𝗜𝗧𝗜𝗔𝗟 𝗙𝗜𝗡𝗗𝗜𝗡𝗚𝗦 𝗔𝗡𝗗 𝗗𝗜𝗔𝗚𝗡𝗢𝗦𝗜𝗦 𝗪𝗮𝘀 𝘁𝗵𝗲 𝗲𝗾𝘂𝗶𝗽𝗺𝗲𝗻𝘁 𝗼𝗽𝗲𝗿𝗮𝘁𝗶𝗼𝗻𝗮𝗹? 𝗪𝗵𝗮𝘁 𝘀𝘁𝗲𝗽𝘀 𝗱𝗶…"
type textarea "x"
type textarea "[𝟭] 𝗜𝗡𝗜𝗧𝗜𝗔𝗟 𝗙𝗜𝗡𝗗𝗜𝗡𝗚𝗦 𝗔𝗡𝗗 𝗗𝗜𝗔𝗚𝗡𝗢𝗦𝗜𝗦 𝗪𝗮𝘀 𝘁𝗵𝗲 𝗲𝗾𝘂𝗶𝗽𝗺𝗲𝗻𝘁 𝗼𝗽𝗲𝗿𝗮𝘁𝗶𝗼𝗻𝗮𝗹? 𝗪𝗵𝗮𝘁 𝘀𝘁𝗲𝗽𝘀 𝗱𝗶…"
type textarea "x"
type textarea "[𝟭] 𝗜𝗡𝗜𝗧𝗜𝗔𝗟 𝗙𝗜𝗡𝗗𝗜𝗡𝗚𝗦 𝗔𝗡𝗗 𝗗𝗜𝗔𝗚𝗡𝗢𝗦𝗜𝗦 𝗪𝗮𝘀 𝘁𝗵𝗲 𝗲𝗾𝘂𝗶𝗽𝗺𝗲𝗻𝘁 𝗼𝗽𝗲𝗿𝗮𝘁𝗶𝗼𝗻𝗮𝗹? 𝗪𝗵𝗮𝘁 𝘀𝘁𝗲𝗽𝘀 𝗱𝗶…"
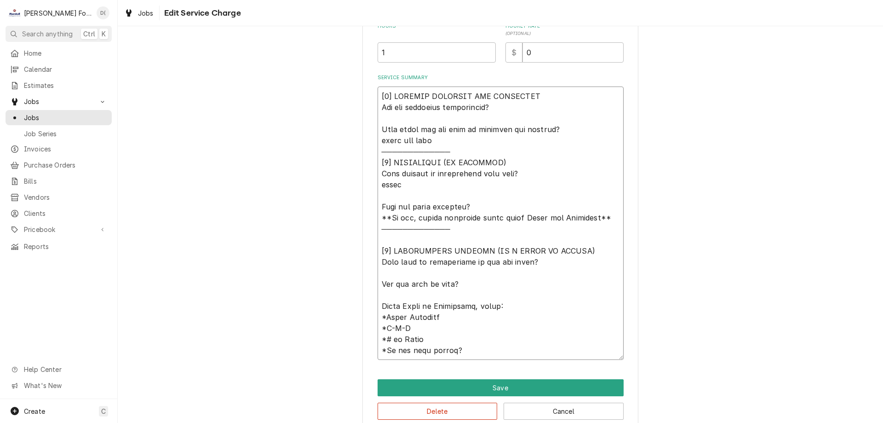
type textarea "x"
type textarea "[𝟭] 𝗜𝗡𝗜𝗧𝗜𝗔𝗟 𝗙𝗜𝗡𝗗𝗜𝗡𝗚𝗦 𝗔𝗡𝗗 𝗗𝗜𝗔𝗚𝗡𝗢𝗦𝗜𝗦 𝗪𝗮𝘀 𝘁𝗵𝗲 𝗲𝗾𝘂𝗶𝗽𝗺𝗲𝗻𝘁 𝗼𝗽𝗲𝗿𝗮𝘁𝗶𝗼𝗻𝗮𝗹? 𝗪𝗵𝗮𝘁 𝘀𝘁𝗲𝗽𝘀 𝗱𝗶…"
type textarea "x"
type textarea "[𝟭] 𝗜𝗡𝗜𝗧𝗜𝗔𝗟 𝗙𝗜𝗡𝗗𝗜𝗡𝗚𝗦 𝗔𝗡𝗗 𝗗𝗜𝗔𝗚𝗡𝗢𝗦𝗜𝗦 𝗪𝗮𝘀 𝘁𝗵𝗲 𝗲𝗾𝘂𝗶𝗽𝗺𝗲𝗻𝘁 𝗼𝗽𝗲𝗿𝗮𝘁𝗶𝗼𝗻𝗮𝗹? 𝗪𝗵𝗮𝘁 𝘀𝘁𝗲𝗽𝘀 𝗱𝗶…"
type textarea "x"
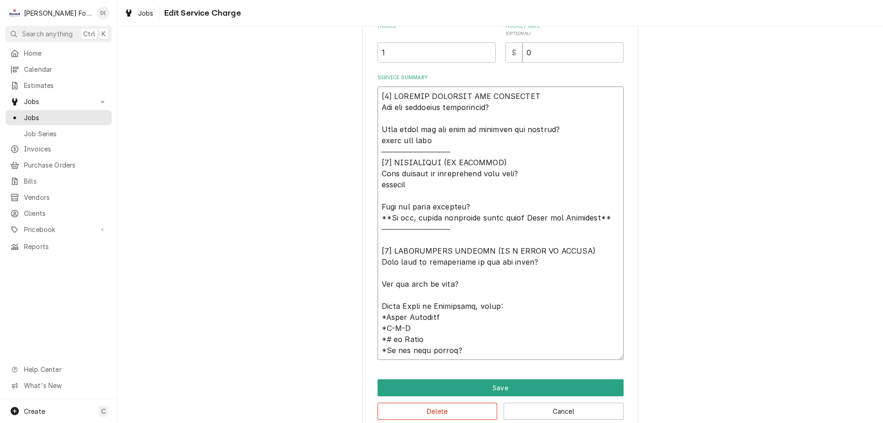
type textarea "[𝟭] 𝗜𝗡𝗜𝗧𝗜𝗔𝗟 𝗙𝗜𝗡𝗗𝗜𝗡𝗚𝗦 𝗔𝗡𝗗 𝗗𝗜𝗔𝗚𝗡𝗢𝗦𝗜𝗦 𝗪𝗮𝘀 𝘁𝗵𝗲 𝗲𝗾𝘂𝗶𝗽𝗺𝗲𝗻𝘁 𝗼𝗽𝗲𝗿𝗮𝘁𝗶𝗼𝗻𝗮𝗹? 𝗪𝗵𝗮𝘁 𝘀𝘁𝗲𝗽𝘀 𝗱𝗶…"
type textarea "x"
type textarea "[𝟭] 𝗜𝗡𝗜𝗧𝗜𝗔𝗟 𝗙𝗜𝗡𝗗𝗜𝗡𝗚𝗦 𝗔𝗡𝗗 𝗗𝗜𝗔𝗚𝗡𝗢𝗦𝗜𝗦 𝗪𝗮𝘀 𝘁𝗵𝗲 𝗲𝗾𝘂𝗶𝗽𝗺𝗲𝗻𝘁 𝗼𝗽𝗲𝗿𝗮𝘁𝗶𝗼𝗻𝗮𝗹? 𝗪𝗵𝗮𝘁 𝘀𝘁𝗲𝗽𝘀 𝗱𝗶…"
type textarea "x"
type textarea "[𝟭] 𝗜𝗡𝗜𝗧𝗜𝗔𝗟 𝗙𝗜𝗡𝗗𝗜𝗡𝗚𝗦 𝗔𝗡𝗗 𝗗𝗜𝗔𝗚𝗡𝗢𝗦𝗜𝗦 𝗪𝗮𝘀 𝘁𝗵𝗲 𝗲𝗾𝘂𝗶𝗽𝗺𝗲𝗻𝘁 𝗼𝗽𝗲𝗿𝗮𝘁𝗶𝗼𝗻𝗮𝗹? 𝗪𝗵𝗮𝘁 𝘀𝘁𝗲𝗽𝘀 𝗱𝗶…"
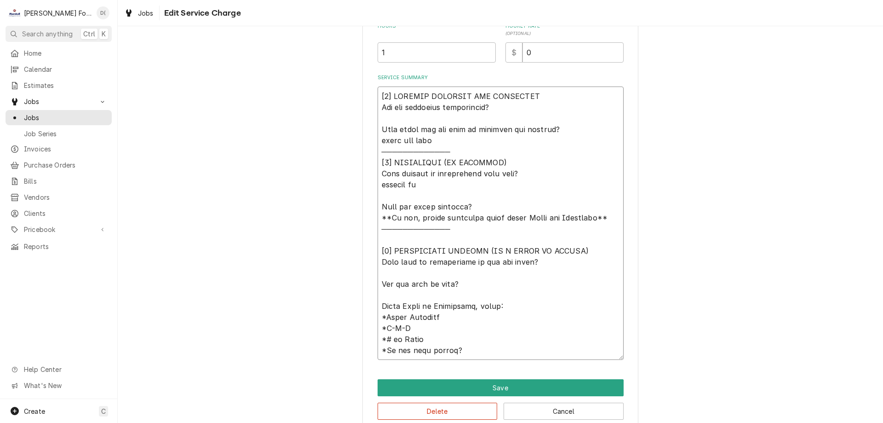
type textarea "x"
type textarea "[𝟭] 𝗜𝗡𝗜𝗧𝗜𝗔𝗟 𝗙𝗜𝗡𝗗𝗜𝗡𝗚𝗦 𝗔𝗡𝗗 𝗗𝗜𝗔𝗚𝗡𝗢𝗦𝗜𝗦 𝗪𝗮𝘀 𝘁𝗵𝗲 𝗲𝗾𝘂𝗶𝗽𝗺𝗲𝗻𝘁 𝗼𝗽𝗲𝗿𝗮𝘁𝗶𝗼𝗻𝗮𝗹? 𝗪𝗵𝗮𝘁 𝘀𝘁𝗲𝗽𝘀 𝗱𝗶…"
type textarea "x"
type textarea "[𝟭] 𝗜𝗡𝗜𝗧𝗜𝗔𝗟 𝗙𝗜𝗡𝗗𝗜𝗡𝗚𝗦 𝗔𝗡𝗗 𝗗𝗜𝗔𝗚𝗡𝗢𝗦𝗜𝗦 𝗪𝗮𝘀 𝘁𝗵𝗲 𝗲𝗾𝘂𝗶𝗽𝗺𝗲𝗻𝘁 𝗼𝗽𝗲𝗿𝗮𝘁𝗶𝗼𝗻𝗮𝗹? 𝗪𝗵𝗮𝘁 𝘀𝘁𝗲𝗽𝘀 𝗱𝗶…"
type textarea "x"
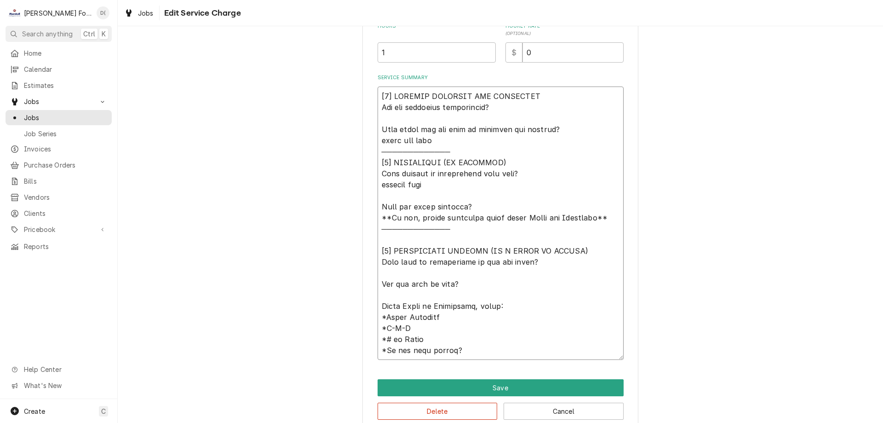
type textarea "[𝟭] 𝗜𝗡𝗜𝗧𝗜𝗔𝗟 𝗙𝗜𝗡𝗗𝗜𝗡𝗚𝗦 𝗔𝗡𝗗 𝗗𝗜𝗔𝗚𝗡𝗢𝗦𝗜𝗦 𝗪𝗮𝘀 𝘁𝗵𝗲 𝗲𝗾𝘂𝗶𝗽𝗺𝗲𝗻𝘁 𝗼𝗽𝗲𝗿𝗮𝘁𝗶𝗼𝗻𝗮𝗹? 𝗪𝗵𝗮𝘁 𝘀𝘁𝗲𝗽𝘀 𝗱𝗶…"
type textarea "x"
type textarea "[𝟭] 𝗜𝗡𝗜𝗧𝗜𝗔𝗟 𝗙𝗜𝗡𝗗𝗜𝗡𝗚𝗦 𝗔𝗡𝗗 𝗗𝗜𝗔𝗚𝗡𝗢𝗦𝗜𝗦 𝗪𝗮𝘀 𝘁𝗵𝗲 𝗲𝗾𝘂𝗶𝗽𝗺𝗲𝗻𝘁 𝗼𝗽𝗲𝗿𝗮𝘁𝗶𝗼𝗻𝗮𝗹? 𝗪𝗵𝗮𝘁 𝘀𝘁𝗲𝗽𝘀 𝗱𝗶…"
type textarea "x"
type textarea "[𝟭] 𝗜𝗡𝗜𝗧𝗜𝗔𝗟 𝗙𝗜𝗡𝗗𝗜𝗡𝗚𝗦 𝗔𝗡𝗗 𝗗𝗜𝗔𝗚𝗡𝗢𝗦𝗜𝗦 𝗪𝗮𝘀 𝘁𝗵𝗲 𝗲𝗾𝘂𝗶𝗽𝗺𝗲𝗻𝘁 𝗼𝗽𝗲𝗿𝗮𝘁𝗶𝗼𝗻𝗮𝗹? 𝗪𝗵𝗮𝘁 𝘀𝘁𝗲𝗽𝘀 𝗱𝗶…"
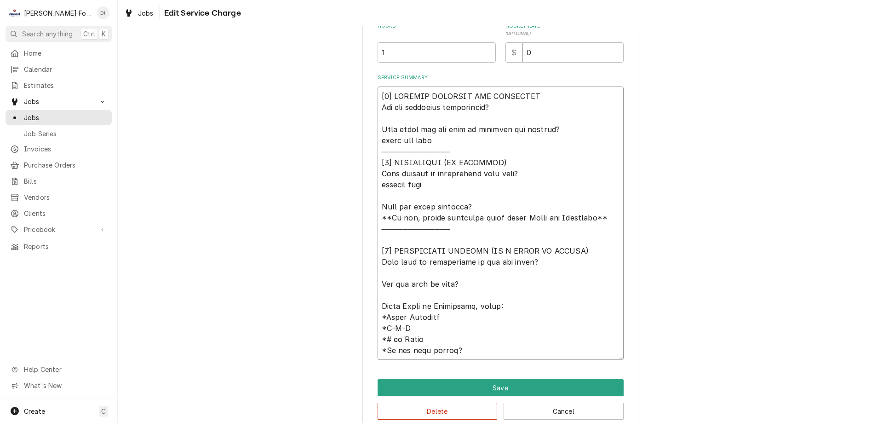
type textarea "x"
type textarea "[𝟭] 𝗜𝗡𝗜𝗧𝗜𝗔𝗟 𝗙𝗜𝗡𝗗𝗜𝗡𝗚𝗦 𝗔𝗡𝗗 𝗗𝗜𝗔𝗚𝗡𝗢𝗦𝗜𝗦 𝗪𝗮𝘀 𝘁𝗵𝗲 𝗲𝗾𝘂𝗶𝗽𝗺𝗲𝗻𝘁 𝗼𝗽𝗲𝗿𝗮𝘁𝗶𝗼𝗻𝗮𝗹? 𝗪𝗵𝗮𝘁 𝘀𝘁𝗲𝗽𝘀 𝗱𝗶…"
type textarea "x"
type textarea "[𝟭] 𝗜𝗡𝗜𝗧𝗜𝗔𝗟 𝗙𝗜𝗡𝗗𝗜𝗡𝗚𝗦 𝗔𝗡𝗗 𝗗𝗜𝗔𝗚𝗡𝗢𝗦𝗜𝗦 𝗪𝗮𝘀 𝘁𝗵𝗲 𝗲𝗾𝘂𝗶𝗽𝗺𝗲𝗻𝘁 𝗼𝗽𝗲𝗿𝗮𝘁𝗶𝗼𝗻𝗮𝗹? 𝗪𝗵𝗮𝘁 𝘀𝘁𝗲𝗽𝘀 𝗱𝗶…"
type textarea "x"
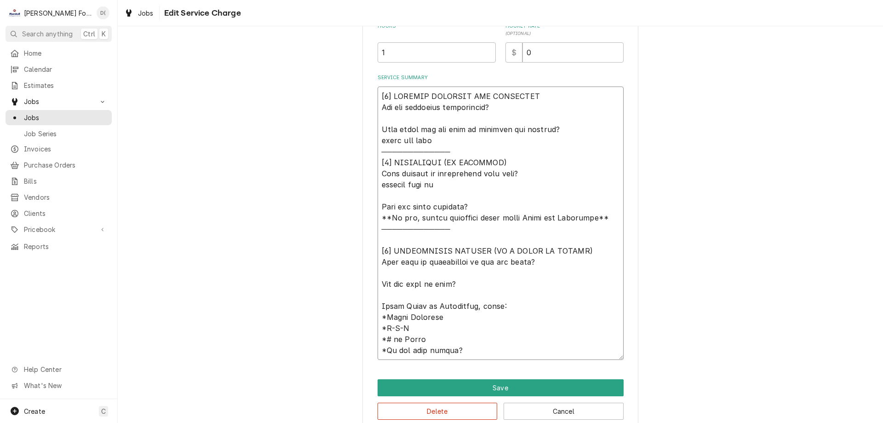
type textarea "[𝟭] 𝗜𝗡𝗜𝗧𝗜𝗔𝗟 𝗙𝗜𝗡𝗗𝗜𝗡𝗚𝗦 𝗔𝗡𝗗 𝗗𝗜𝗔𝗚𝗡𝗢𝗦𝗜𝗦 𝗪𝗮𝘀 𝘁𝗵𝗲 𝗲𝗾𝘂𝗶𝗽𝗺𝗲𝗻𝘁 𝗼𝗽𝗲𝗿𝗮𝘁𝗶𝗼𝗻𝗮𝗹? 𝗪𝗵𝗮𝘁 𝘀𝘁𝗲𝗽𝘀 𝗱𝗶…"
type textarea "x"
type textarea "[𝟭] 𝗜𝗡𝗜𝗧𝗜𝗔𝗟 𝗙𝗜𝗡𝗗𝗜𝗡𝗚𝗦 𝗔𝗡𝗗 𝗗𝗜𝗔𝗚𝗡𝗢𝗦𝗜𝗦 𝗪𝗮𝘀 𝘁𝗵𝗲 𝗲𝗾𝘂𝗶𝗽𝗺𝗲𝗻𝘁 𝗼𝗽𝗲𝗿𝗮𝘁𝗶𝗼𝗻𝗮𝗹? 𝗪𝗵𝗮𝘁 𝘀𝘁𝗲𝗽𝘀 𝗱𝗶…"
type textarea "x"
type textarea "[𝟭] 𝗜𝗡𝗜𝗧𝗜𝗔𝗟 𝗙𝗜𝗡𝗗𝗜𝗡𝗚𝗦 𝗔𝗡𝗗 𝗗𝗜𝗔𝗚𝗡𝗢𝗦𝗜𝗦 𝗪𝗮𝘀 𝘁𝗵𝗲 𝗲𝗾𝘂𝗶𝗽𝗺𝗲𝗻𝘁 𝗼𝗽𝗲𝗿𝗮𝘁𝗶𝗼𝗻𝗮𝗹? 𝗪𝗵𝗮𝘁 𝘀𝘁𝗲𝗽𝘀 𝗱𝗶…"
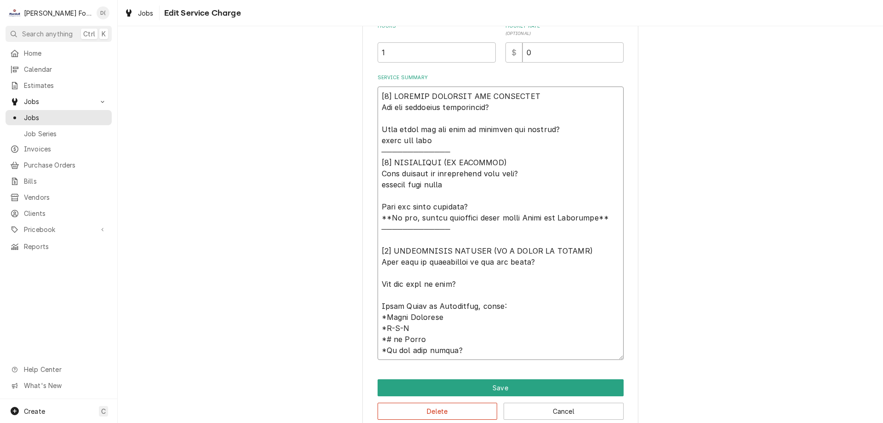
type textarea "x"
type textarea "[𝟭] 𝗜𝗡𝗜𝗧𝗜𝗔𝗟 𝗙𝗜𝗡𝗗𝗜𝗡𝗚𝗦 𝗔𝗡𝗗 𝗗𝗜𝗔𝗚𝗡𝗢𝗦𝗜𝗦 𝗪𝗮𝘀 𝘁𝗵𝗲 𝗲𝗾𝘂𝗶𝗽𝗺𝗲𝗻𝘁 𝗼𝗽𝗲𝗿𝗮𝘁𝗶𝗼𝗻𝗮𝗹? 𝗪𝗵𝗮𝘁 𝘀𝘁𝗲𝗽𝘀 𝗱𝗶…"
type textarea "x"
type textarea "[𝟭] 𝗜𝗡𝗜𝗧𝗜𝗔𝗟 𝗙𝗜𝗡𝗗𝗜𝗡𝗚𝗦 𝗔𝗡𝗗 𝗗𝗜𝗔𝗚𝗡𝗢𝗦𝗜𝗦 𝗪𝗮𝘀 𝘁𝗵𝗲 𝗲𝗾𝘂𝗶𝗽𝗺𝗲𝗻𝘁 𝗼𝗽𝗲𝗿𝗮𝘁𝗶𝗼𝗻𝗮𝗹? 𝗪𝗵𝗮𝘁 𝘀𝘁𝗲𝗽𝘀 𝗱𝗶…"
type textarea "x"
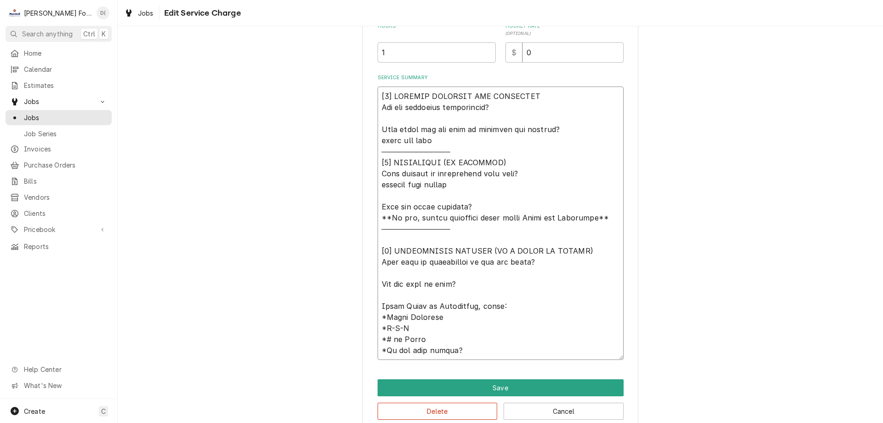
type textarea "[𝟭] 𝗜𝗡𝗜𝗧𝗜𝗔𝗟 𝗙𝗜𝗡𝗗𝗜𝗡𝗚𝗦 𝗔𝗡𝗗 𝗗𝗜𝗔𝗚𝗡𝗢𝗦𝗜𝗦 𝗪𝗮𝘀 𝘁𝗵𝗲 𝗲𝗾𝘂𝗶𝗽𝗺𝗲𝗻𝘁 𝗼𝗽𝗲𝗿𝗮𝘁𝗶𝗼𝗻𝗮𝗹? 𝗪𝗵𝗮𝘁 𝘀𝘁𝗲𝗽𝘀 𝗱𝗶…"
type textarea "x"
type textarea "[𝟭] 𝗜𝗡𝗜𝗧𝗜𝗔𝗟 𝗙𝗜𝗡𝗗𝗜𝗡𝗚𝗦 𝗔𝗡𝗗 𝗗𝗜𝗔𝗚𝗡𝗢𝗦𝗜𝗦 𝗪𝗮𝘀 𝘁𝗵𝗲 𝗲𝗾𝘂𝗶𝗽𝗺𝗲𝗻𝘁 𝗼𝗽𝗲𝗿𝗮𝘁𝗶𝗼𝗻𝗮𝗹? 𝗪𝗵𝗮𝘁 𝘀𝘁𝗲𝗽𝘀 𝗱𝗶…"
type textarea "x"
type textarea "[𝟭] 𝗜𝗡𝗜𝗧𝗜𝗔𝗟 𝗙𝗜𝗡𝗗𝗜𝗡𝗚𝗦 𝗔𝗡𝗗 𝗗𝗜𝗔𝗚𝗡𝗢𝗦𝗜𝗦 𝗪𝗮𝘀 𝘁𝗵𝗲 𝗲𝗾𝘂𝗶𝗽𝗺𝗲𝗻𝘁 𝗼𝗽𝗲𝗿𝗮𝘁𝗶𝗼𝗻𝗮𝗹? 𝗪𝗵𝗮𝘁 𝘀𝘁𝗲𝗽𝘀 𝗱𝗶…"
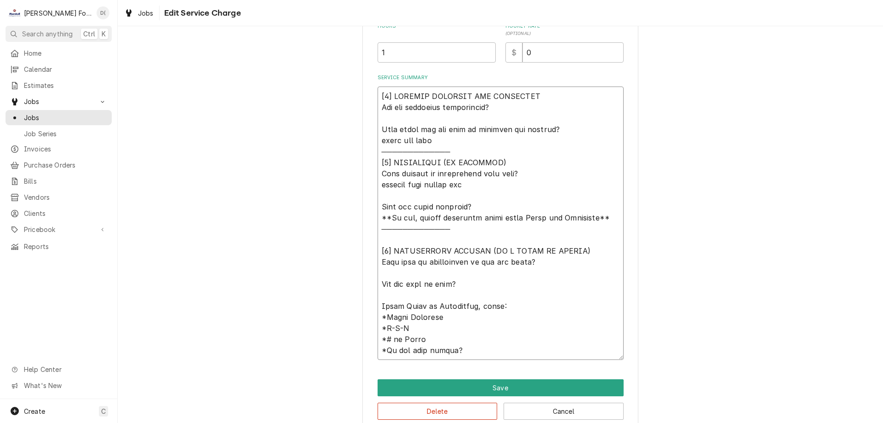
type textarea "x"
type textarea "[𝟭] 𝗜𝗡𝗜𝗧𝗜𝗔𝗟 𝗙𝗜𝗡𝗗𝗜𝗡𝗚𝗦 𝗔𝗡𝗗 𝗗𝗜𝗔𝗚𝗡𝗢𝗦𝗜𝗦 𝗪𝗮𝘀 𝘁𝗵𝗲 𝗲𝗾𝘂𝗶𝗽𝗺𝗲𝗻𝘁 𝗼𝗽𝗲𝗿𝗮𝘁𝗶𝗼𝗻𝗮𝗹? 𝗪𝗵𝗮𝘁 𝘀𝘁𝗲𝗽𝘀 𝗱𝗶…"
type textarea "x"
type textarea "[𝟭] 𝗜𝗡𝗜𝗧𝗜𝗔𝗟 𝗙𝗜𝗡𝗗𝗜𝗡𝗚𝗦 𝗔𝗡𝗗 𝗗𝗜𝗔𝗚𝗡𝗢𝗦𝗜𝗦 𝗪𝗮𝘀 𝘁𝗵𝗲 𝗲𝗾𝘂𝗶𝗽𝗺𝗲𝗻𝘁 𝗼𝗽𝗲𝗿𝗮𝘁𝗶𝗼𝗻𝗮𝗹? 𝗪𝗵𝗮𝘁 𝘀𝘁𝗲𝗽𝘀 𝗱𝗶…"
type textarea "x"
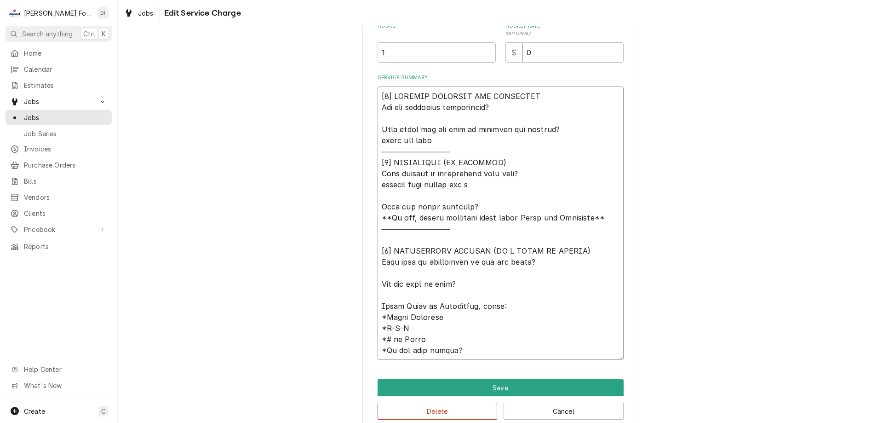
type textarea "[𝟭] 𝗜𝗡𝗜𝗧𝗜𝗔𝗟 𝗙𝗜𝗡𝗗𝗜𝗡𝗚𝗦 𝗔𝗡𝗗 𝗗𝗜𝗔𝗚𝗡𝗢𝗦𝗜𝗦 𝗪𝗮𝘀 𝘁𝗵𝗲 𝗲𝗾𝘂𝗶𝗽𝗺𝗲𝗻𝘁 𝗼𝗽𝗲𝗿𝗮𝘁𝗶𝗼𝗻𝗮𝗹? 𝗪𝗵𝗮𝘁 𝘀𝘁𝗲𝗽𝘀 𝗱𝗶…"
type textarea "x"
type textarea "[𝟭] 𝗜𝗡𝗜𝗧𝗜𝗔𝗟 𝗙𝗜𝗡𝗗𝗜𝗡𝗚𝗦 𝗔𝗡𝗗 𝗗𝗜𝗔𝗚𝗡𝗢𝗦𝗜𝗦 𝗪𝗮𝘀 𝘁𝗵𝗲 𝗲𝗾𝘂𝗶𝗽𝗺𝗲𝗻𝘁 𝗼𝗽𝗲𝗿𝗮𝘁𝗶𝗼𝗻𝗮𝗹? 𝗪𝗵𝗮𝘁 𝘀𝘁𝗲𝗽𝘀 𝗱𝗶…"
type textarea "x"
type textarea "[𝟭] 𝗜𝗡𝗜𝗧𝗜𝗔𝗟 𝗙𝗜𝗡𝗗𝗜𝗡𝗚𝗦 𝗔𝗡𝗗 𝗗𝗜𝗔𝗚𝗡𝗢𝗦𝗜𝗦 𝗪𝗮𝘀 𝘁𝗵𝗲 𝗲𝗾𝘂𝗶𝗽𝗺𝗲𝗻𝘁 𝗼𝗽𝗲𝗿𝗮𝘁𝗶𝗼𝗻𝗮𝗹? 𝗪𝗵𝗮𝘁 𝘀𝘁𝗲𝗽𝘀 𝗱𝗶…"
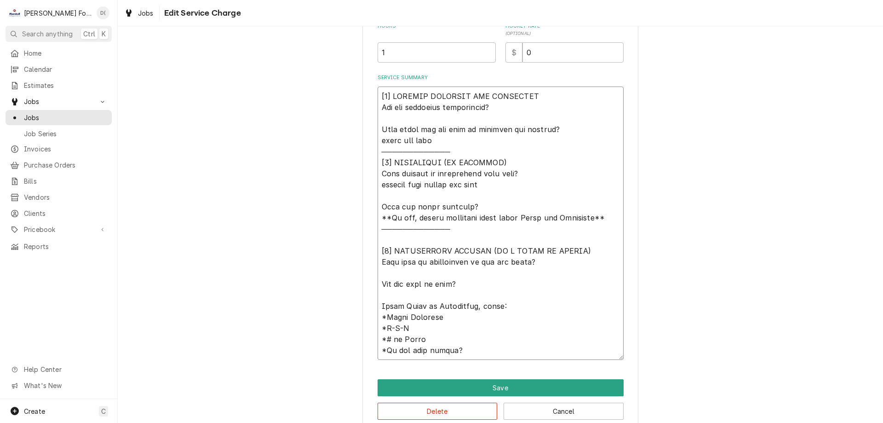
type textarea "x"
type textarea "[𝟭] 𝗜𝗡𝗜𝗧𝗜𝗔𝗟 𝗙𝗜𝗡𝗗𝗜𝗡𝗚𝗦 𝗔𝗡𝗗 𝗗𝗜𝗔𝗚𝗡𝗢𝗦𝗜𝗦 𝗪𝗮𝘀 𝘁𝗵𝗲 𝗲𝗾𝘂𝗶𝗽𝗺𝗲𝗻𝘁 𝗼𝗽𝗲𝗿𝗮𝘁𝗶𝗼𝗻𝗮𝗹? 𝗪𝗵𝗮𝘁 𝘀𝘁𝗲𝗽𝘀 𝗱𝗶…"
type textarea "x"
type textarea "[𝟭] 𝗜𝗡𝗜𝗧𝗜𝗔𝗟 𝗙𝗜𝗡𝗗𝗜𝗡𝗚𝗦 𝗔𝗡𝗗 𝗗𝗜𝗔𝗚𝗡𝗢𝗦𝗜𝗦 𝗪𝗮𝘀 𝘁𝗵𝗲 𝗲𝗾𝘂𝗶𝗽𝗺𝗲𝗻𝘁 𝗼𝗽𝗲𝗿𝗮𝘁𝗶𝗼𝗻𝗮𝗹? 𝗪𝗵𝗮𝘁 𝘀𝘁𝗲𝗽𝘀 𝗱𝗶…"
type textarea "x"
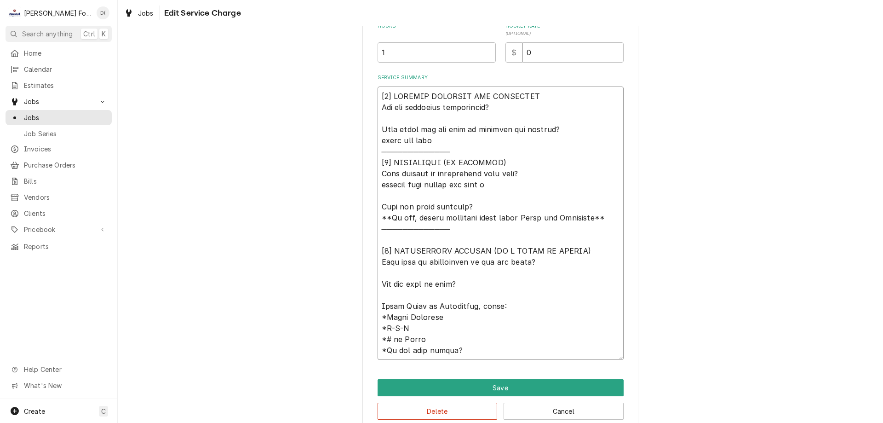
type textarea "[𝟭] 𝗜𝗡𝗜𝗧𝗜𝗔𝗟 𝗙𝗜𝗡𝗗𝗜𝗡𝗚𝗦 𝗔𝗡𝗗 𝗗𝗜𝗔𝗚𝗡𝗢𝗦𝗜𝗦 𝗪𝗮𝘀 𝘁𝗵𝗲 𝗲𝗾𝘂𝗶𝗽𝗺𝗲𝗻𝘁 𝗼𝗽𝗲𝗿𝗮𝘁𝗶𝗼𝗻𝗮𝗹? 𝗪𝗵𝗮𝘁 𝘀𝘁𝗲𝗽𝘀 𝗱𝗶…"
type textarea "x"
type textarea "[𝟭] 𝗜𝗡𝗜𝗧𝗜𝗔𝗟 𝗙𝗜𝗡𝗗𝗜𝗡𝗚𝗦 𝗔𝗡𝗗 𝗗𝗜𝗔𝗚𝗡𝗢𝗦𝗜𝗦 𝗪𝗮𝘀 𝘁𝗵𝗲 𝗲𝗾𝘂𝗶𝗽𝗺𝗲𝗻𝘁 𝗼𝗽𝗲𝗿𝗮𝘁𝗶𝗼𝗻𝗮𝗹? 𝗪𝗵𝗮𝘁 𝘀𝘁𝗲𝗽𝘀 𝗱𝗶…"
type textarea "x"
type textarea "[𝟭] 𝗜𝗡𝗜𝗧𝗜𝗔𝗟 𝗙𝗜𝗡𝗗𝗜𝗡𝗚𝗦 𝗔𝗡𝗗 𝗗𝗜𝗔𝗚𝗡𝗢𝗦𝗜𝗦 𝗪𝗮𝘀 𝘁𝗵𝗲 𝗲𝗾𝘂𝗶𝗽𝗺𝗲𝗻𝘁 𝗼𝗽𝗲𝗿𝗮𝘁𝗶𝗼𝗻𝗮𝗹? 𝗪𝗵𝗮𝘁 𝘀𝘁𝗲𝗽𝘀 𝗱𝗶…"
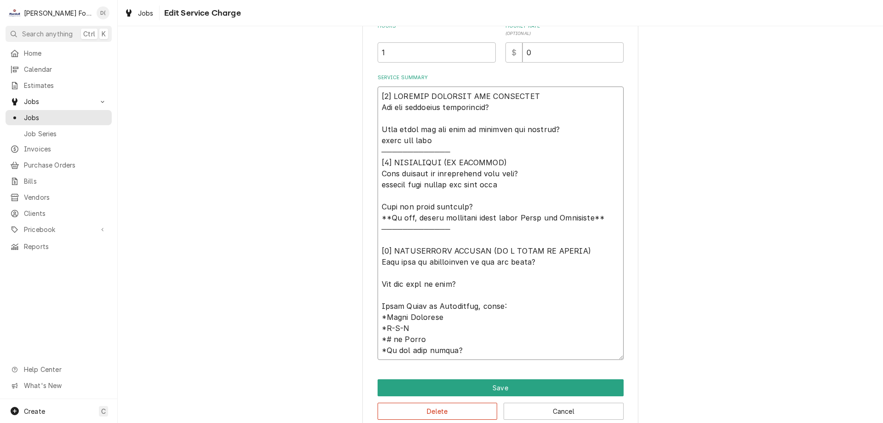
type textarea "x"
type textarea "[𝟭] 𝗜𝗡𝗜𝗧𝗜𝗔𝗟 𝗙𝗜𝗡𝗗𝗜𝗡𝗚𝗦 𝗔𝗡𝗗 𝗗𝗜𝗔𝗚𝗡𝗢𝗦𝗜𝗦 𝗪𝗮𝘀 𝘁𝗵𝗲 𝗲𝗾𝘂𝗶𝗽𝗺𝗲𝗻𝘁 𝗼𝗽𝗲𝗿𝗮𝘁𝗶𝗼𝗻𝗮𝗹? 𝗪𝗵𝗮𝘁 𝘀𝘁𝗲𝗽𝘀 𝗱𝗶…"
type textarea "x"
type textarea "[𝟭] 𝗜𝗡𝗜𝗧𝗜𝗔𝗟 𝗙𝗜𝗡𝗗𝗜𝗡𝗚𝗦 𝗔𝗡𝗗 𝗗𝗜𝗔𝗚𝗡𝗢𝗦𝗜𝗦 𝗪𝗮𝘀 𝘁𝗵𝗲 𝗲𝗾𝘂𝗶𝗽𝗺𝗲𝗻𝘁 𝗼𝗽𝗲𝗿𝗮𝘁𝗶𝗼𝗻𝗮𝗹? 𝗪𝗵𝗮𝘁 𝘀𝘁𝗲𝗽𝘀 𝗱𝗶…"
type textarea "x"
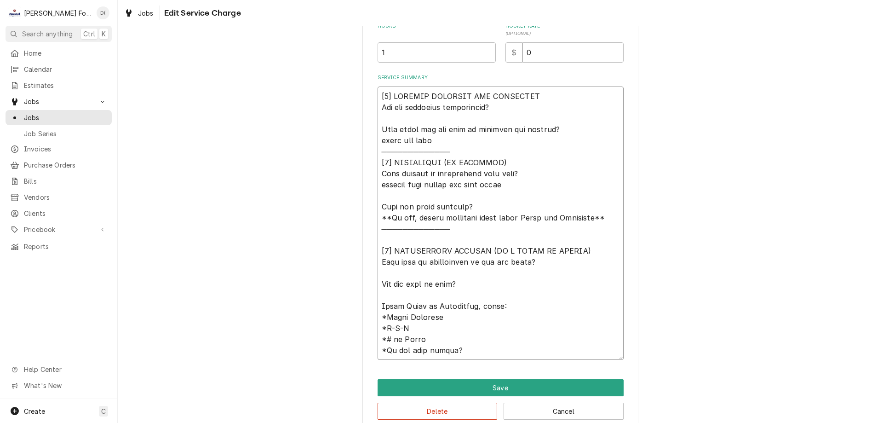
type textarea "[𝟭] 𝗜𝗡𝗜𝗧𝗜𝗔𝗟 𝗙𝗜𝗡𝗗𝗜𝗡𝗚𝗦 𝗔𝗡𝗗 𝗗𝗜𝗔𝗚𝗡𝗢𝗦𝗜𝗦 𝗪𝗮𝘀 𝘁𝗵𝗲 𝗲𝗾𝘂𝗶𝗽𝗺𝗲𝗻𝘁 𝗼𝗽𝗲𝗿𝗮𝘁𝗶𝗼𝗻𝗮𝗹? 𝗪𝗵𝗮𝘁 𝘀𝘁𝗲𝗽𝘀 𝗱𝗶…"
type textarea "x"
type textarea "[𝟭] 𝗜𝗡𝗜𝗧𝗜𝗔𝗟 𝗙𝗜𝗡𝗗𝗜𝗡𝗚𝗦 𝗔𝗡𝗗 𝗗𝗜𝗔𝗚𝗡𝗢𝗦𝗜𝗦 𝗪𝗮𝘀 𝘁𝗵𝗲 𝗲𝗾𝘂𝗶𝗽𝗺𝗲𝗻𝘁 𝗼𝗽𝗲𝗿𝗮𝘁𝗶𝗼𝗻𝗮𝗹? 𝗪𝗵𝗮𝘁 𝘀𝘁𝗲𝗽𝘀 𝗱𝗶…"
type textarea "x"
type textarea "[𝟭] 𝗜𝗡𝗜𝗧𝗜𝗔𝗟 𝗙𝗜𝗡𝗗𝗜𝗡𝗚𝗦 𝗔𝗡𝗗 𝗗𝗜𝗔𝗚𝗡𝗢𝗦𝗜𝗦 𝗪𝗮𝘀 𝘁𝗵𝗲 𝗲𝗾𝘂𝗶𝗽𝗺𝗲𝗻𝘁 𝗼𝗽𝗲𝗿𝗮𝘁𝗶𝗼𝗻𝗮𝗹? 𝗪𝗵𝗮𝘁 𝘀𝘁𝗲𝗽𝘀 𝗱𝗶…"
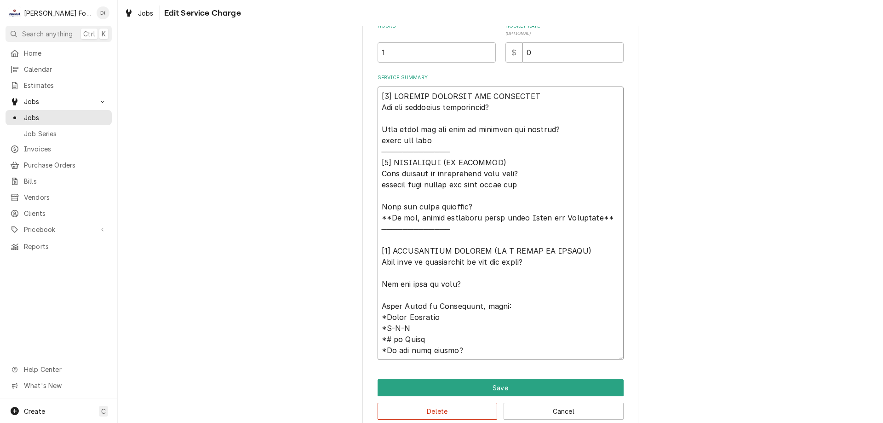
type textarea "x"
type textarea "[𝟭] 𝗜𝗡𝗜𝗧𝗜𝗔𝗟 𝗙𝗜𝗡𝗗𝗜𝗡𝗚𝗦 𝗔𝗡𝗗 𝗗𝗜𝗔𝗚𝗡𝗢𝗦𝗜𝗦 𝗪𝗮𝘀 𝘁𝗵𝗲 𝗲𝗾𝘂𝗶𝗽𝗺𝗲𝗻𝘁 𝗼𝗽𝗲𝗿𝗮𝘁𝗶𝗼𝗻𝗮𝗹? 𝗪𝗵𝗮𝘁 𝘀𝘁𝗲𝗽𝘀 𝗱𝗶…"
type textarea "x"
type textarea "[𝟭] 𝗜𝗡𝗜𝗧𝗜𝗔𝗟 𝗙𝗜𝗡𝗗𝗜𝗡𝗚𝗦 𝗔𝗡𝗗 𝗗𝗜𝗔𝗚𝗡𝗢𝗦𝗜𝗦 𝗪𝗮𝘀 𝘁𝗵𝗲 𝗲𝗾𝘂𝗶𝗽𝗺𝗲𝗻𝘁 𝗼𝗽𝗲𝗿𝗮𝘁𝗶𝗼𝗻𝗮𝗹? 𝗪𝗵𝗮𝘁 𝘀𝘁𝗲𝗽𝘀 𝗱𝗶…"
type textarea "x"
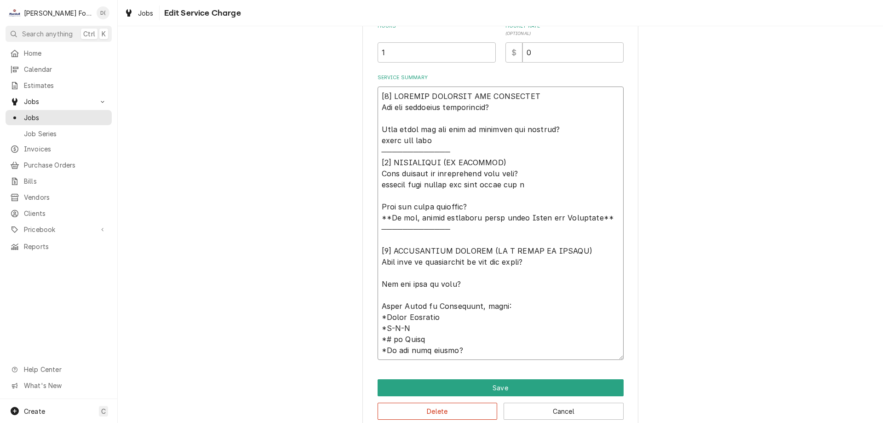
type textarea "[𝟭] 𝗜𝗡𝗜𝗧𝗜𝗔𝗟 𝗙𝗜𝗡𝗗𝗜𝗡𝗚𝗦 𝗔𝗡𝗗 𝗗𝗜𝗔𝗚𝗡𝗢𝗦𝗜𝗦 𝗪𝗮𝘀 𝘁𝗵𝗲 𝗲𝗾𝘂𝗶𝗽𝗺𝗲𝗻𝘁 𝗼𝗽𝗲𝗿𝗮𝘁𝗶𝗼𝗻𝗮𝗹? 𝗪𝗵𝗮𝘁 𝘀𝘁𝗲𝗽𝘀 𝗱𝗶…"
type textarea "x"
type textarea "[𝟭] 𝗜𝗡𝗜𝗧𝗜𝗔𝗟 𝗙𝗜𝗡𝗗𝗜𝗡𝗚𝗦 𝗔𝗡𝗗 𝗗𝗜𝗔𝗚𝗡𝗢𝗦𝗜𝗦 𝗪𝗮𝘀 𝘁𝗵𝗲 𝗲𝗾𝘂𝗶𝗽𝗺𝗲𝗻𝘁 𝗼𝗽𝗲𝗿𝗮𝘁𝗶𝗼𝗻𝗮𝗹? 𝗪𝗵𝗮𝘁 𝘀𝘁𝗲𝗽𝘀 𝗱𝗶…"
type textarea "x"
type textarea "[𝟭] 𝗜𝗡𝗜𝗧𝗜𝗔𝗟 𝗙𝗜𝗡𝗗𝗜𝗡𝗚𝗦 𝗔𝗡𝗗 𝗗𝗜𝗔𝗚𝗡𝗢𝗦𝗜𝗦 𝗪𝗮𝘀 𝘁𝗵𝗲 𝗲𝗾𝘂𝗶𝗽𝗺𝗲𝗻𝘁 𝗼𝗽𝗲𝗿𝗮𝘁𝗶𝗼𝗻𝗮𝗹? 𝗪𝗵𝗮𝘁 𝘀𝘁𝗲𝗽𝘀 𝗱𝗶…"
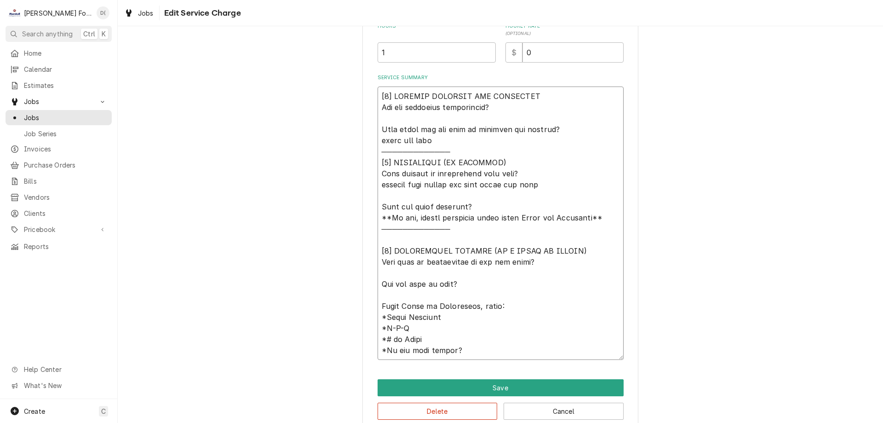
type textarea "x"
type textarea "[𝟭] 𝗜𝗡𝗜𝗧𝗜𝗔𝗟 𝗙𝗜𝗡𝗗𝗜𝗡𝗚𝗦 𝗔𝗡𝗗 𝗗𝗜𝗔𝗚𝗡𝗢𝗦𝗜𝗦 𝗪𝗮𝘀 𝘁𝗵𝗲 𝗲𝗾𝘂𝗶𝗽𝗺𝗲𝗻𝘁 𝗼𝗽𝗲𝗿𝗮𝘁𝗶𝗼𝗻𝗮𝗹? 𝗪𝗵𝗮𝘁 𝘀𝘁𝗲𝗽𝘀 𝗱𝗶…"
type textarea "x"
type textarea "[𝟭] 𝗜𝗡𝗜𝗧𝗜𝗔𝗟 𝗙𝗜𝗡𝗗𝗜𝗡𝗚𝗦 𝗔𝗡𝗗 𝗗𝗜𝗔𝗚𝗡𝗢𝗦𝗜𝗦 𝗪𝗮𝘀 𝘁𝗵𝗲 𝗲𝗾𝘂𝗶𝗽𝗺𝗲𝗻𝘁 𝗼𝗽𝗲𝗿𝗮𝘁𝗶𝗼𝗻𝗮𝗹? 𝗪𝗵𝗮𝘁 𝘀𝘁𝗲𝗽𝘀 𝗱𝗶…"
click at [501, 387] on button "Save" at bounding box center [501, 387] width 246 height 17
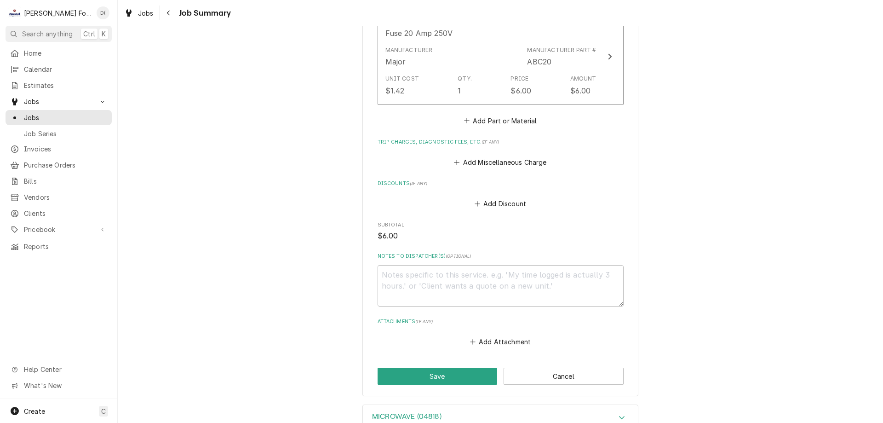
scroll to position [748, 0]
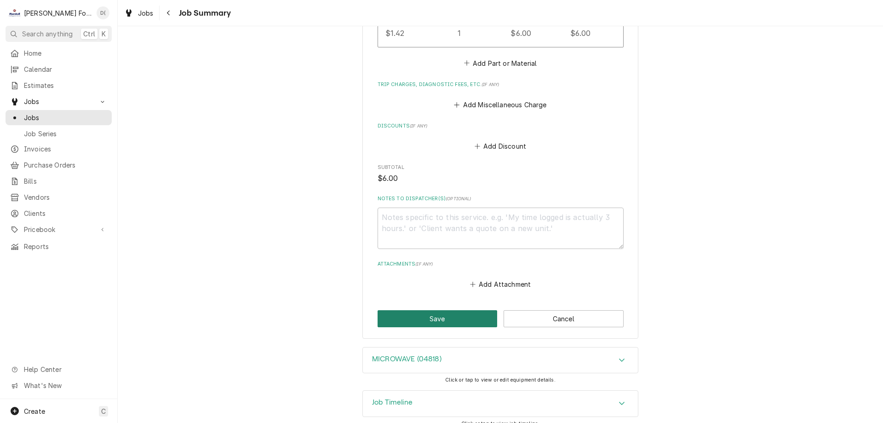
click at [404, 310] on button "Save" at bounding box center [438, 318] width 120 height 17
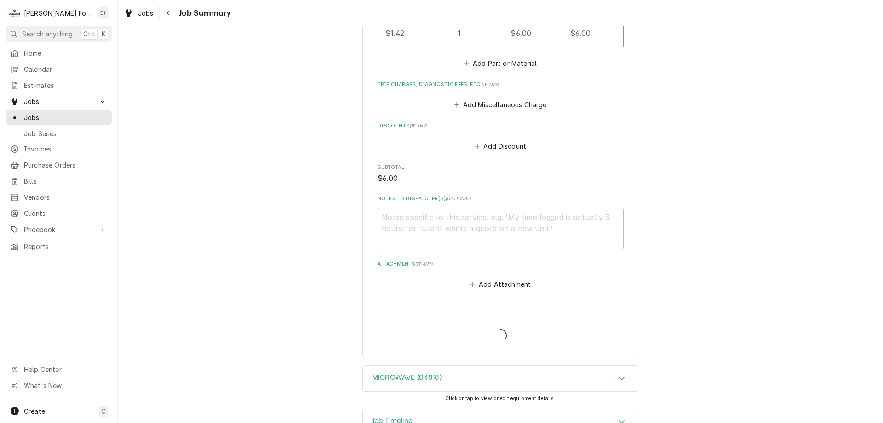
type textarea "x"
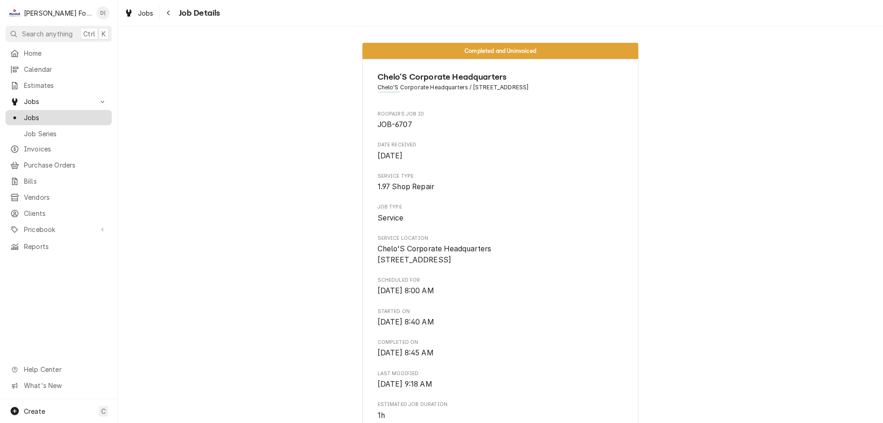
click at [40, 117] on span "Jobs" at bounding box center [65, 118] width 83 height 10
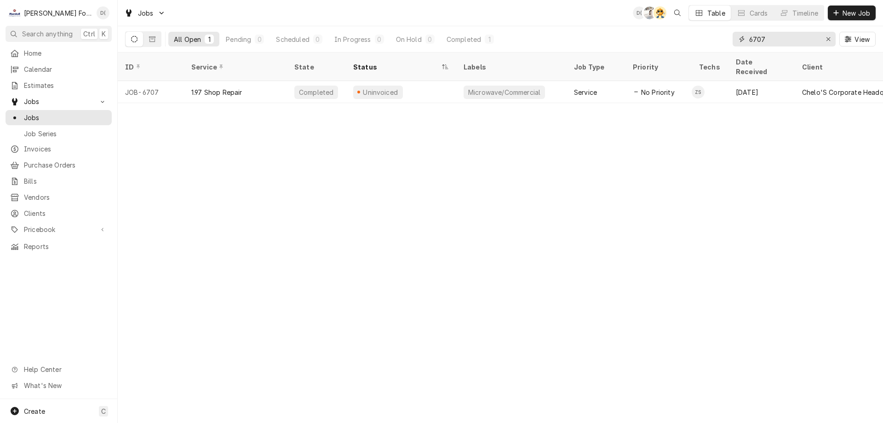
click at [790, 44] on input "6707" at bounding box center [783, 39] width 69 height 15
type input "6"
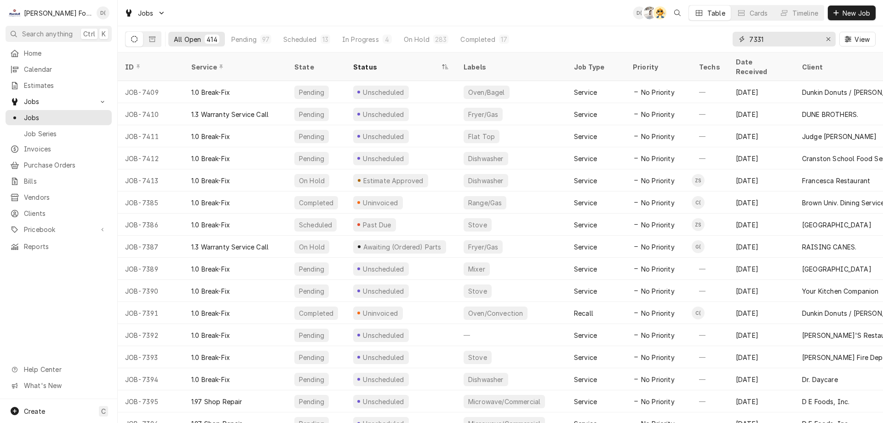
type input "7331"
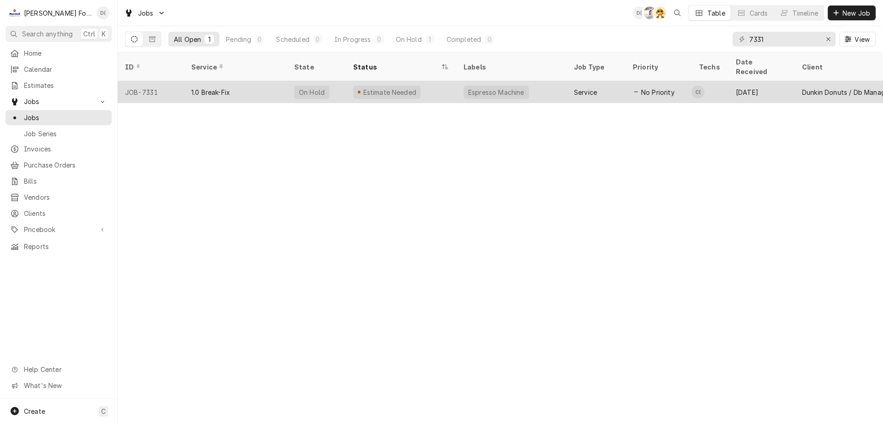
click at [521, 86] on div "Espresso Machine" at bounding box center [496, 92] width 65 height 13
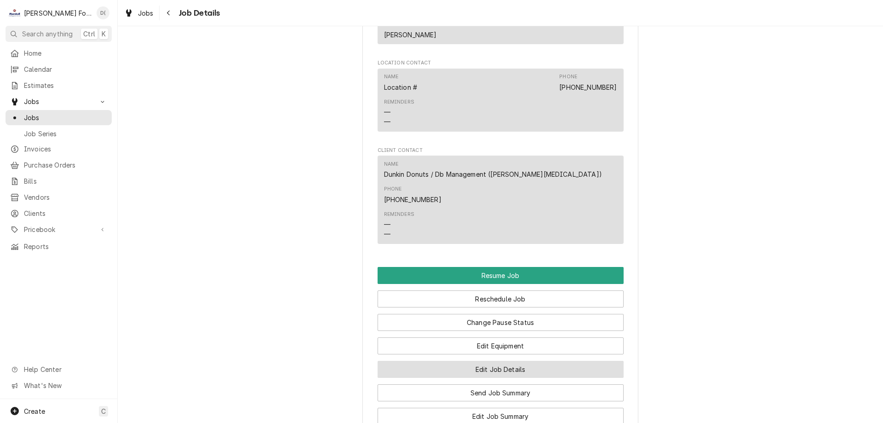
scroll to position [966, 0]
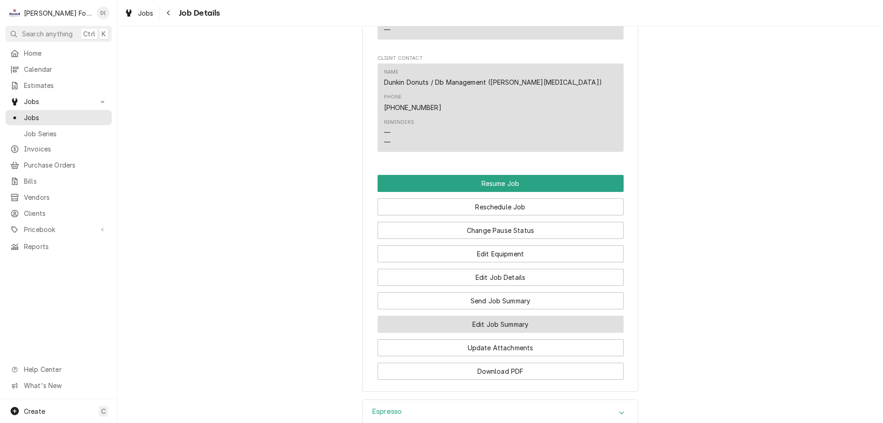
click at [484, 316] on button "Edit Job Summary" at bounding box center [501, 324] width 246 height 17
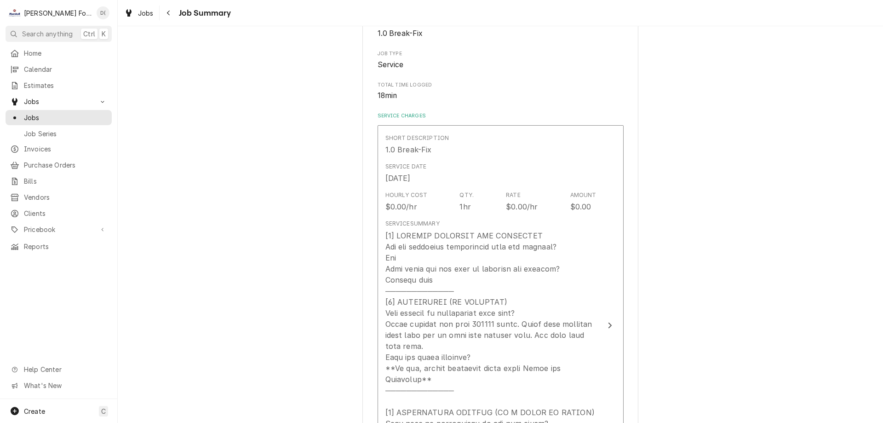
scroll to position [184, 0]
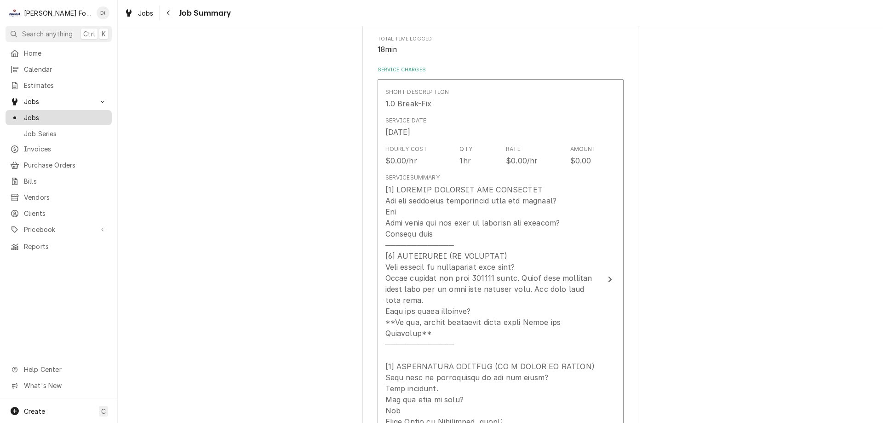
click at [73, 117] on span "Jobs" at bounding box center [65, 118] width 83 height 10
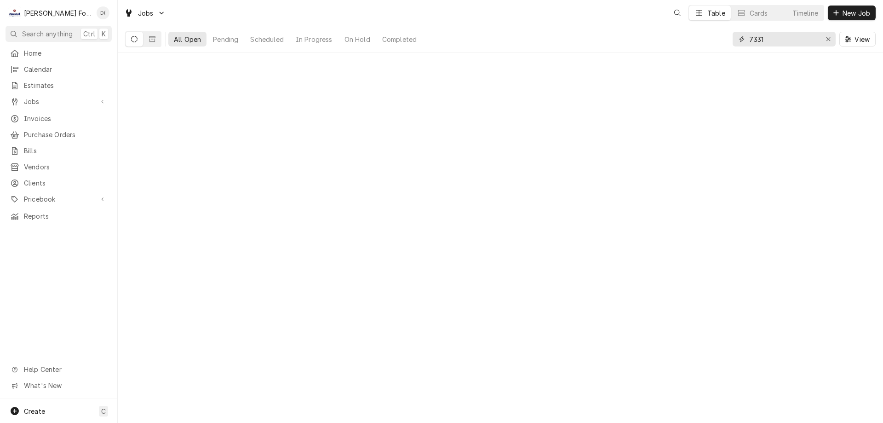
click at [781, 38] on input "7331" at bounding box center [783, 39] width 69 height 15
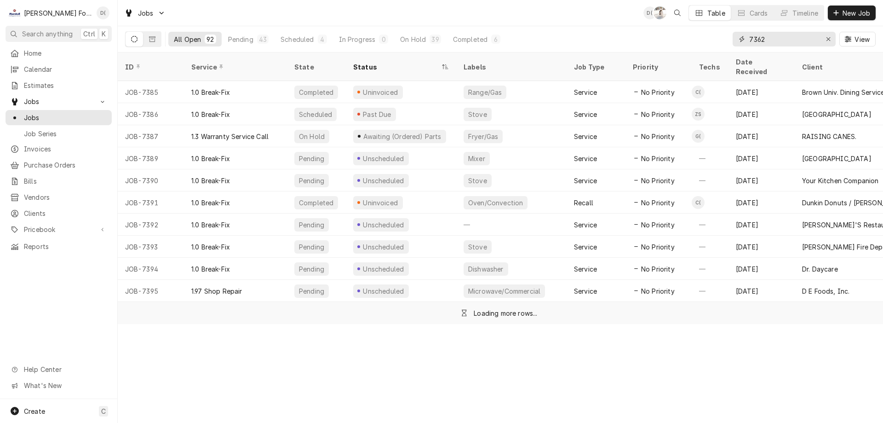
type input "7362"
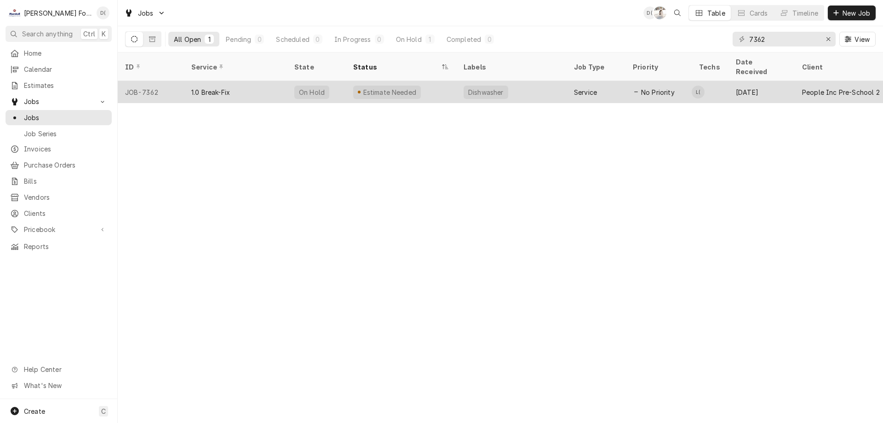
click at [437, 84] on div "Estimate Needed" at bounding box center [401, 92] width 110 height 22
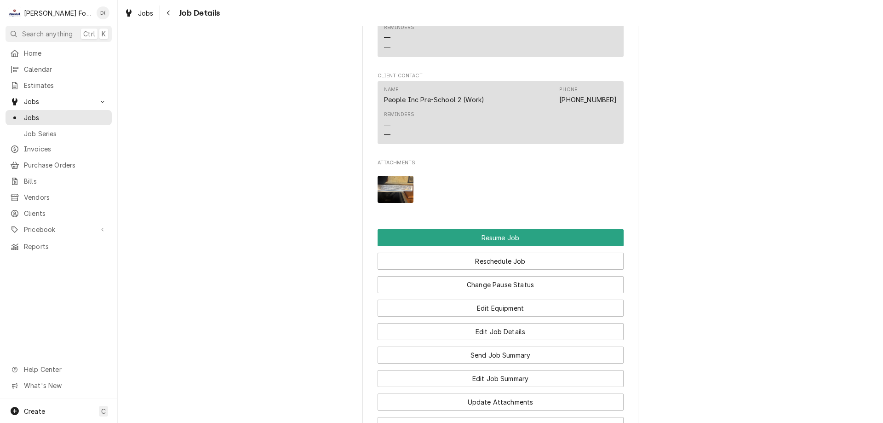
scroll to position [966, 0]
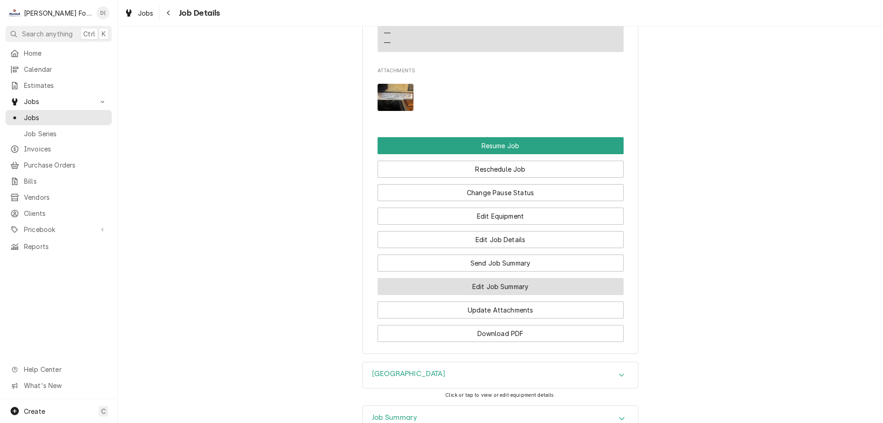
click at [481, 295] on button "Edit Job Summary" at bounding box center [501, 286] width 246 height 17
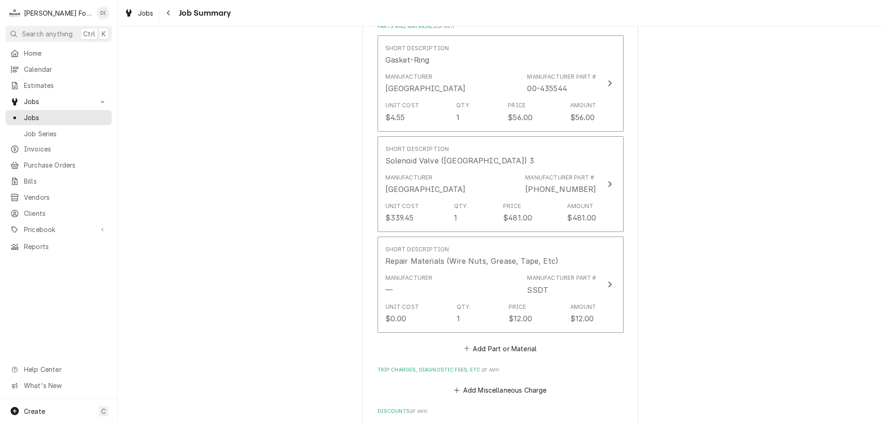
scroll to position [479, 0]
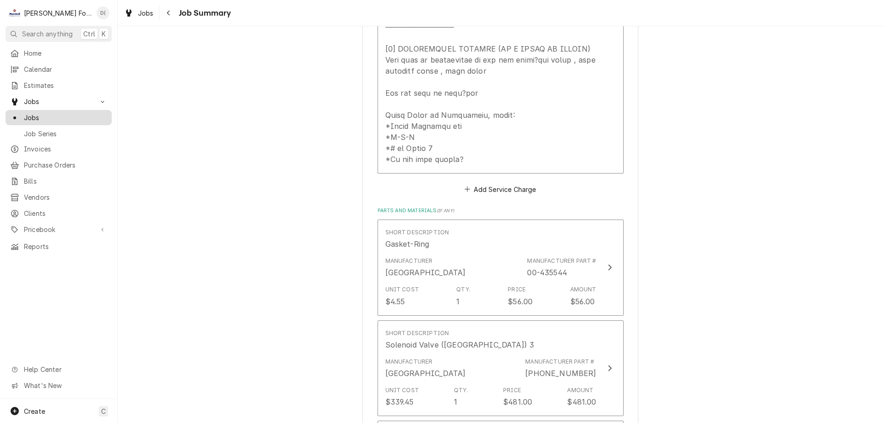
click at [75, 115] on span "Jobs" at bounding box center [65, 118] width 83 height 10
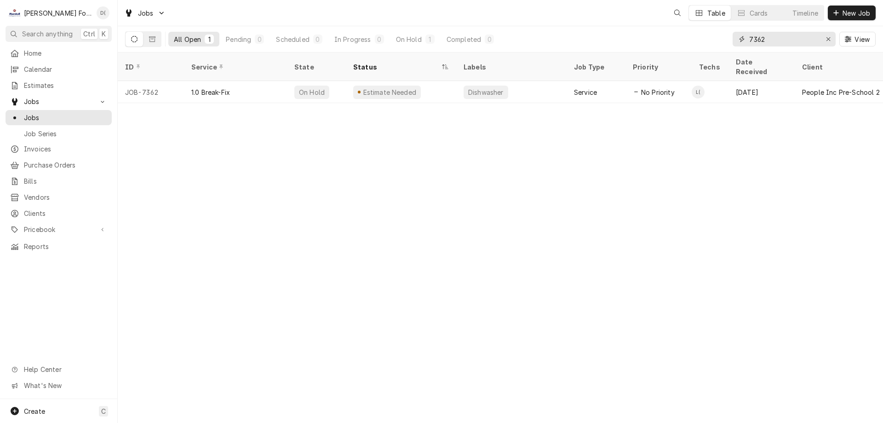
click at [782, 41] on input "7362" at bounding box center [783, 39] width 69 height 15
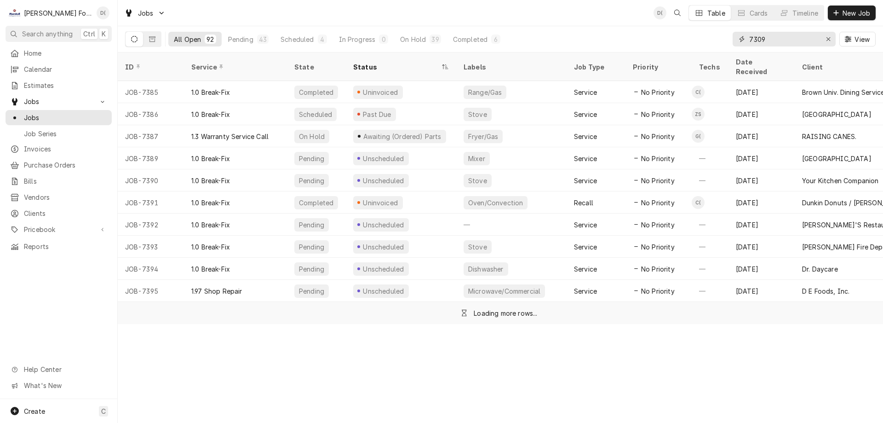
type input "7309"
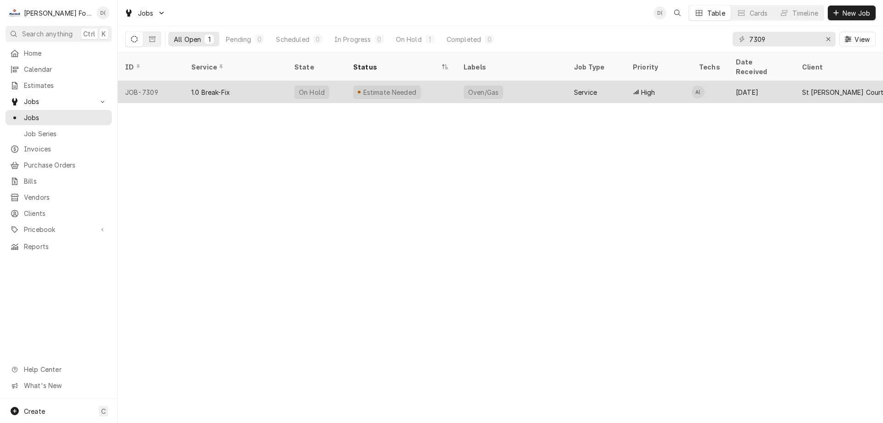
click at [527, 81] on div "Oven/Gas" at bounding box center [511, 92] width 110 height 22
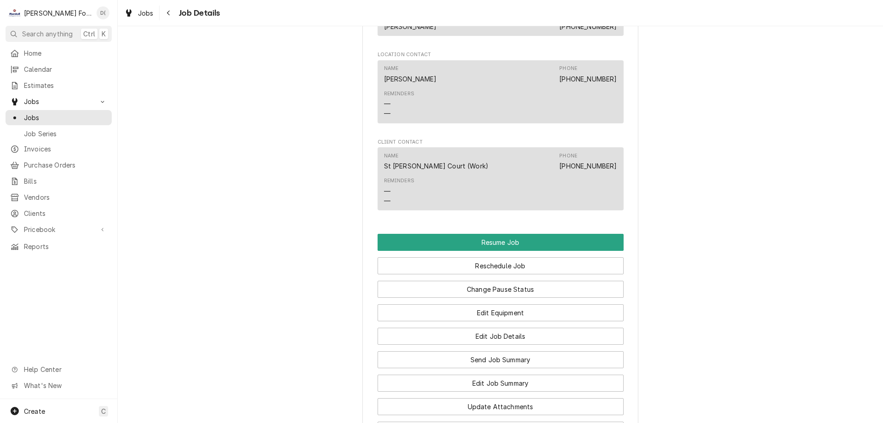
scroll to position [920, 0]
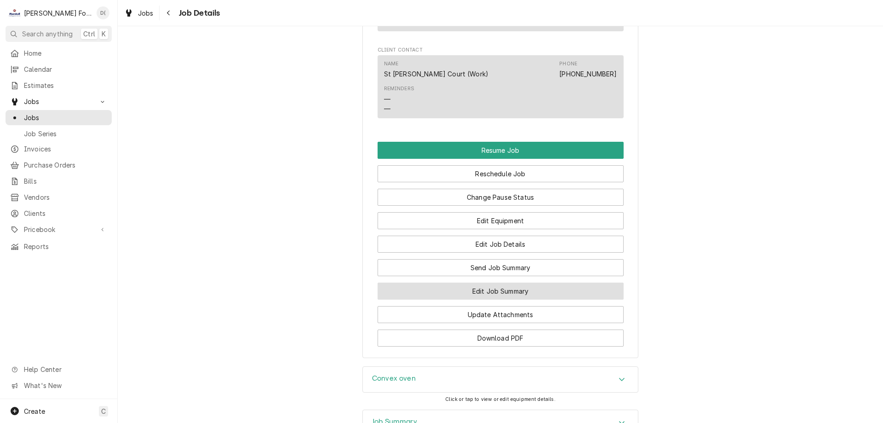
click at [487, 300] on button "Edit Job Summary" at bounding box center [501, 290] width 246 height 17
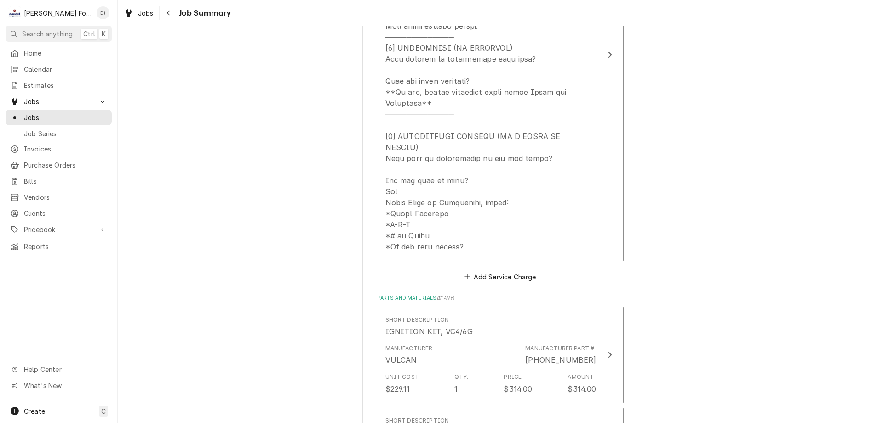
scroll to position [506, 0]
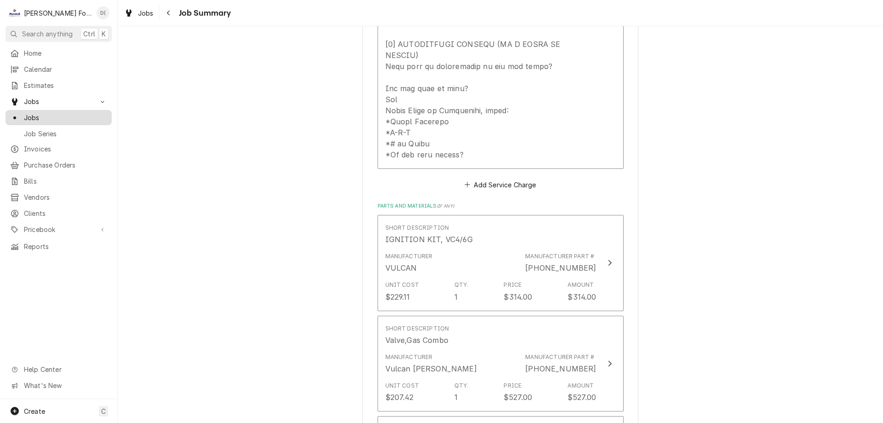
click at [66, 113] on span "Jobs" at bounding box center [65, 118] width 83 height 10
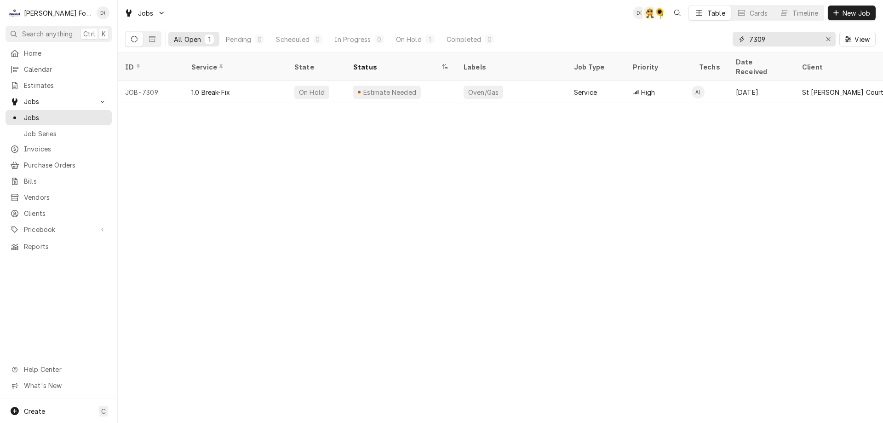
click at [772, 40] on input "7309" at bounding box center [783, 39] width 69 height 15
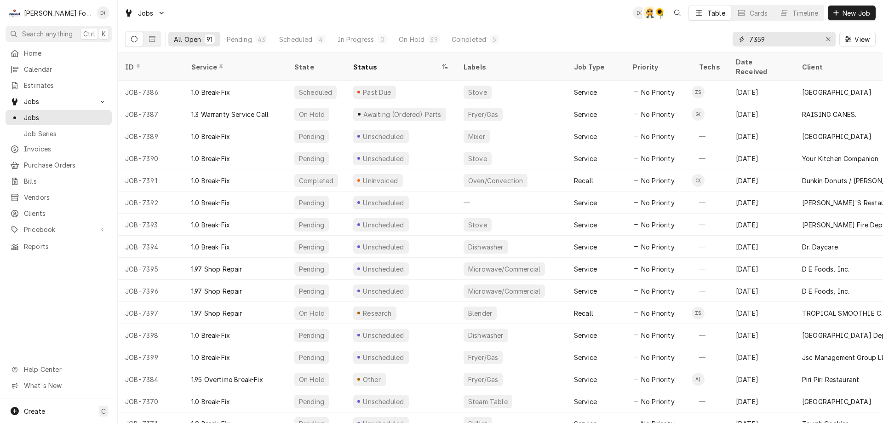
type input "7359"
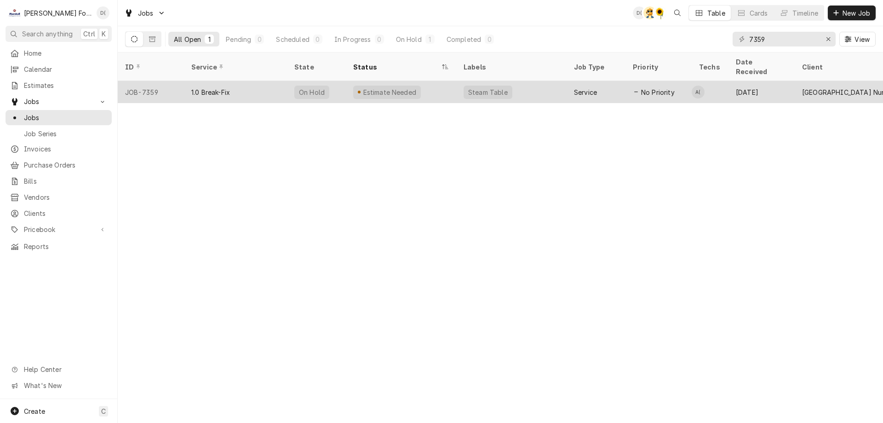
click at [458, 86] on div "Steam Table" at bounding box center [511, 92] width 110 height 22
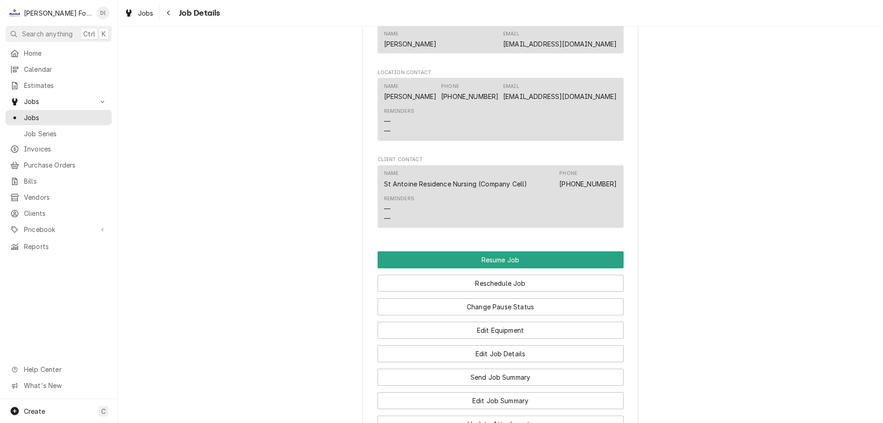
scroll to position [966, 0]
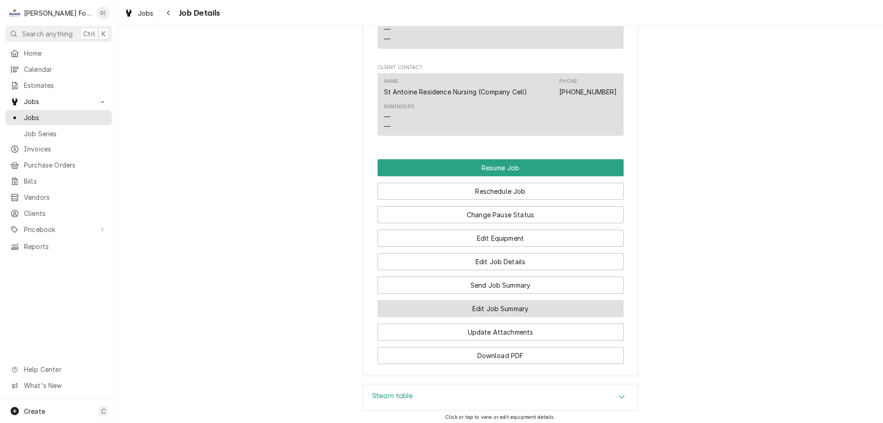
click at [477, 317] on button "Edit Job Summary" at bounding box center [501, 308] width 246 height 17
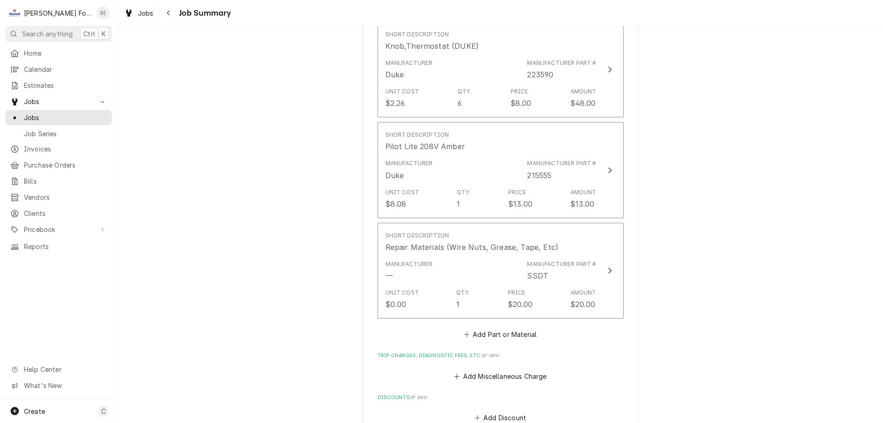
scroll to position [1196, 0]
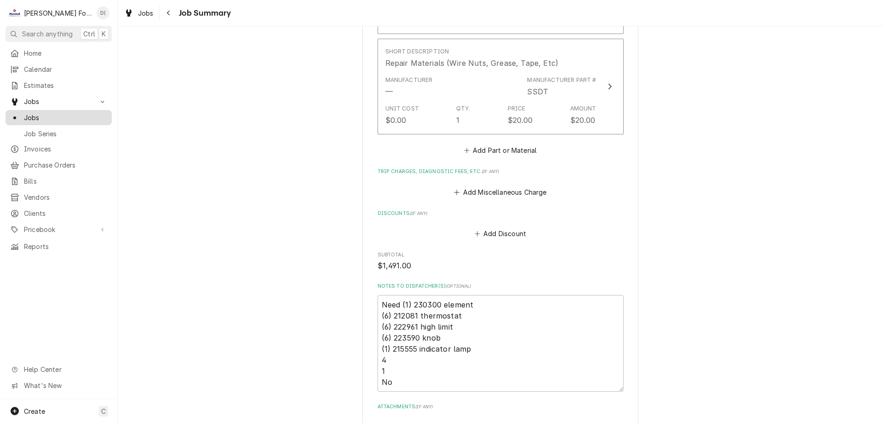
click at [50, 113] on span "Jobs" at bounding box center [65, 118] width 83 height 10
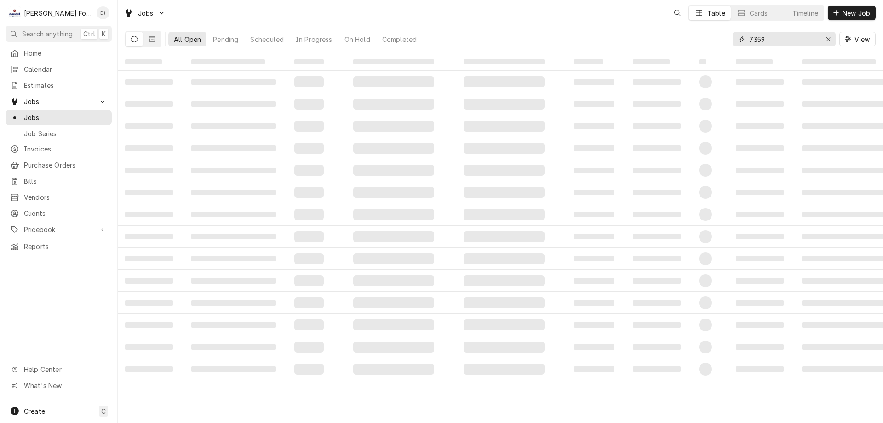
click at [770, 41] on input "7359" at bounding box center [783, 39] width 69 height 15
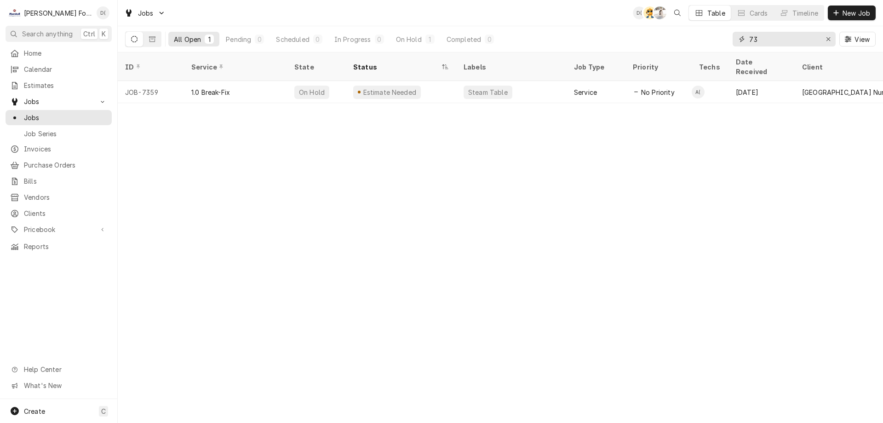
type input "7"
type input "2"
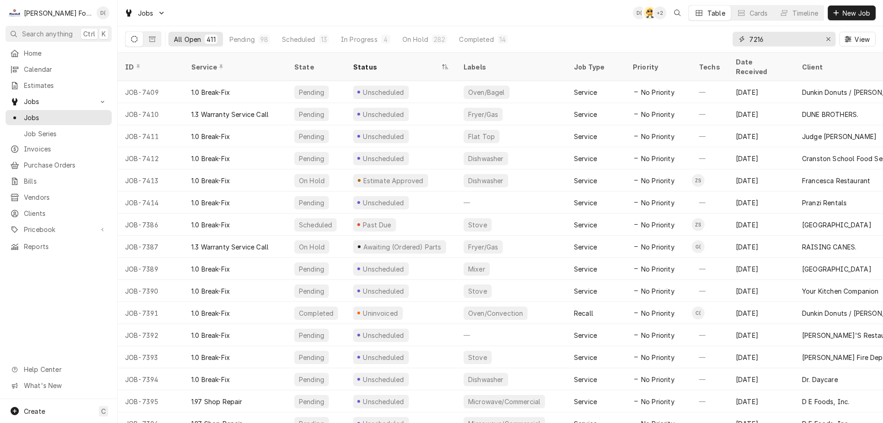
type input "7216"
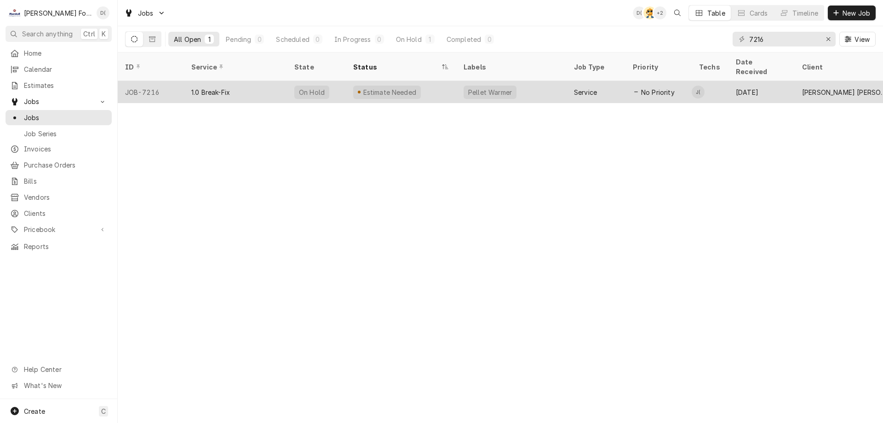
click at [289, 88] on div "On Hold" at bounding box center [316, 92] width 59 height 22
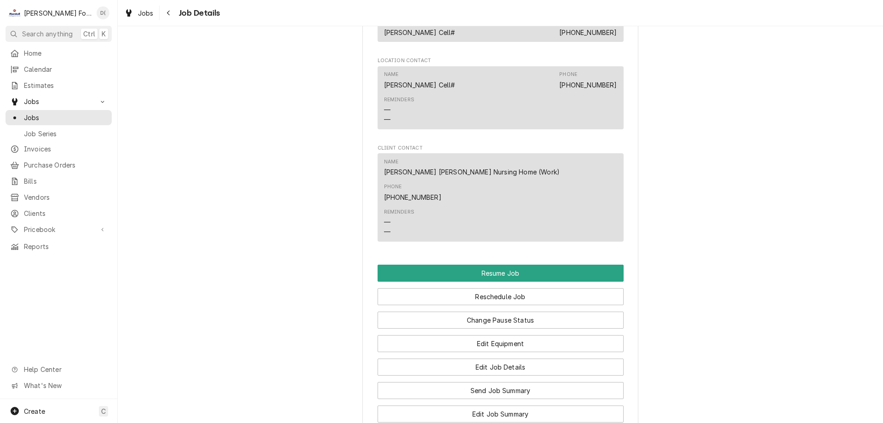
scroll to position [1058, 0]
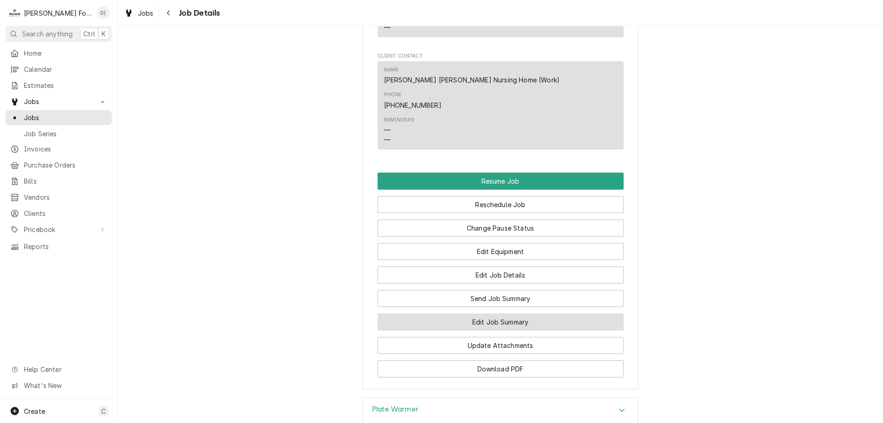
click at [492, 313] on button "Edit Job Summary" at bounding box center [501, 321] width 246 height 17
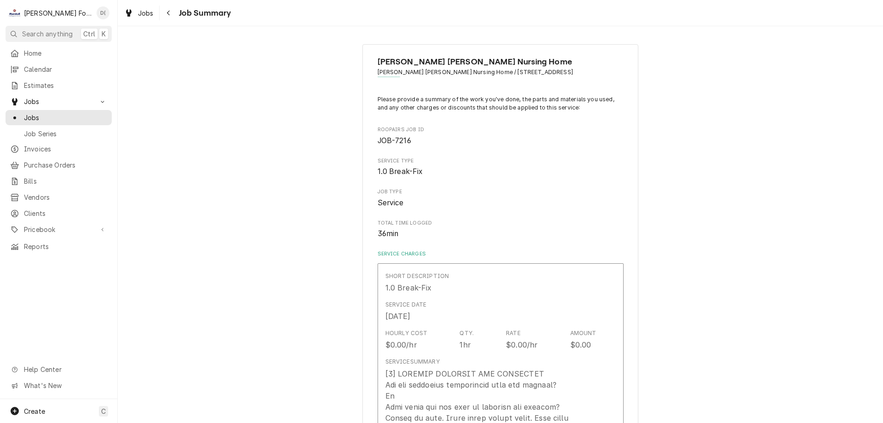
scroll to position [138, 0]
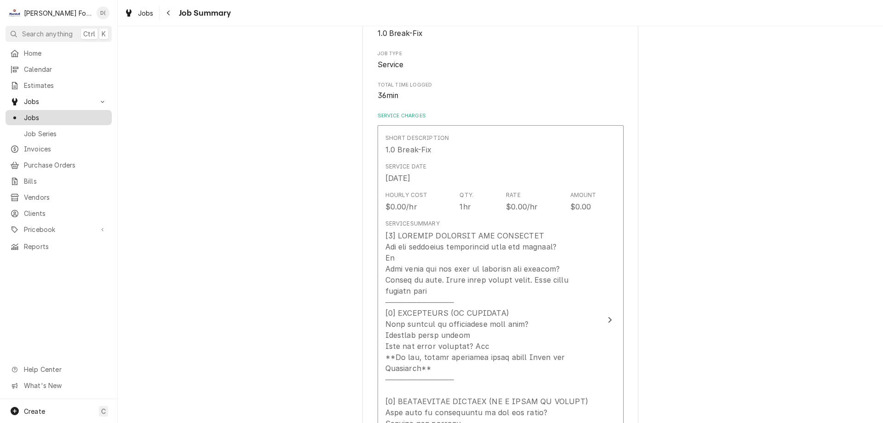
click at [57, 112] on div "Jobs" at bounding box center [58, 118] width 103 height 12
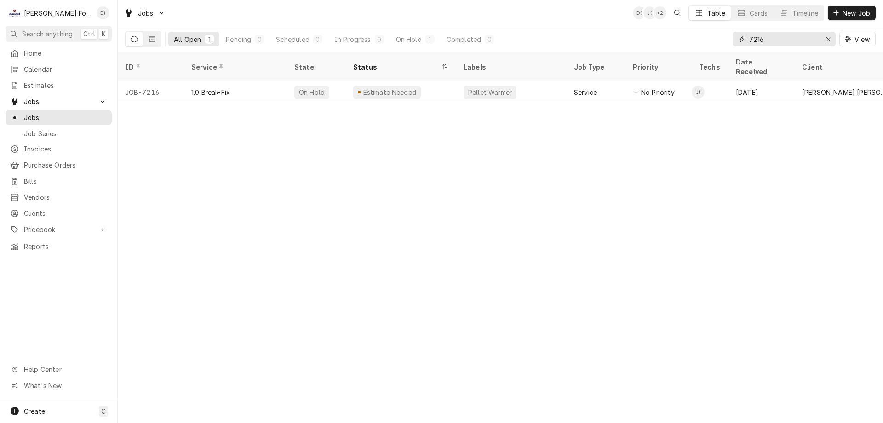
click at [773, 42] on input "7216" at bounding box center [783, 39] width 69 height 15
type input "7"
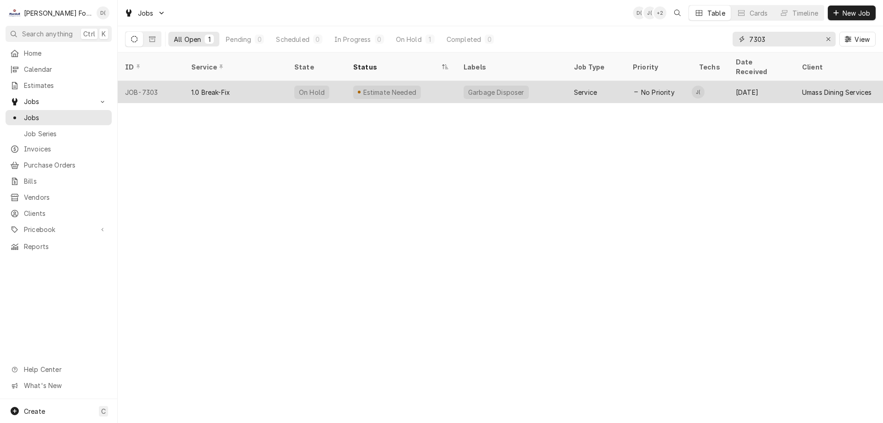
type input "7303"
click at [440, 81] on div "Estimate Needed" at bounding box center [401, 92] width 110 height 22
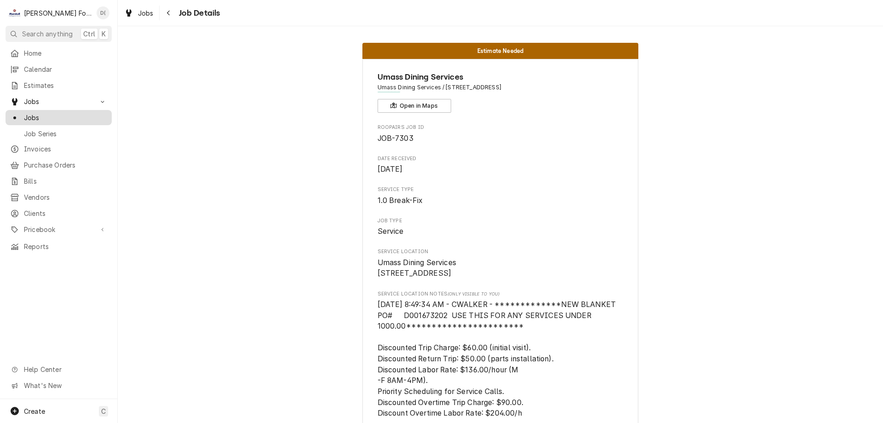
click at [80, 115] on span "Jobs" at bounding box center [65, 118] width 83 height 10
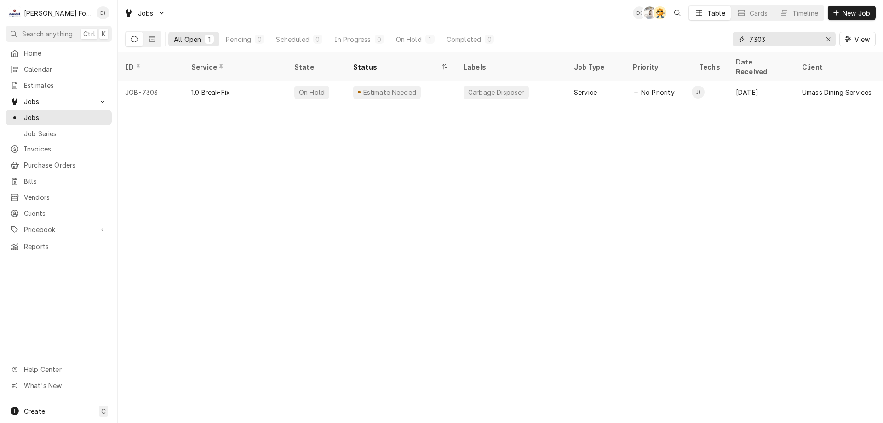
click at [775, 41] on input "7303" at bounding box center [783, 39] width 69 height 15
type input "7"
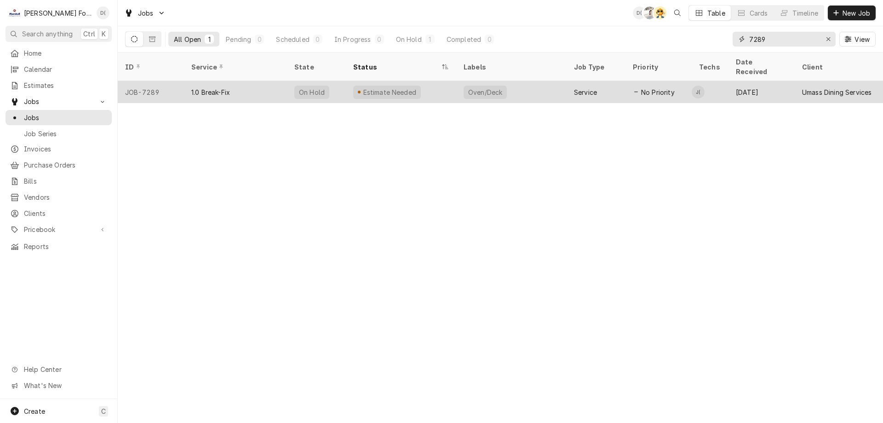
type input "7289"
click at [426, 81] on div "Estimate Needed" at bounding box center [401, 92] width 110 height 22
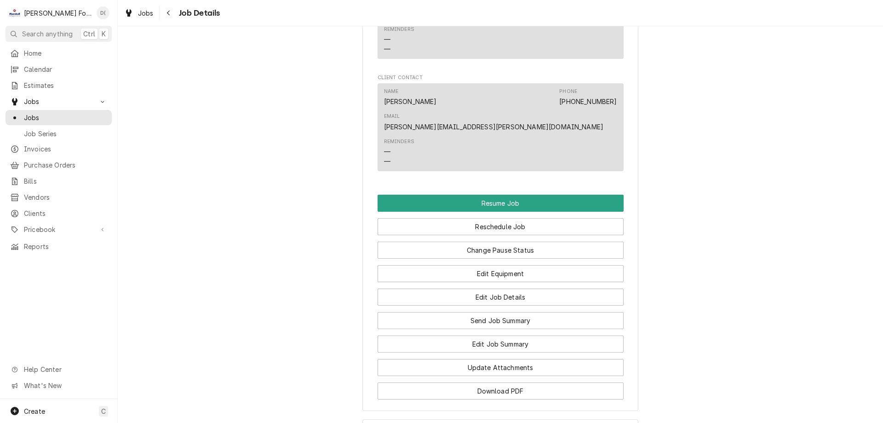
scroll to position [1281, 0]
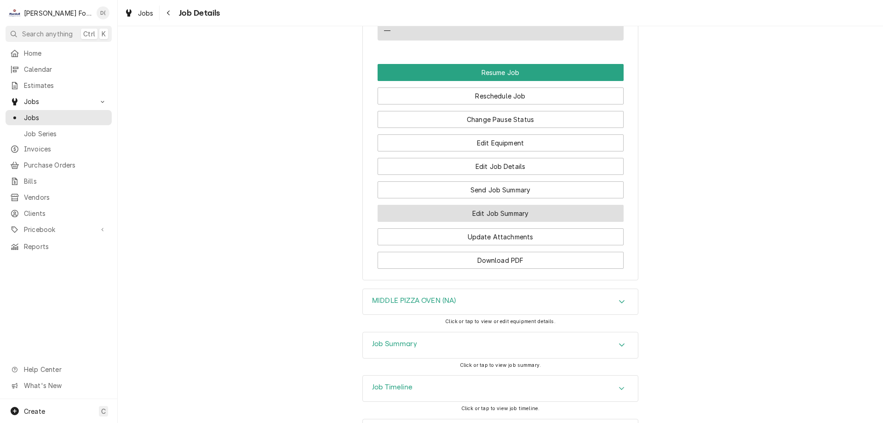
click at [479, 205] on button "Edit Job Summary" at bounding box center [501, 213] width 246 height 17
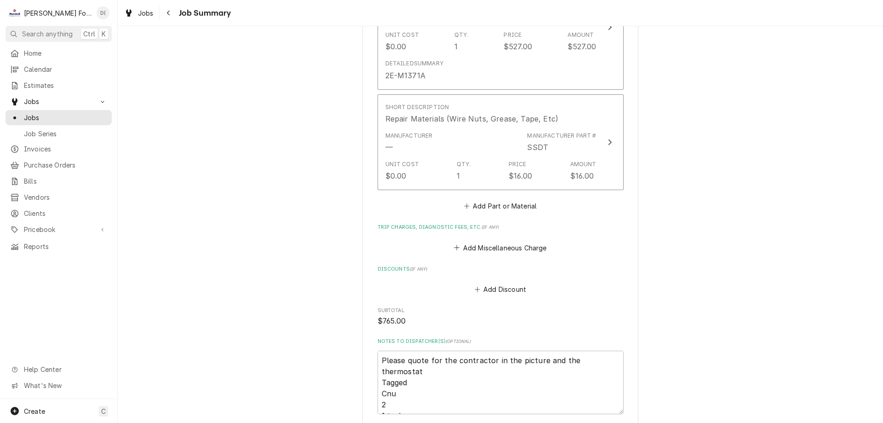
scroll to position [920, 0]
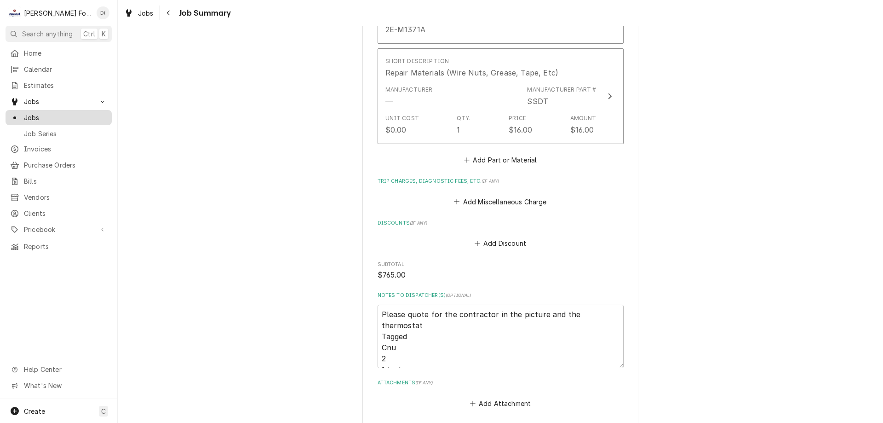
click at [76, 113] on span "Jobs" at bounding box center [65, 118] width 83 height 10
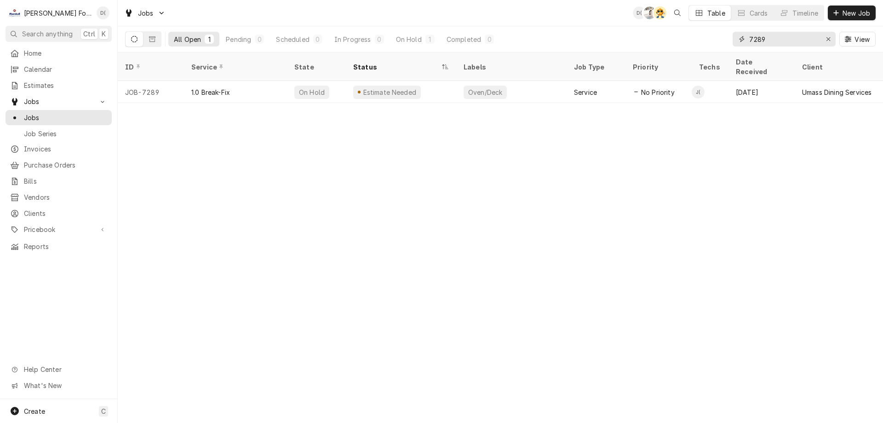
click at [791, 41] on input "7289" at bounding box center [783, 39] width 69 height 15
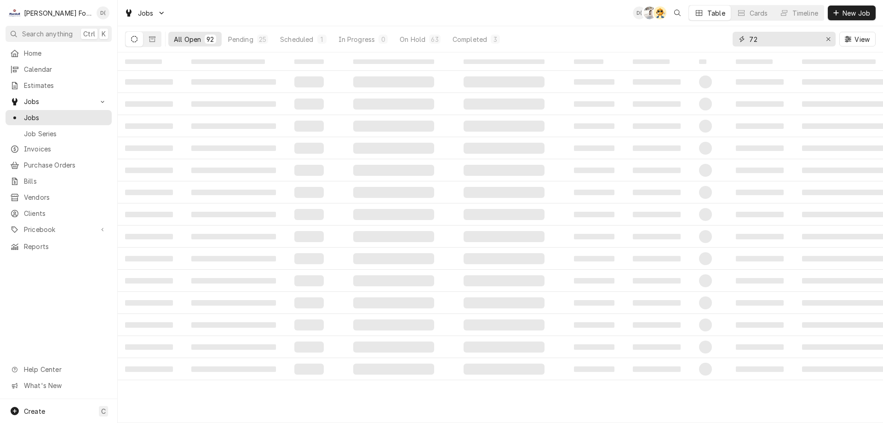
type input "7"
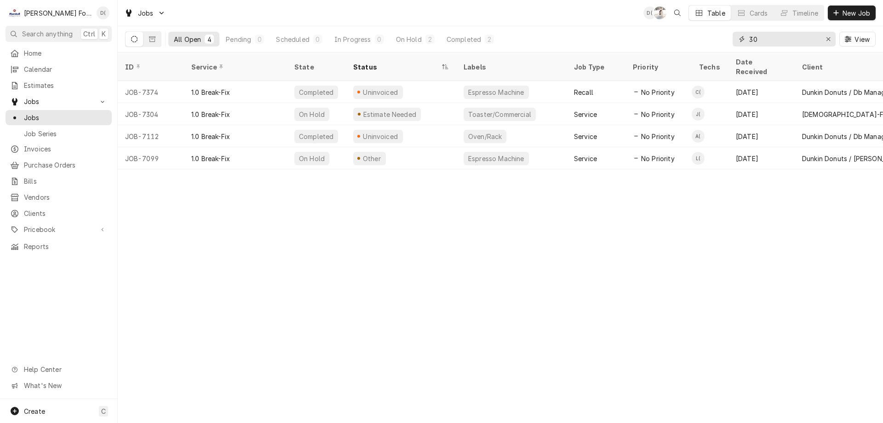
type input "3"
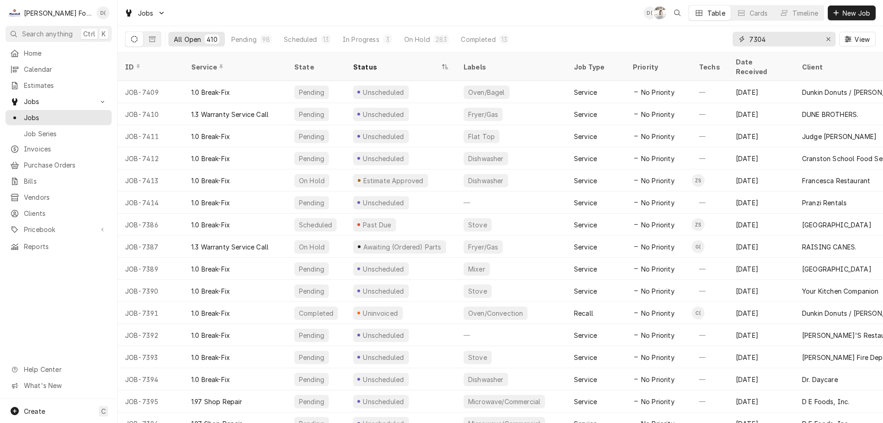
type input "7304"
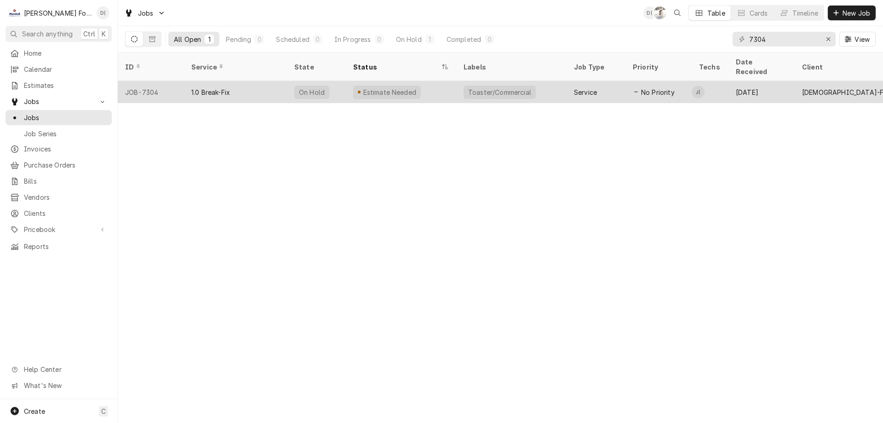
click at [436, 83] on div "Estimate Needed" at bounding box center [401, 92] width 110 height 22
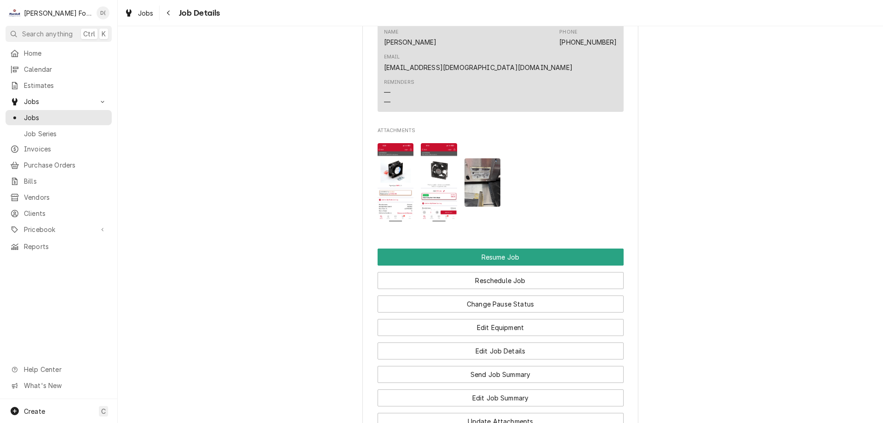
scroll to position [1058, 0]
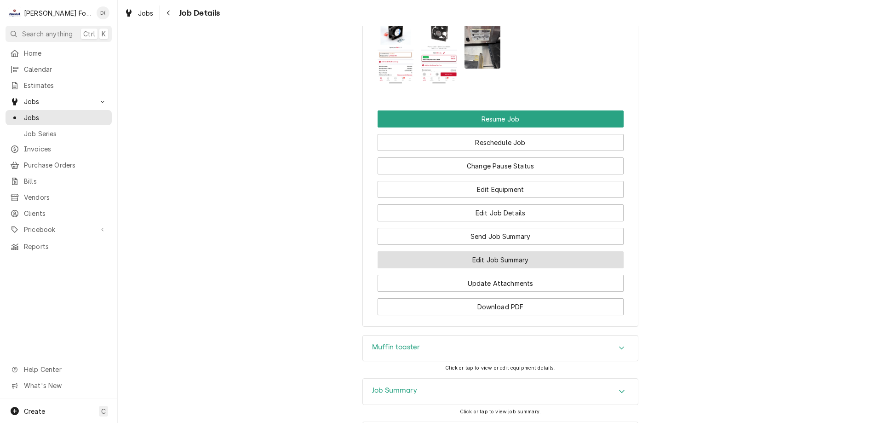
click at [486, 251] on button "Edit Job Summary" at bounding box center [501, 259] width 246 height 17
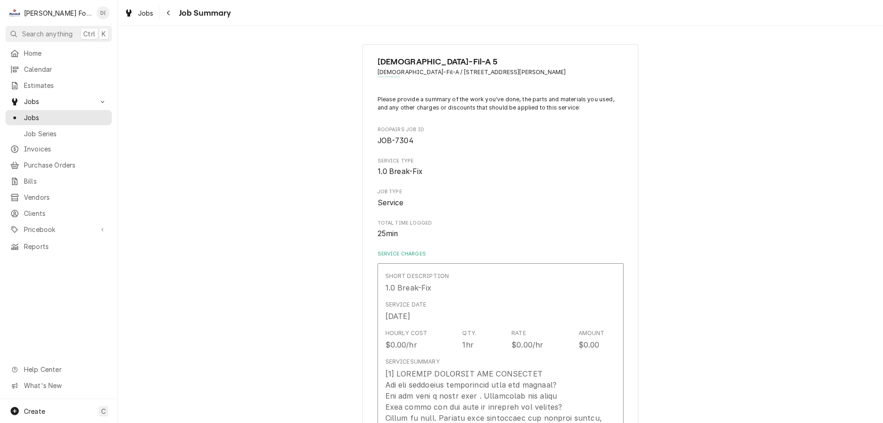
type textarea "x"
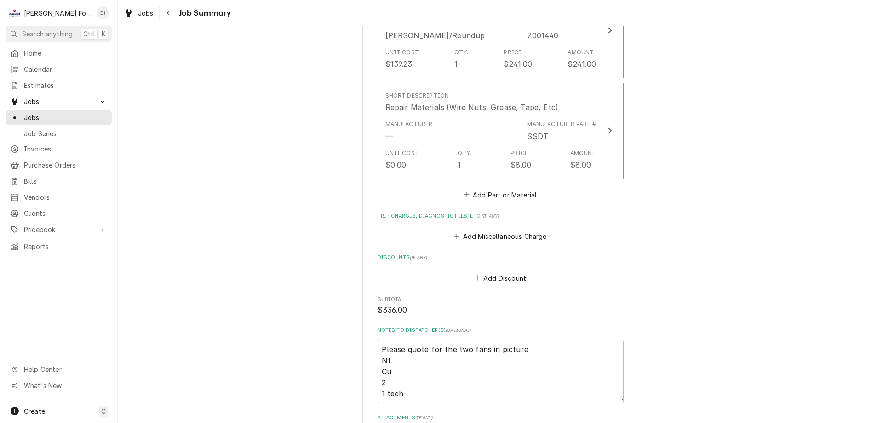
scroll to position [920, 0]
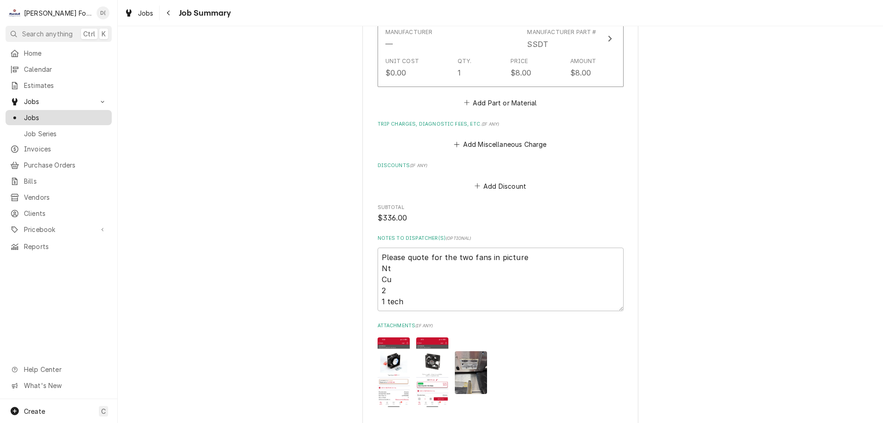
click at [46, 113] on span "Jobs" at bounding box center [65, 118] width 83 height 10
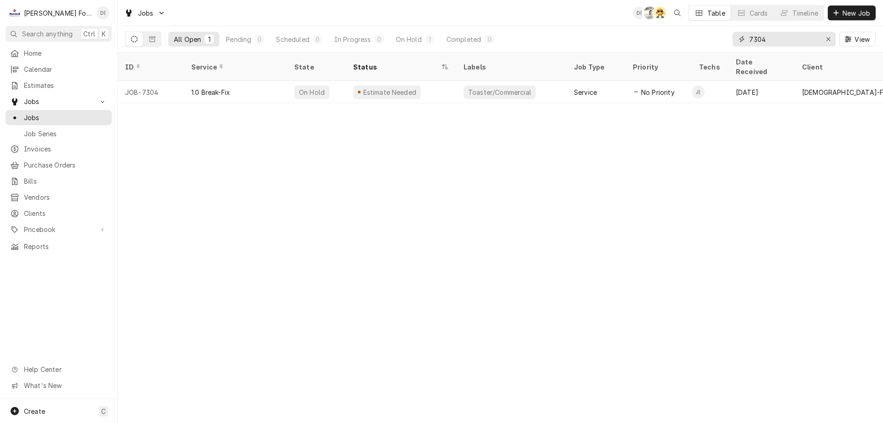
click at [784, 37] on input "7304" at bounding box center [783, 39] width 69 height 15
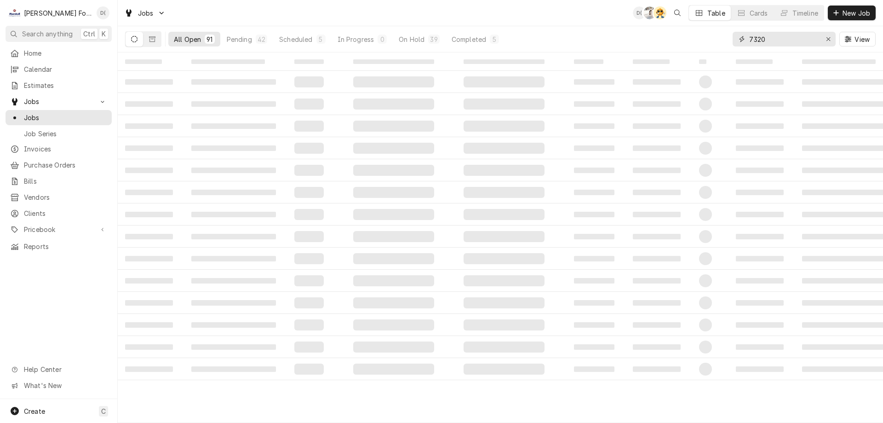
type input "7320"
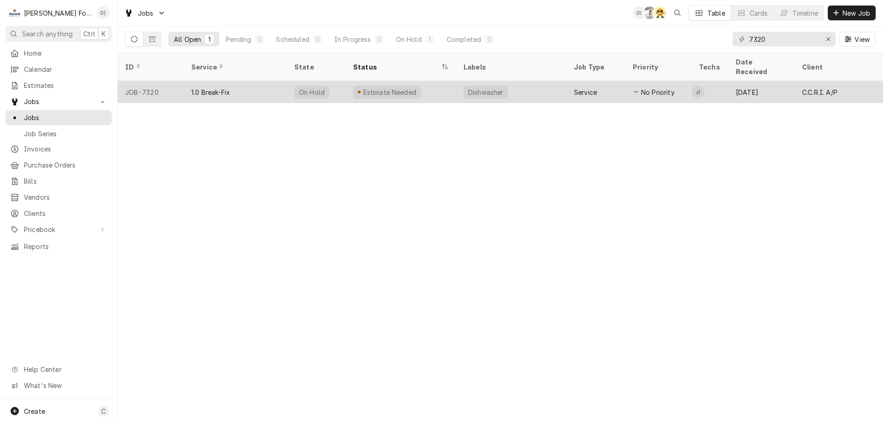
click at [424, 83] on div "Estimate Needed" at bounding box center [401, 92] width 110 height 22
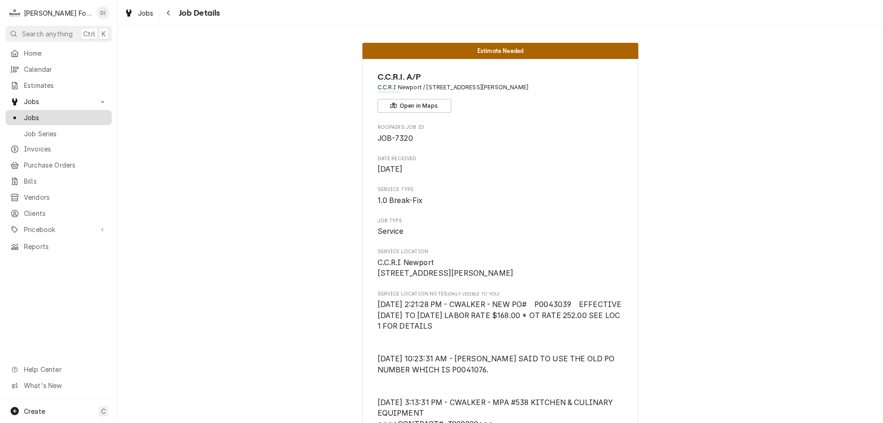
click at [70, 119] on div "Jobs" at bounding box center [58, 118] width 103 height 12
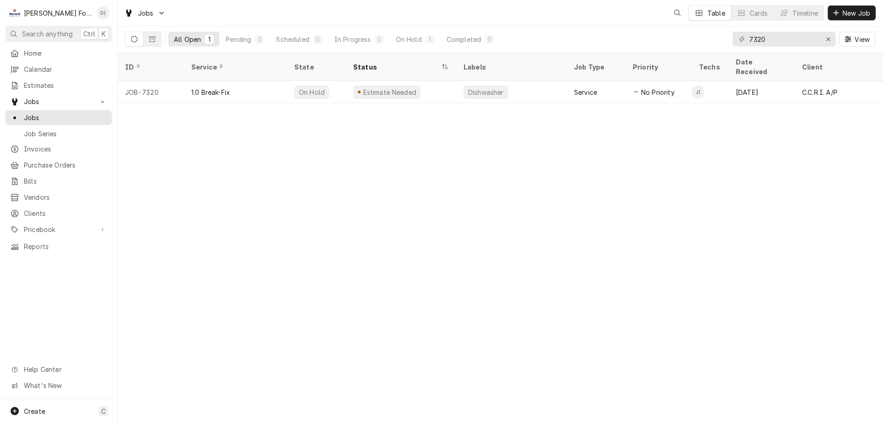
click at [789, 46] on div "7320 View" at bounding box center [804, 39] width 143 height 26
click at [789, 42] on input "7320" at bounding box center [783, 39] width 69 height 15
type input "7"
type input "1"
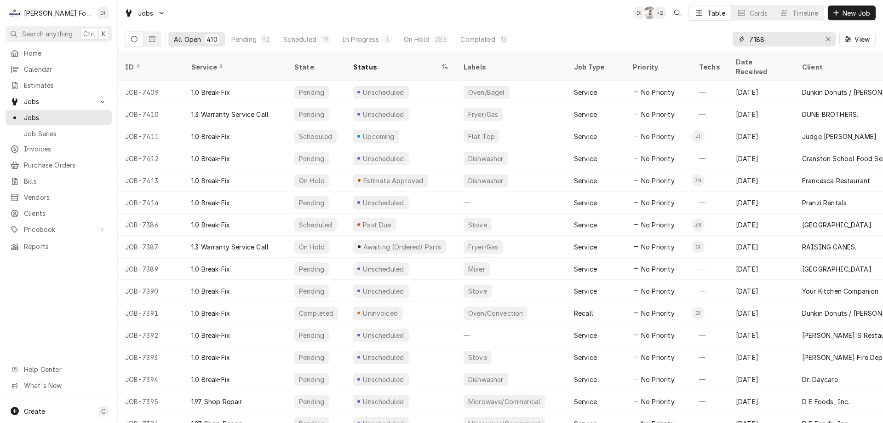
type input "7188"
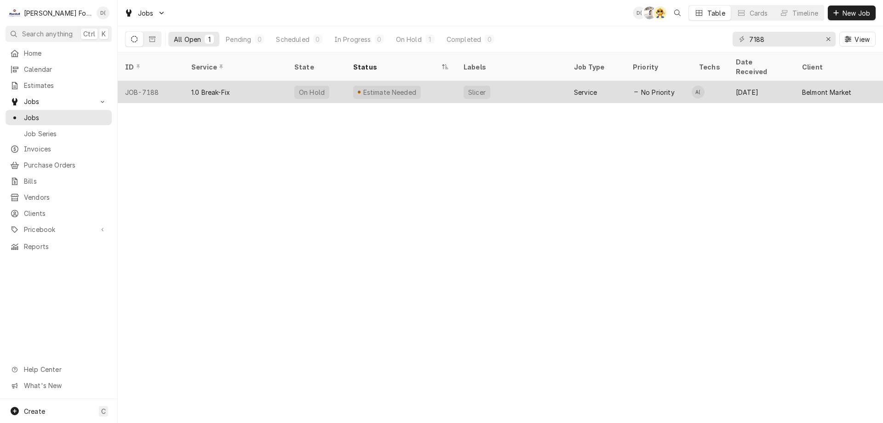
click at [526, 84] on div "Slicer" at bounding box center [511, 92] width 110 height 22
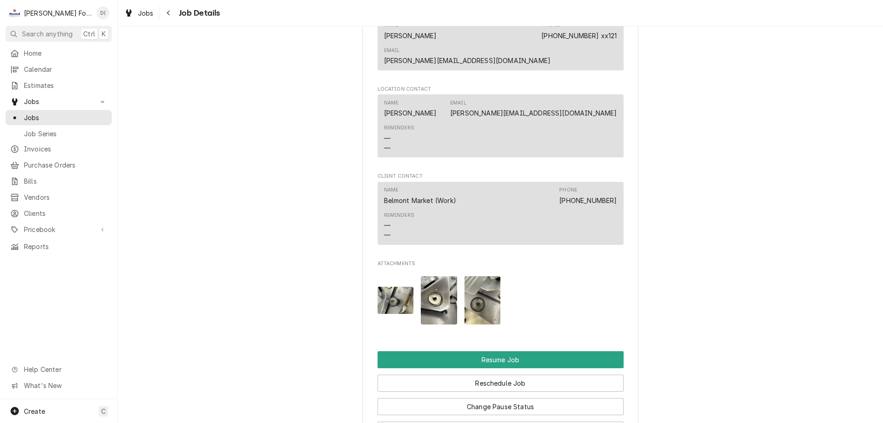
scroll to position [1104, 0]
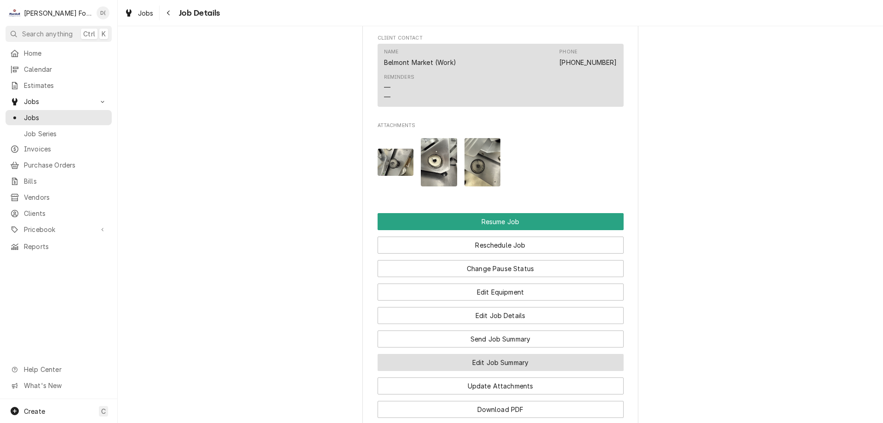
click at [491, 354] on button "Edit Job Summary" at bounding box center [501, 362] width 246 height 17
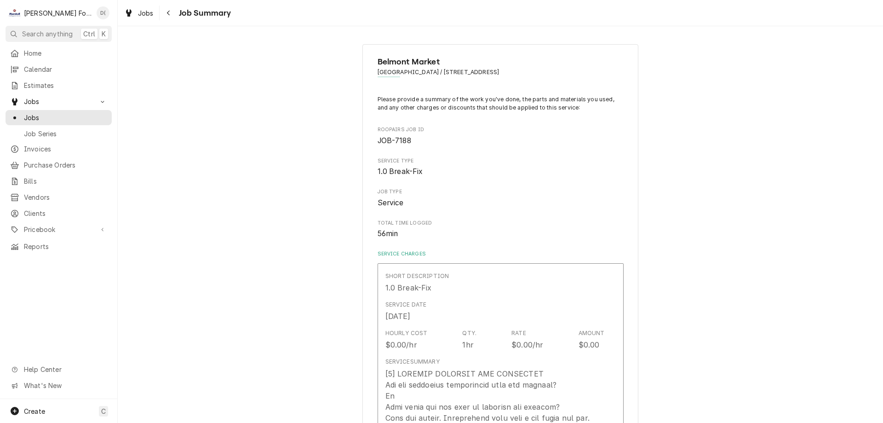
type textarea "x"
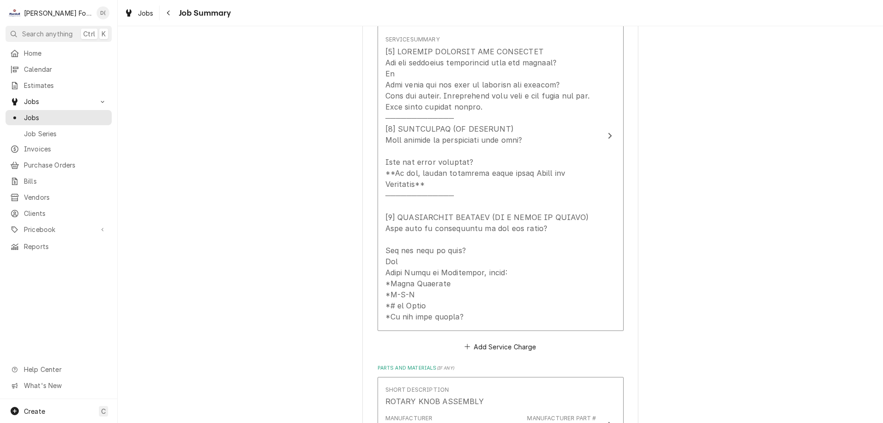
scroll to position [414, 0]
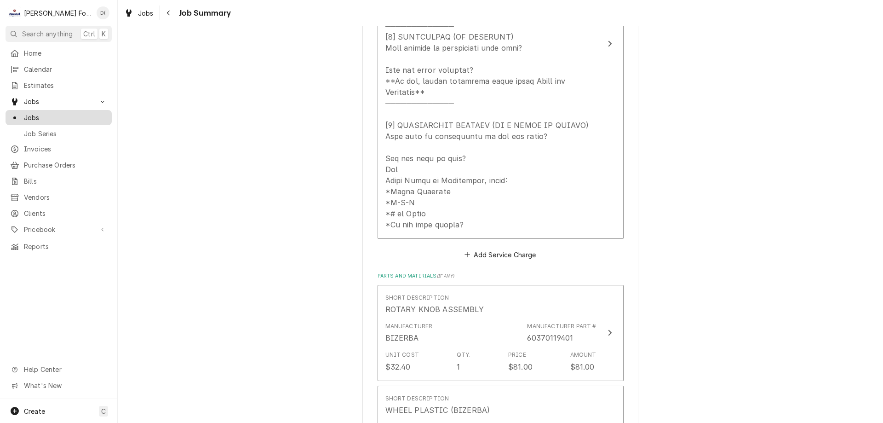
click at [66, 113] on span "Jobs" at bounding box center [65, 118] width 83 height 10
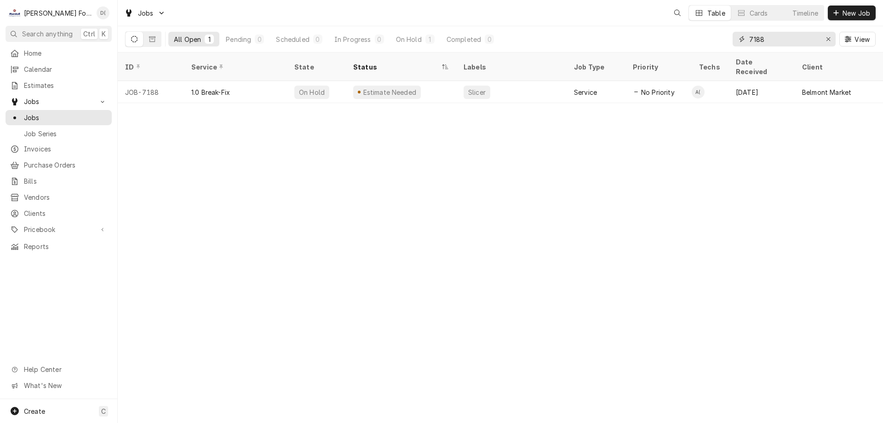
click at [769, 41] on input "7188" at bounding box center [783, 39] width 69 height 15
type input "7"
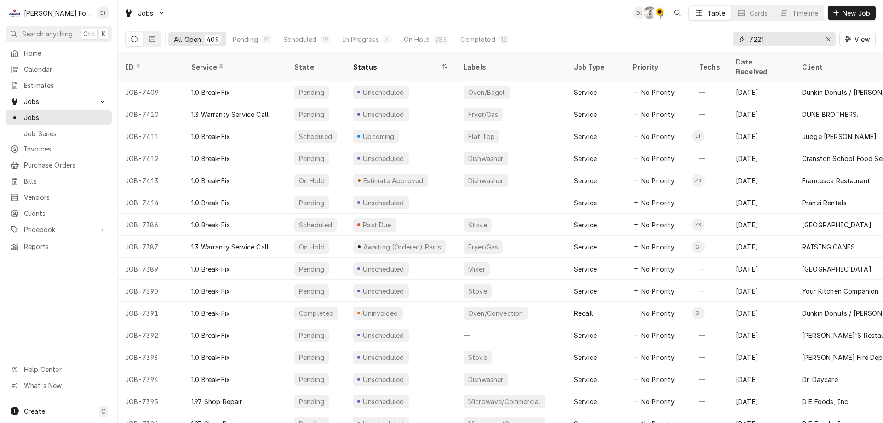
type input "7221"
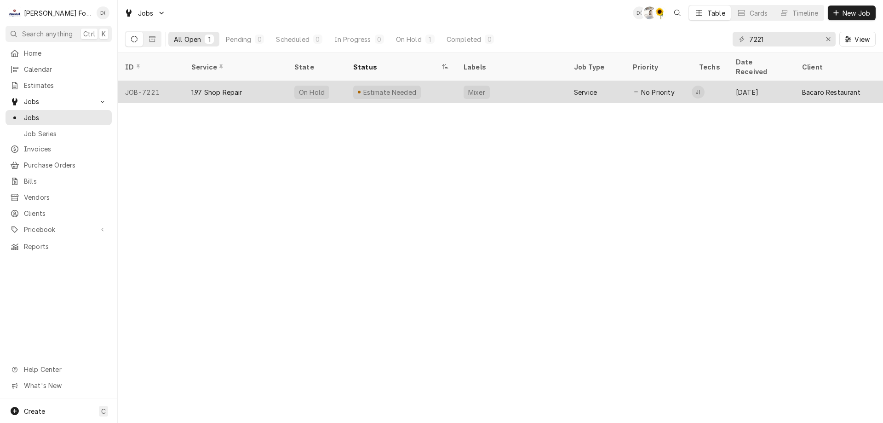
click at [432, 81] on div "Estimate Needed" at bounding box center [401, 92] width 110 height 22
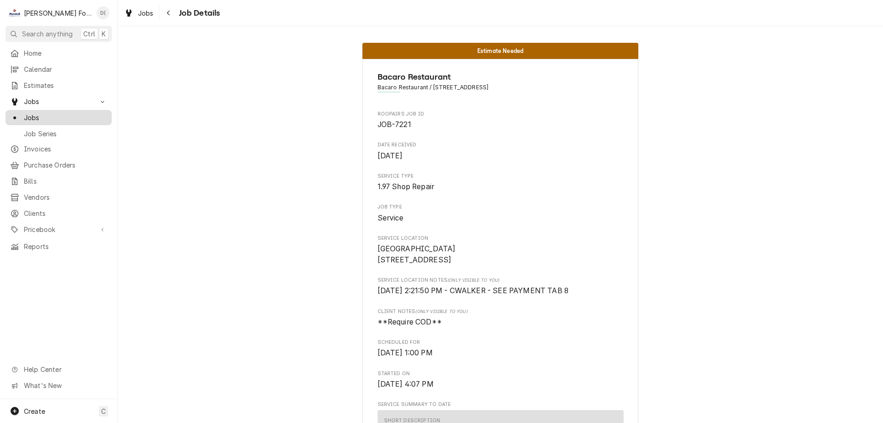
click at [52, 114] on span "Jobs" at bounding box center [65, 118] width 83 height 10
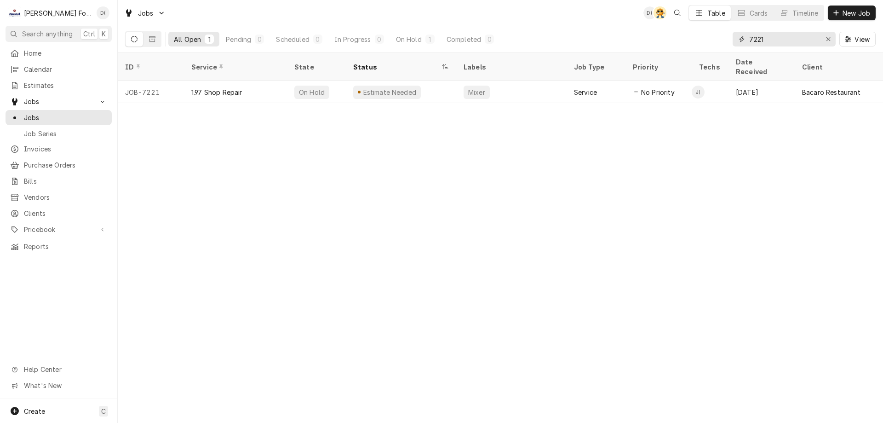
click at [771, 42] on input "7221" at bounding box center [783, 39] width 69 height 15
type input "7"
click at [774, 37] on input "7046" at bounding box center [783, 39] width 69 height 15
type input "7"
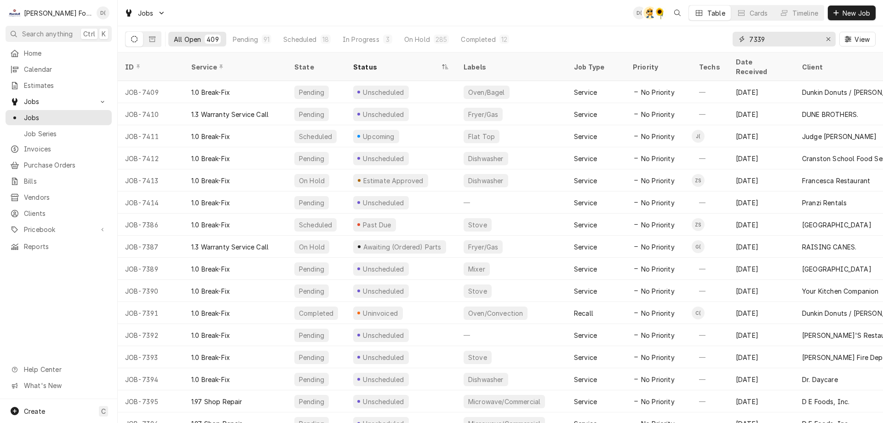
type input "7339"
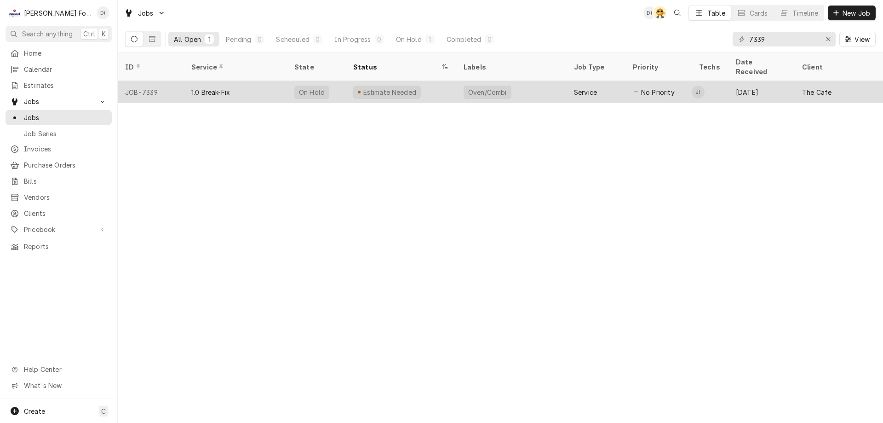
click at [419, 81] on div "Estimate Needed" at bounding box center [401, 92] width 110 height 22
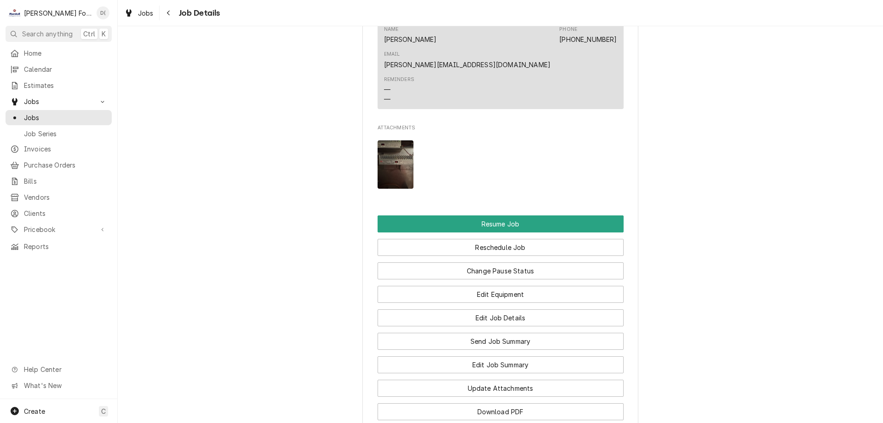
scroll to position [1058, 0]
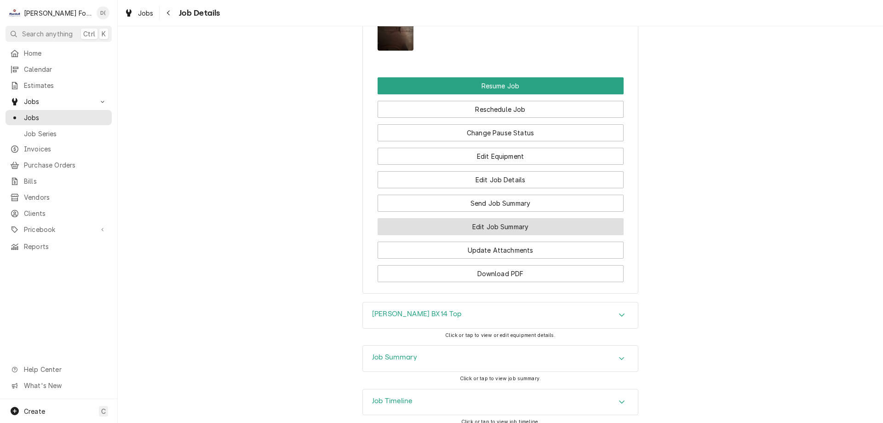
click at [457, 218] on button "Edit Job Summary" at bounding box center [501, 226] width 246 height 17
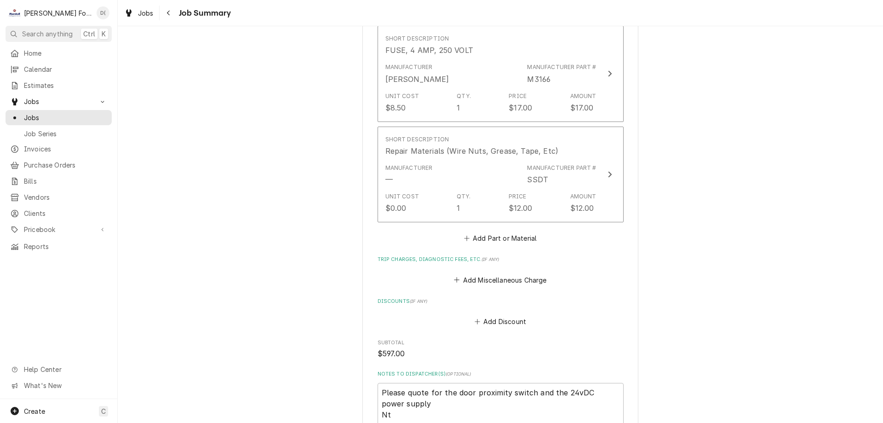
scroll to position [966, 0]
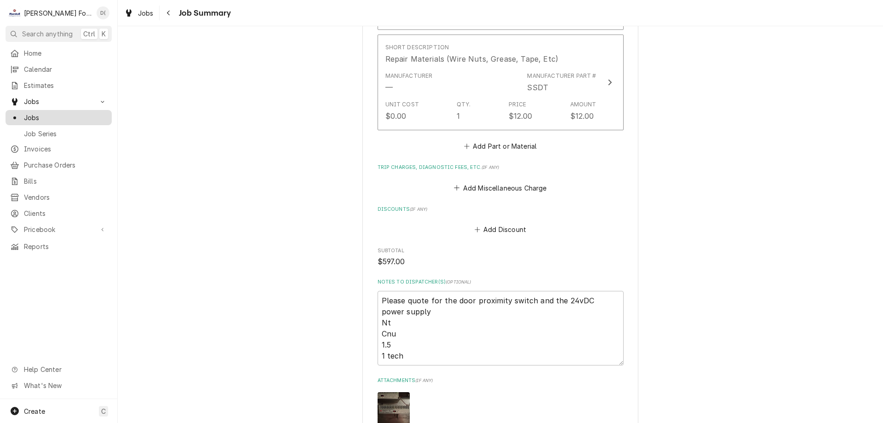
click at [69, 118] on span "Jobs" at bounding box center [65, 118] width 83 height 10
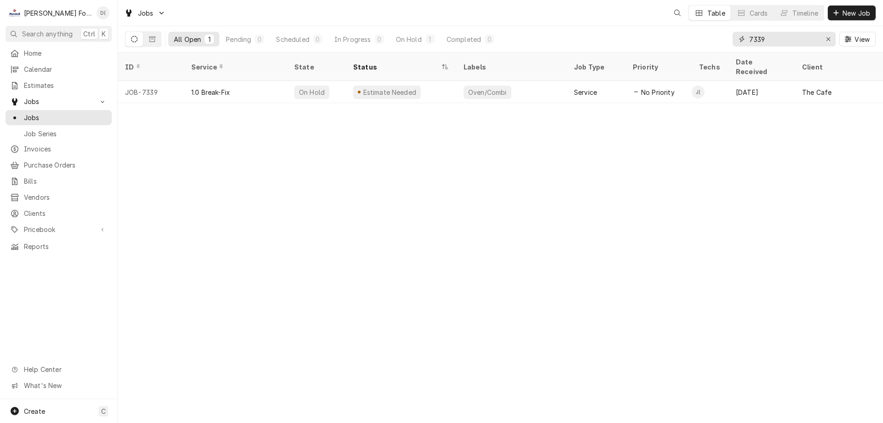
click at [772, 40] on input "7339" at bounding box center [783, 39] width 69 height 15
type input "7"
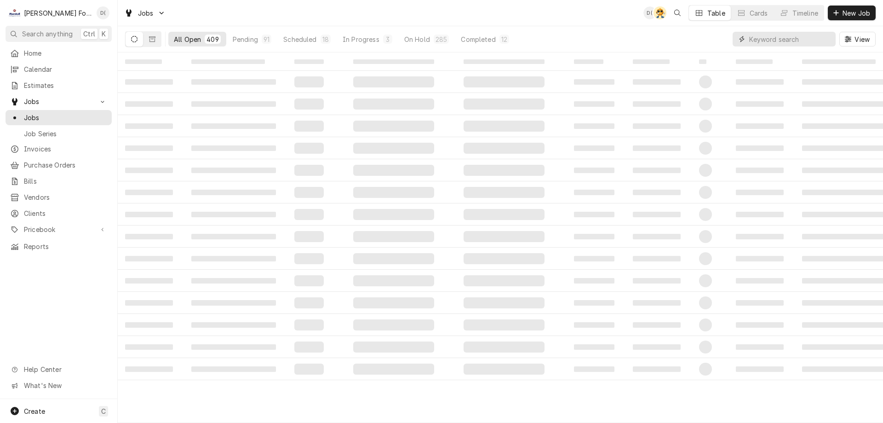
type input "1"
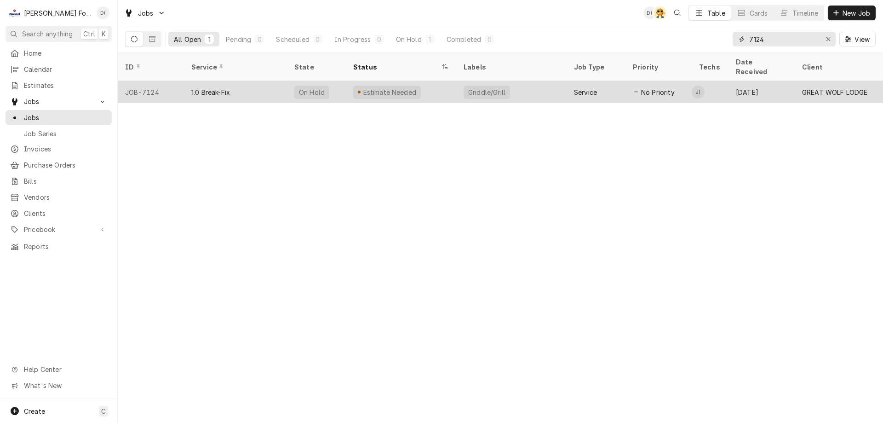
type input "7124"
click at [443, 85] on div "Estimate Needed" at bounding box center [401, 92] width 110 height 22
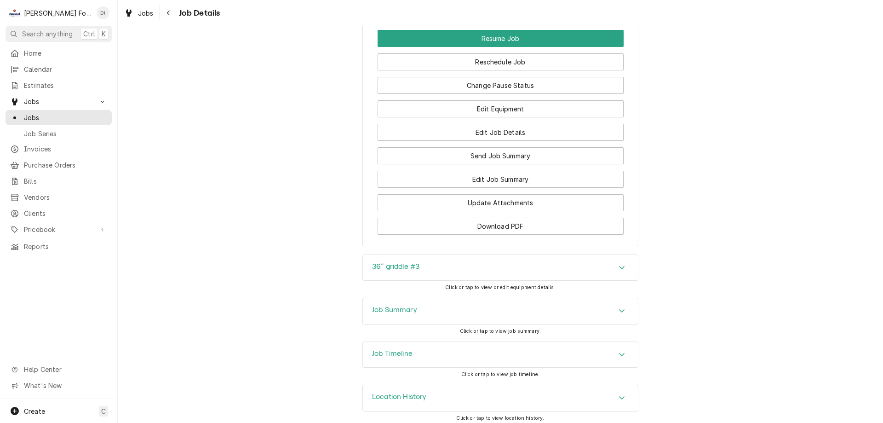
scroll to position [1120, 0]
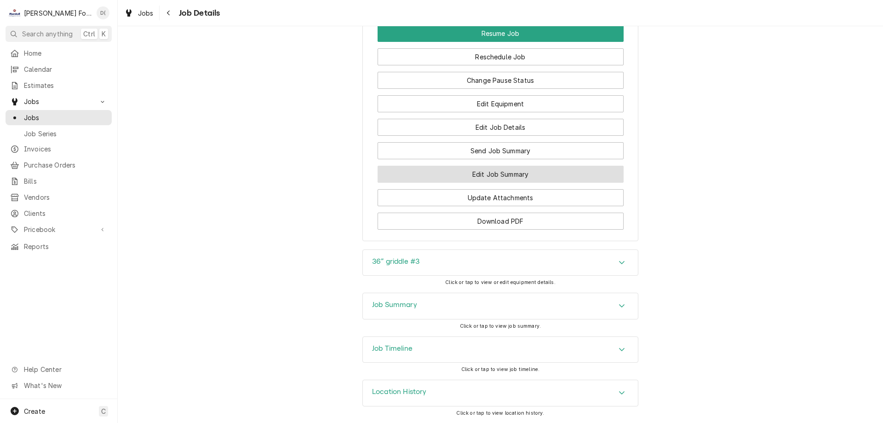
click at [499, 169] on button "Edit Job Summary" at bounding box center [501, 174] width 246 height 17
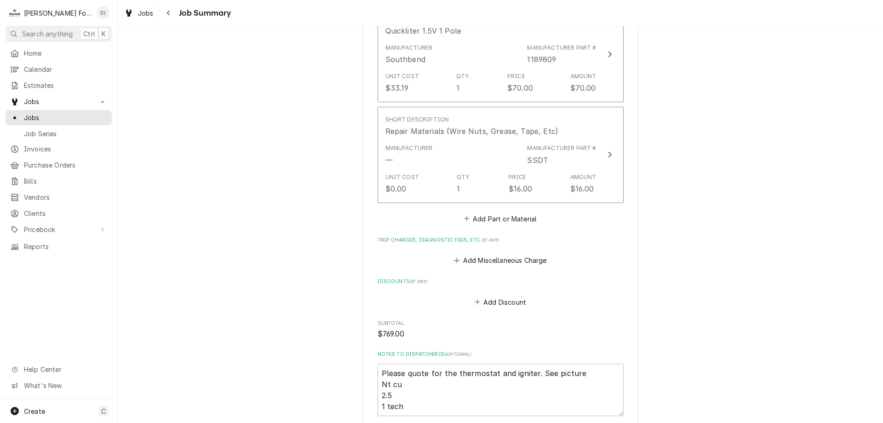
scroll to position [920, 0]
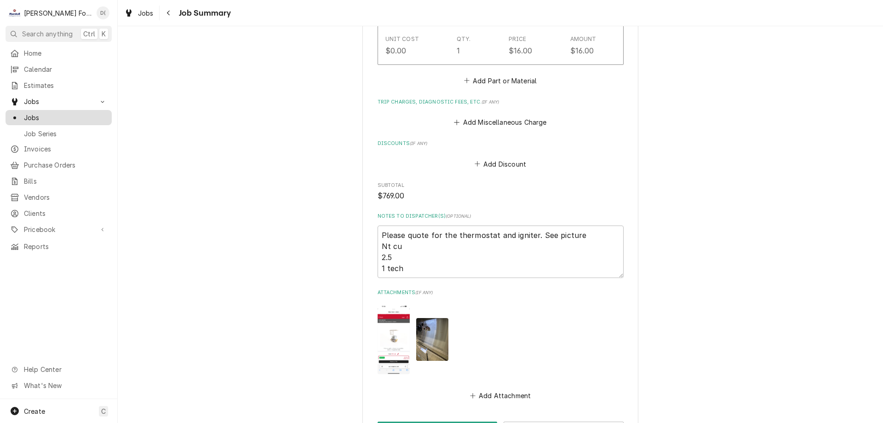
click at [63, 115] on span "Jobs" at bounding box center [65, 118] width 83 height 10
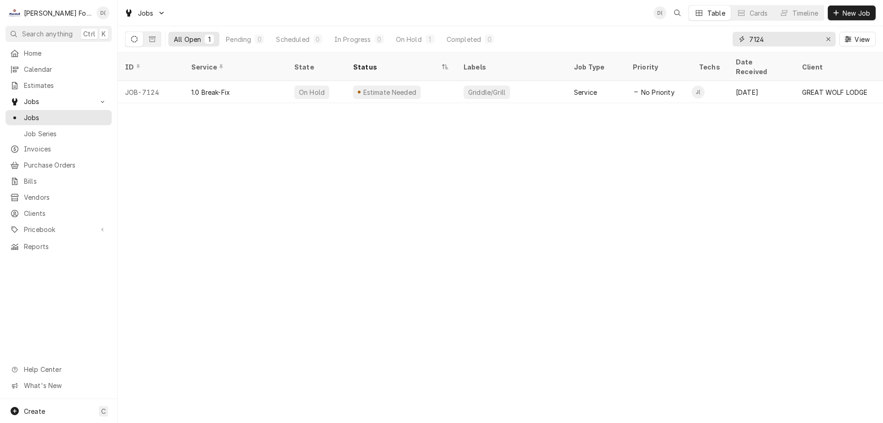
drag, startPoint x: 775, startPoint y: 43, endPoint x: 733, endPoint y: 50, distance: 42.0
click at [733, 50] on div "7124 View" at bounding box center [804, 39] width 143 height 26
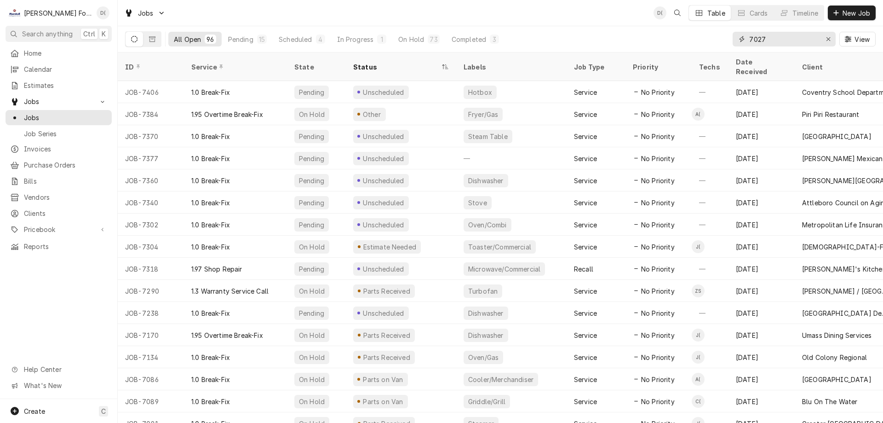
type input "7027"
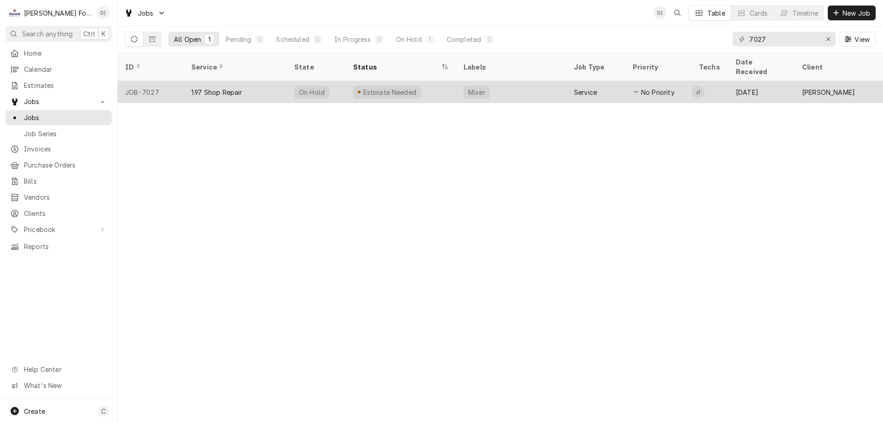
click at [451, 83] on div "Estimate Needed" at bounding box center [401, 92] width 110 height 22
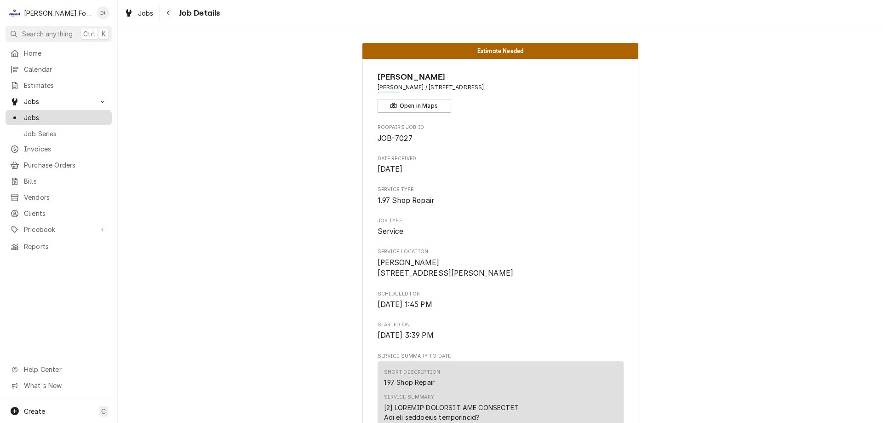
click at [57, 113] on span "Jobs" at bounding box center [65, 118] width 83 height 10
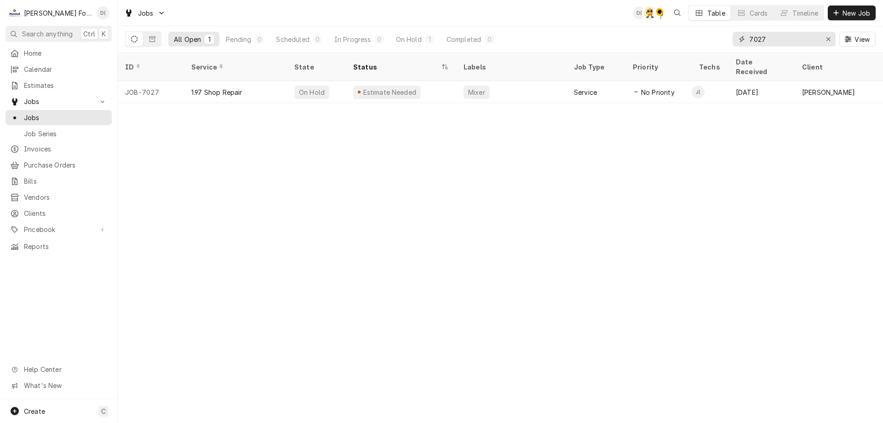
drag, startPoint x: 791, startPoint y: 39, endPoint x: 743, endPoint y: 42, distance: 47.5
click at [744, 42] on div "7027" at bounding box center [784, 39] width 103 height 15
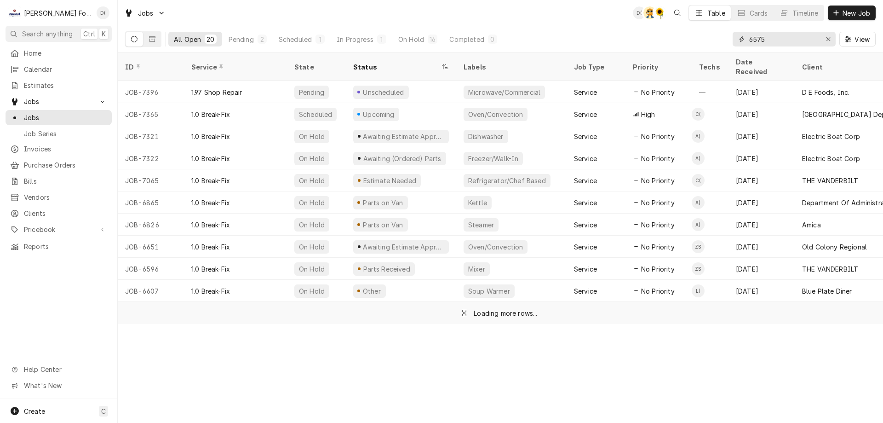
type input "6575"
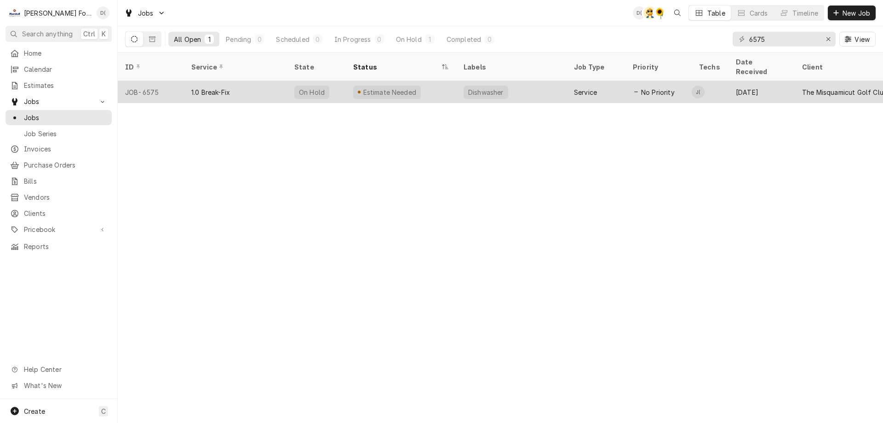
click at [519, 82] on div "Dishwasher" at bounding box center [511, 92] width 110 height 22
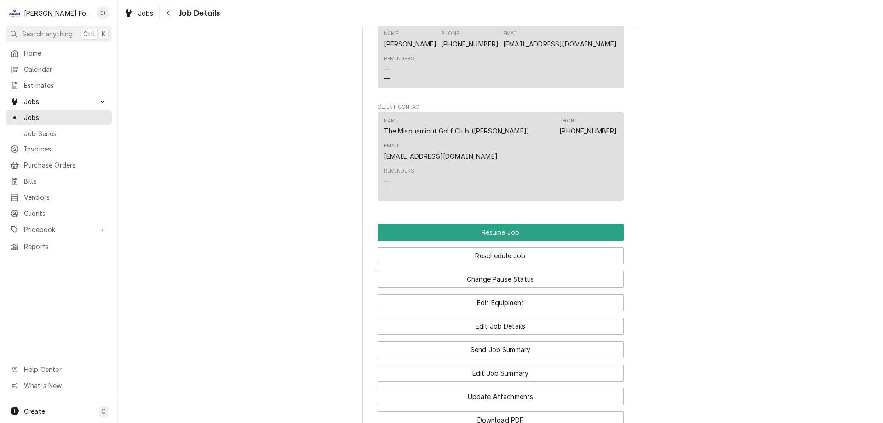
scroll to position [1058, 0]
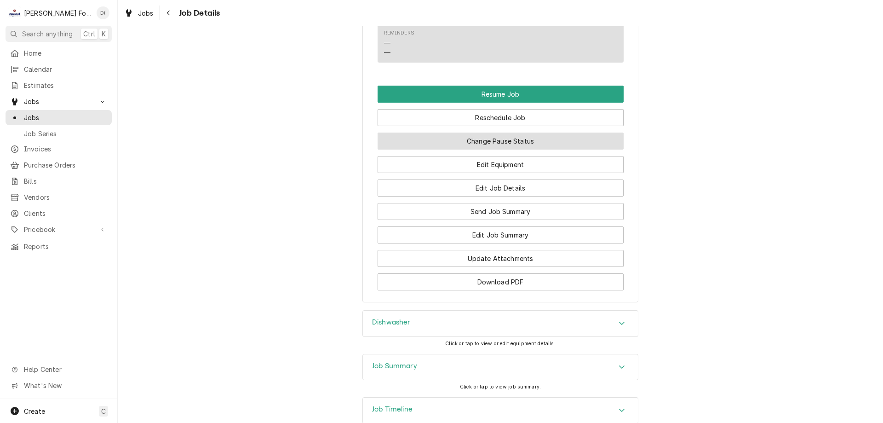
click at [506, 150] on button "Change Pause Status" at bounding box center [501, 141] width 246 height 17
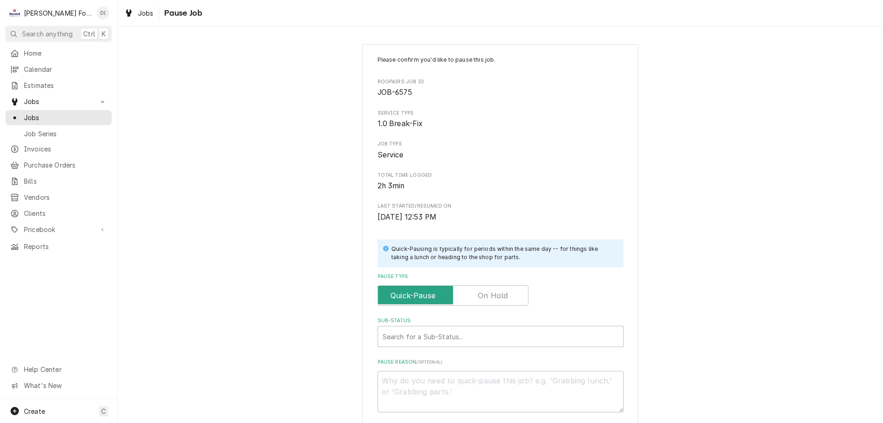
click at [497, 293] on label "Pause Type" at bounding box center [453, 295] width 151 height 20
click at [497, 293] on input "Pause Type" at bounding box center [453, 295] width 143 height 20
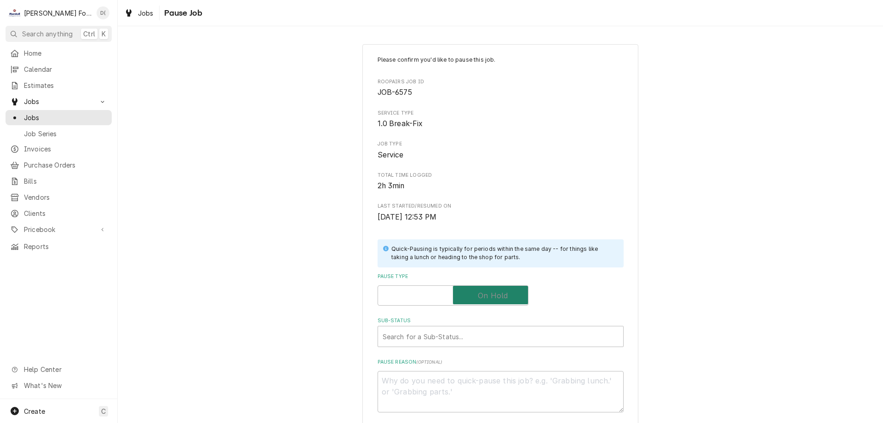
checkbox input "true"
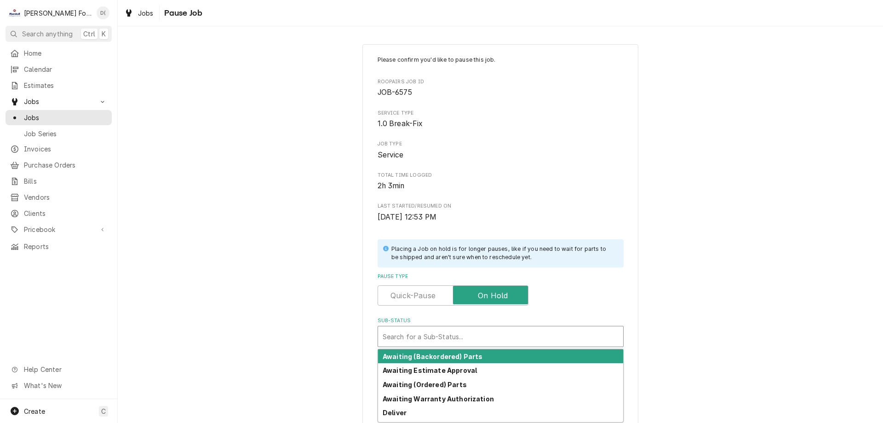
click at [461, 332] on div "Sub-Status" at bounding box center [501, 336] width 236 height 17
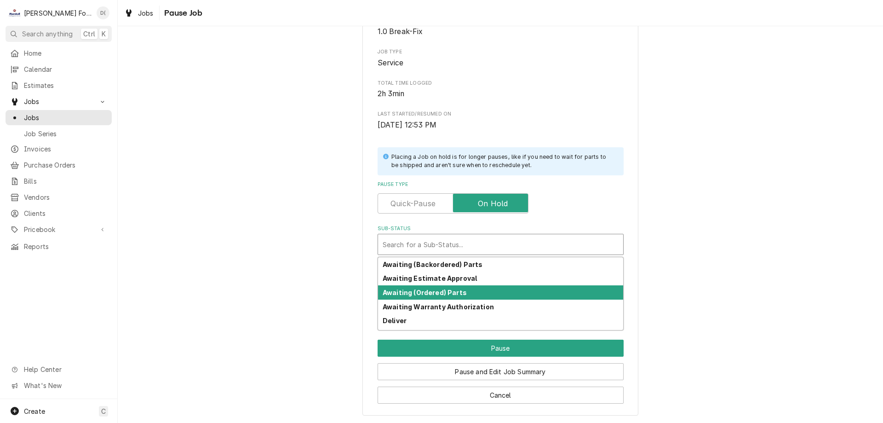
click at [436, 296] on strong "Awaiting (Ordered) Parts" at bounding box center [425, 292] width 84 height 8
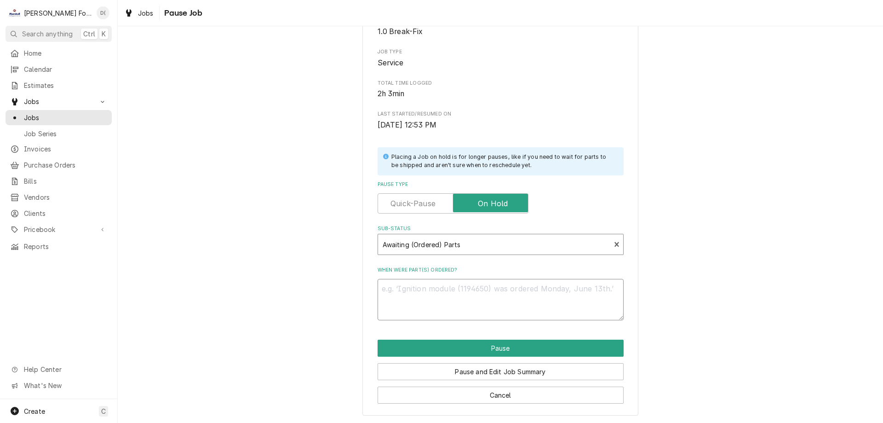
click at [429, 302] on textarea "When were part(s) ordered?" at bounding box center [501, 299] width 246 height 41
type textarea "x"
type textarea "9"
type textarea "x"
type textarea "9/"
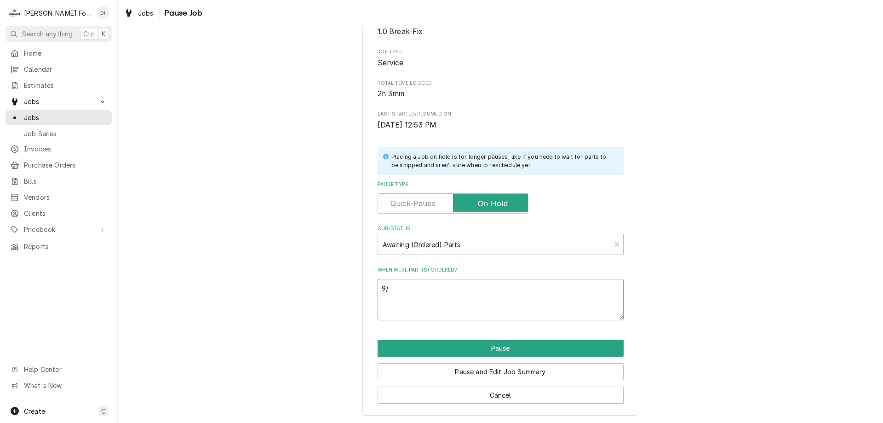
type textarea "x"
type textarea "9/1"
type textarea "x"
type textarea "9/16"
type textarea "x"
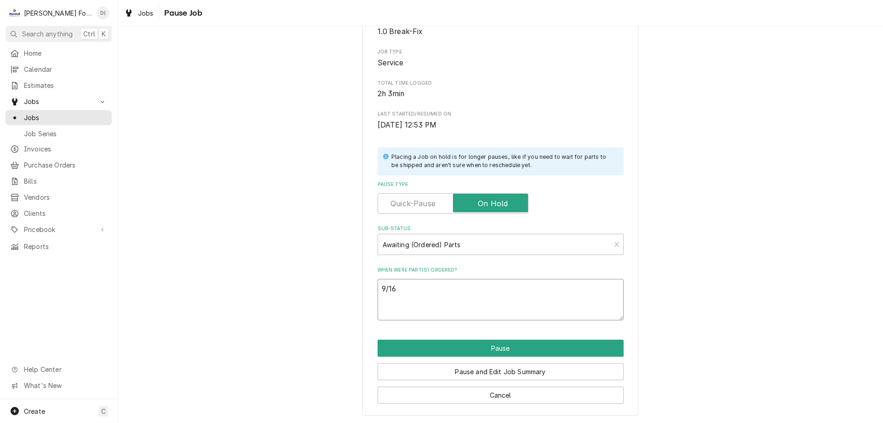
type textarea "9/16/"
type textarea "x"
type textarea "9/16/2"
type textarea "x"
type textarea "[DATE]"
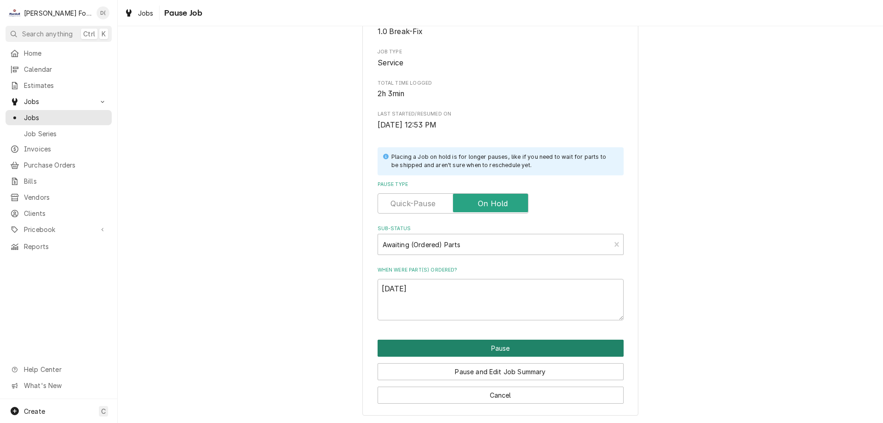
drag, startPoint x: 489, startPoint y: 342, endPoint x: 489, endPoint y: 351, distance: 8.7
click at [491, 344] on button "Pause" at bounding box center [501, 348] width 246 height 17
type textarea "x"
